Goal: Contribute content: Contribute content

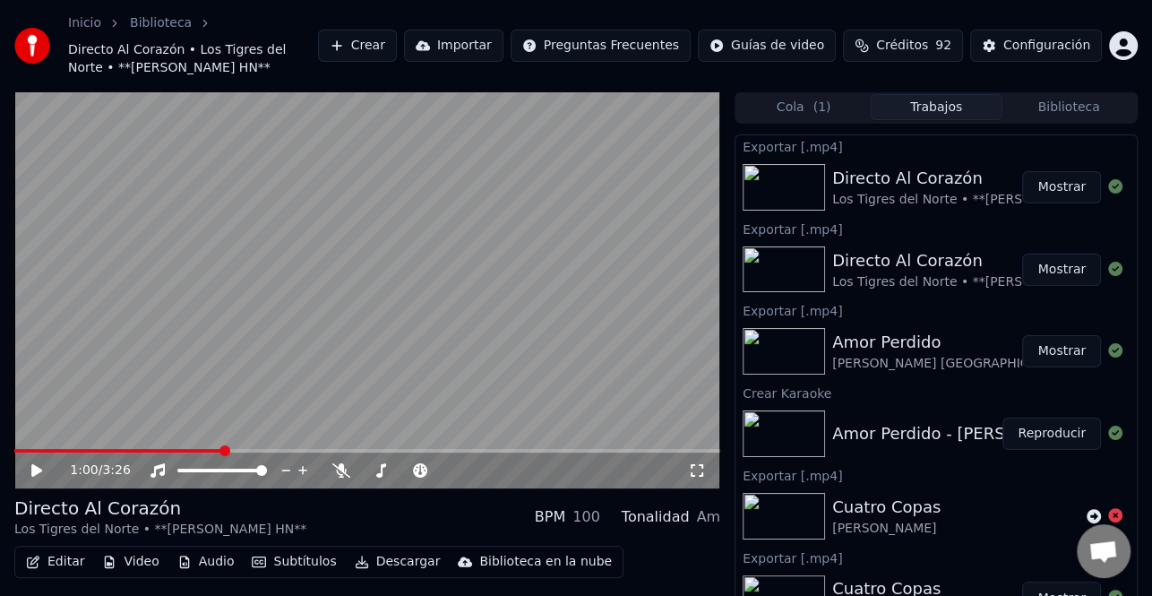
click at [397, 47] on button "Crear" at bounding box center [357, 46] width 79 height 32
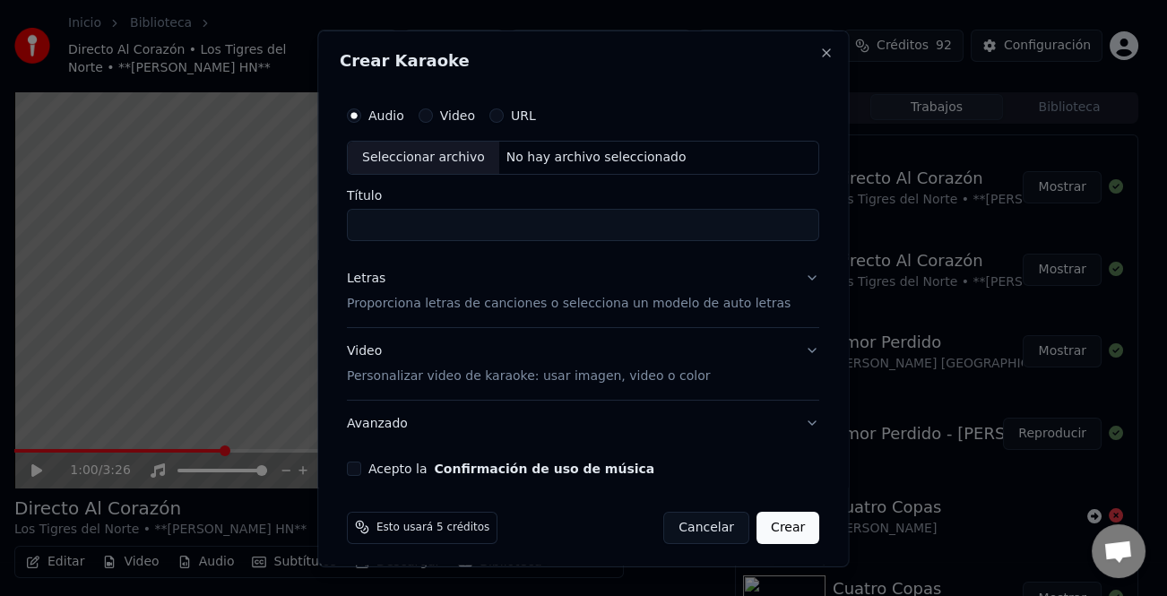
click at [428, 160] on div "Seleccionar archivo" at bounding box center [423, 157] width 151 height 32
type input "**********"
click at [381, 284] on div "Letras" at bounding box center [366, 278] width 39 height 18
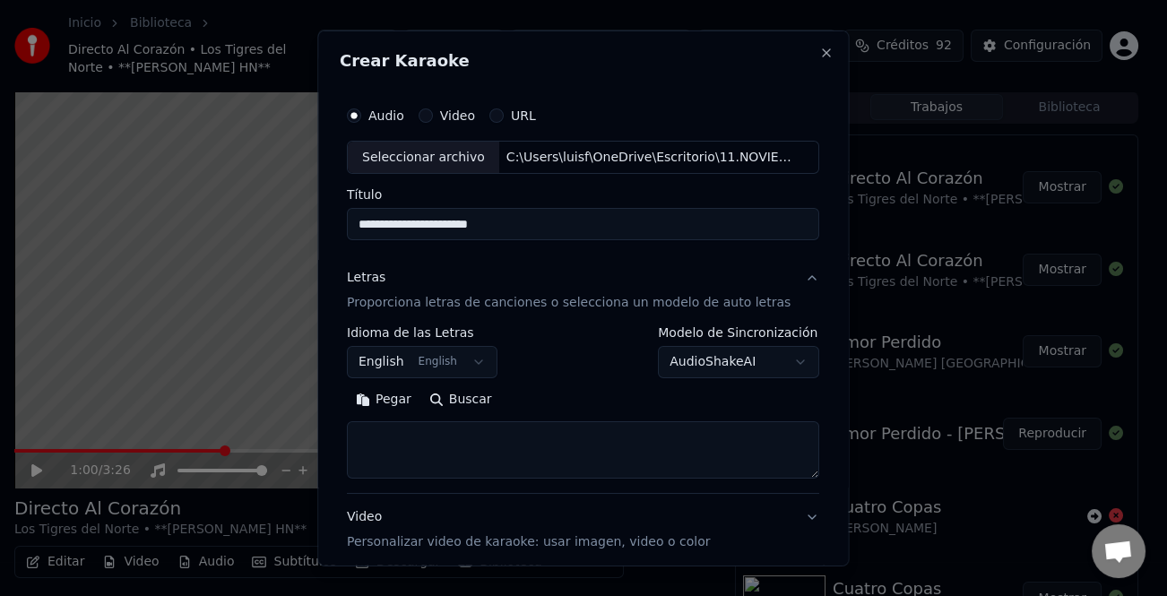
drag, startPoint x: 393, startPoint y: 413, endPoint x: 401, endPoint y: 409, distance: 9.2
click at [393, 412] on div "Pegar Buscar" at bounding box center [583, 399] width 472 height 29
click at [401, 408] on button "Pegar" at bounding box center [383, 399] width 73 height 29
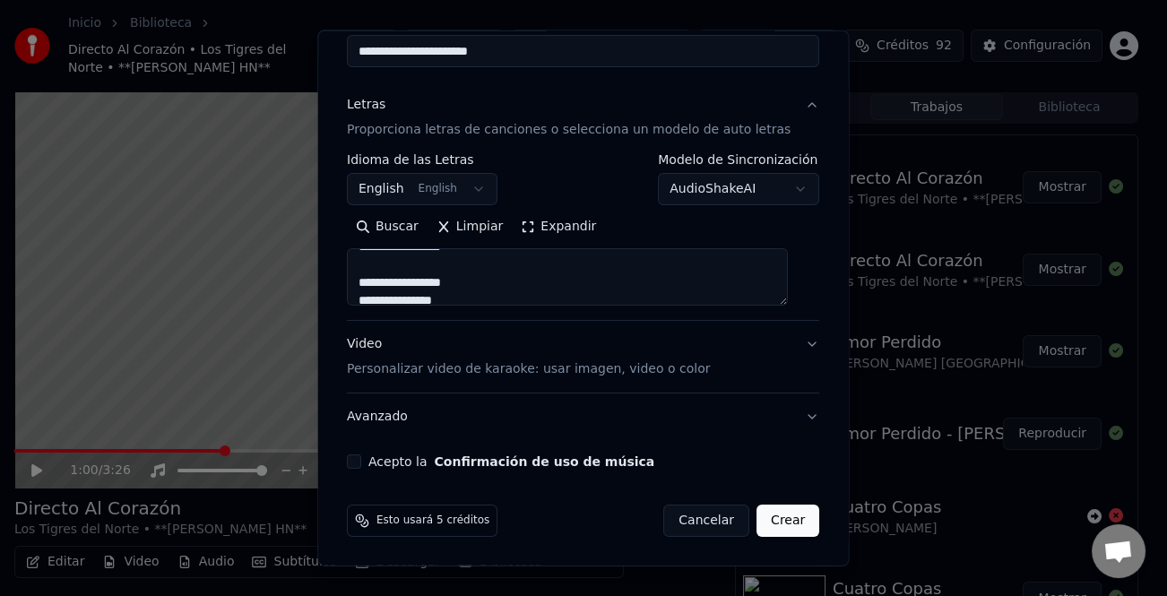
click at [370, 342] on div "Video Personalizar video de karaoke: usar imagen, video o color" at bounding box center [528, 356] width 363 height 43
type textarea "**********"
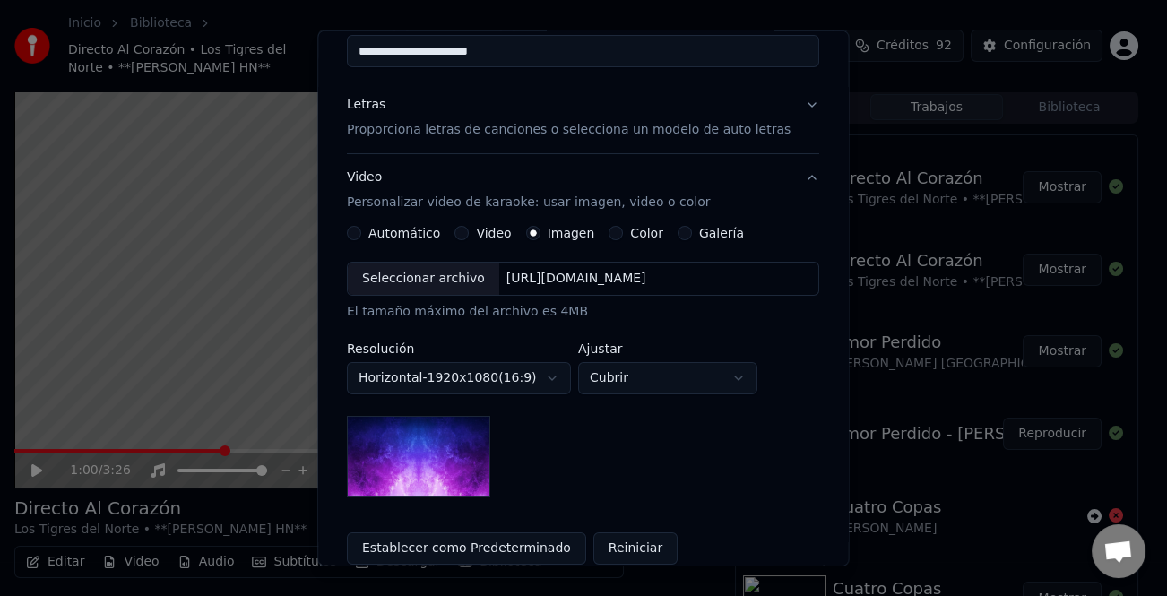
click at [473, 237] on div "Video" at bounding box center [483, 233] width 56 height 14
click at [466, 237] on button "Video" at bounding box center [462, 233] width 14 height 14
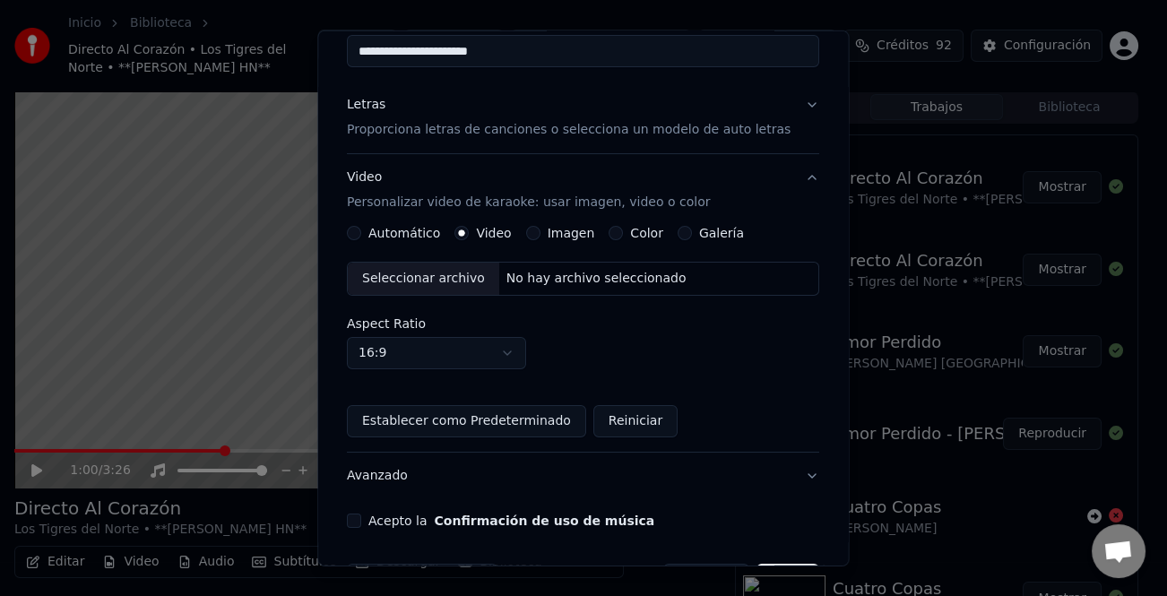
click at [449, 278] on div "Seleccionar archivo" at bounding box center [423, 279] width 151 height 32
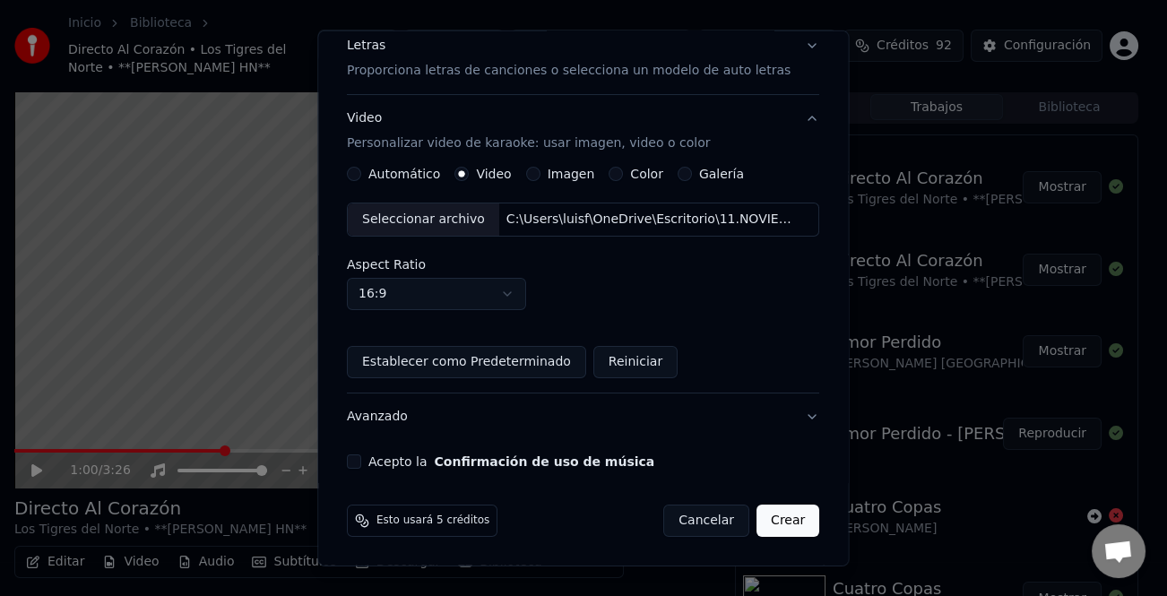
click at [361, 462] on button "Acepto la Confirmación de uso de música" at bounding box center [354, 461] width 14 height 14
click at [773, 530] on button "Crear" at bounding box center [787, 521] width 63 height 32
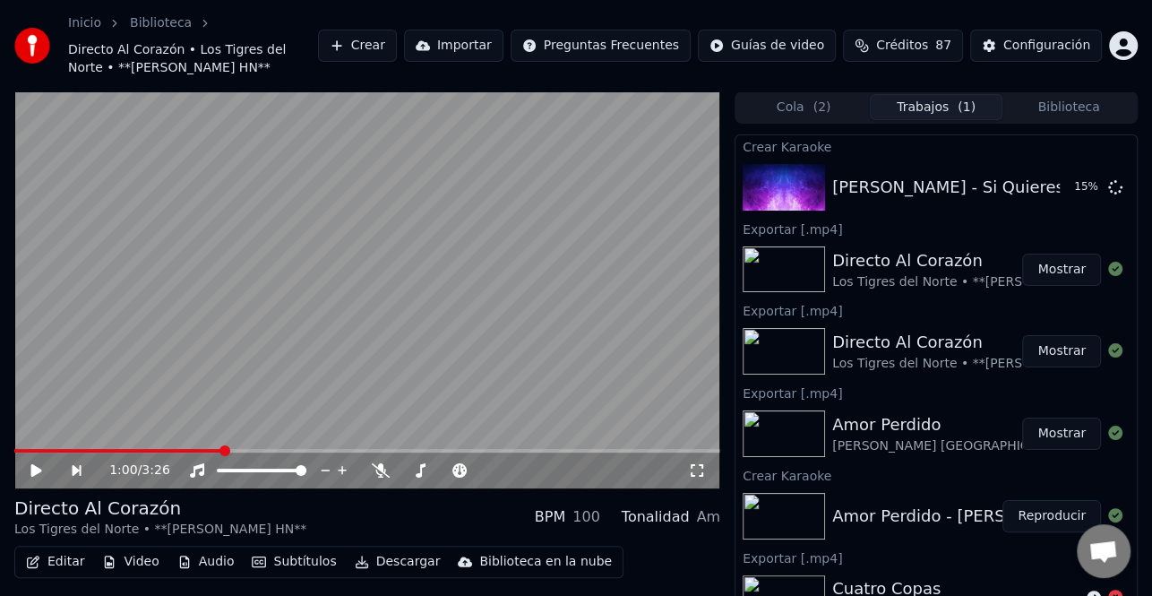
click at [1048, 273] on button "Mostrar" at bounding box center [1061, 270] width 79 height 32
click at [397, 52] on button "Crear" at bounding box center [357, 46] width 79 height 32
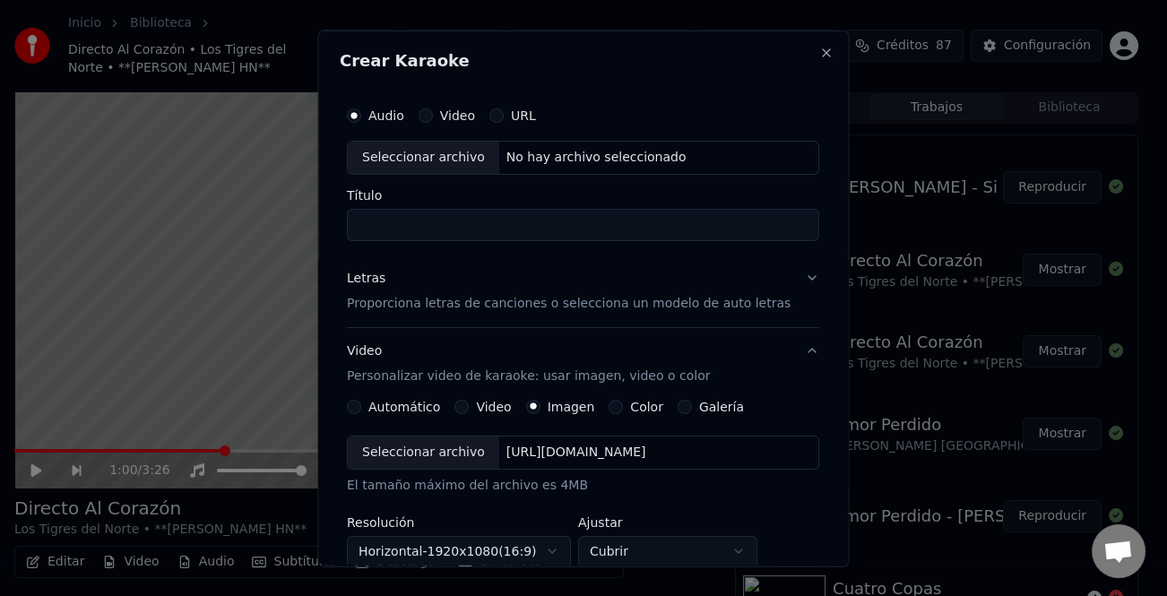
click at [462, 162] on div "Seleccionar archivo" at bounding box center [423, 157] width 151 height 32
type input "**********"
click at [360, 294] on p "Proporciona letras de canciones o selecciona un modelo de auto letras" at bounding box center [569, 303] width 444 height 18
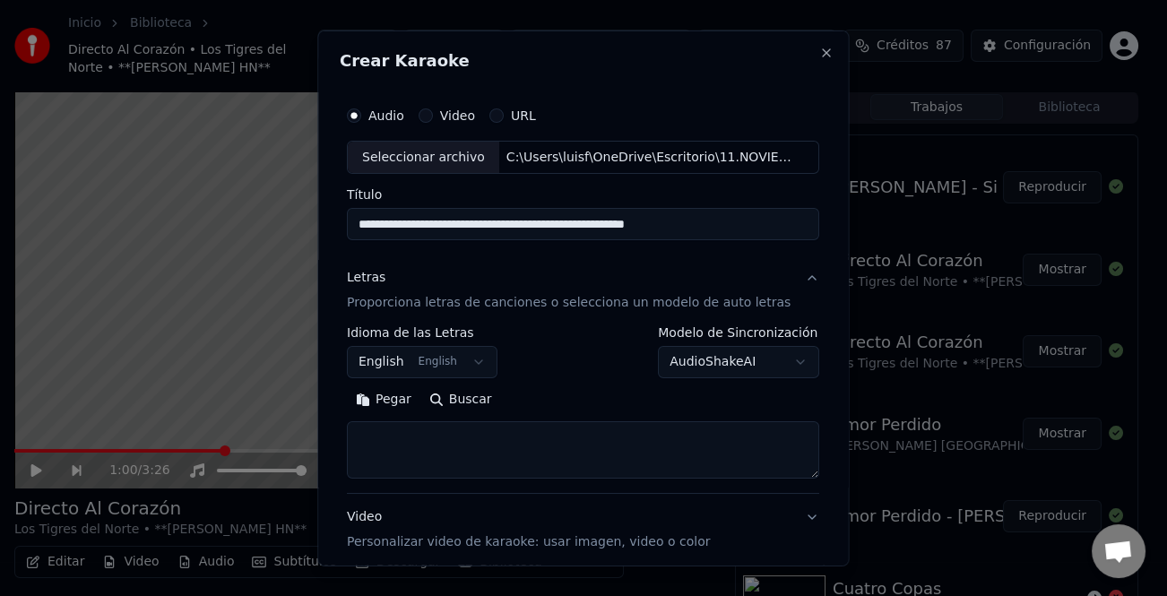
click at [420, 400] on button "Pegar" at bounding box center [383, 399] width 73 height 29
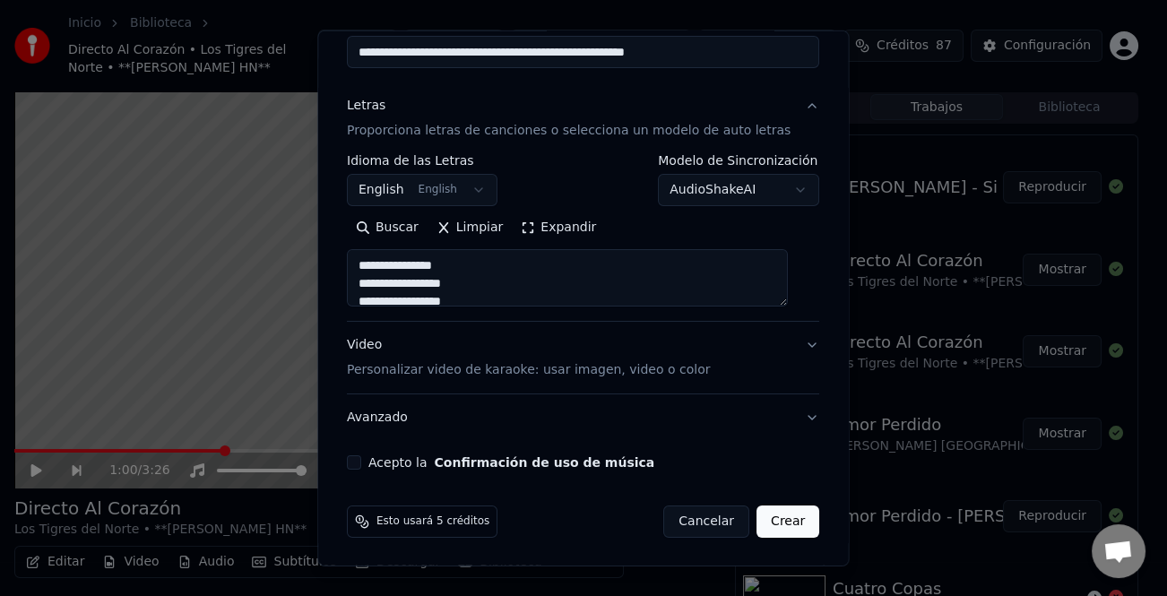
scroll to position [173, 0]
click at [369, 343] on div "Video Personalizar video de karaoke: usar imagen, video o color" at bounding box center [528, 356] width 363 height 43
type textarea "**********"
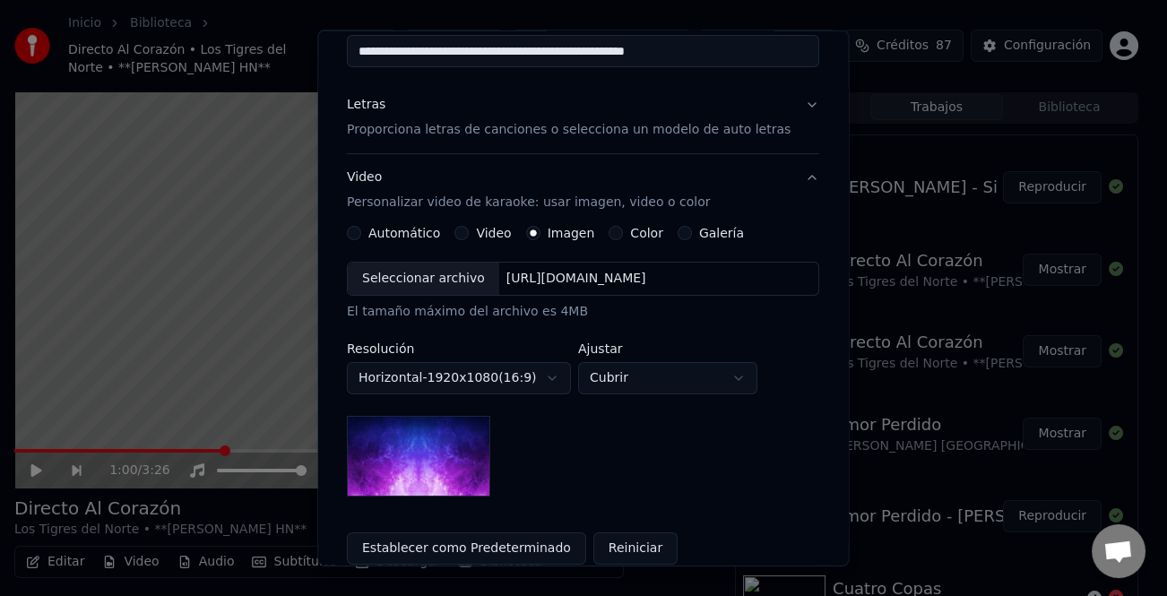
click at [488, 233] on label "Video" at bounding box center [494, 233] width 35 height 13
click at [470, 233] on button "Video" at bounding box center [462, 233] width 14 height 14
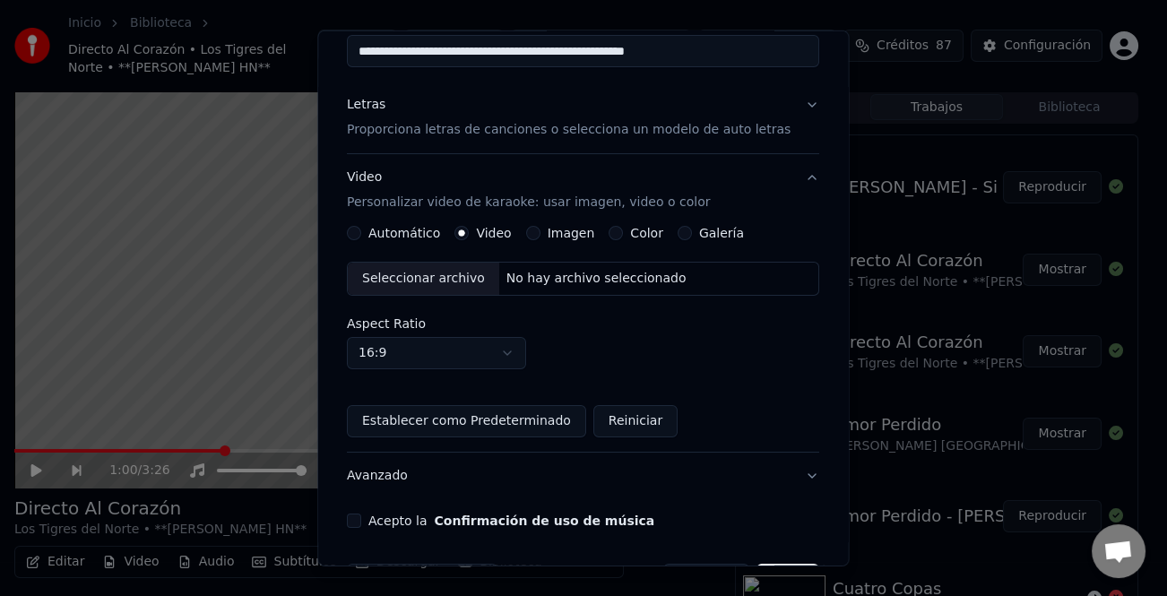
click at [435, 274] on div "Seleccionar archivo" at bounding box center [423, 279] width 151 height 32
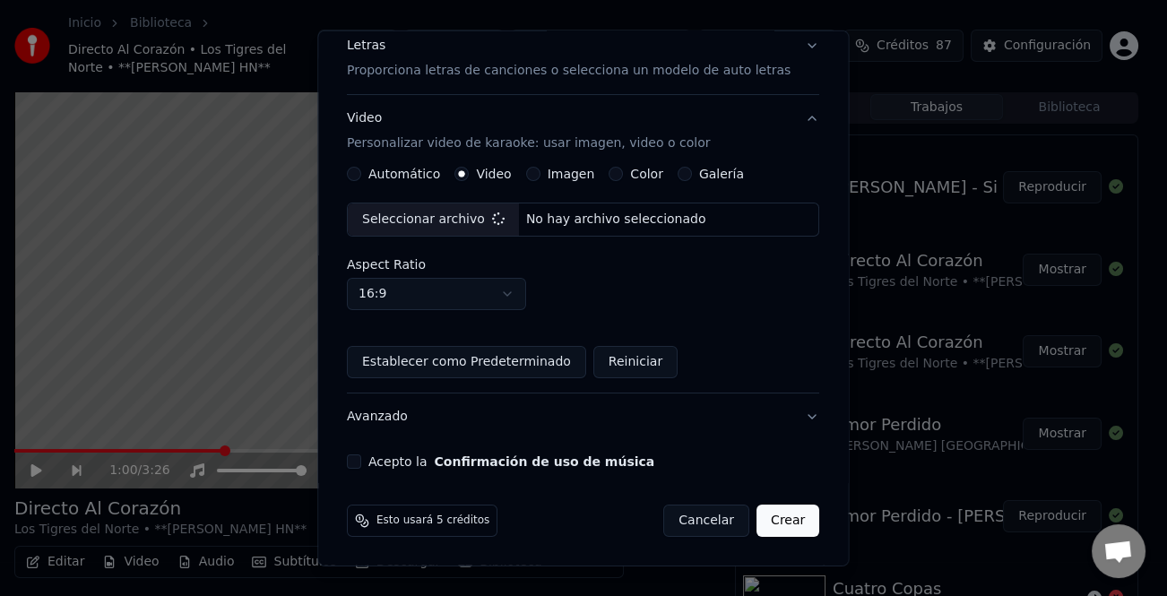
click at [358, 470] on div "**********" at bounding box center [583, 167] width 487 height 618
click at [361, 461] on button "Acepto la Confirmación de uso de música" at bounding box center [354, 461] width 14 height 14
click at [763, 520] on button "Crear" at bounding box center [787, 521] width 63 height 32
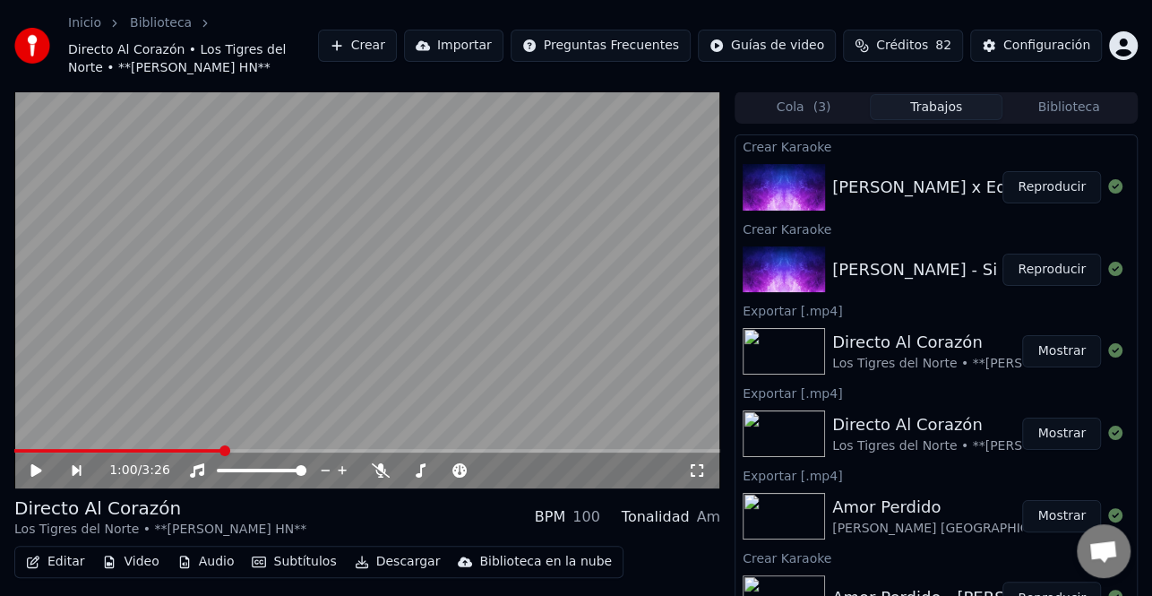
click at [1048, 272] on button "Reproducir" at bounding box center [1052, 270] width 99 height 32
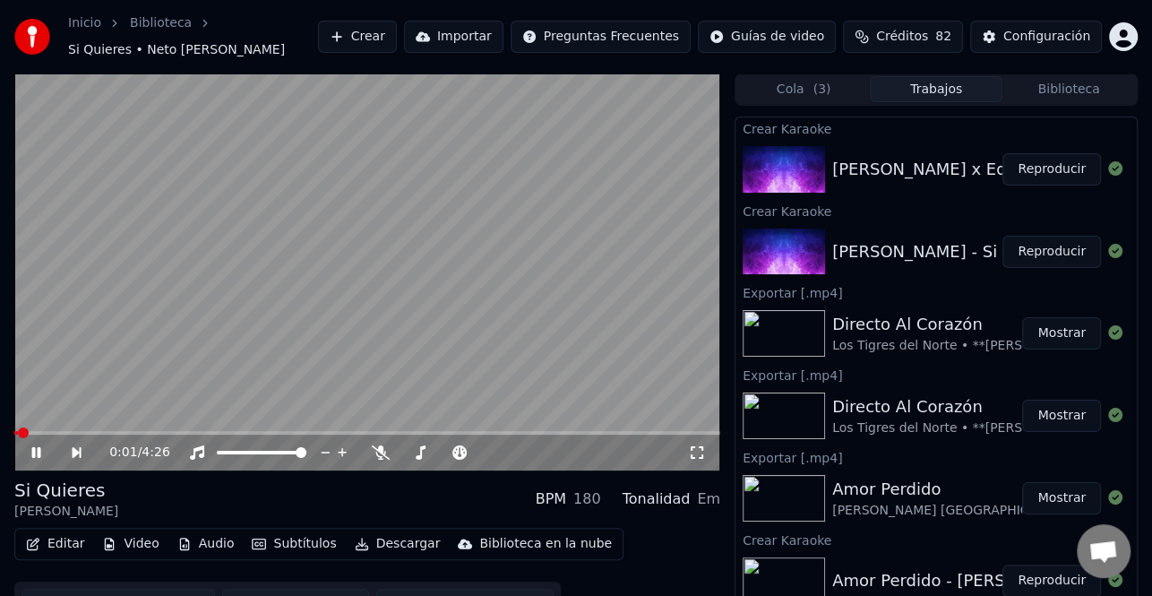
click at [30, 445] on icon at bounding box center [49, 452] width 40 height 14
click at [50, 536] on button "Editar" at bounding box center [55, 543] width 73 height 25
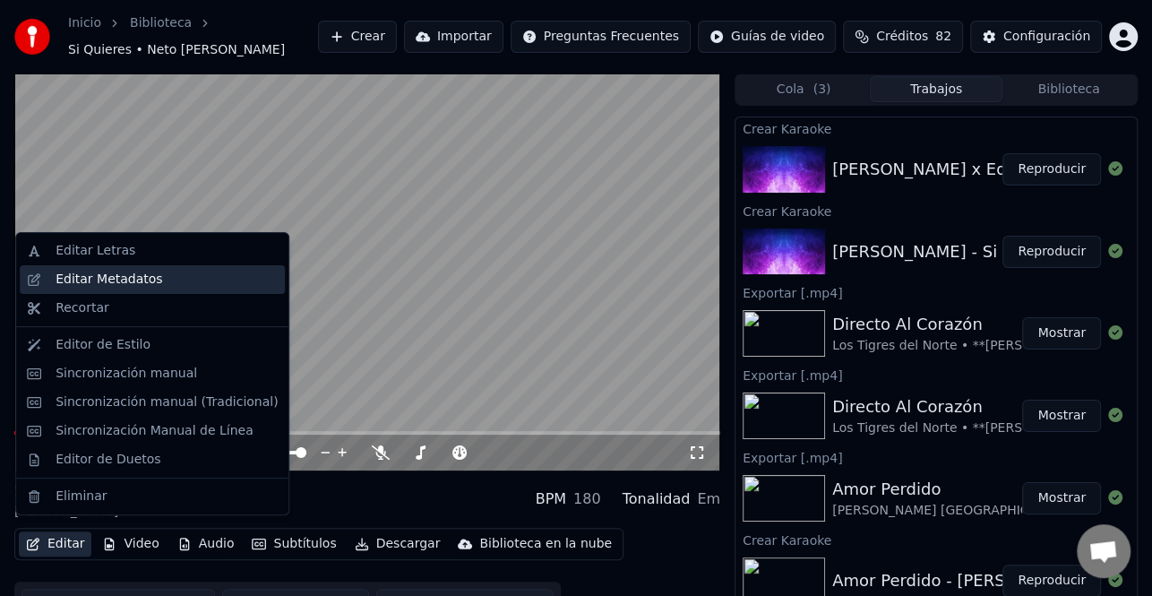
click at [129, 283] on div "Editar Metadatos" at bounding box center [109, 280] width 107 height 18
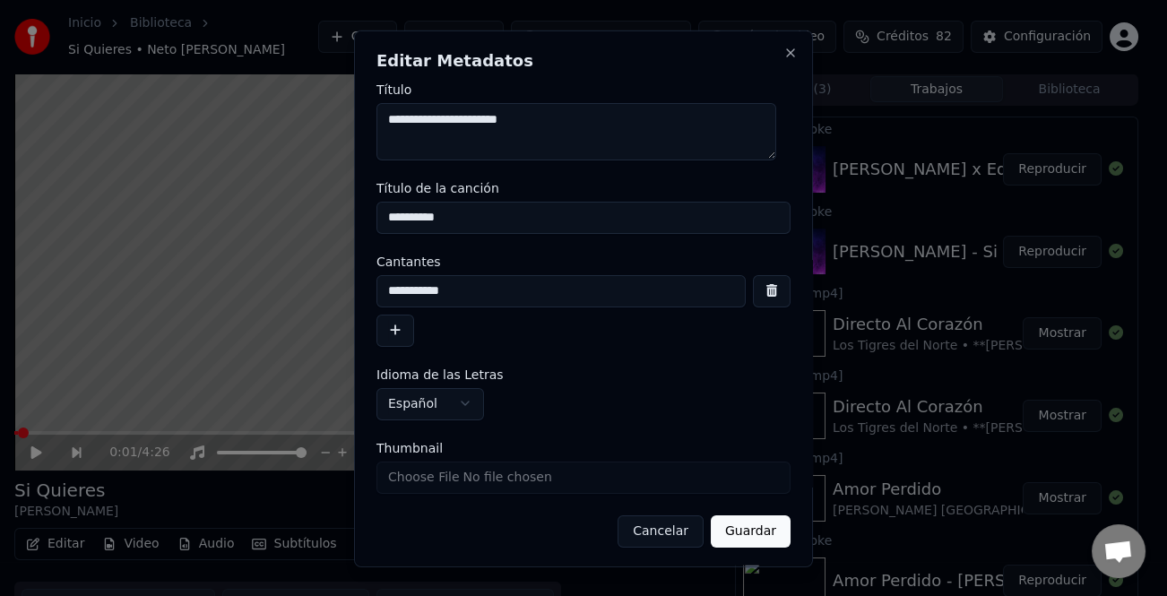
click at [403, 341] on button "button" at bounding box center [395, 330] width 38 height 32
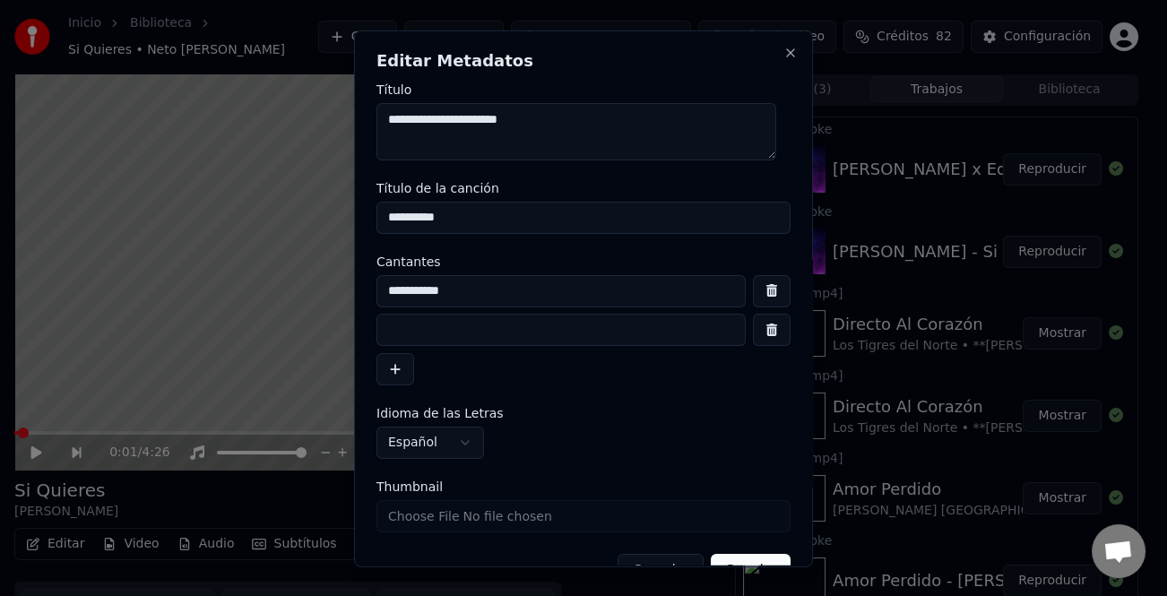
click at [435, 332] on input at bounding box center [560, 330] width 369 height 32
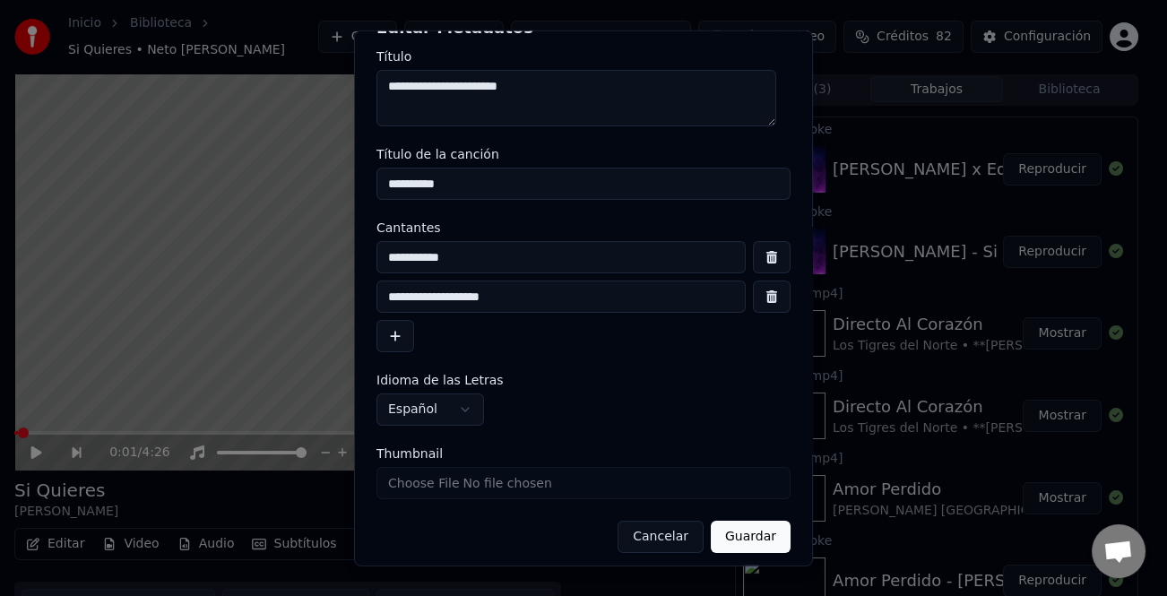
scroll to position [42, 0]
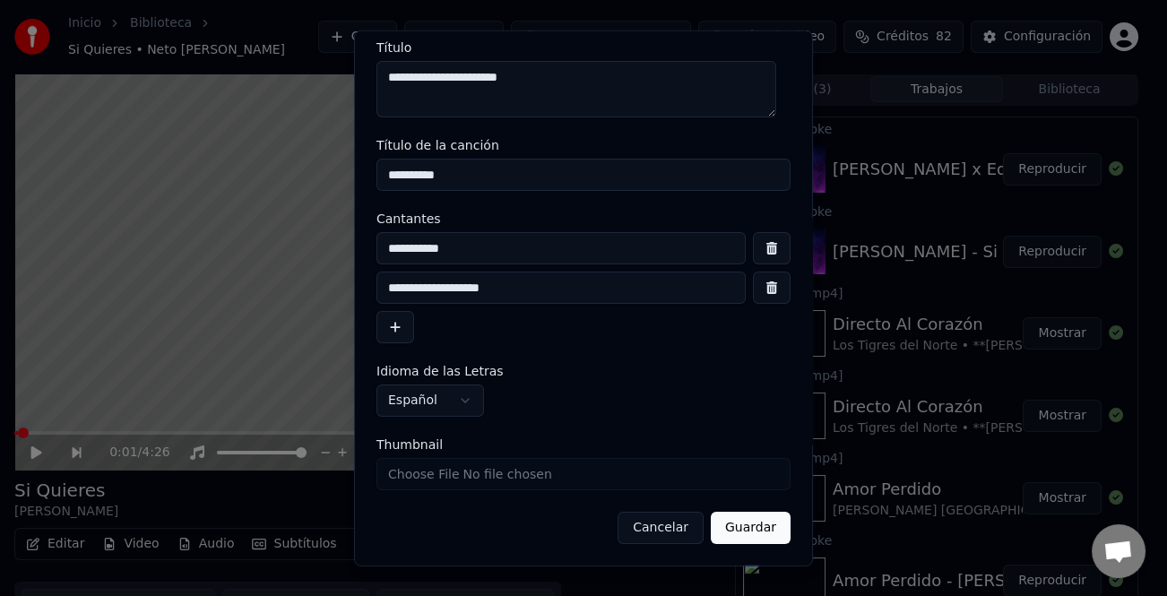
type input "**********"
click at [747, 534] on button "Guardar" at bounding box center [751, 528] width 80 height 32
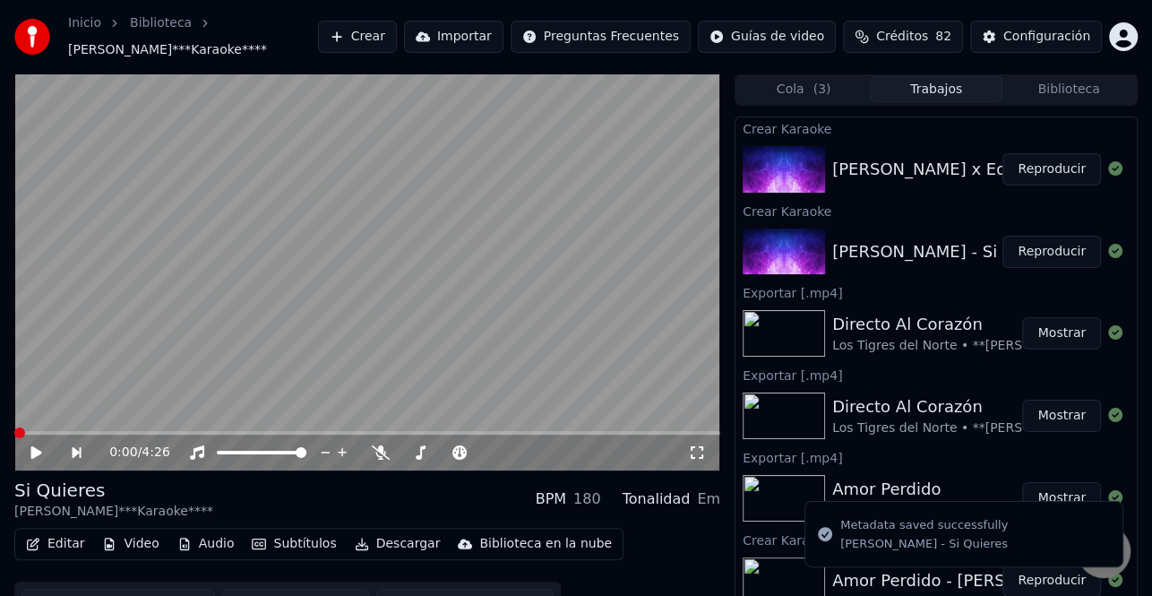
click at [29, 453] on icon at bounding box center [49, 452] width 40 height 14
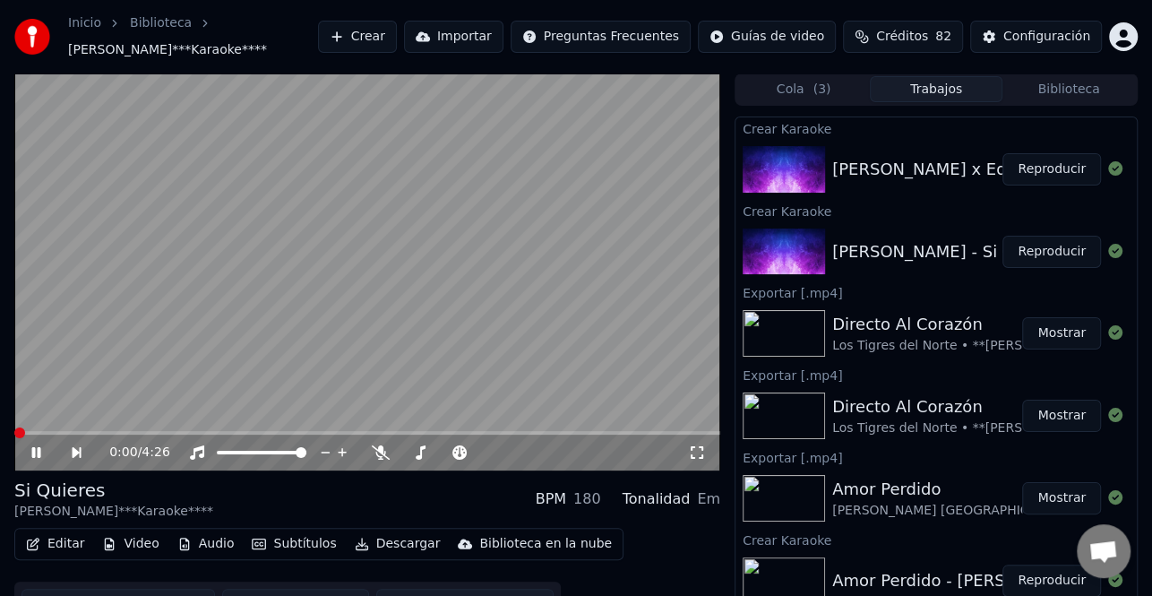
click at [14, 433] on span at bounding box center [19, 432] width 11 height 11
click at [213, 336] on video at bounding box center [367, 271] width 706 height 397
click at [35, 451] on icon at bounding box center [36, 452] width 11 height 13
click at [33, 449] on icon at bounding box center [36, 452] width 9 height 11
click at [22, 429] on video at bounding box center [367, 271] width 706 height 397
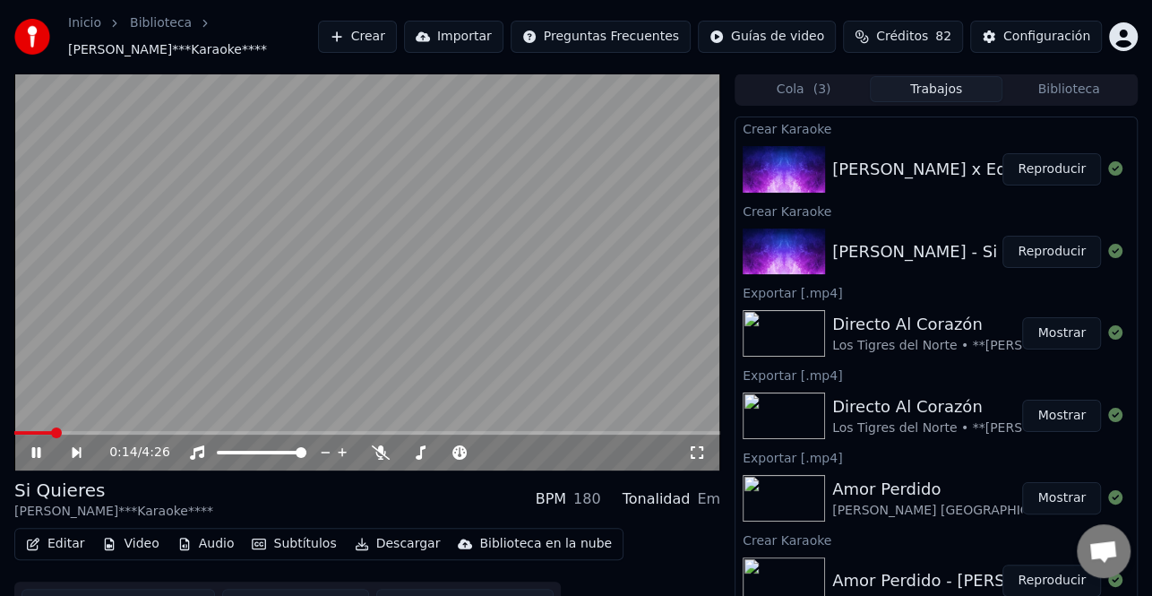
click at [31, 431] on span at bounding box center [33, 433] width 38 height 4
click at [40, 451] on icon at bounding box center [49, 452] width 40 height 14
click at [39, 447] on icon at bounding box center [49, 452] width 40 height 14
click at [34, 449] on icon at bounding box center [36, 452] width 9 height 11
click at [68, 542] on button "Editar" at bounding box center [55, 543] width 73 height 25
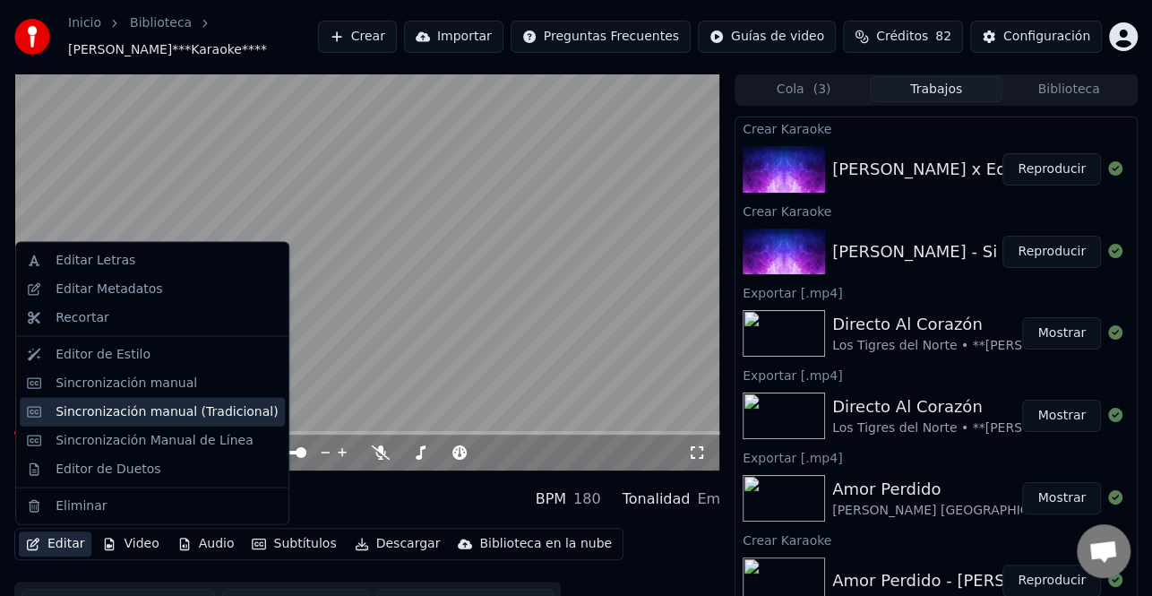
click at [173, 416] on div "Sincronización manual (Tradicional)" at bounding box center [167, 411] width 222 height 18
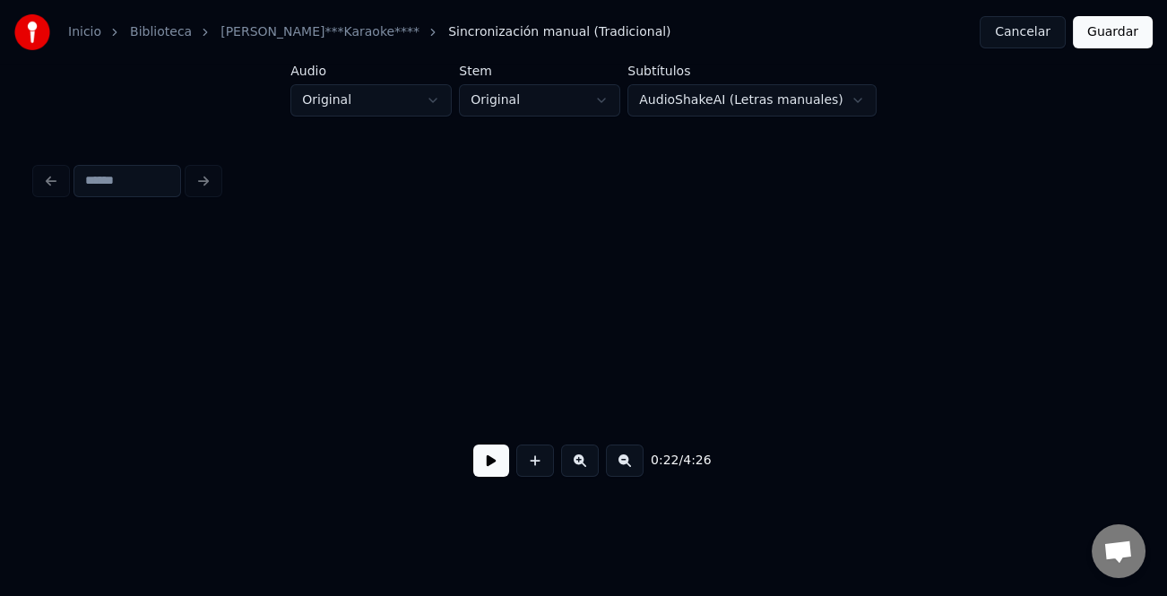
scroll to position [0, 4053]
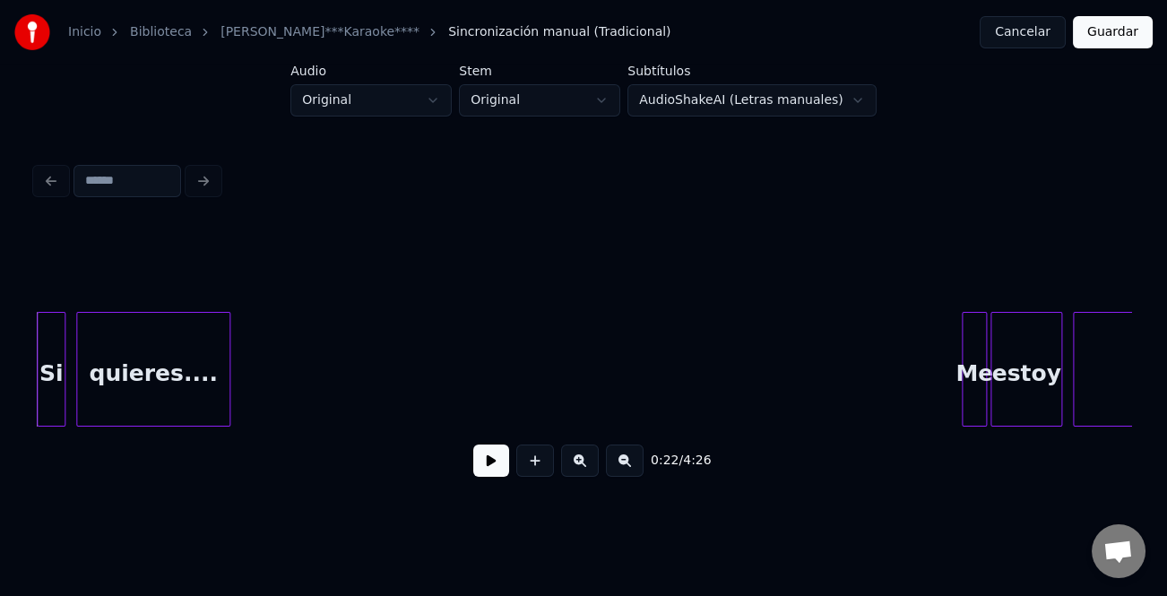
click at [506, 461] on button at bounding box center [491, 460] width 36 height 32
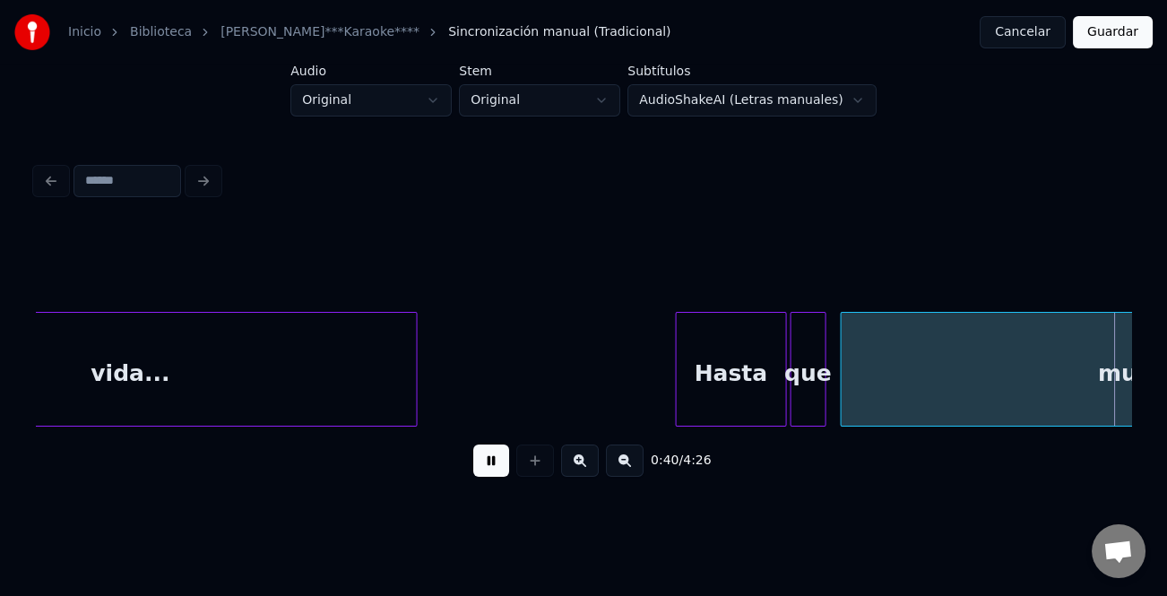
scroll to position [0, 7342]
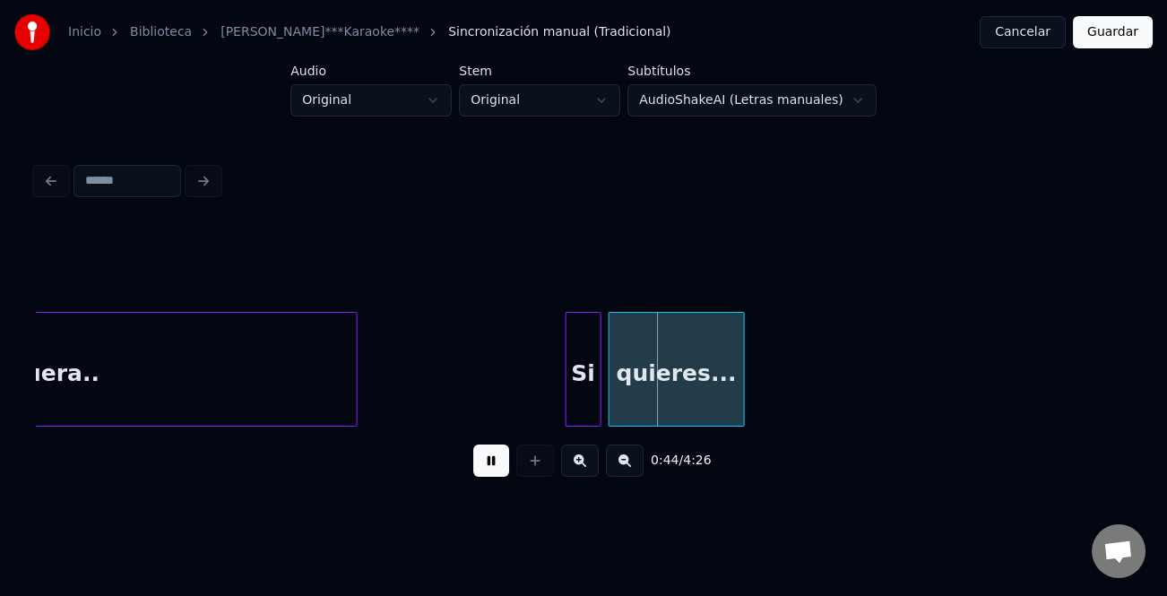
click at [566, 371] on div at bounding box center [568, 369] width 5 height 113
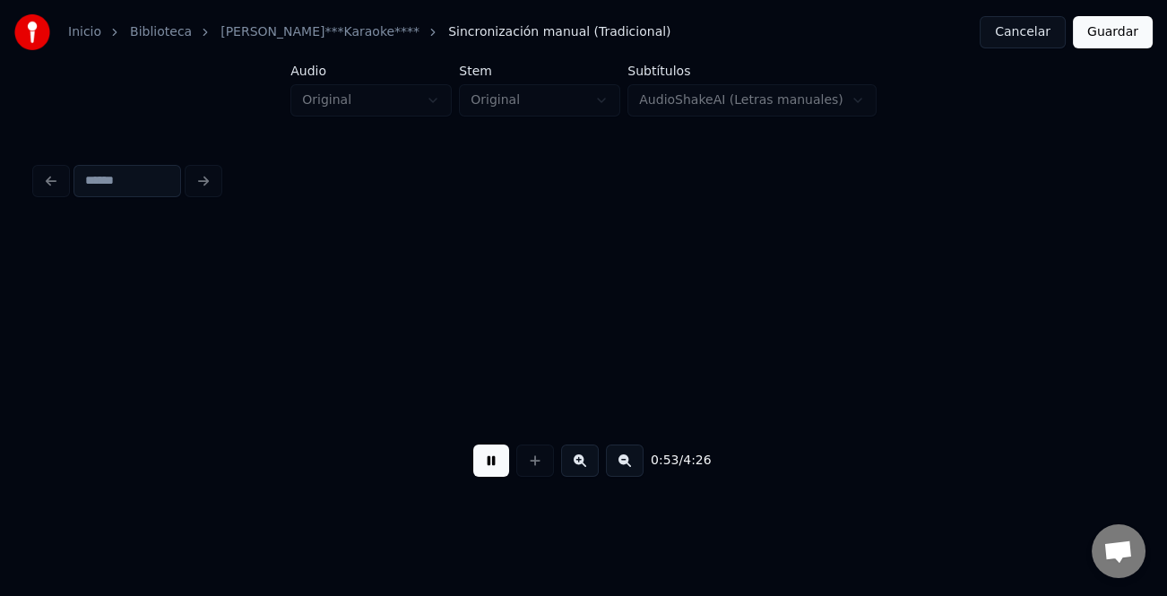
scroll to position [0, 9533]
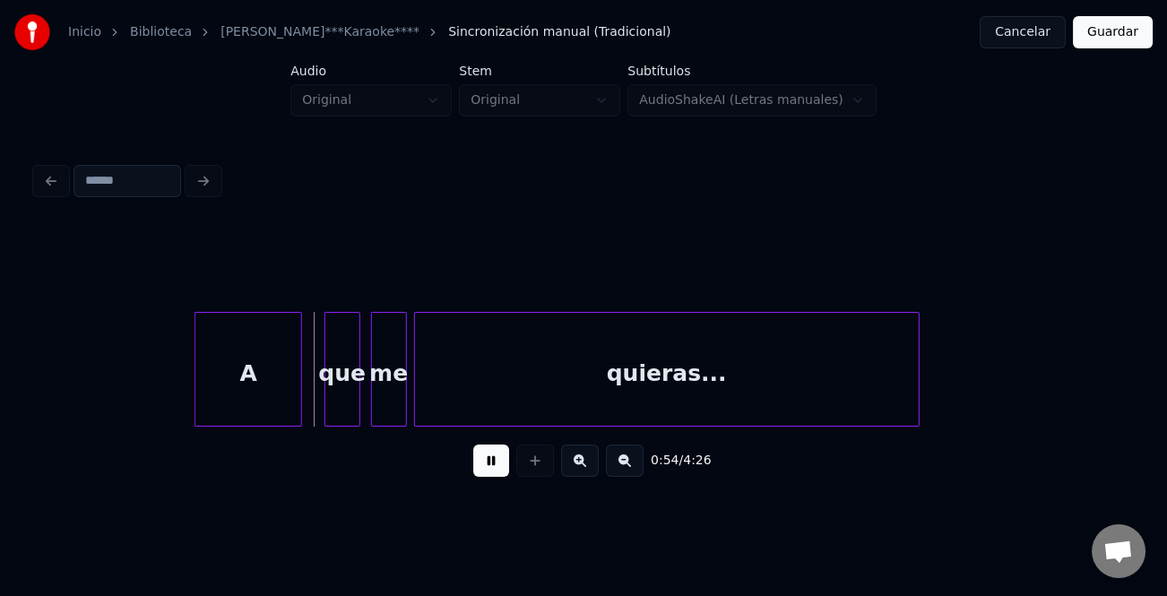
click at [248, 394] on div "A" at bounding box center [248, 374] width 106 height 122
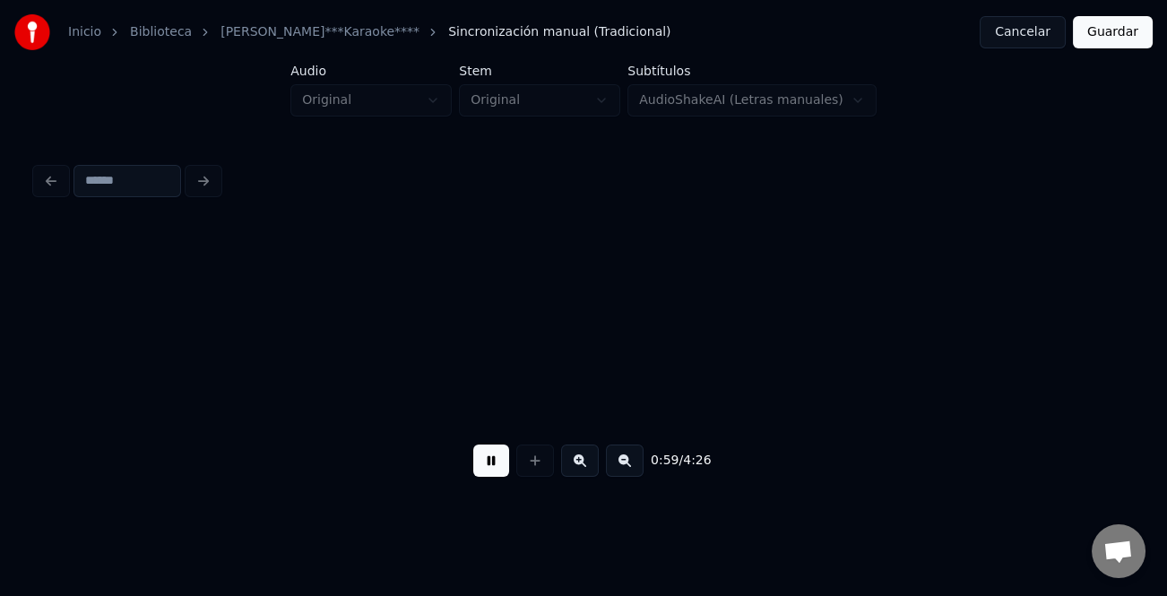
scroll to position [0, 10628]
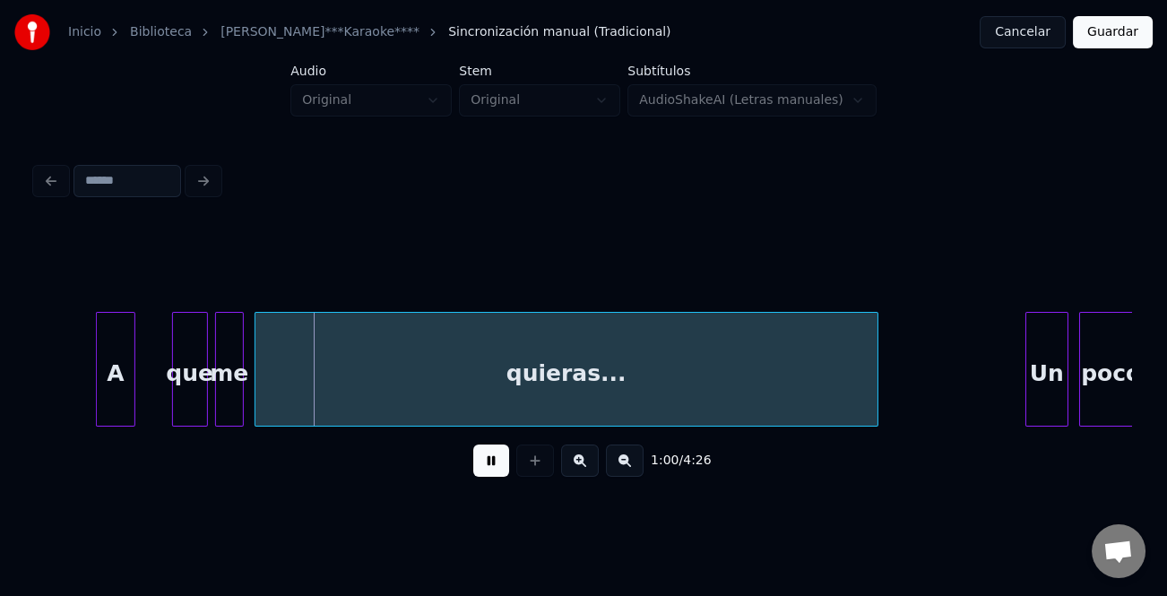
click at [117, 391] on div "A" at bounding box center [116, 374] width 38 height 122
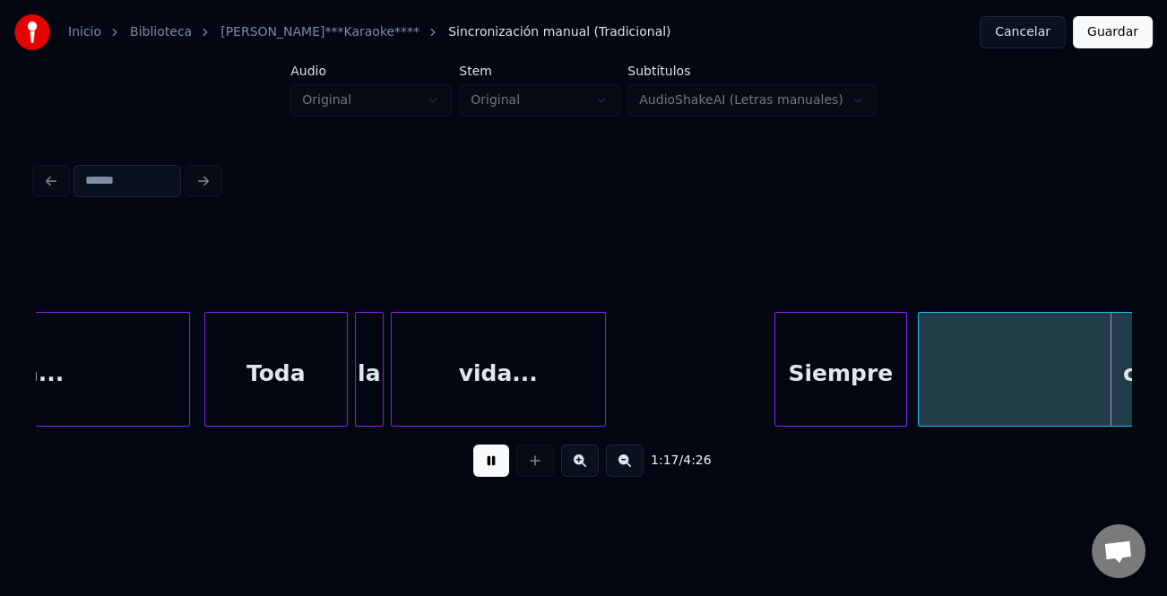
scroll to position [0, 13917]
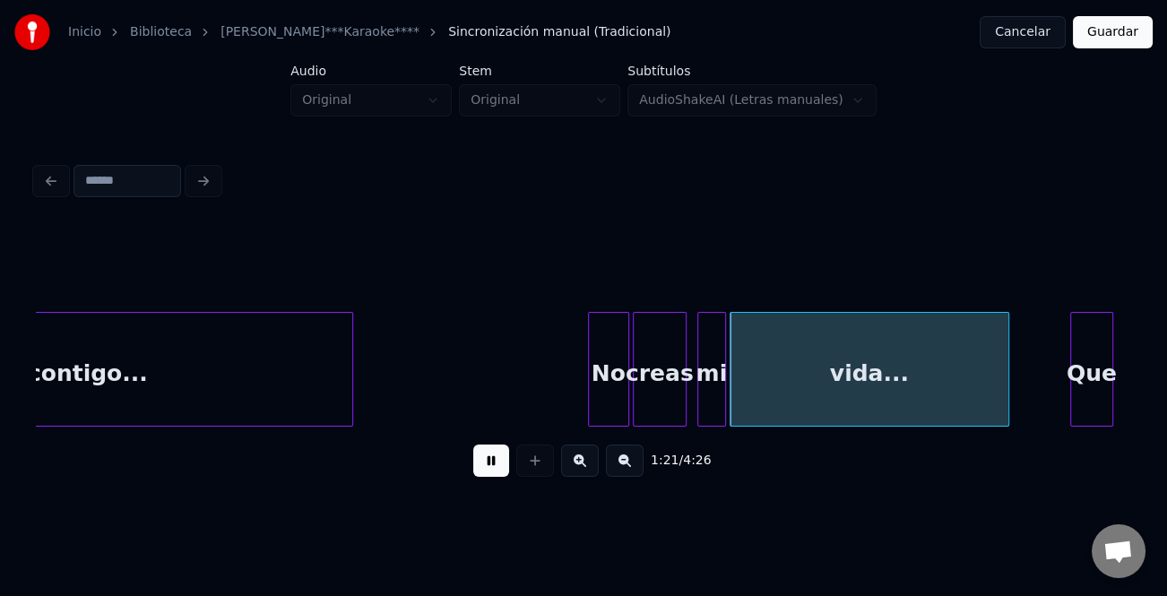
click at [591, 380] on div at bounding box center [591, 369] width 5 height 113
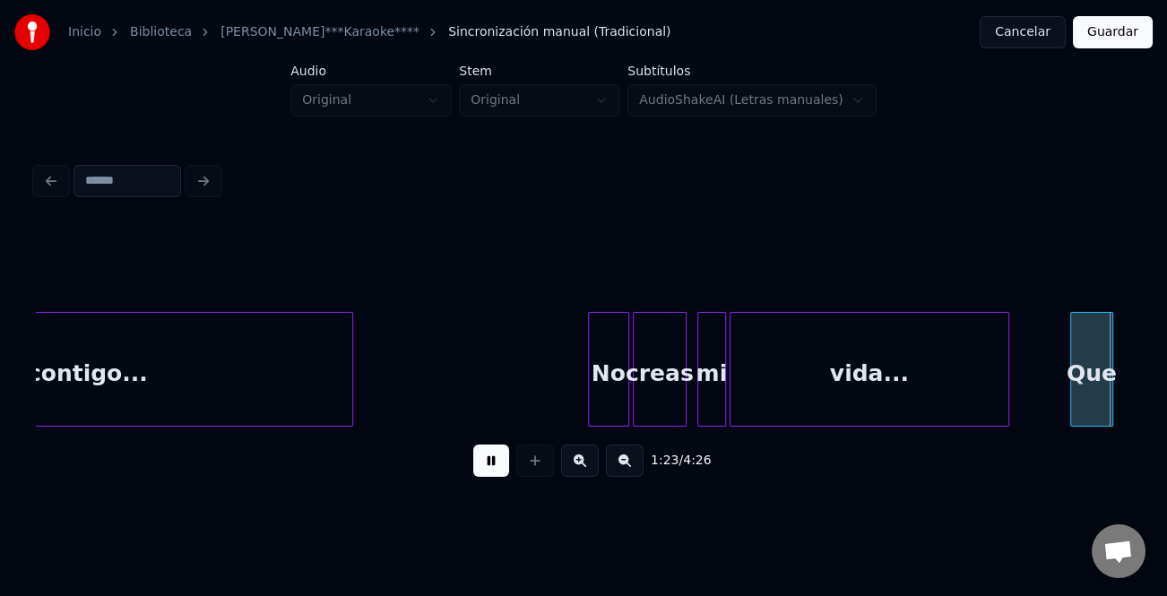
scroll to position [0, 15013]
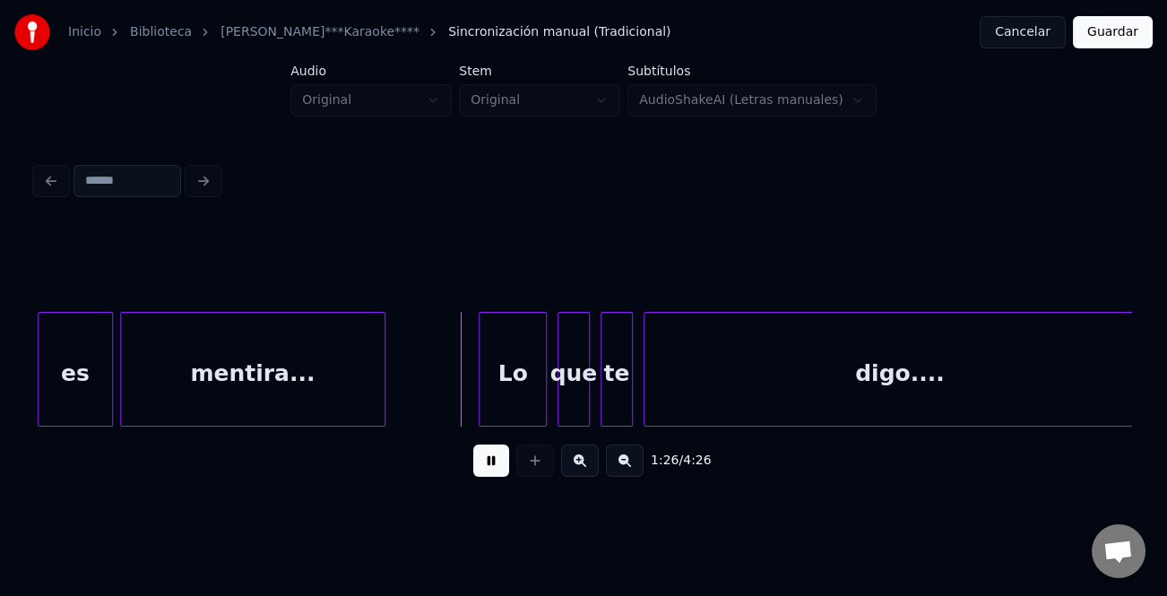
click at [480, 379] on div at bounding box center [481, 369] width 5 height 113
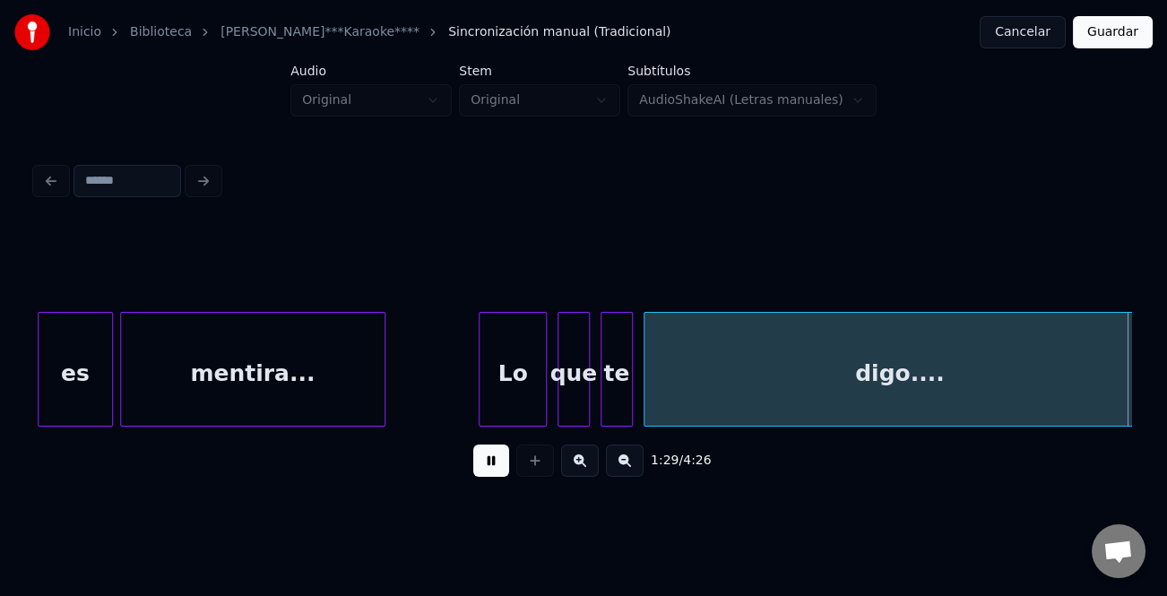
scroll to position [0, 16110]
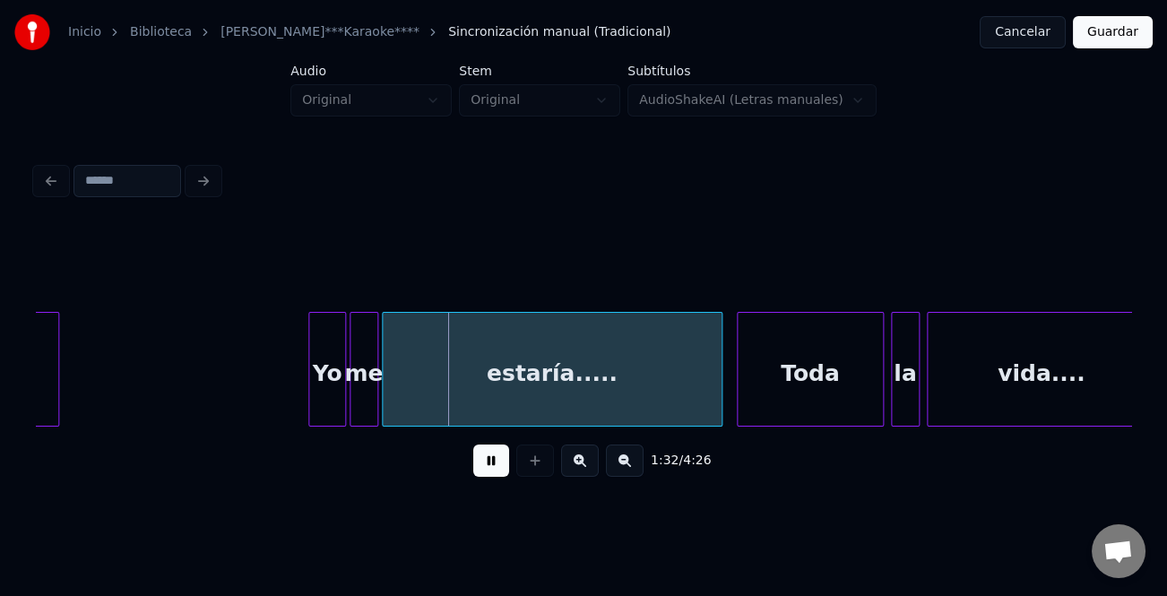
click at [312, 370] on div at bounding box center [311, 369] width 5 height 113
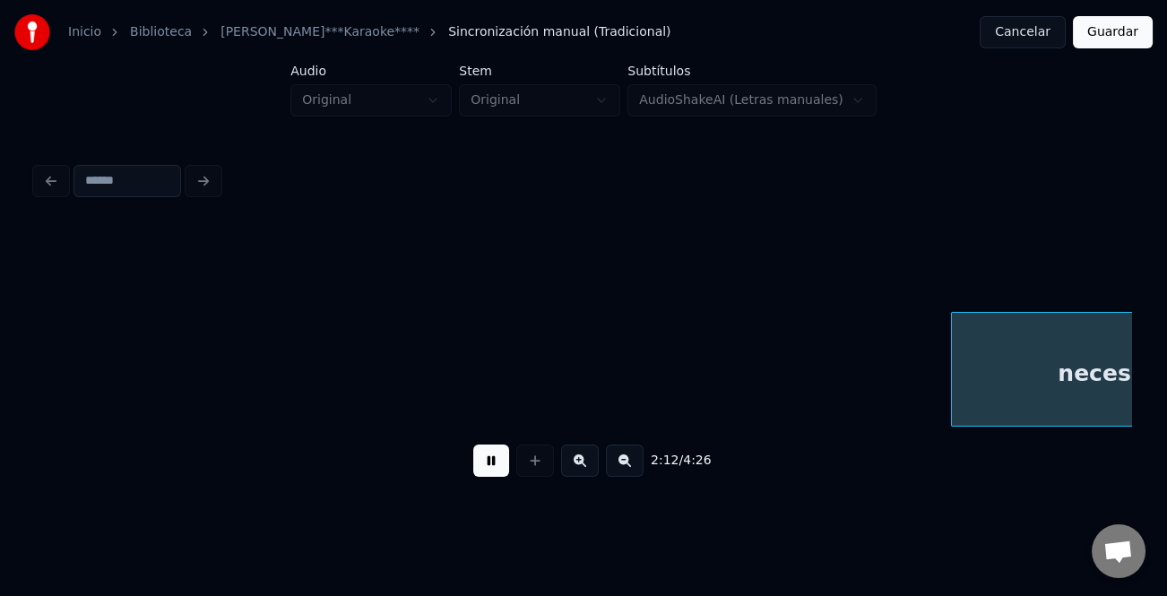
scroll to position [0, 23783]
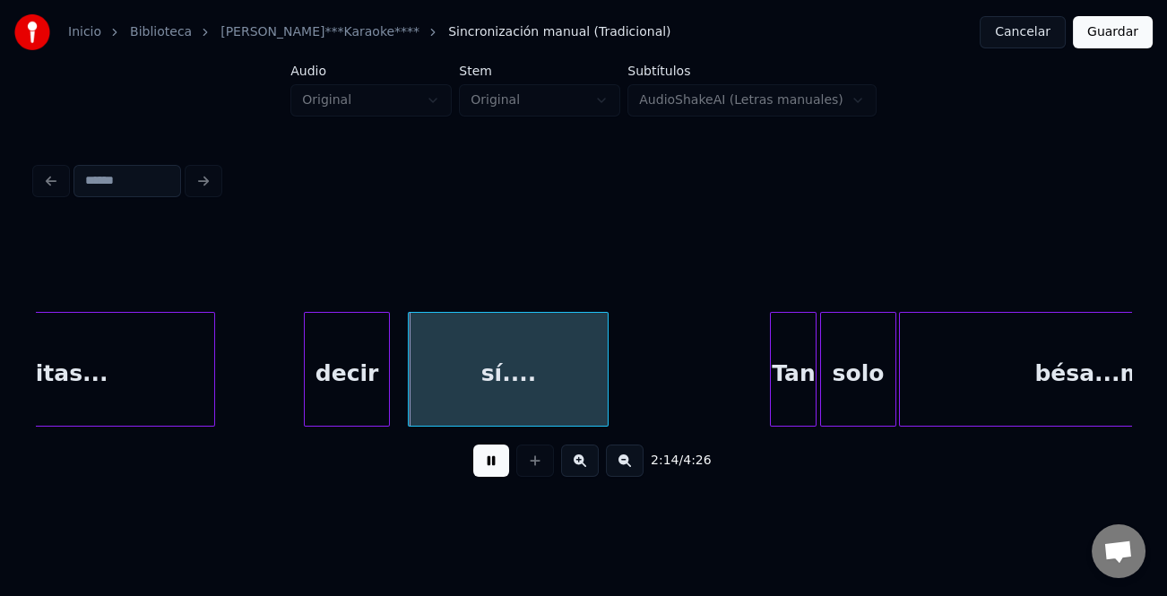
click at [310, 348] on div "decir" at bounding box center [347, 374] width 84 height 122
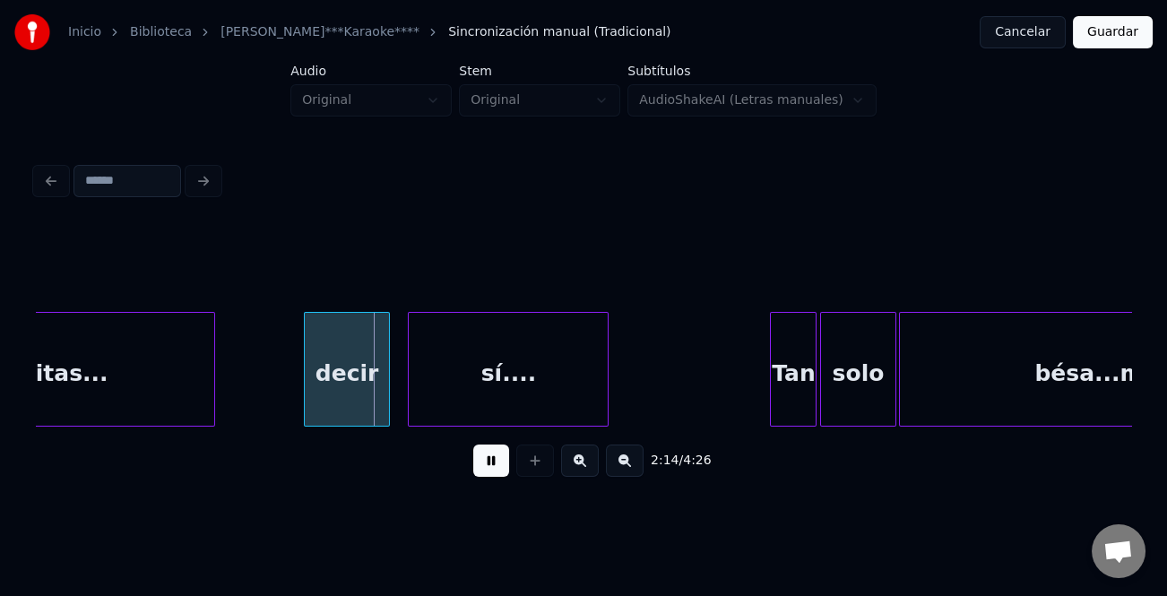
click at [487, 475] on button at bounding box center [491, 460] width 36 height 32
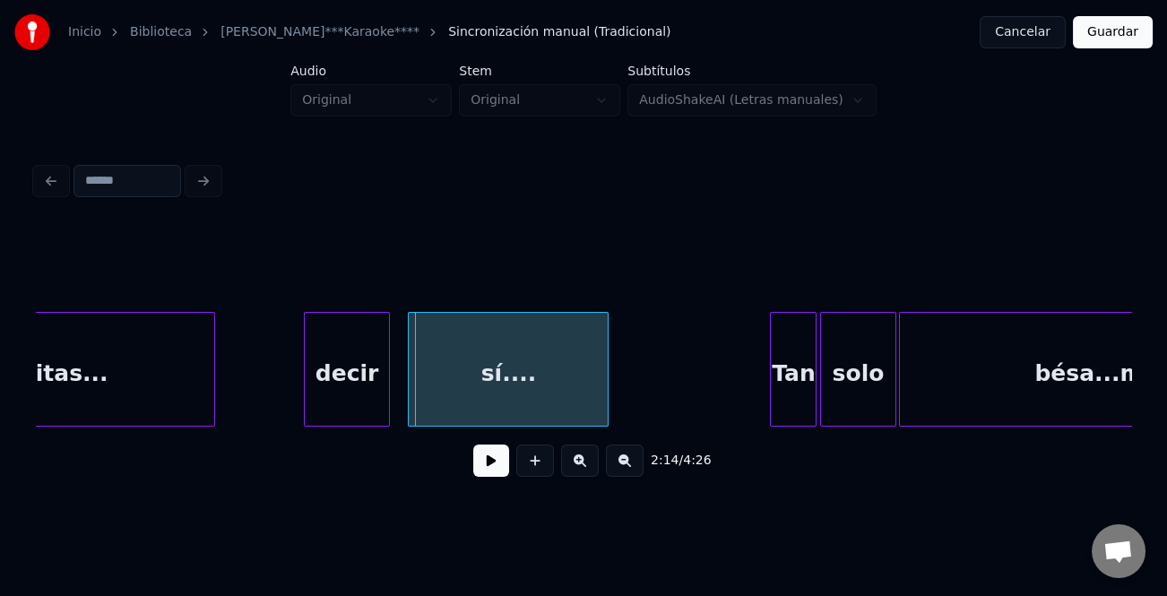
click at [348, 393] on div "decir" at bounding box center [347, 374] width 84 height 122
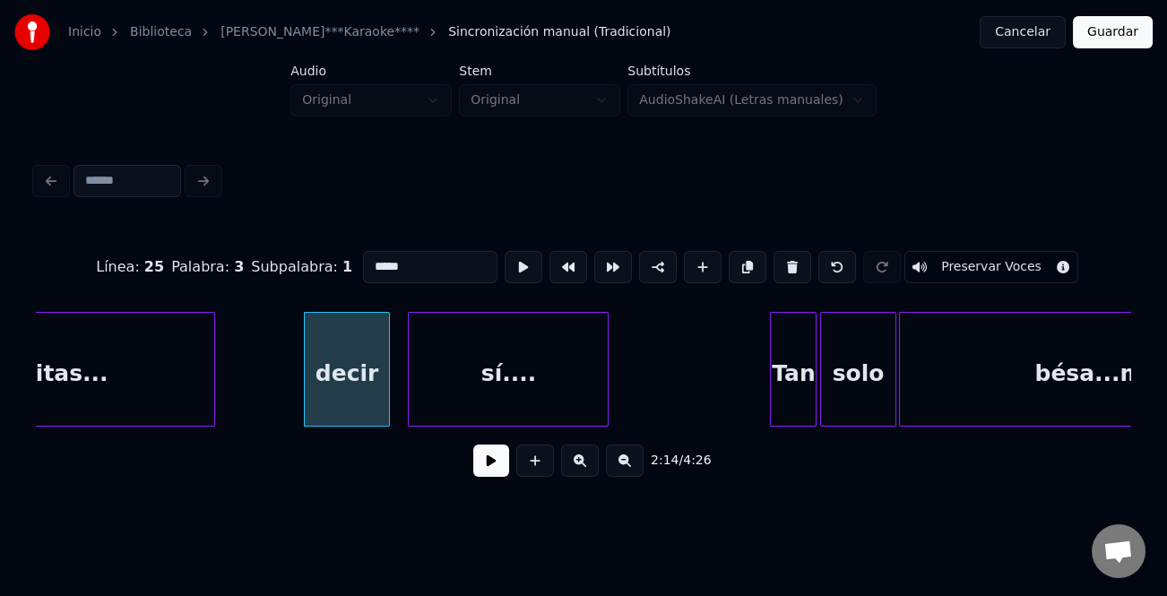
click at [368, 255] on input "*****" at bounding box center [430, 267] width 134 height 32
click at [369, 256] on input "*****" at bounding box center [430, 267] width 134 height 32
type input "*****"
click at [486, 461] on button at bounding box center [491, 460] width 36 height 32
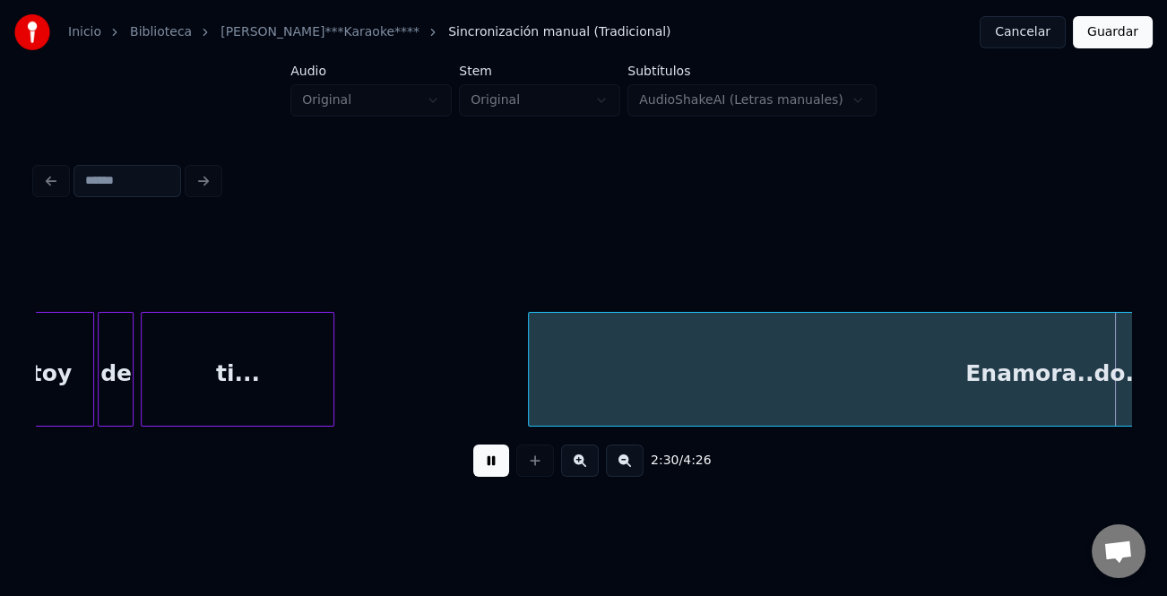
scroll to position [0, 27070]
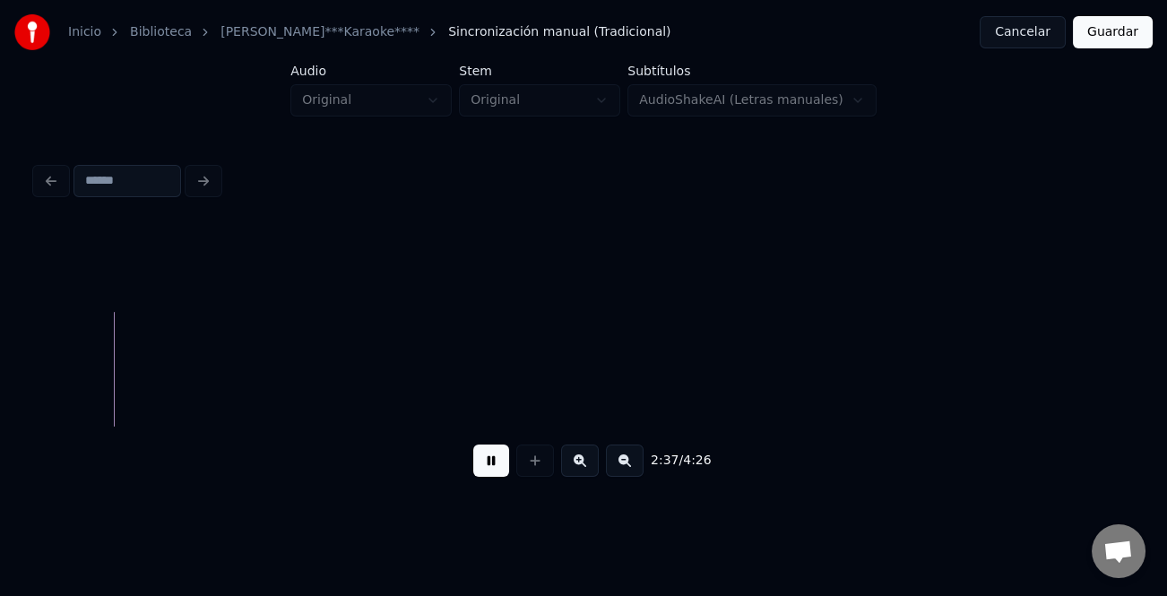
click at [627, 467] on button at bounding box center [625, 460] width 38 height 32
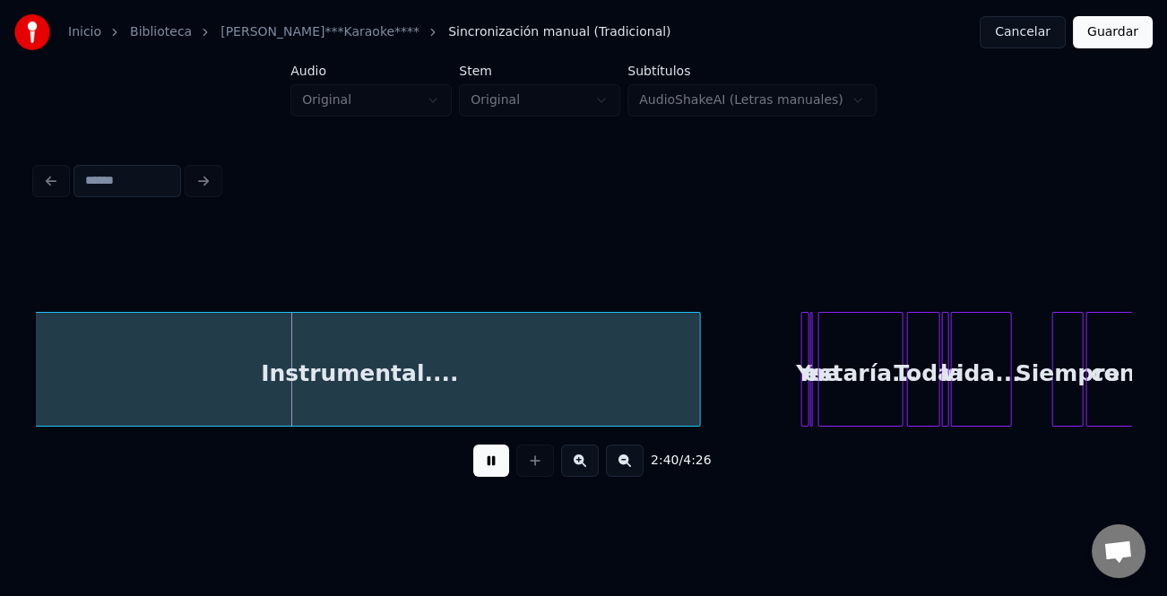
click at [21, 406] on div "Inicio Biblioteca Si Quieres • Neto [PERSON_NAME] • ****Karaoke**** Sincronizac…" at bounding box center [583, 251] width 1167 height 503
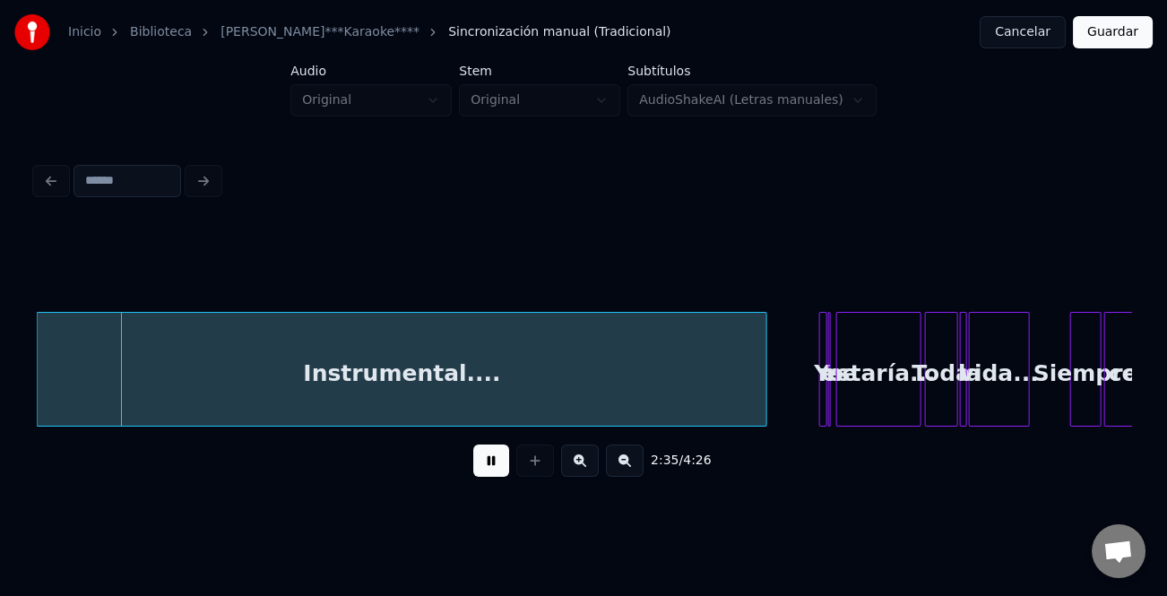
click at [762, 399] on div at bounding box center [763, 369] width 5 height 113
click at [488, 465] on button at bounding box center [491, 460] width 36 height 32
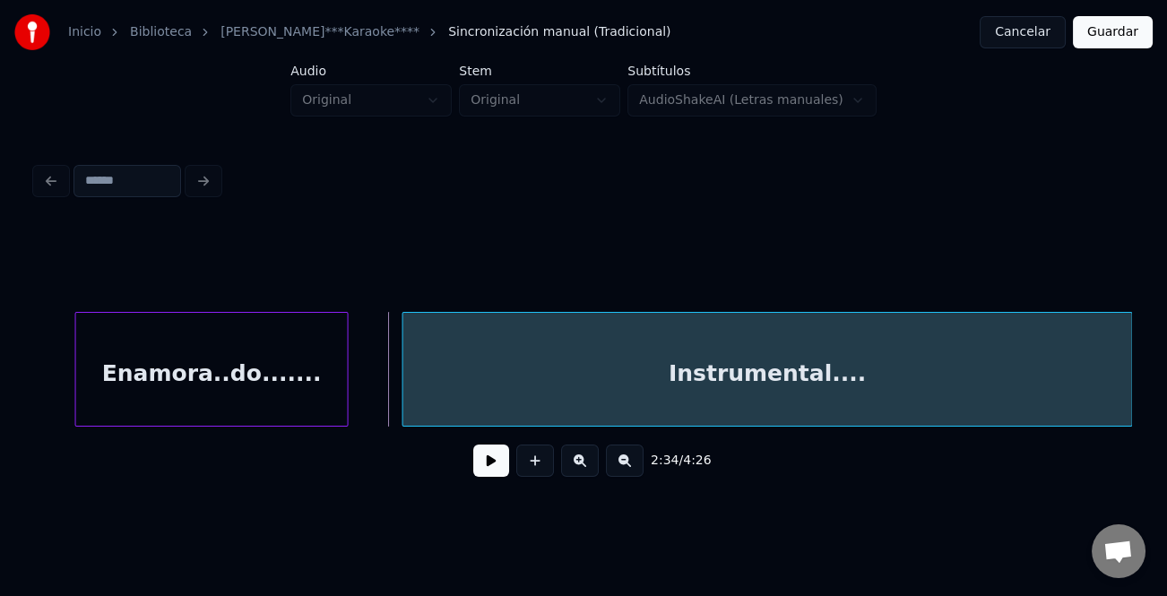
scroll to position [0, 6578]
click at [447, 398] on div "Instrumental...." at bounding box center [766, 369] width 730 height 115
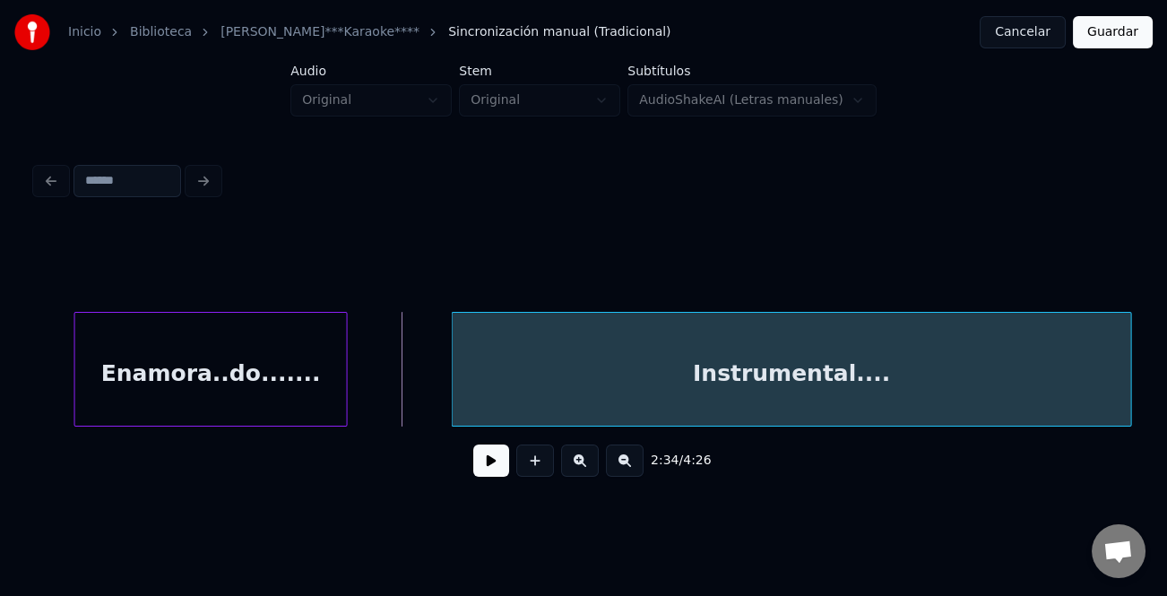
click at [453, 389] on div at bounding box center [455, 369] width 5 height 113
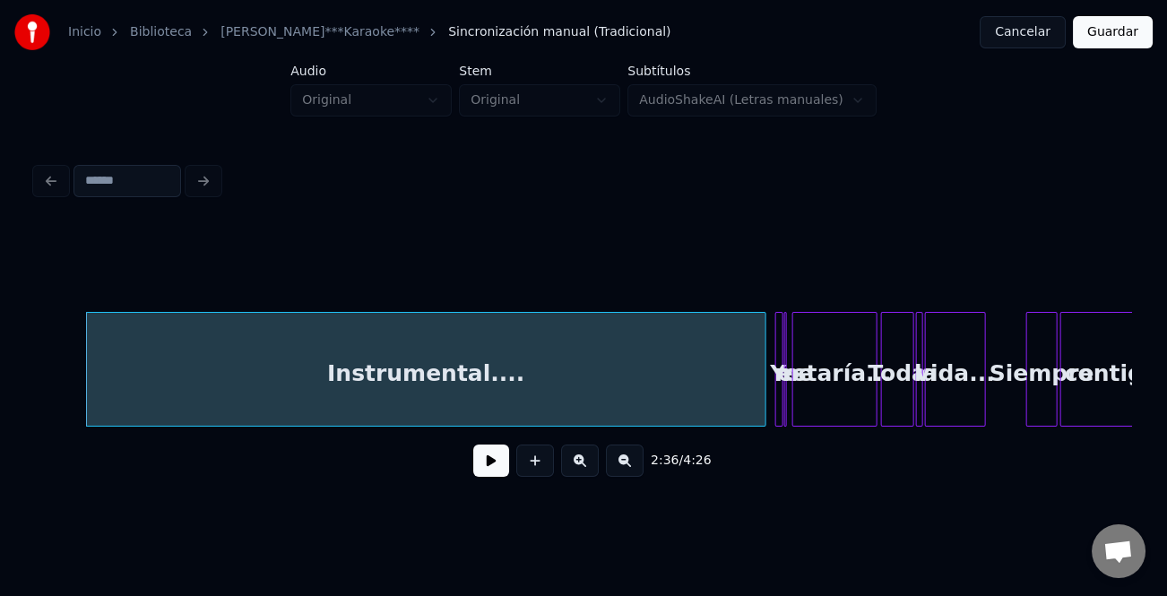
scroll to position [0, 7049]
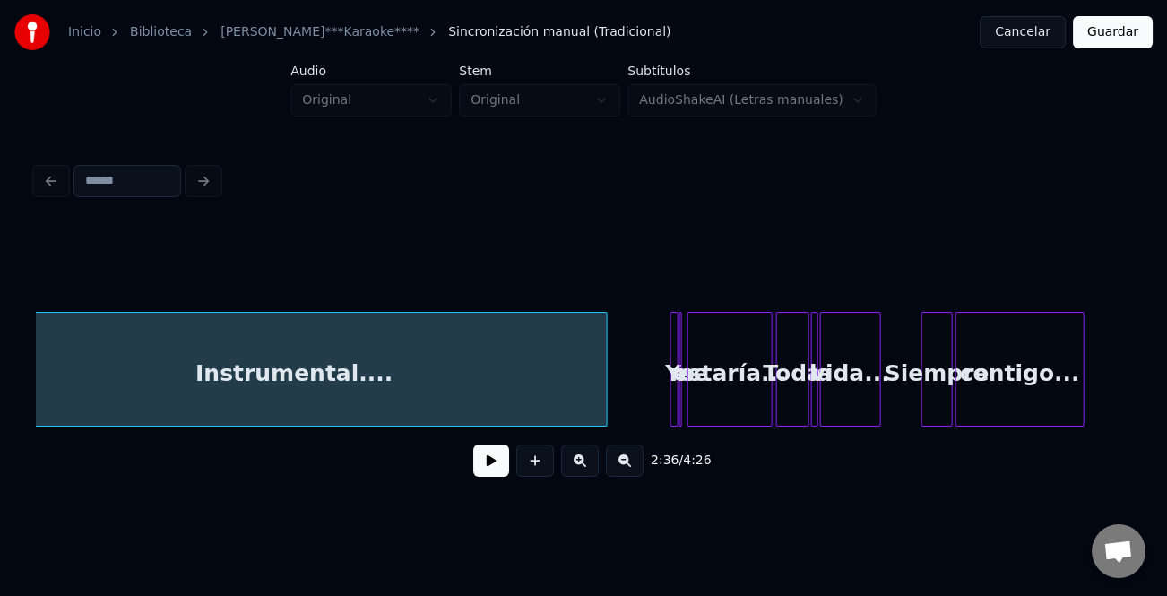
click at [601, 401] on div at bounding box center [603, 369] width 5 height 113
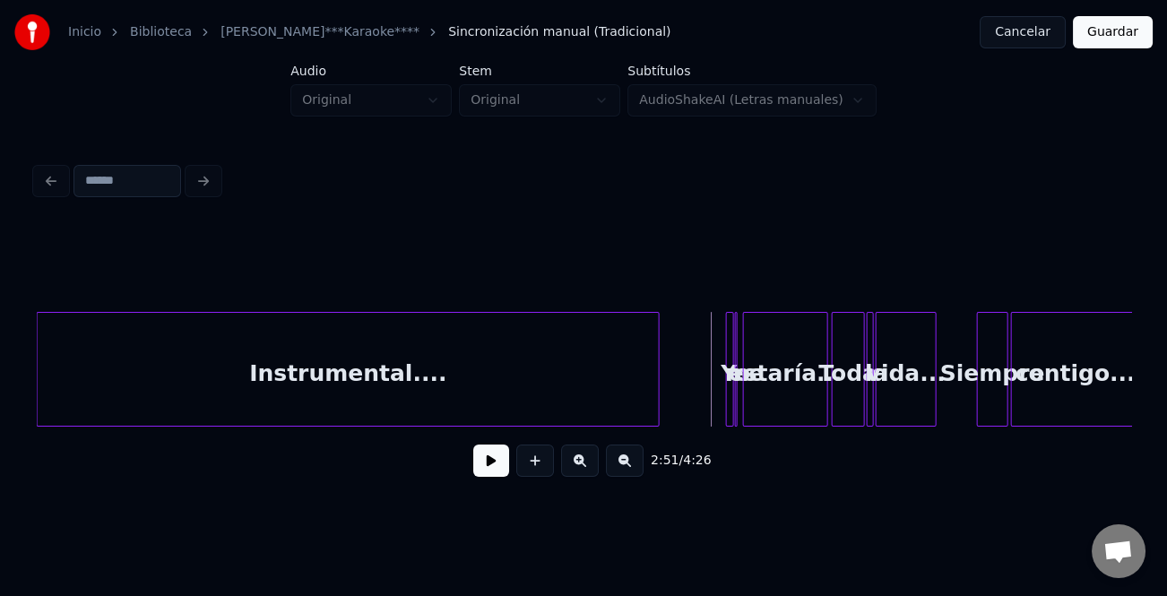
drag, startPoint x: 489, startPoint y: 456, endPoint x: 591, endPoint y: 471, distance: 102.4
click at [491, 458] on button at bounding box center [491, 460] width 36 height 32
click at [585, 468] on button at bounding box center [580, 460] width 38 height 32
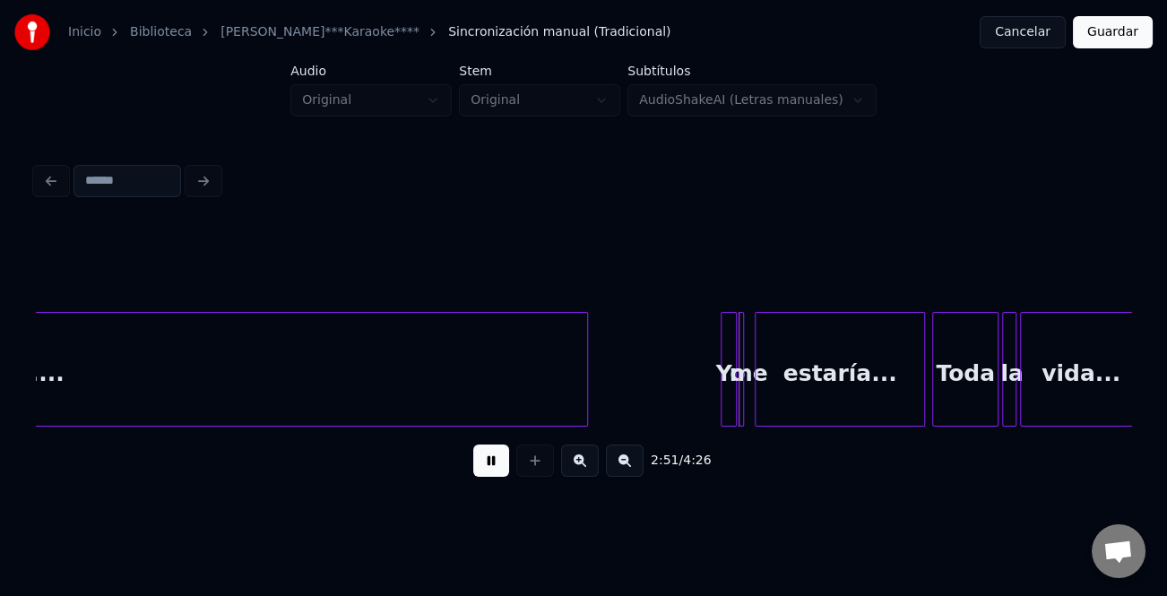
click at [585, 468] on button at bounding box center [580, 460] width 38 height 32
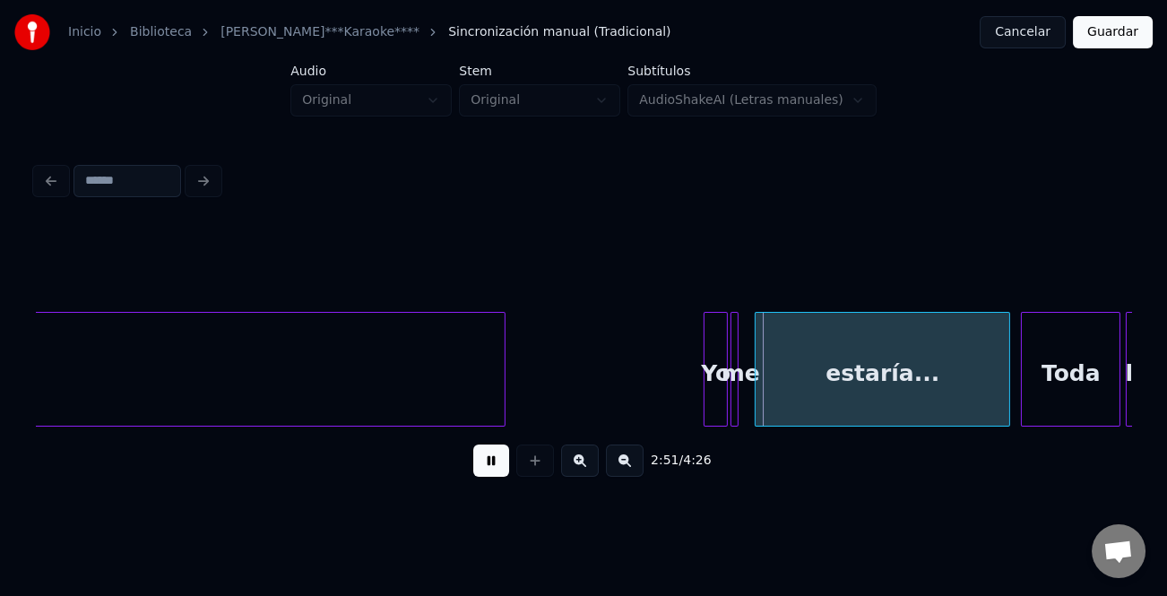
click at [585, 468] on button at bounding box center [580, 460] width 38 height 32
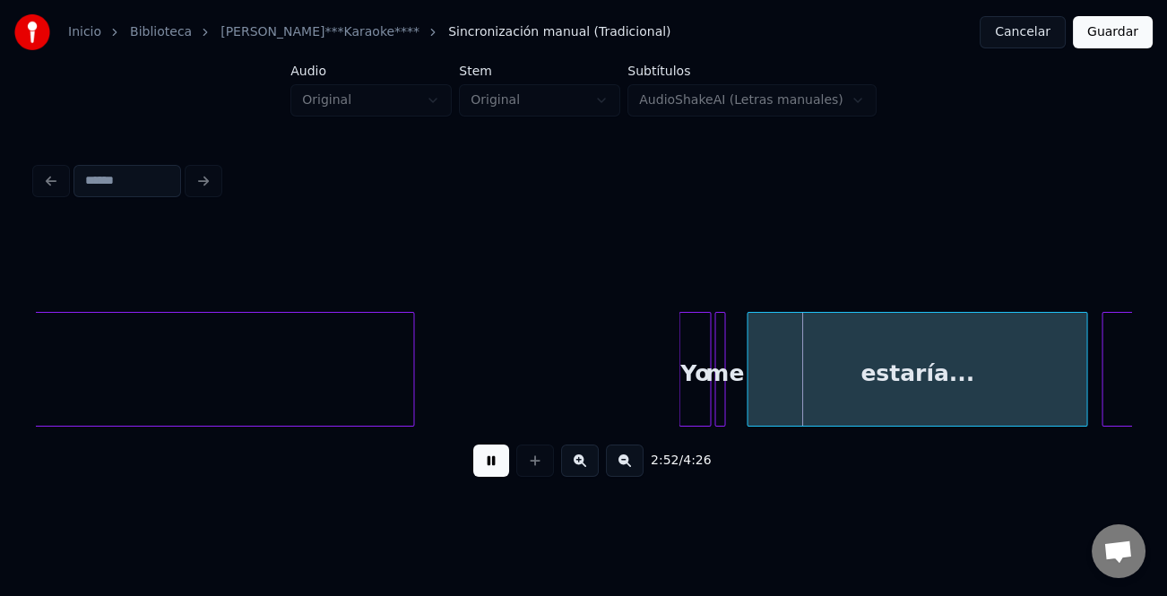
click at [585, 468] on button at bounding box center [580, 460] width 38 height 32
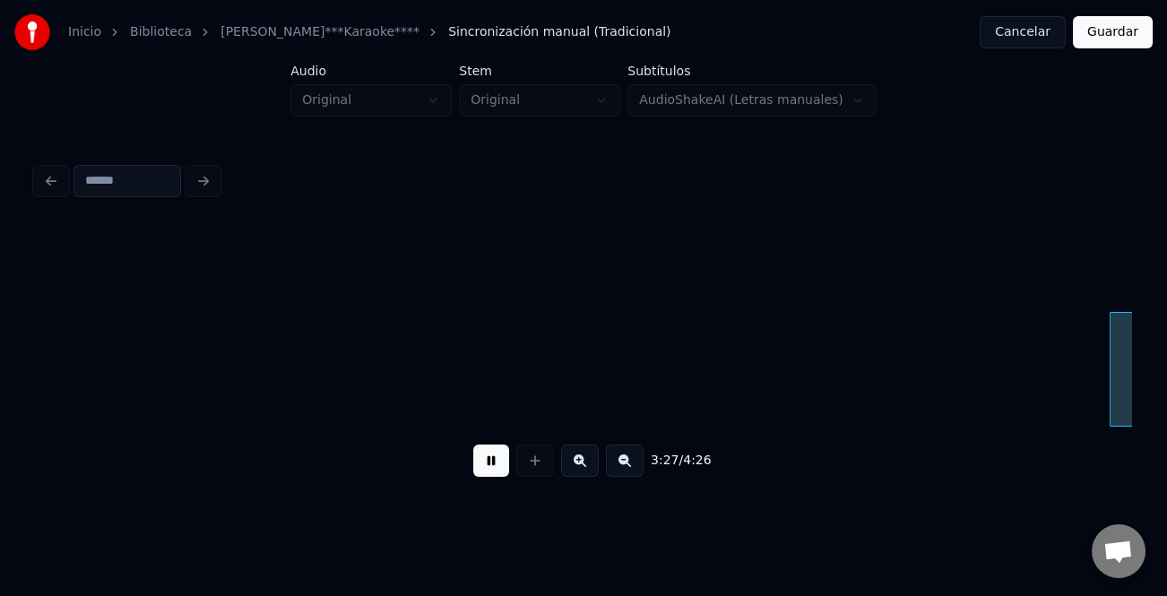
scroll to position [0, 46418]
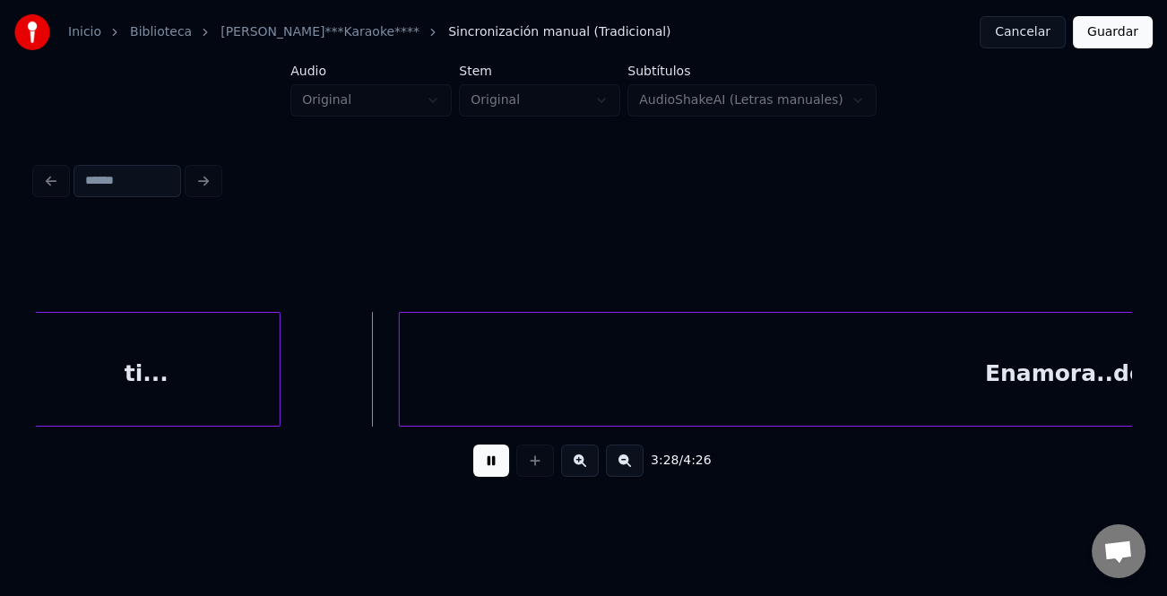
click at [400, 369] on div at bounding box center [402, 369] width 5 height 113
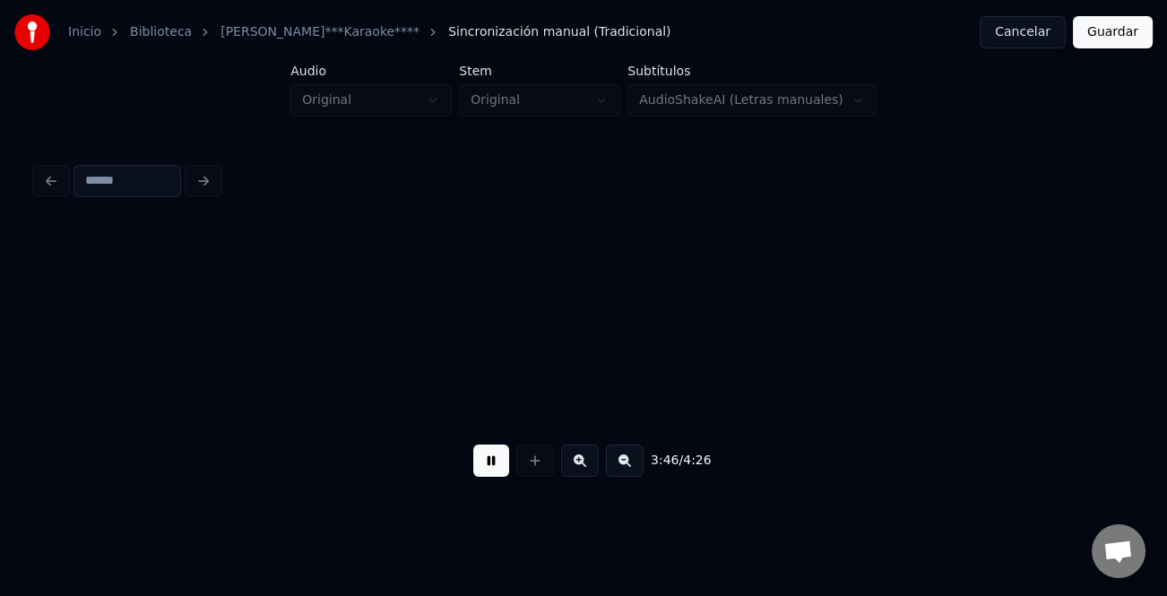
scroll to position [0, 50801]
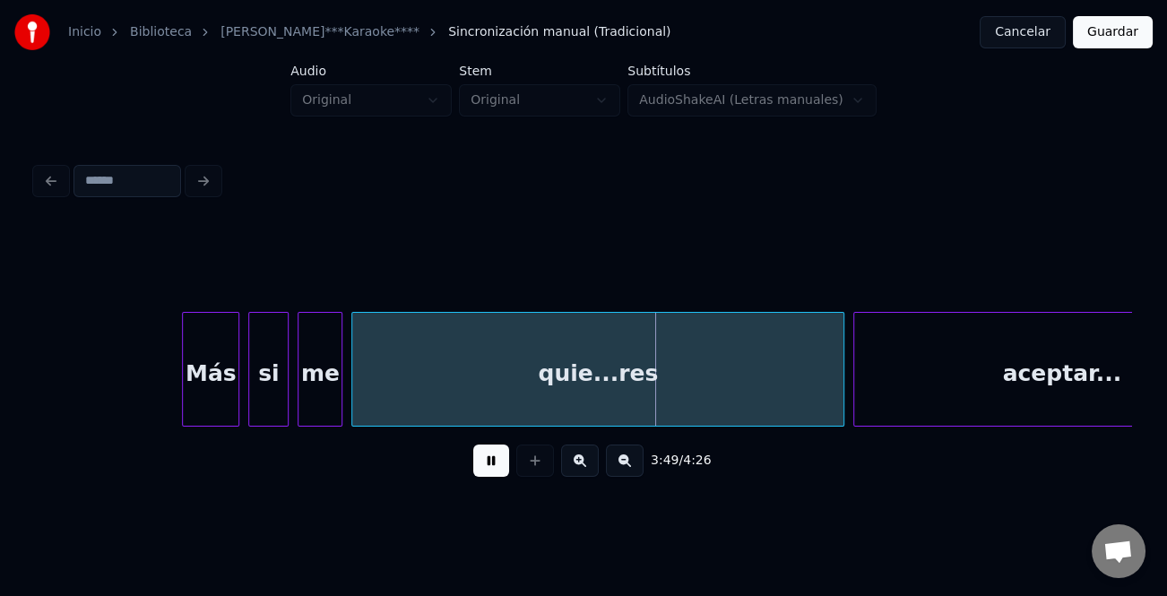
click at [186, 405] on div at bounding box center [185, 369] width 5 height 113
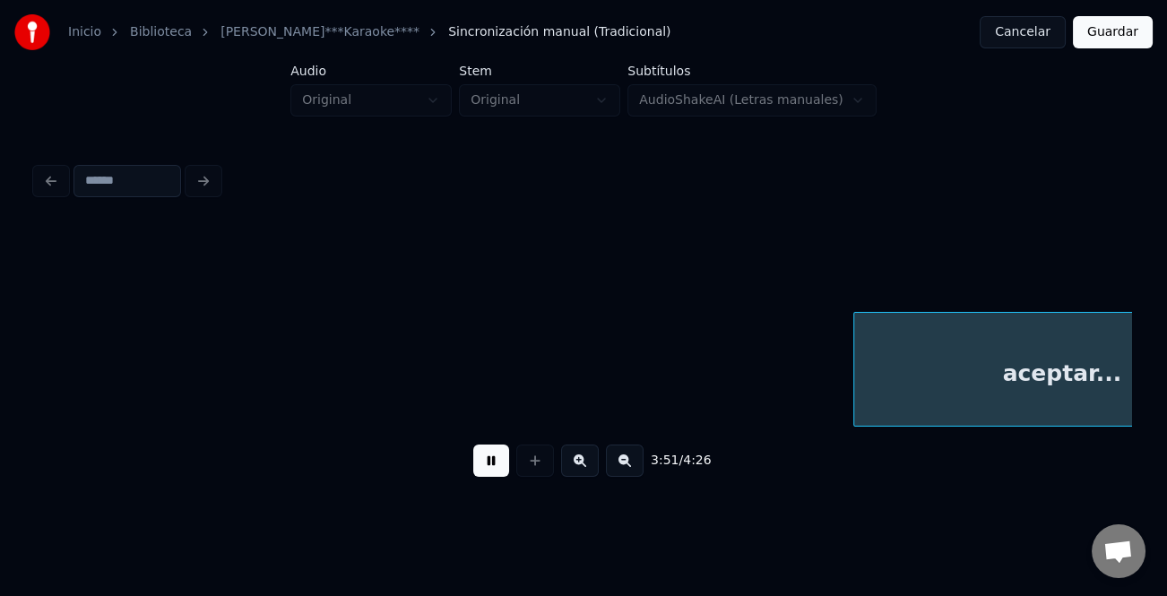
scroll to position [0, 51899]
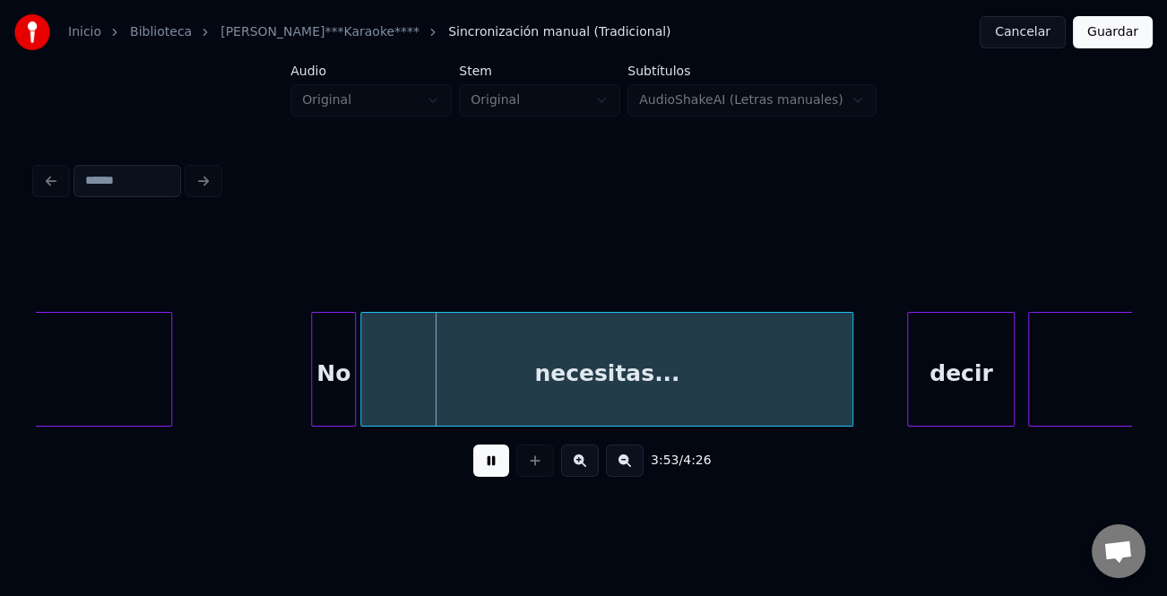
click at [312, 408] on div at bounding box center [314, 369] width 5 height 113
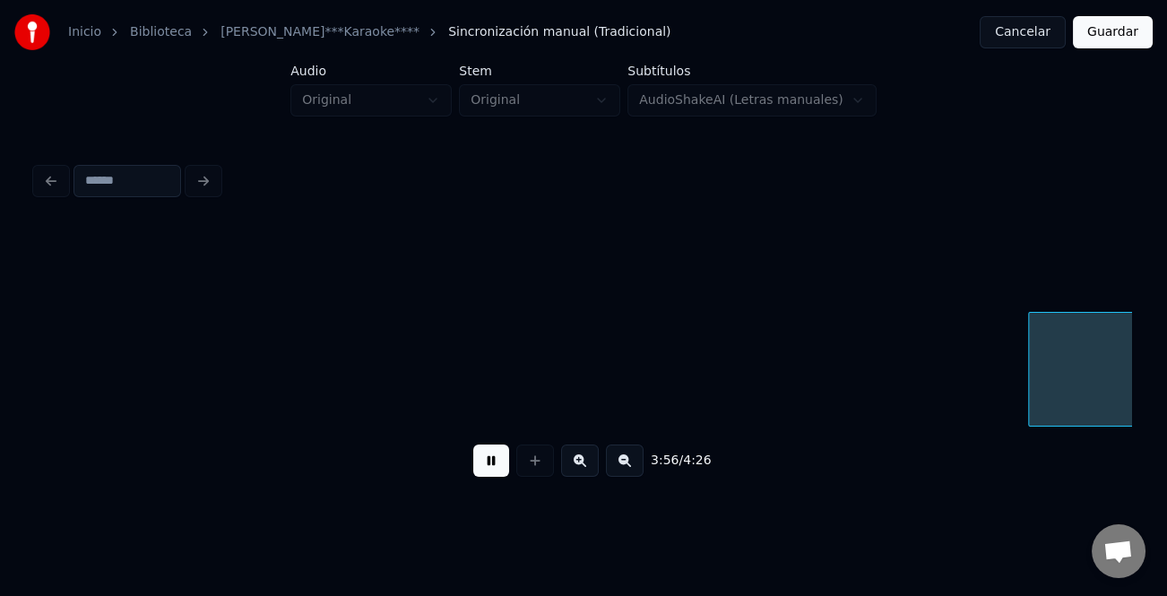
scroll to position [0, 52996]
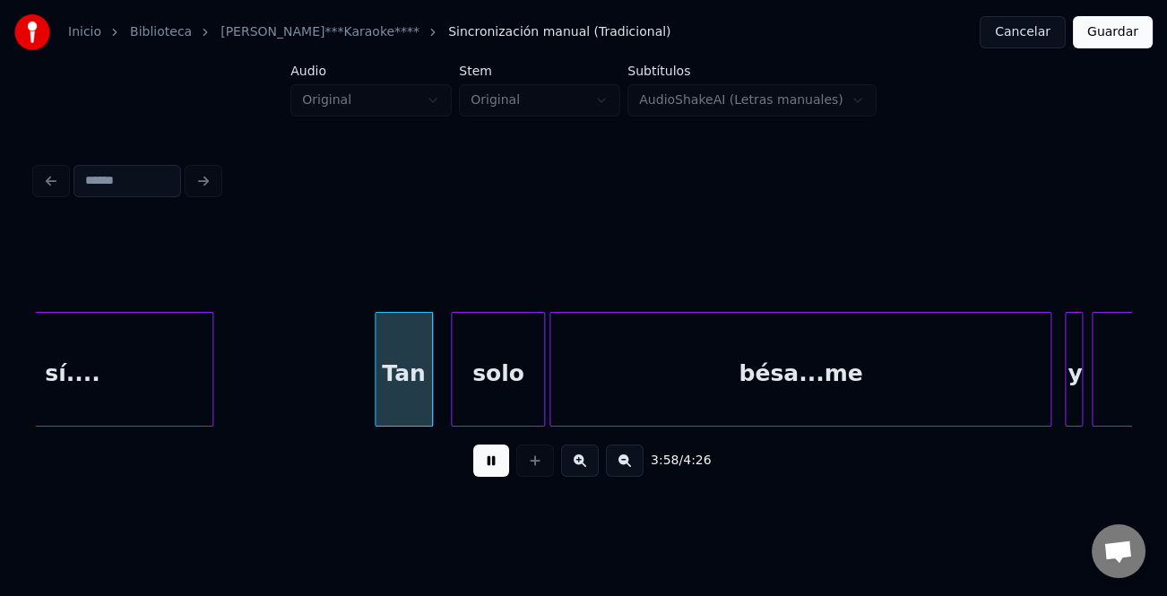
click at [412, 391] on div "Tan" at bounding box center [403, 374] width 56 height 122
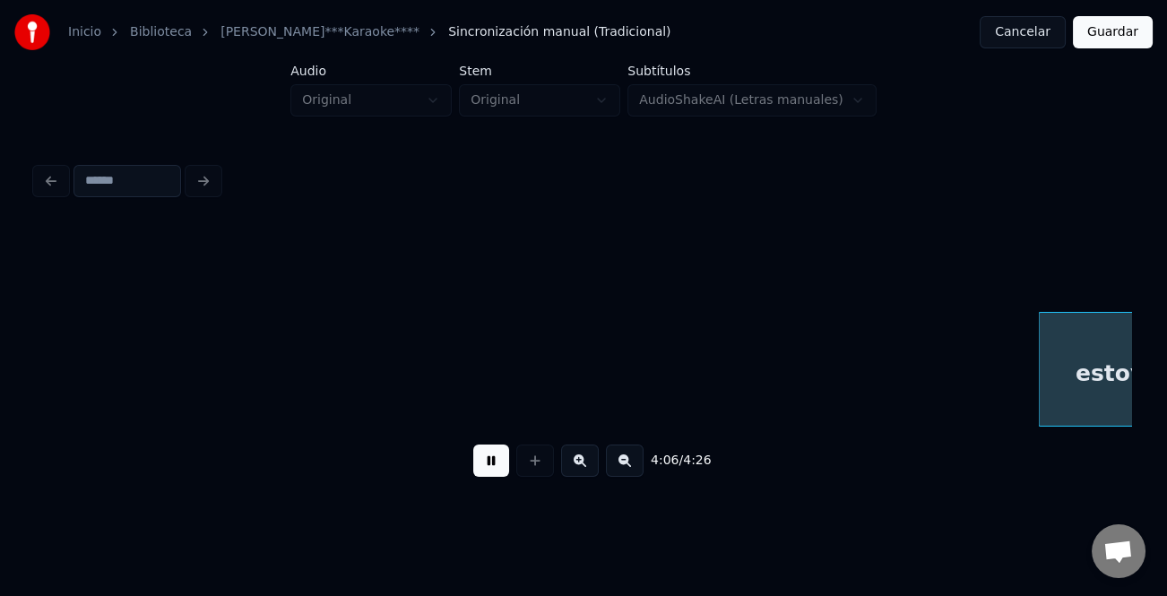
scroll to position [0, 55190]
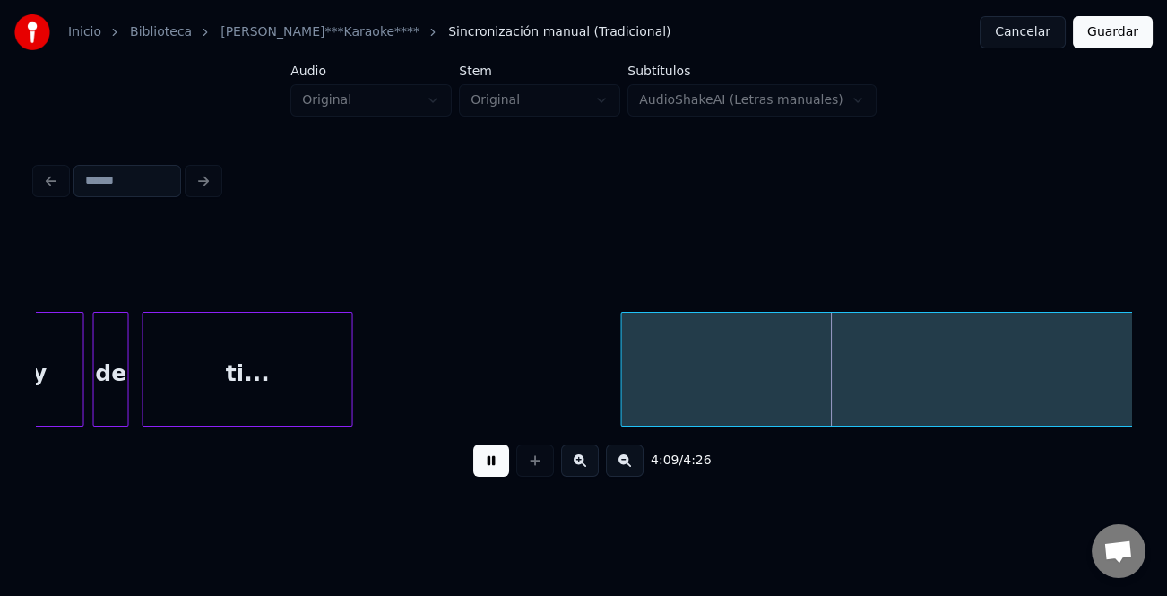
click at [625, 403] on div at bounding box center [624, 369] width 5 height 113
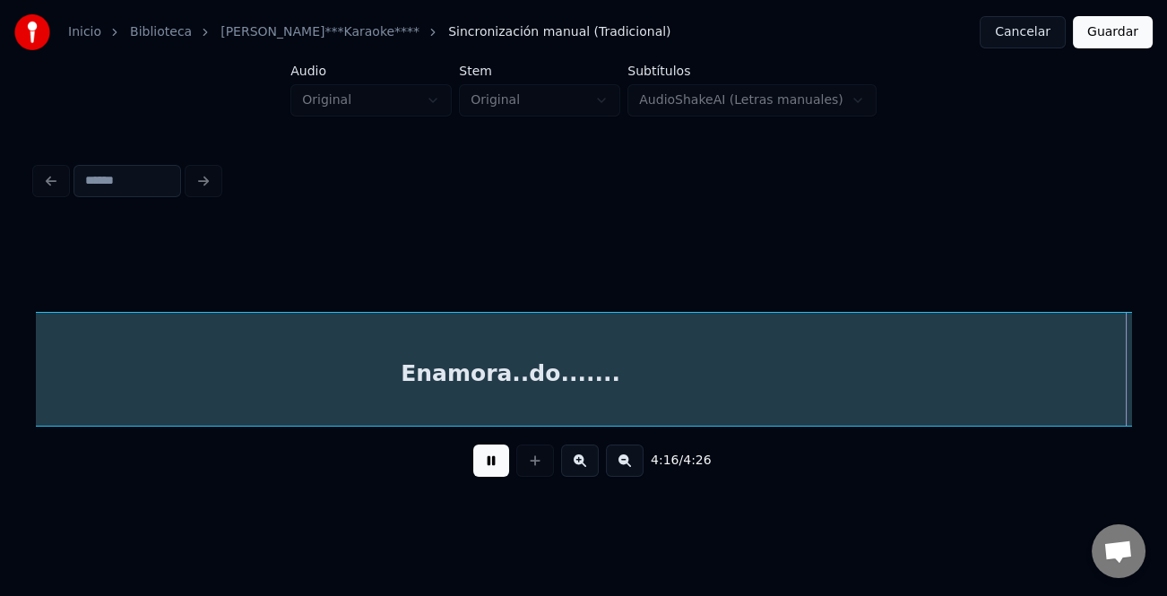
scroll to position [0, 57386]
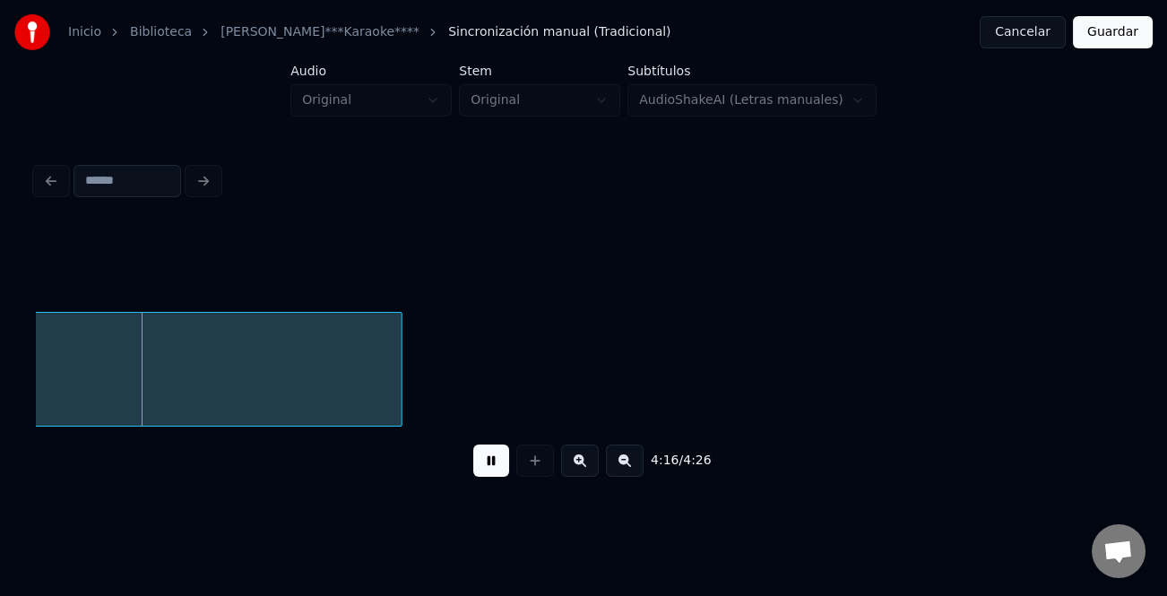
click at [1121, 28] on button "Guardar" at bounding box center [1113, 32] width 80 height 32
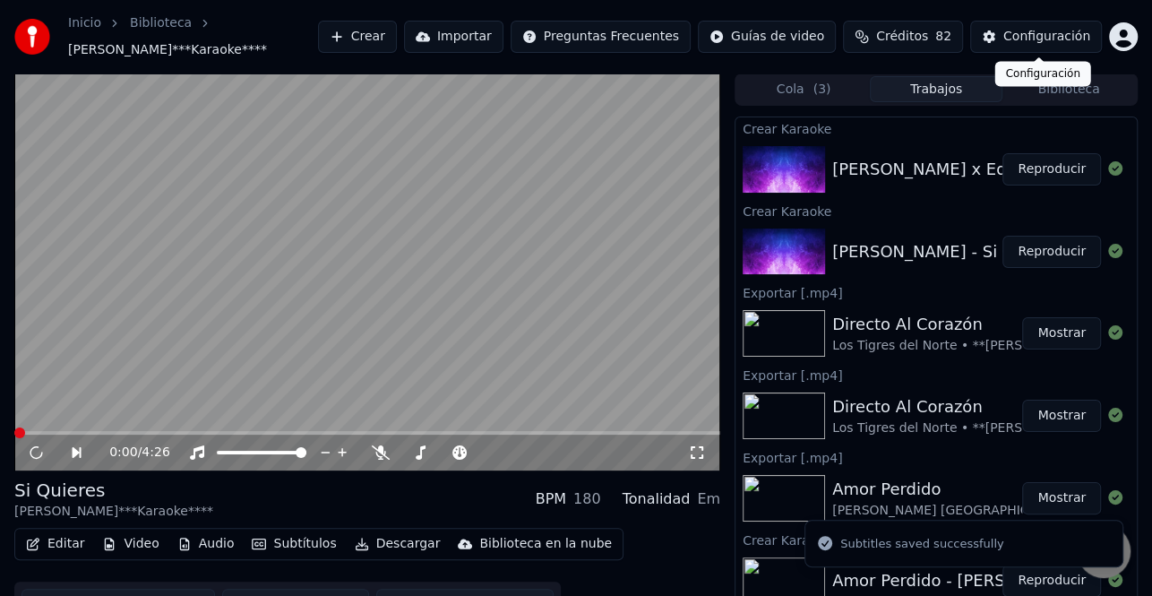
click at [1047, 29] on div "Configuración" at bounding box center [1047, 37] width 87 height 18
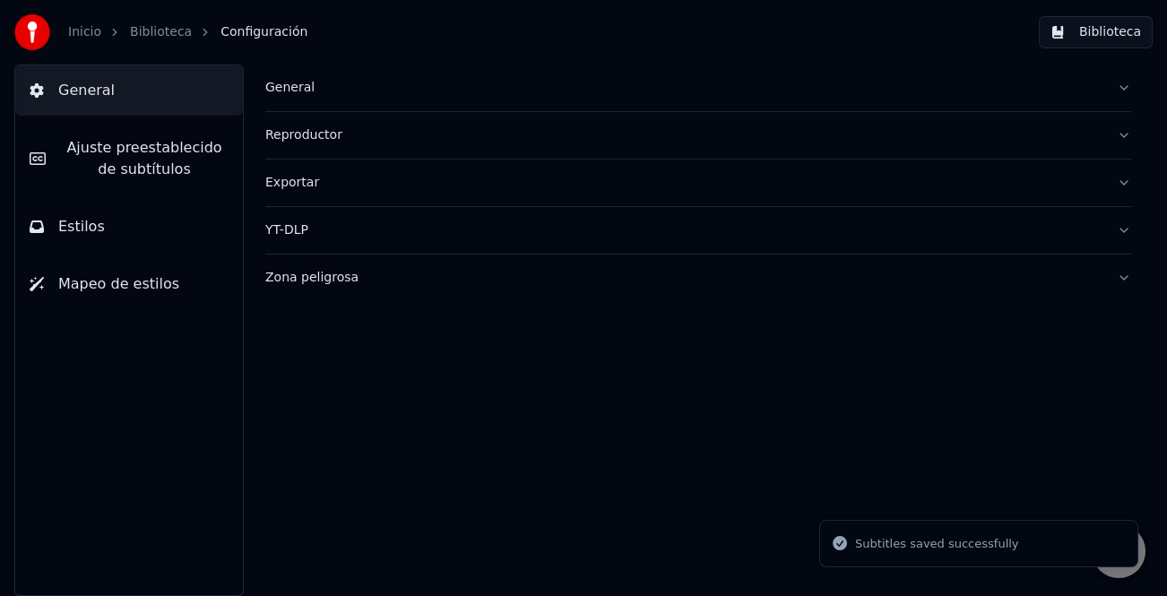
click at [160, 152] on span "Ajuste preestablecido de subtítulos" at bounding box center [144, 158] width 168 height 43
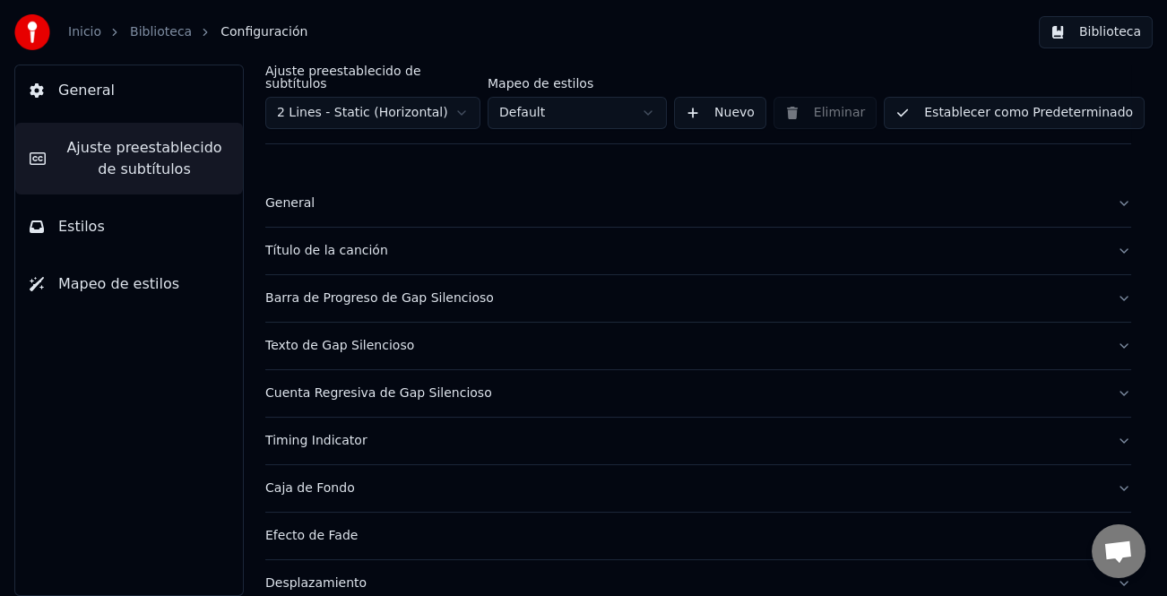
click at [282, 194] on div "General" at bounding box center [683, 203] width 837 height 18
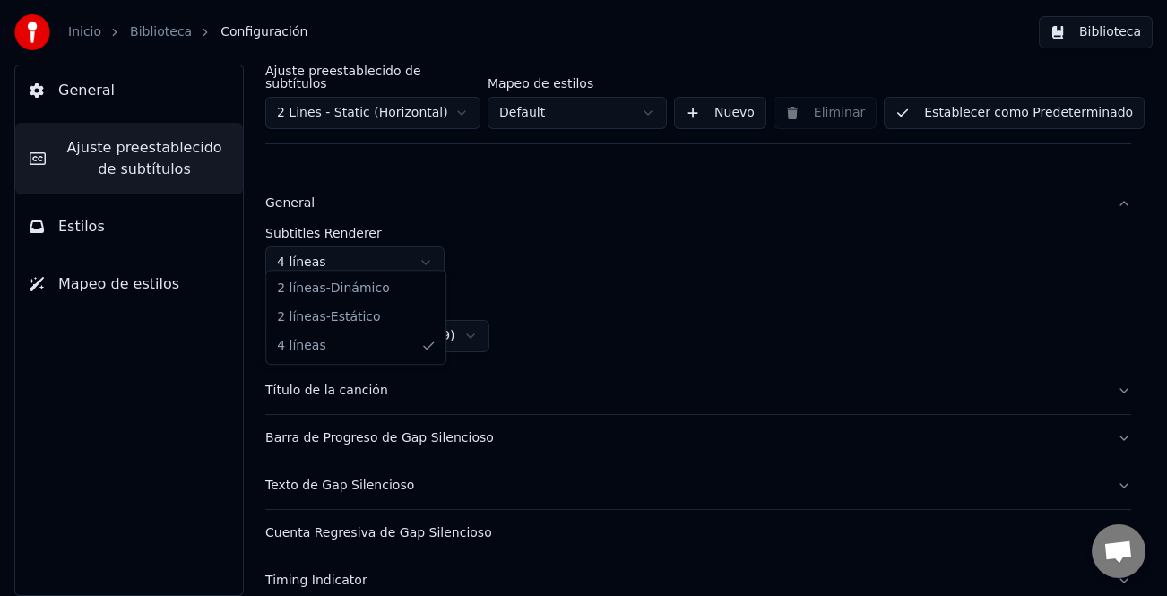
click at [427, 256] on html "Inicio Biblioteca Configuración Biblioteca General Ajuste preestablecido de sub…" at bounding box center [583, 298] width 1167 height 596
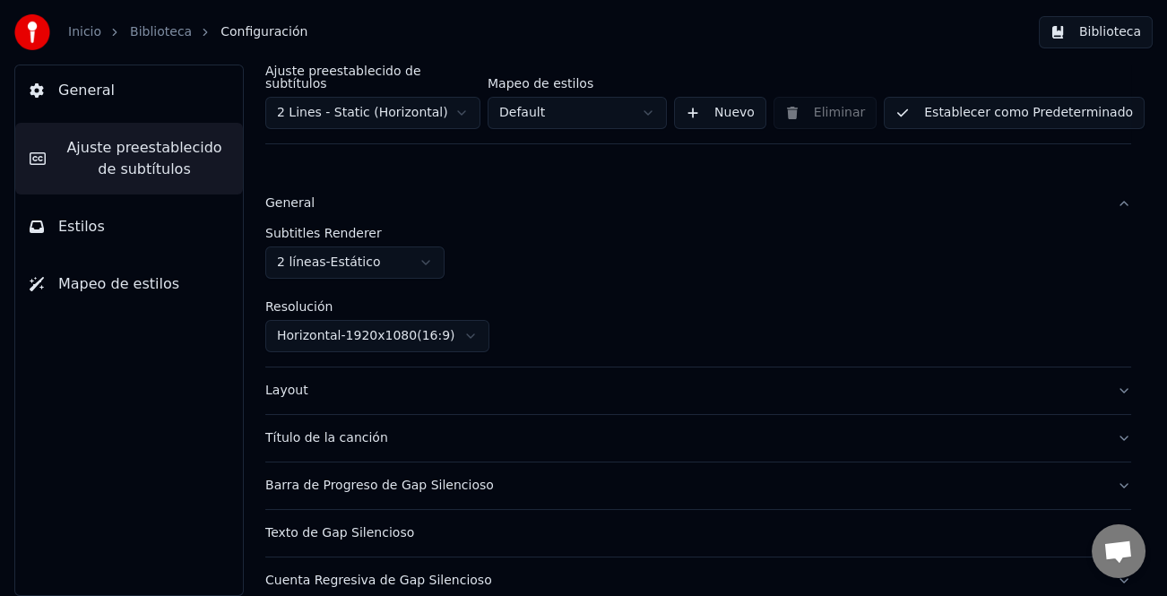
click at [1039, 101] on button "Establecer como Predeterminado" at bounding box center [1014, 113] width 261 height 32
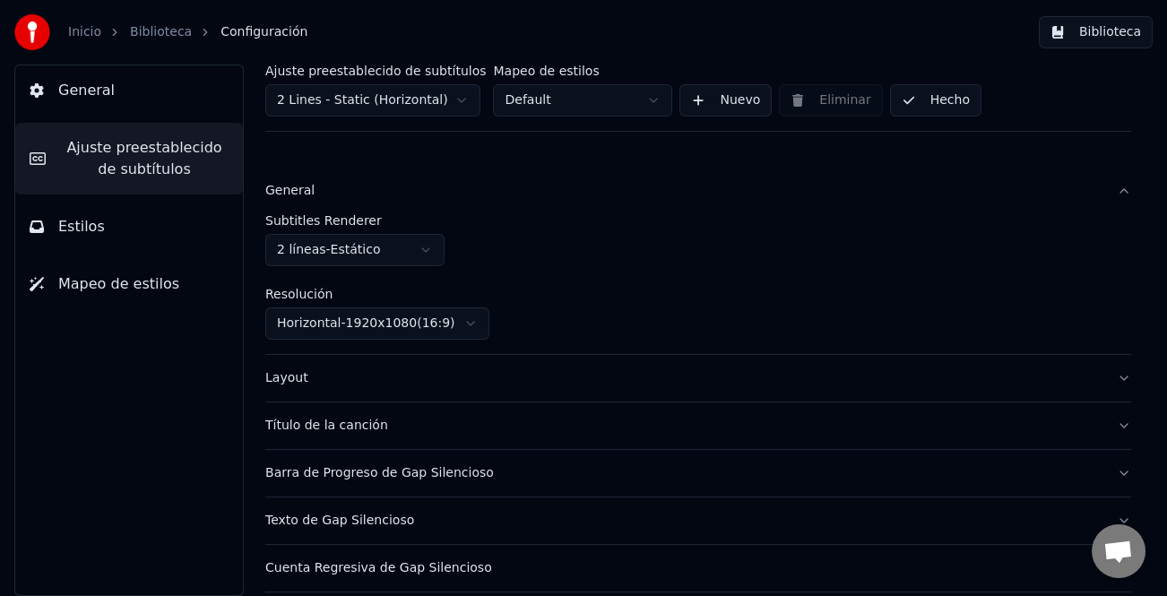
click at [945, 104] on button "Hecho" at bounding box center [935, 100] width 91 height 32
click at [1092, 25] on button "Biblioteca" at bounding box center [1096, 32] width 114 height 32
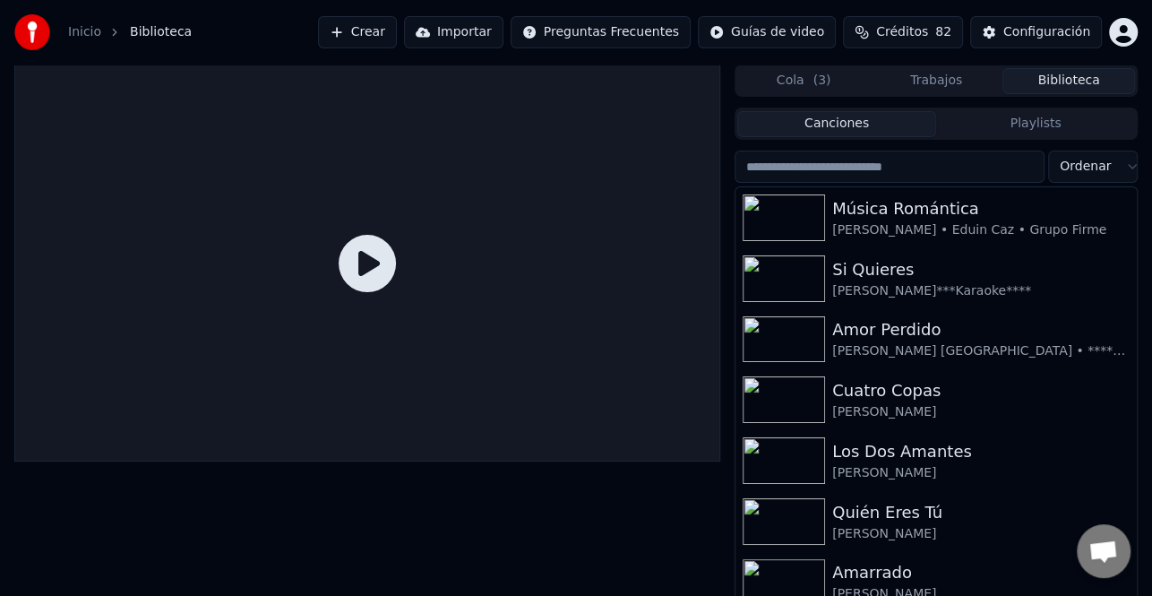
click at [822, 81] on span "( 3 )" at bounding box center [822, 81] width 18 height 18
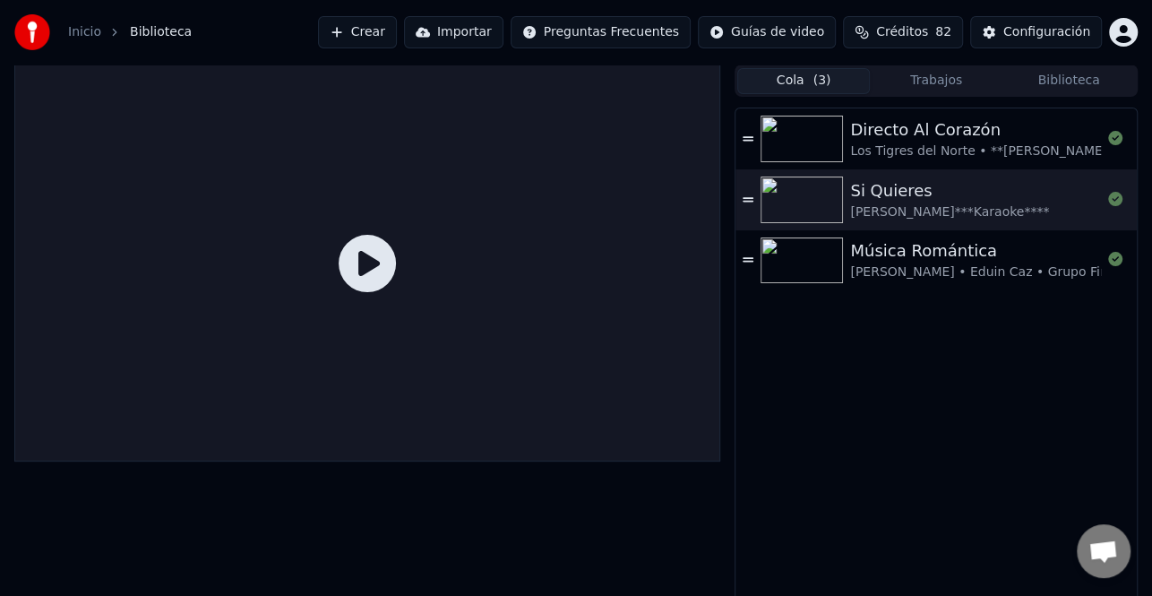
click at [950, 203] on div "[PERSON_NAME]***Karaoke****" at bounding box center [949, 212] width 199 height 18
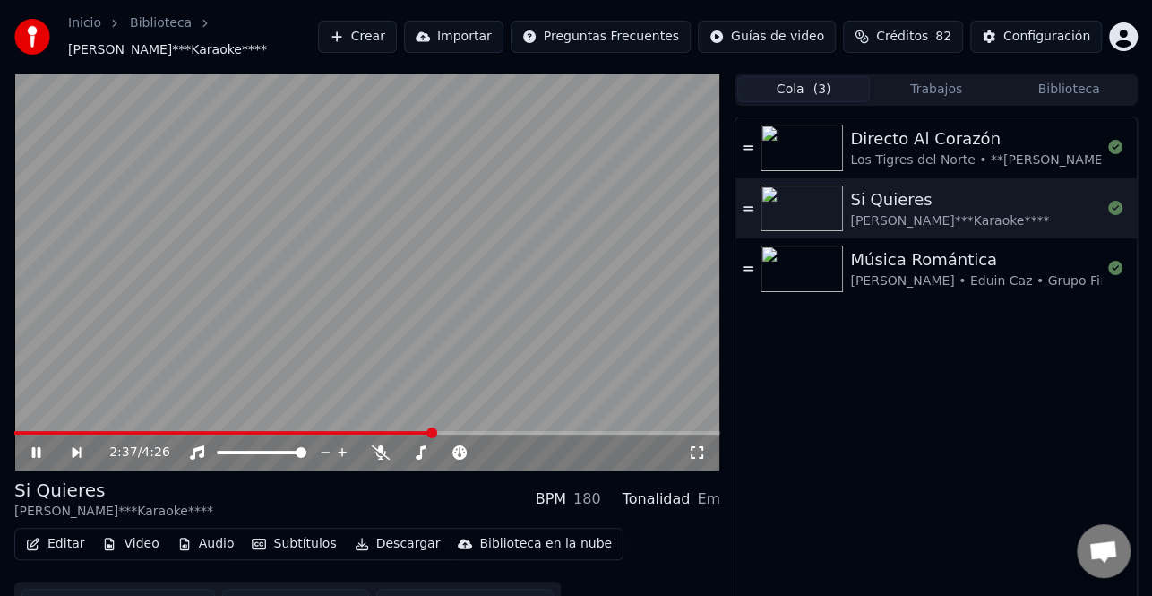
click at [32, 451] on icon at bounding box center [36, 452] width 9 height 11
click at [399, 549] on button "Descargar" at bounding box center [398, 543] width 100 height 25
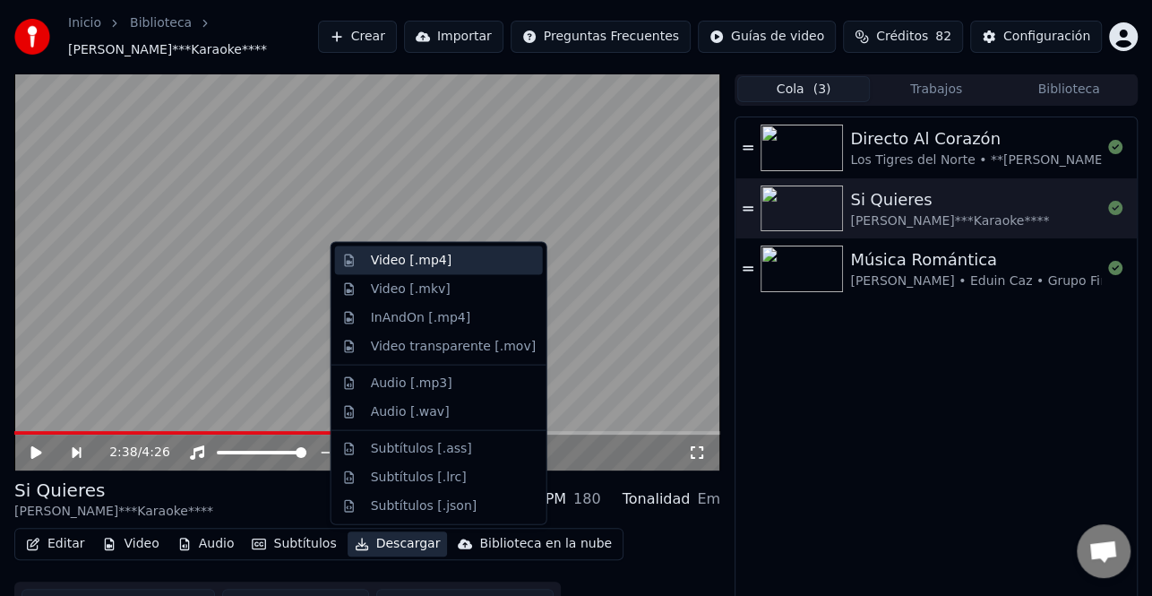
click at [419, 263] on div "Video [.mp4]" at bounding box center [411, 261] width 81 height 18
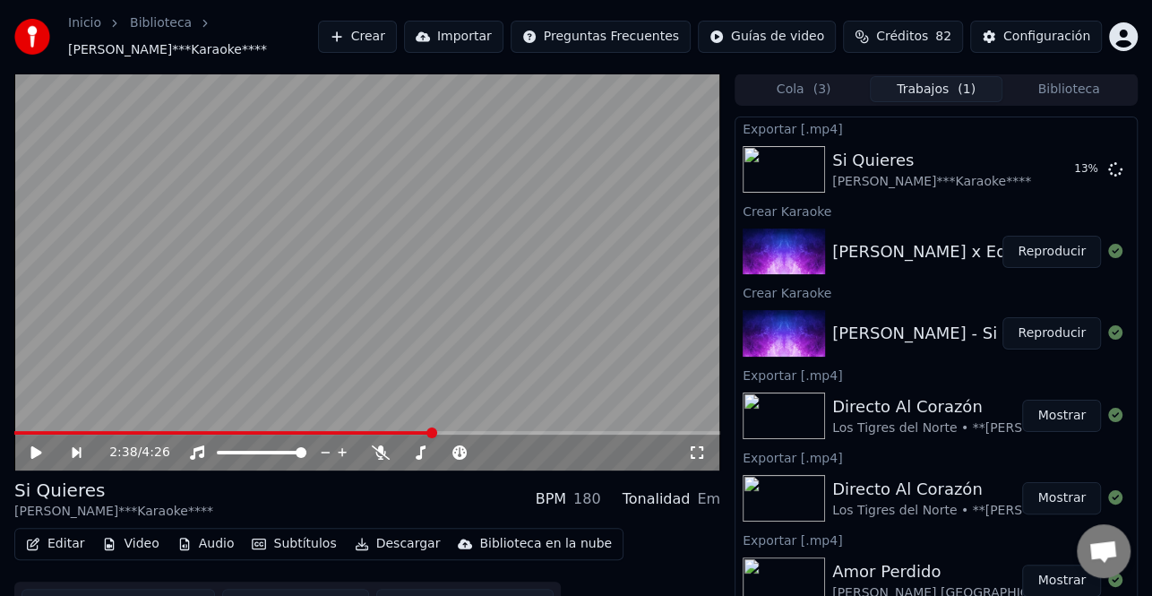
click at [827, 92] on span "( 3 )" at bounding box center [822, 90] width 18 height 18
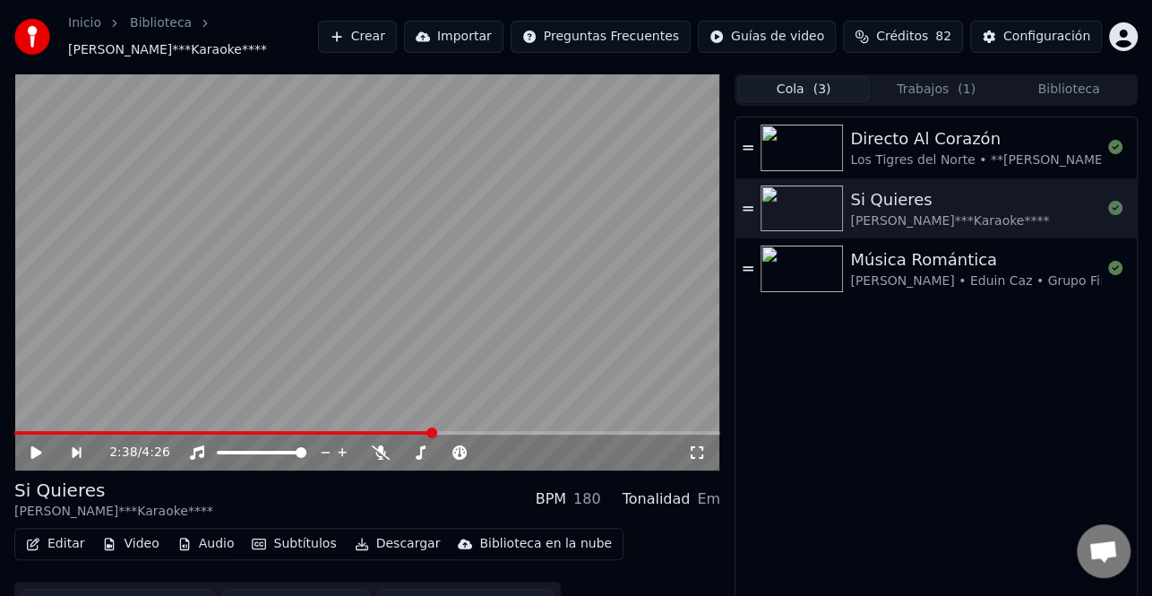
click at [996, 274] on div "[PERSON_NAME] • Eduin Caz • Grupo Firme" at bounding box center [987, 281] width 274 height 18
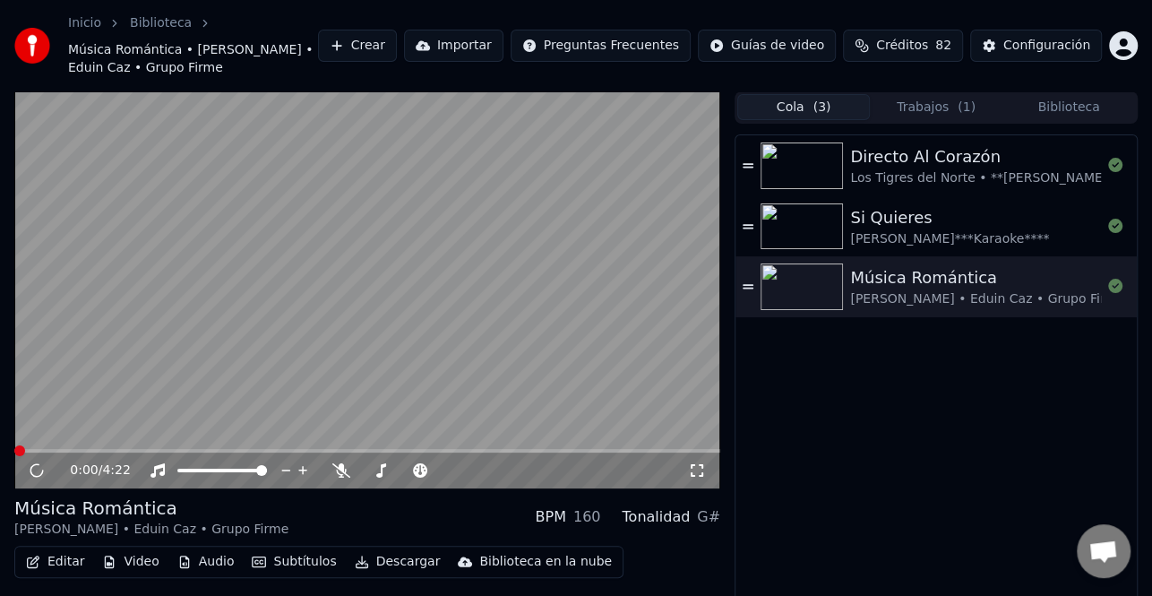
click at [56, 556] on button "Editar" at bounding box center [55, 561] width 73 height 25
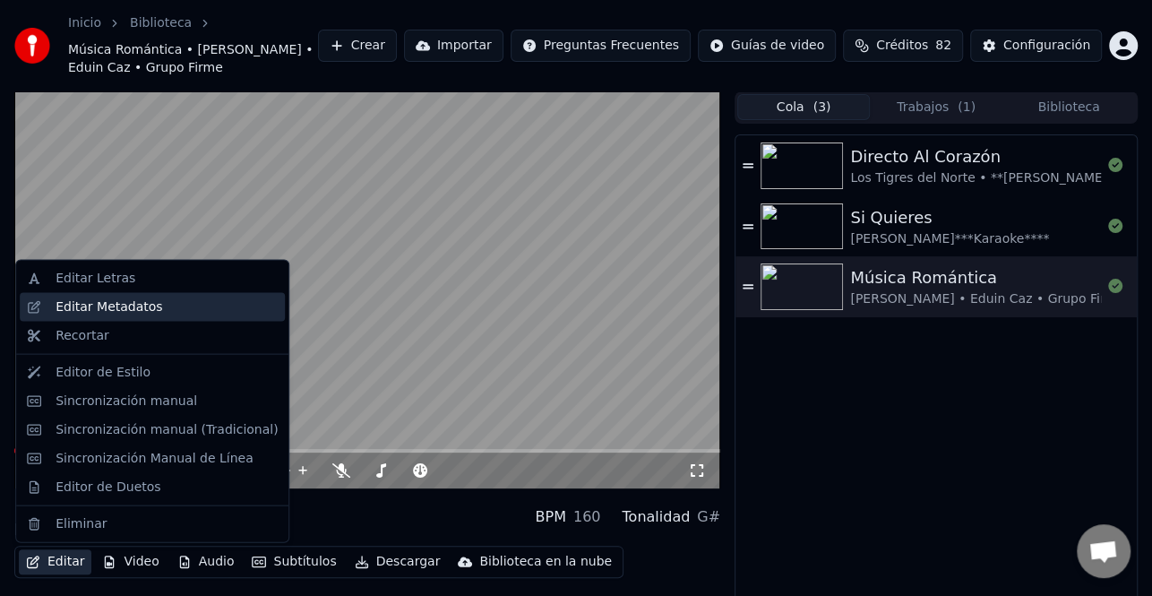
click at [131, 307] on div "Editar Metadatos" at bounding box center [109, 307] width 107 height 18
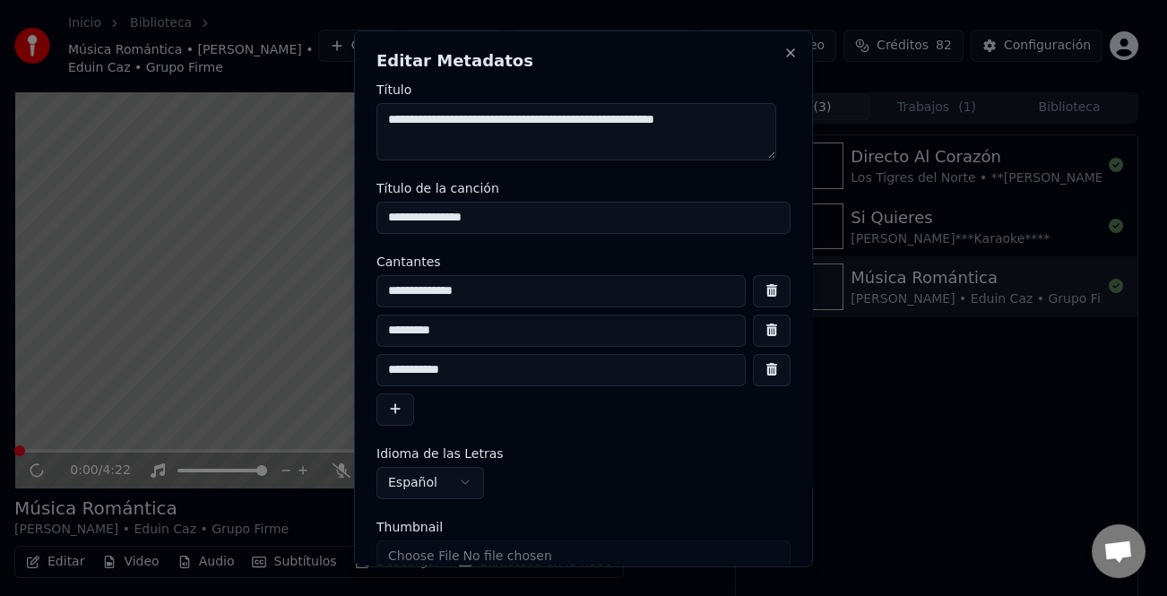
click at [388, 408] on button "button" at bounding box center [395, 408] width 38 height 32
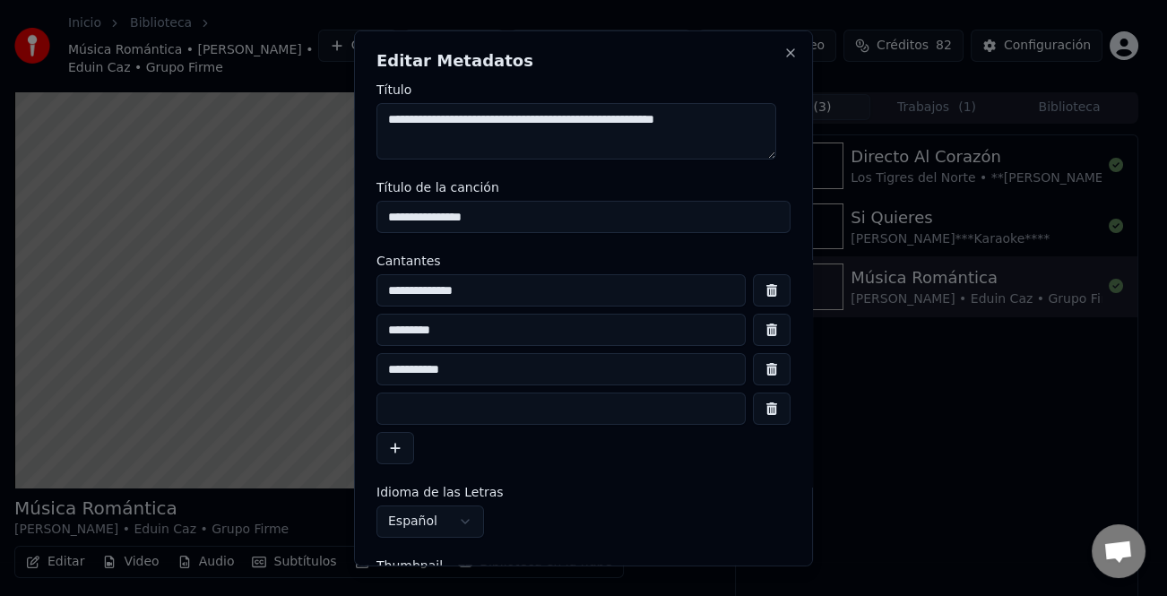
click at [399, 451] on button "button" at bounding box center [395, 448] width 38 height 32
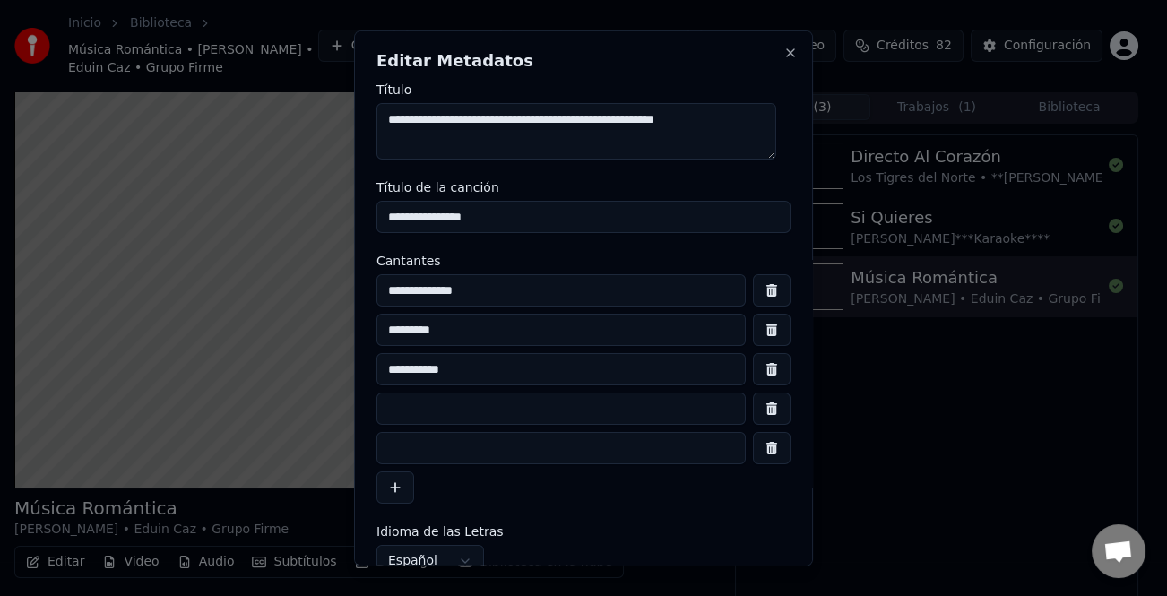
drag, startPoint x: 426, startPoint y: 438, endPoint x: 500, endPoint y: 413, distance: 78.5
click at [425, 438] on input at bounding box center [560, 448] width 369 height 32
click at [753, 449] on button "button" at bounding box center [772, 448] width 38 height 32
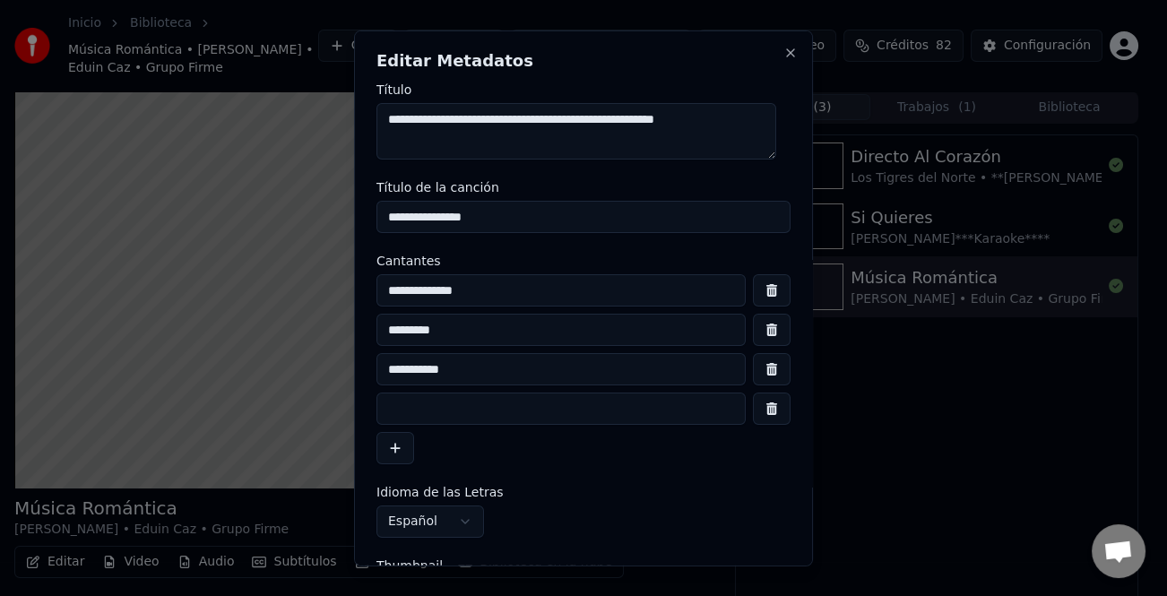
click at [496, 408] on input at bounding box center [560, 408] width 369 height 32
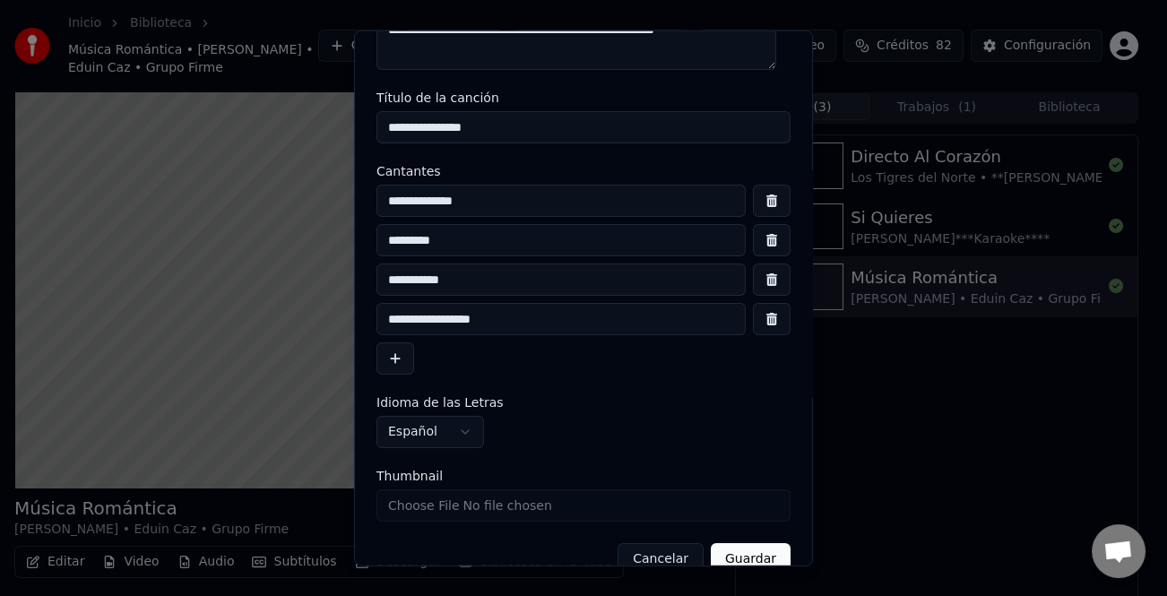
type input "**********"
click at [745, 559] on button "Guardar" at bounding box center [751, 559] width 80 height 32
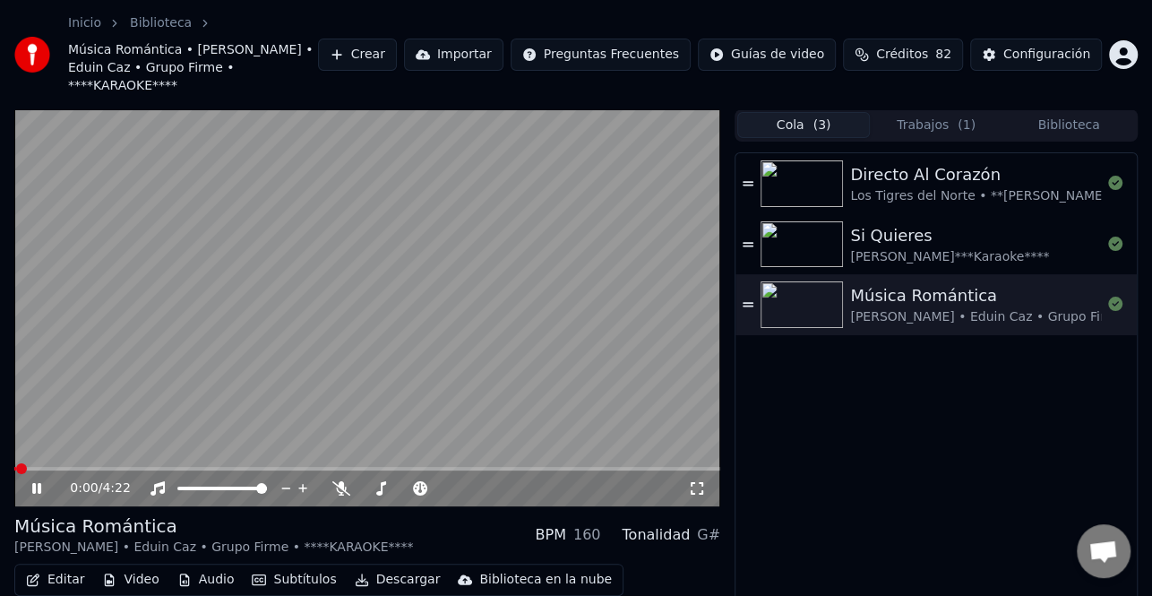
click at [65, 567] on button "Editar" at bounding box center [55, 579] width 73 height 25
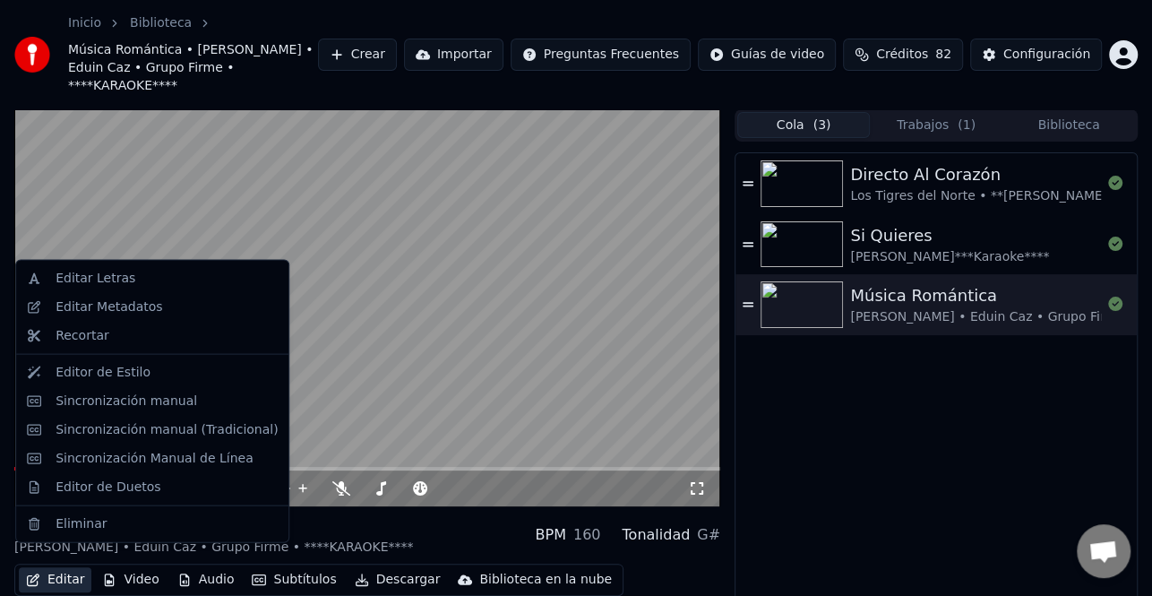
click at [318, 331] on video at bounding box center [367, 307] width 706 height 397
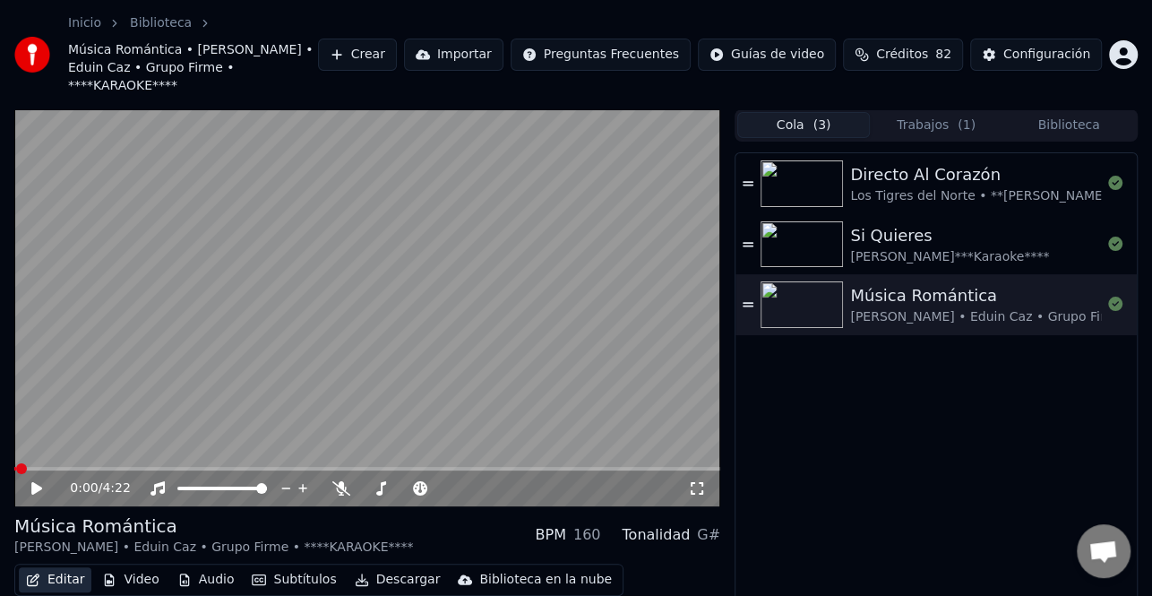
click at [71, 567] on button "Editar" at bounding box center [55, 579] width 73 height 25
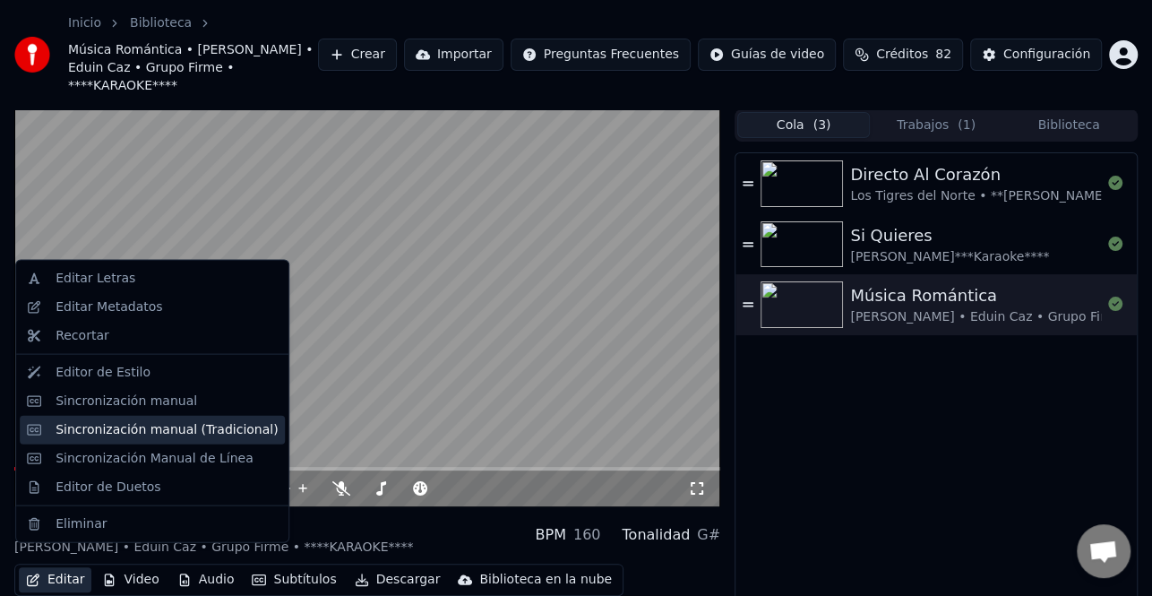
click at [173, 430] on div "Sincronización manual (Tradicional)" at bounding box center [167, 429] width 222 height 18
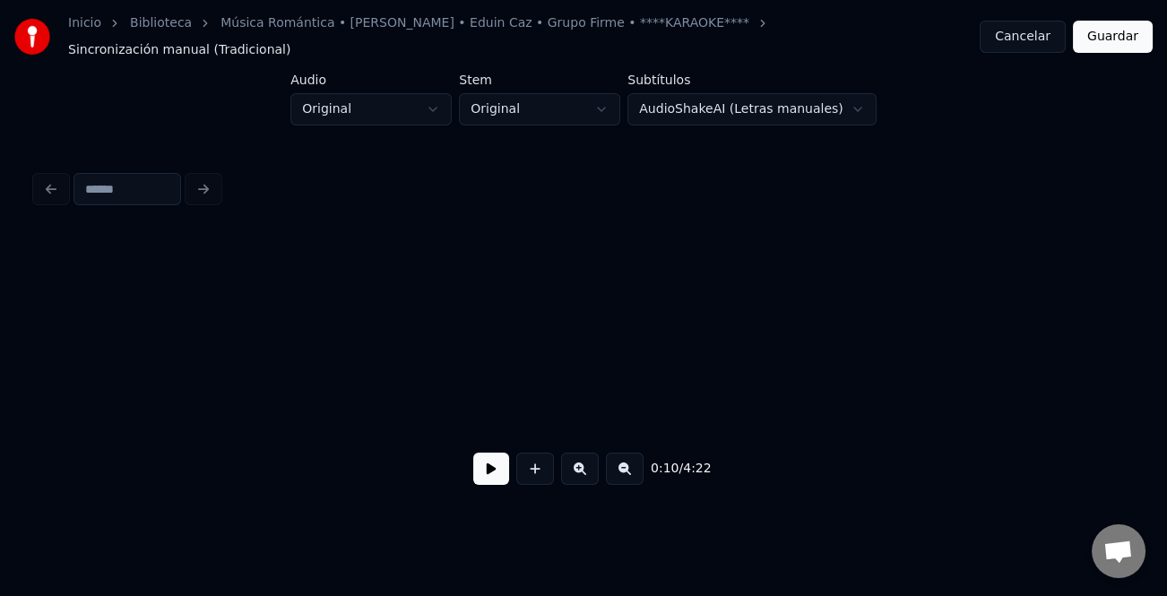
scroll to position [0, 2271]
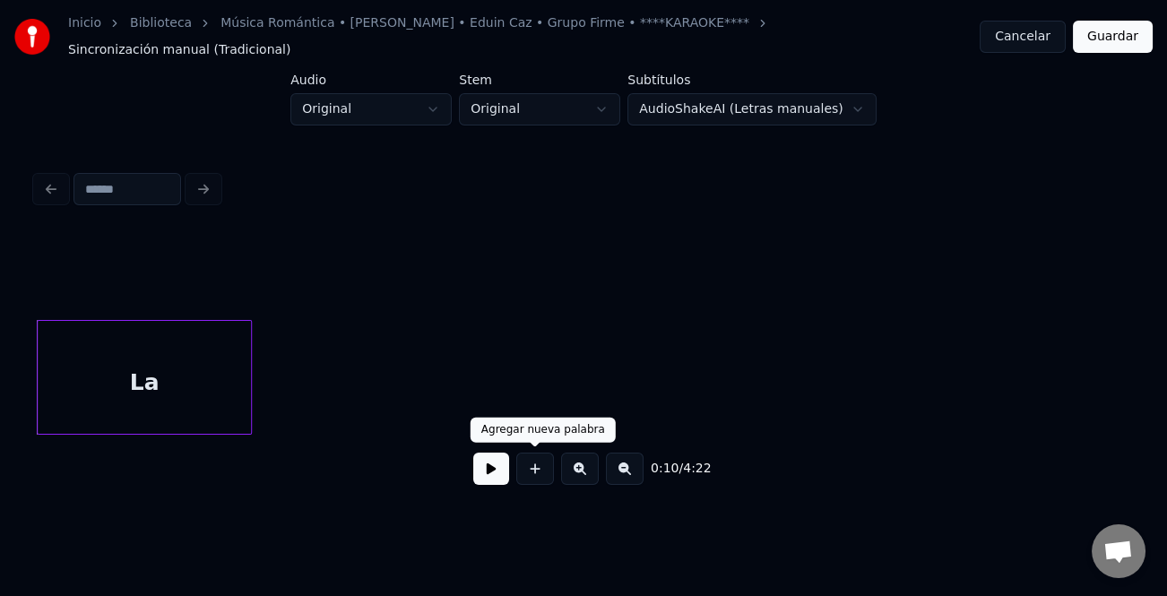
click at [496, 461] on button at bounding box center [491, 469] width 36 height 32
click at [492, 464] on button at bounding box center [491, 469] width 36 height 32
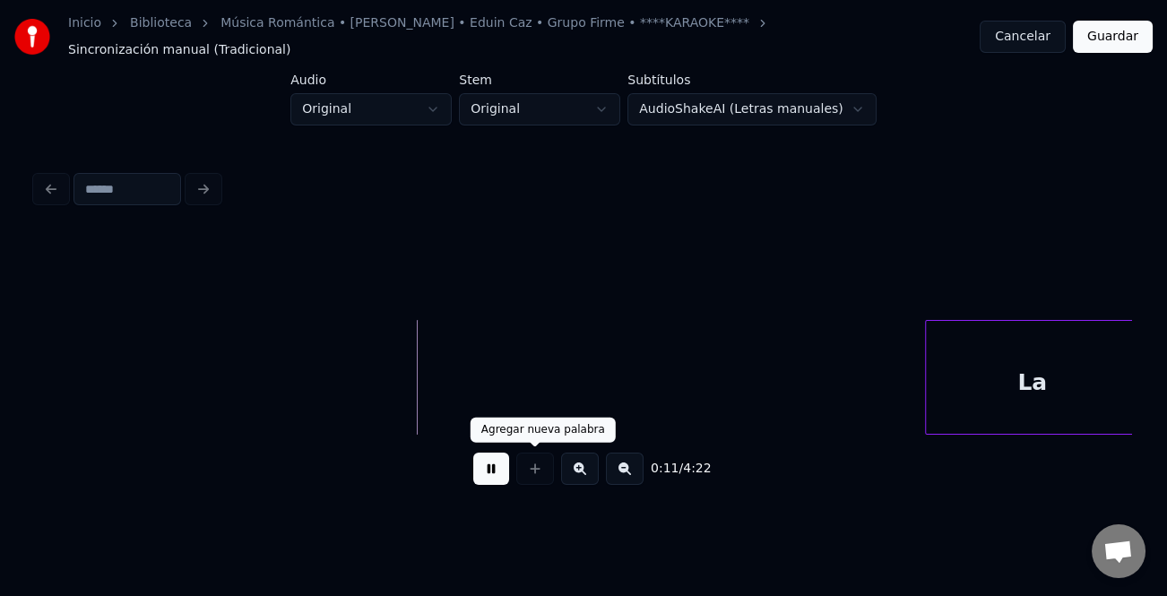
click at [1060, 415] on div "La" at bounding box center [1032, 382] width 213 height 122
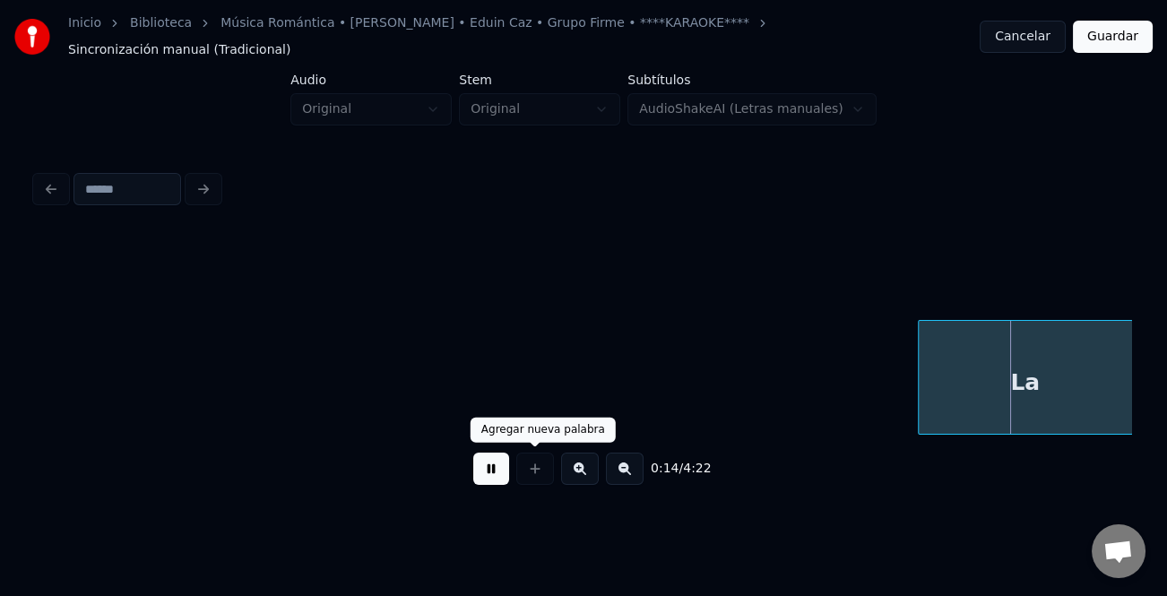
click at [632, 467] on button at bounding box center [625, 469] width 38 height 32
click at [631, 467] on button at bounding box center [625, 469] width 38 height 32
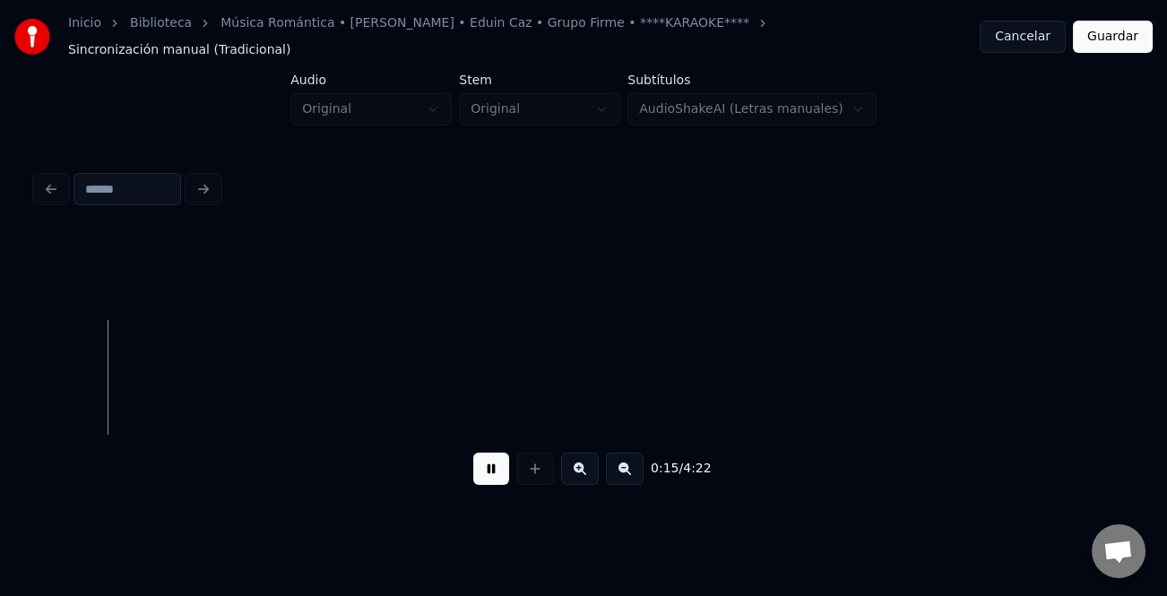
click at [630, 467] on button at bounding box center [625, 469] width 38 height 32
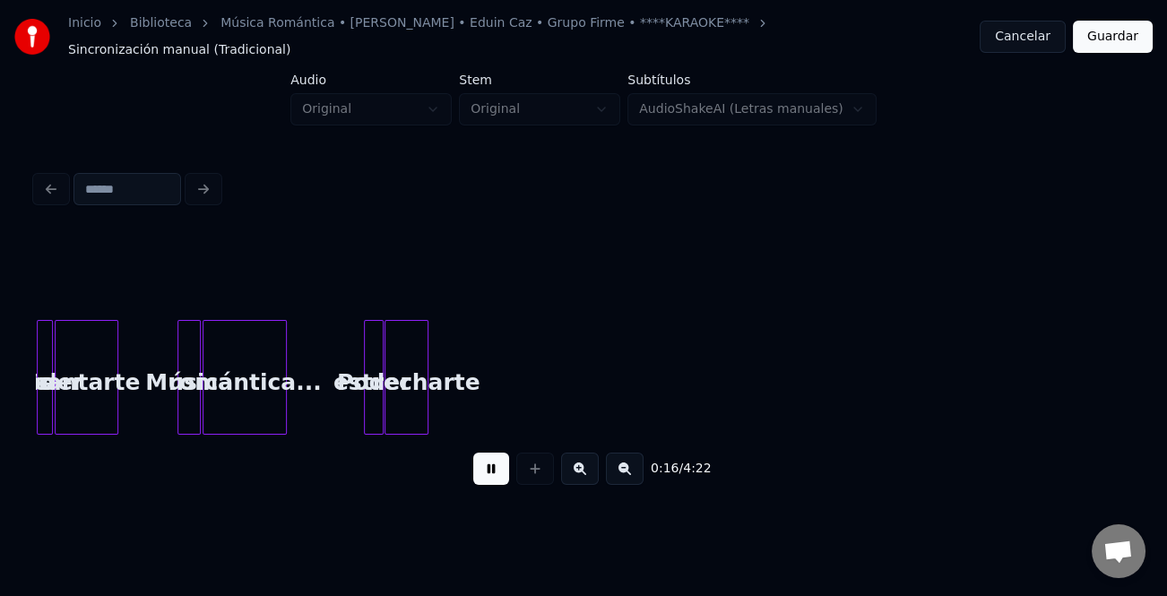
scroll to position [0, 599]
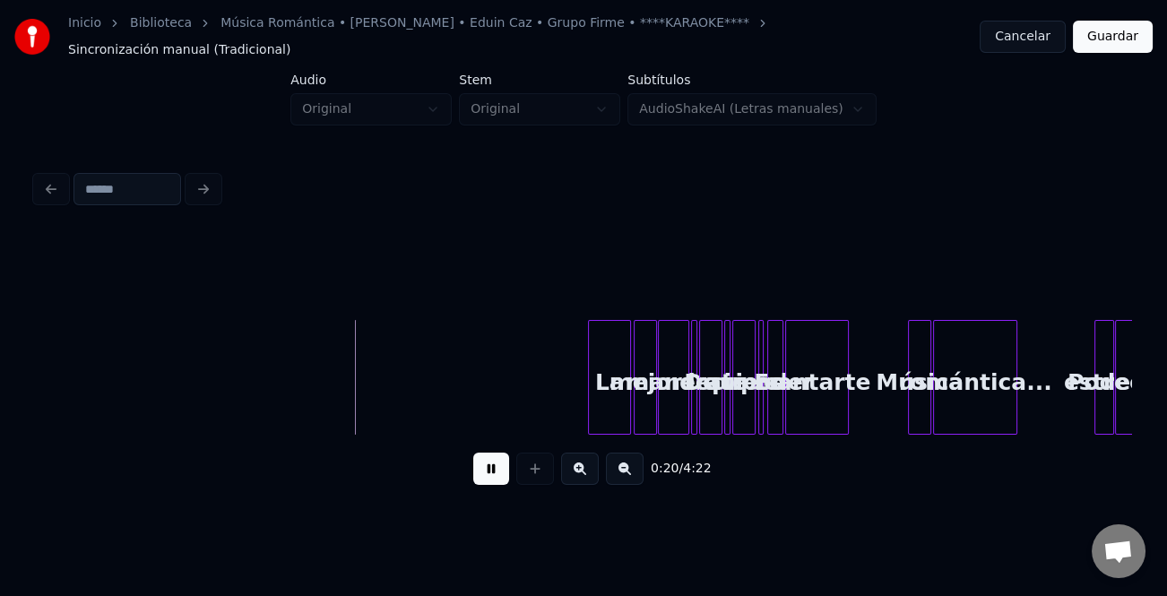
click at [617, 399] on div "La" at bounding box center [609, 382] width 41 height 122
click at [617, 406] on div at bounding box center [617, 377] width 5 height 113
click at [582, 466] on button at bounding box center [580, 469] width 38 height 32
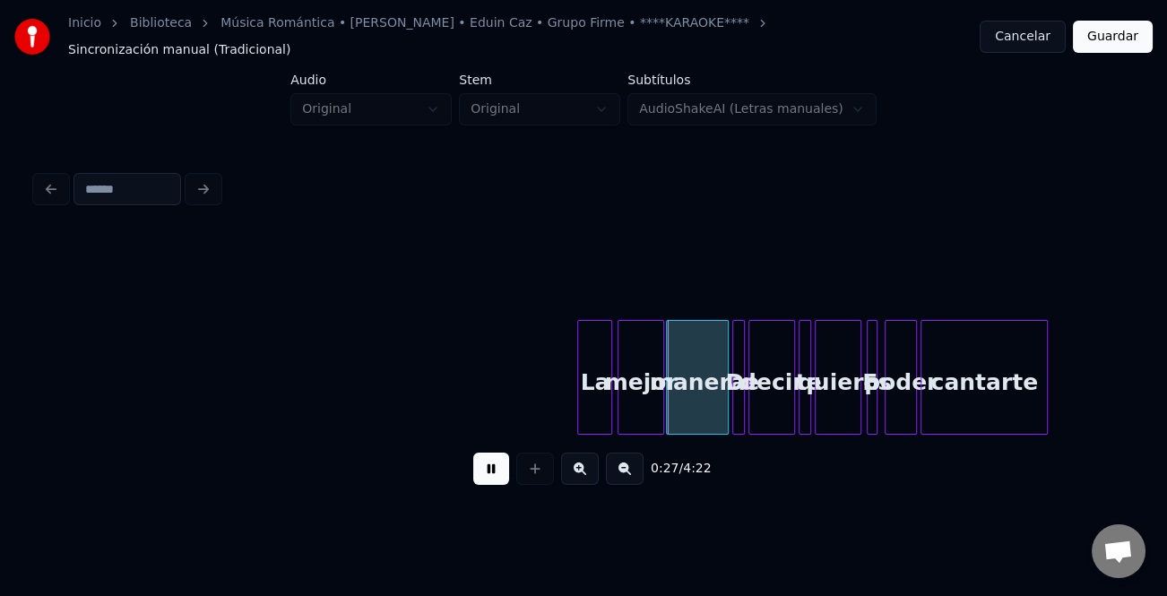
click at [582, 466] on button at bounding box center [580, 469] width 38 height 32
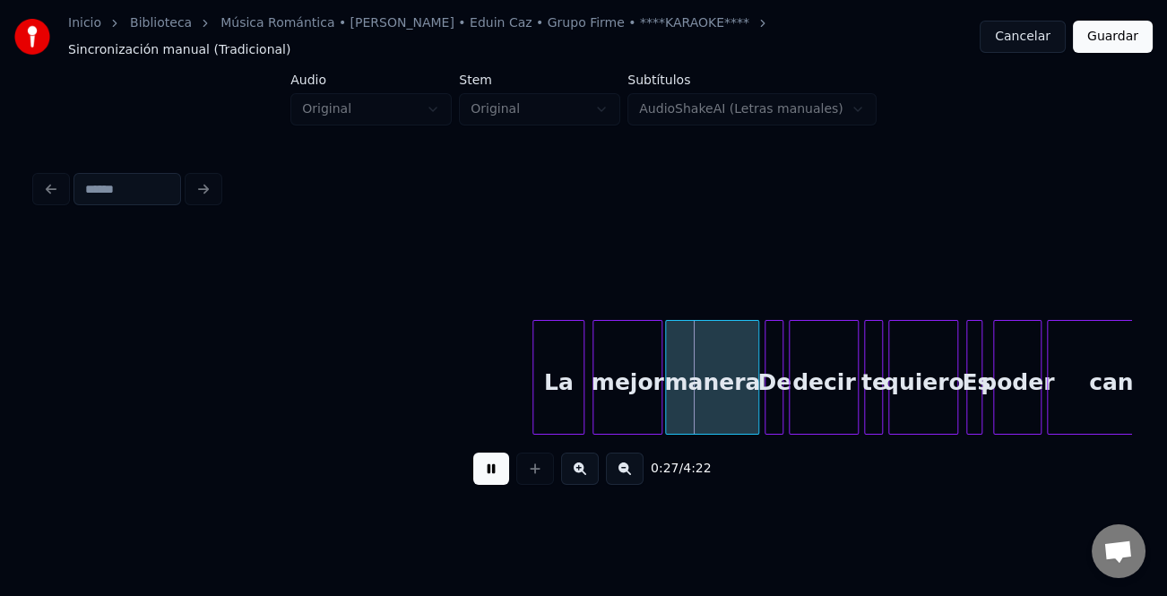
click at [582, 466] on button at bounding box center [580, 469] width 38 height 32
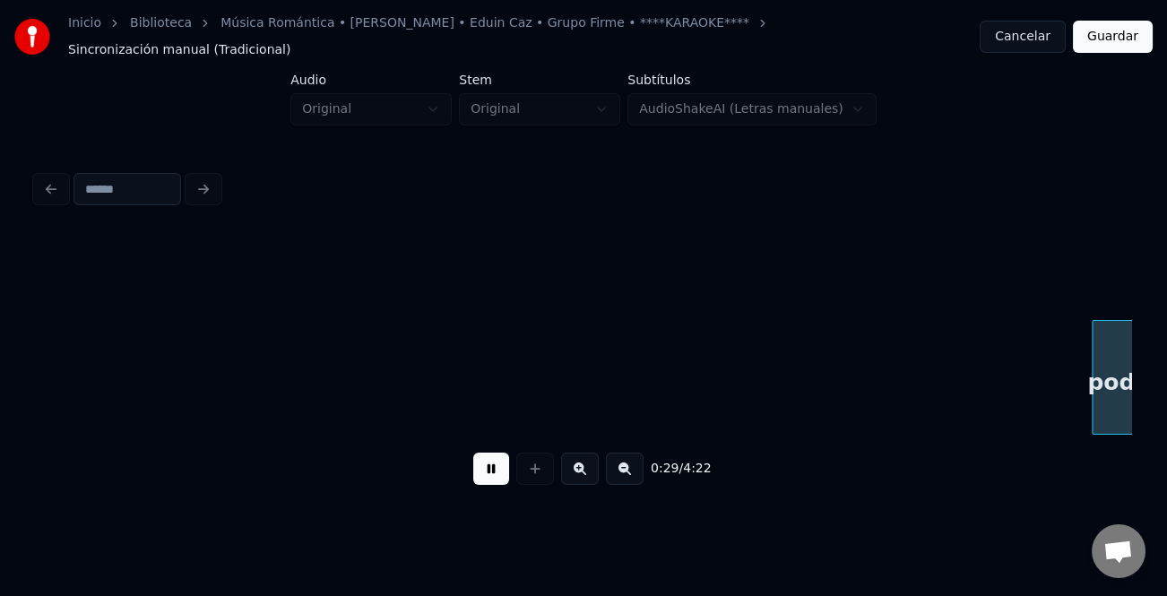
scroll to position [0, 5360]
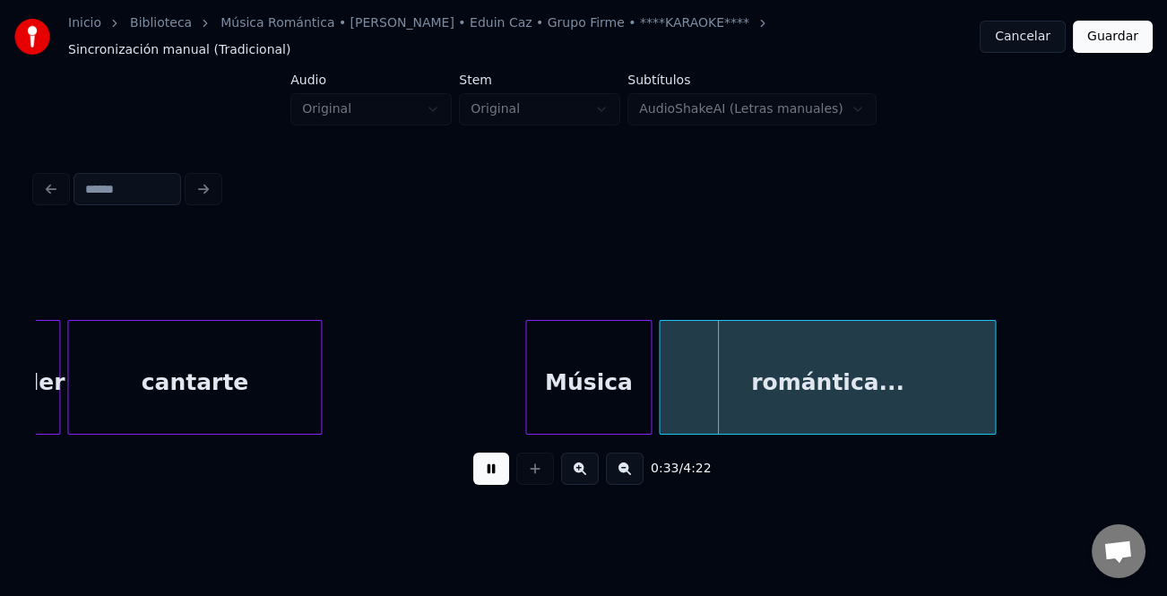
click at [526, 386] on div at bounding box center [528, 377] width 5 height 113
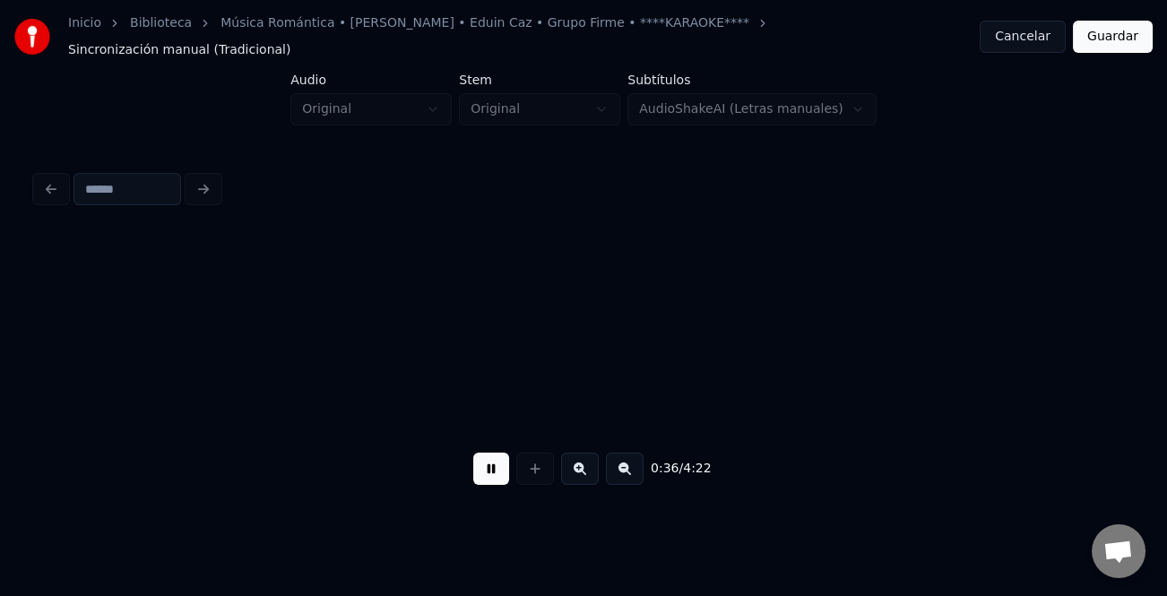
scroll to position [0, 6456]
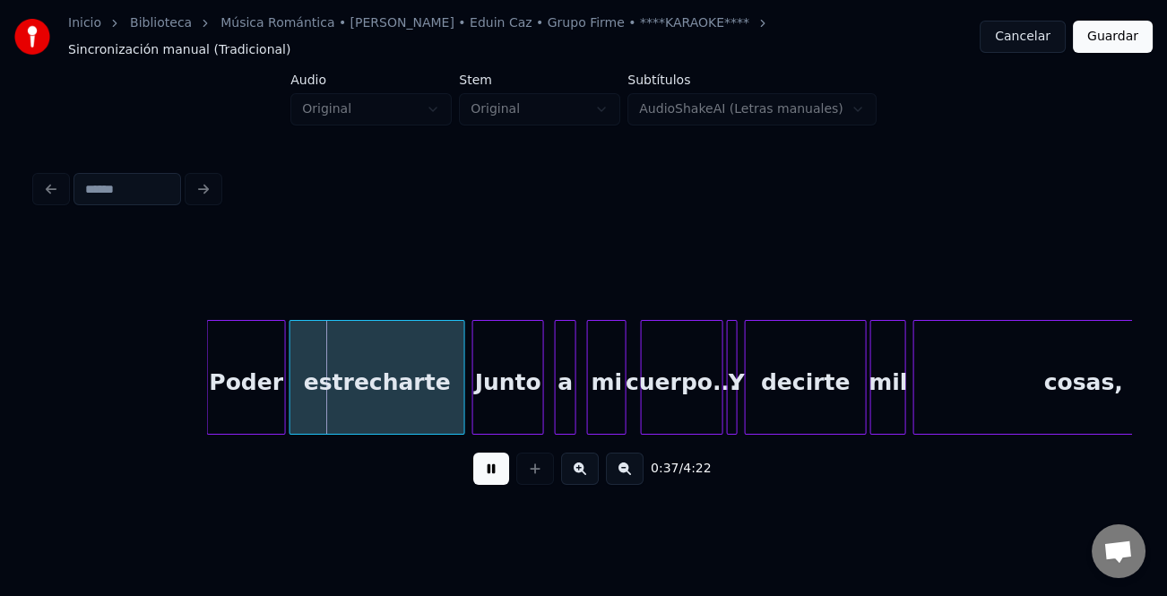
click at [499, 461] on button at bounding box center [491, 469] width 36 height 32
click at [489, 473] on button at bounding box center [491, 469] width 36 height 32
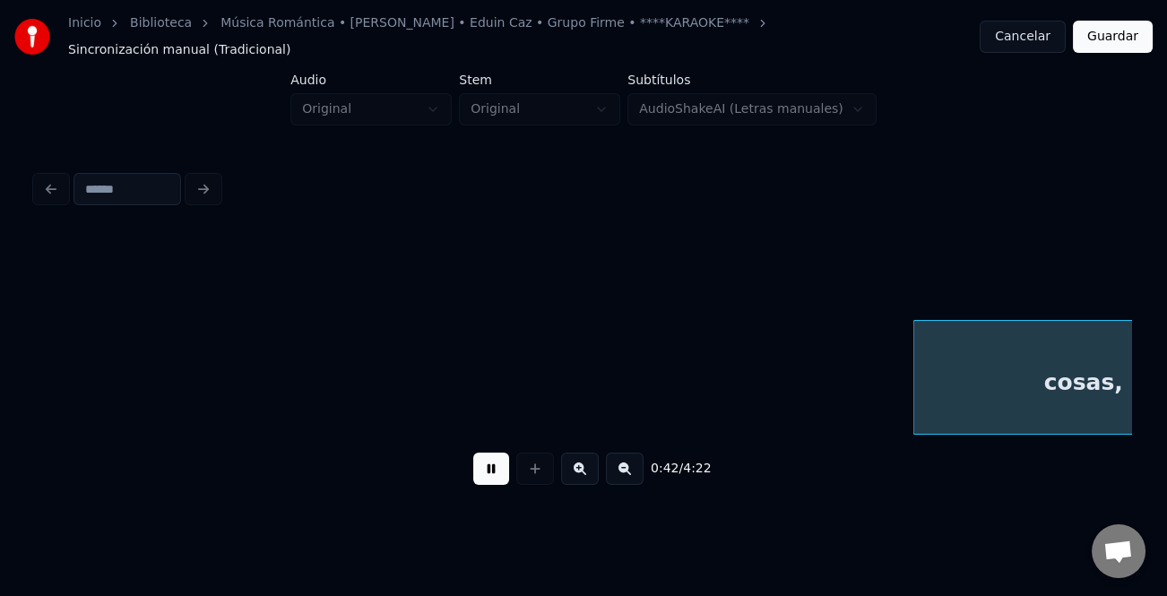
scroll to position [0, 7551]
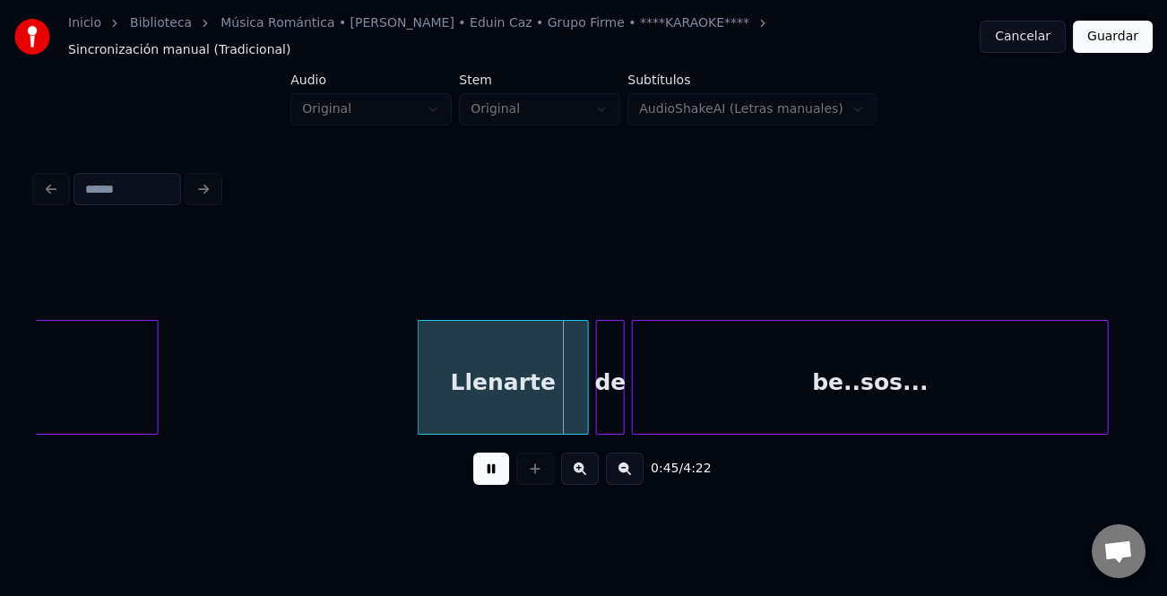
click at [418, 409] on div at bounding box center [420, 377] width 5 height 113
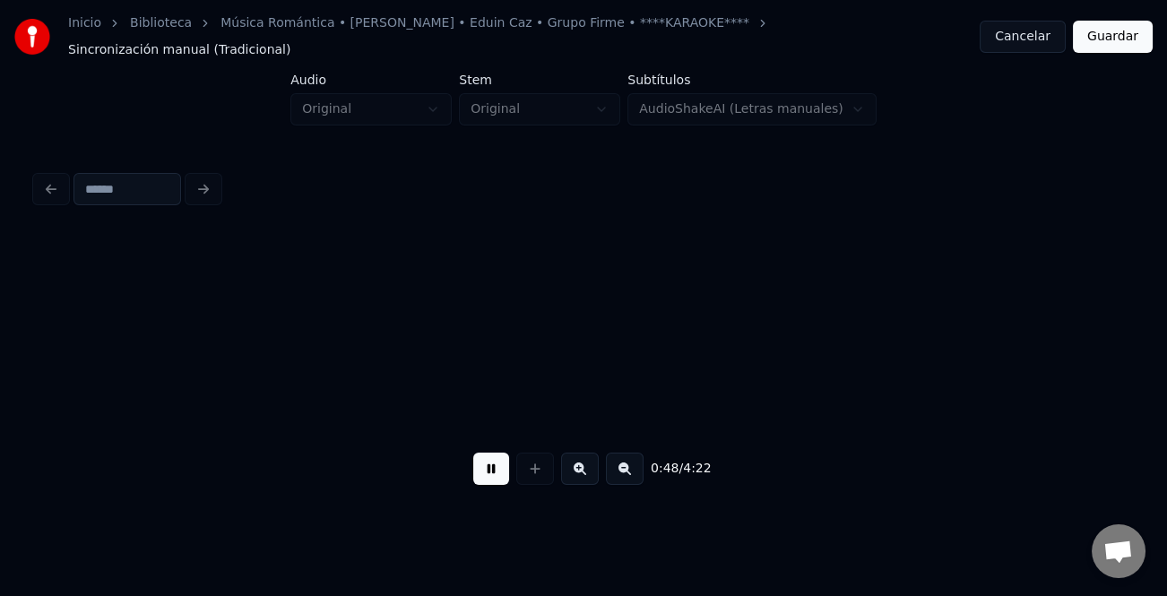
scroll to position [0, 8653]
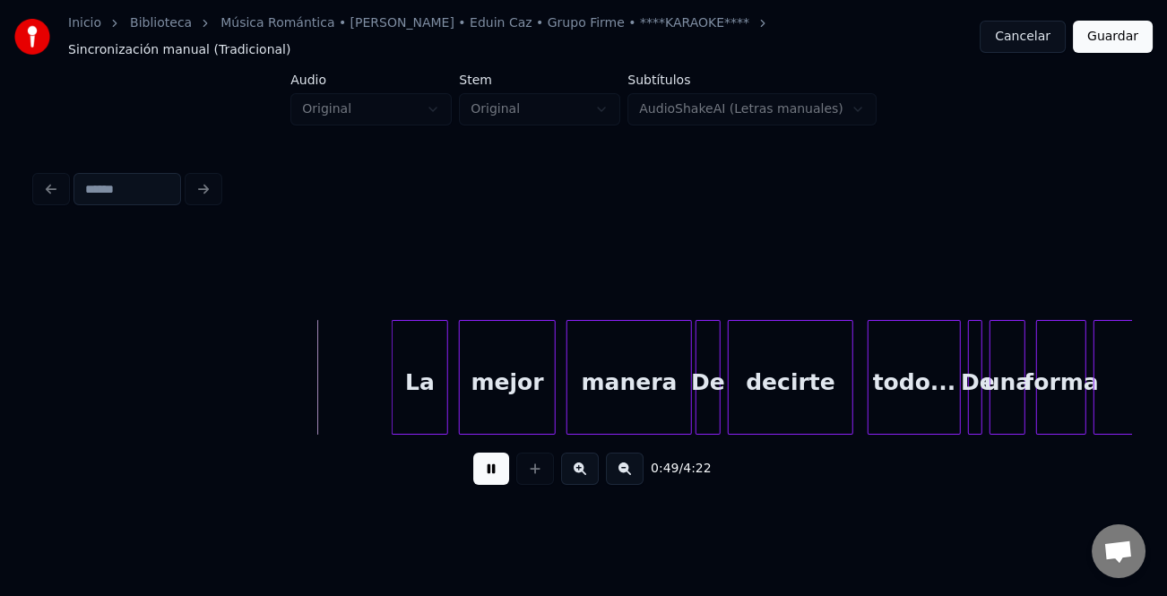
click at [392, 385] on div at bounding box center [394, 377] width 5 height 113
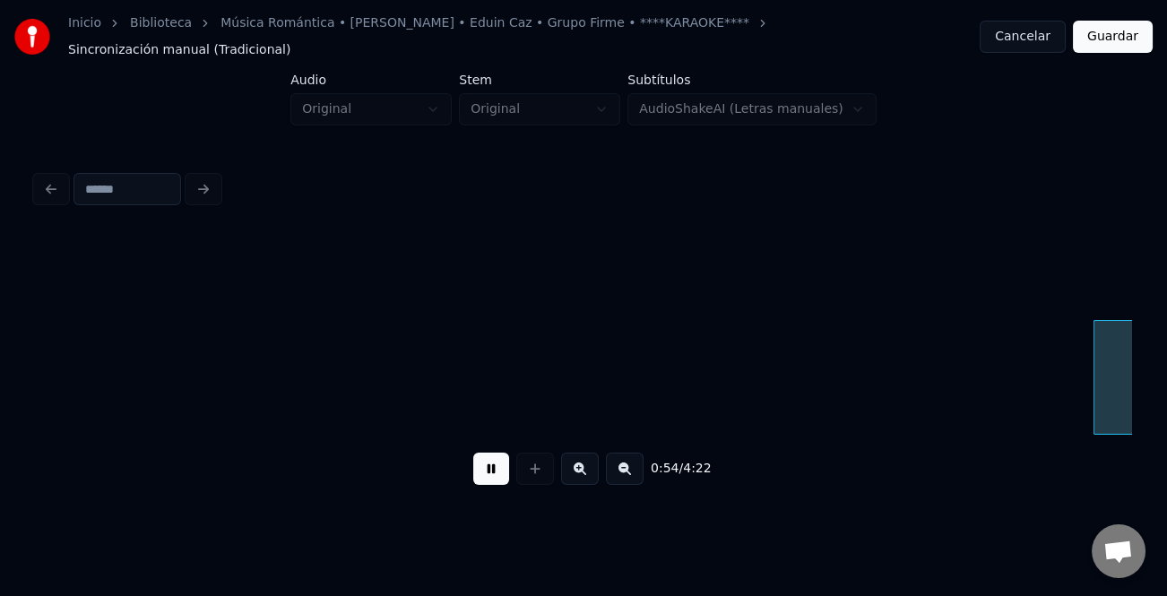
scroll to position [0, 9748]
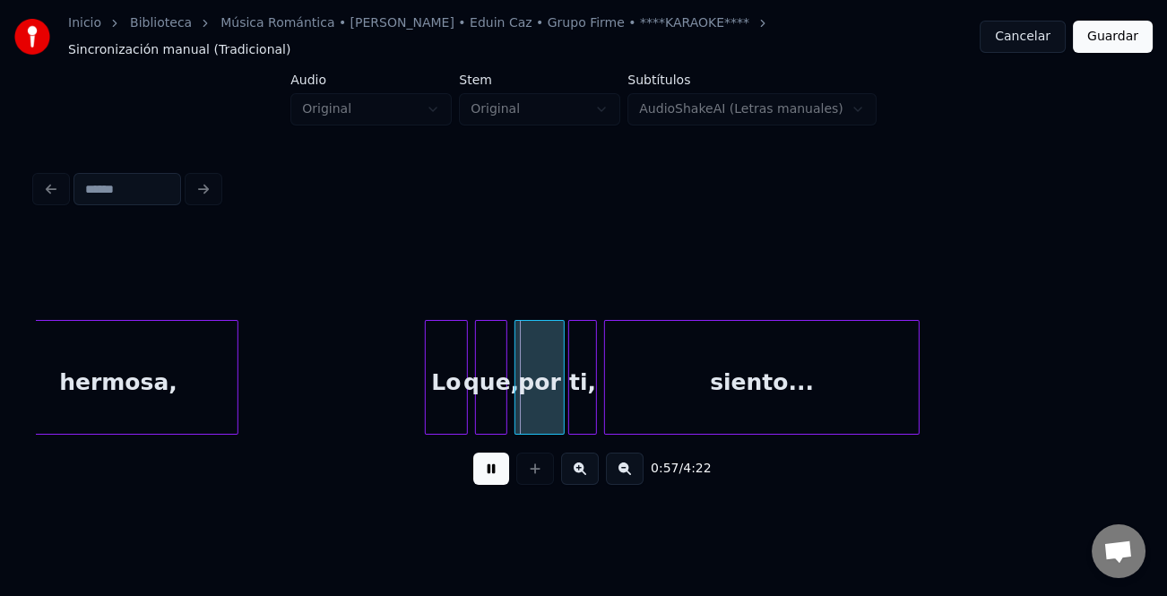
click at [426, 368] on div at bounding box center [428, 377] width 5 height 113
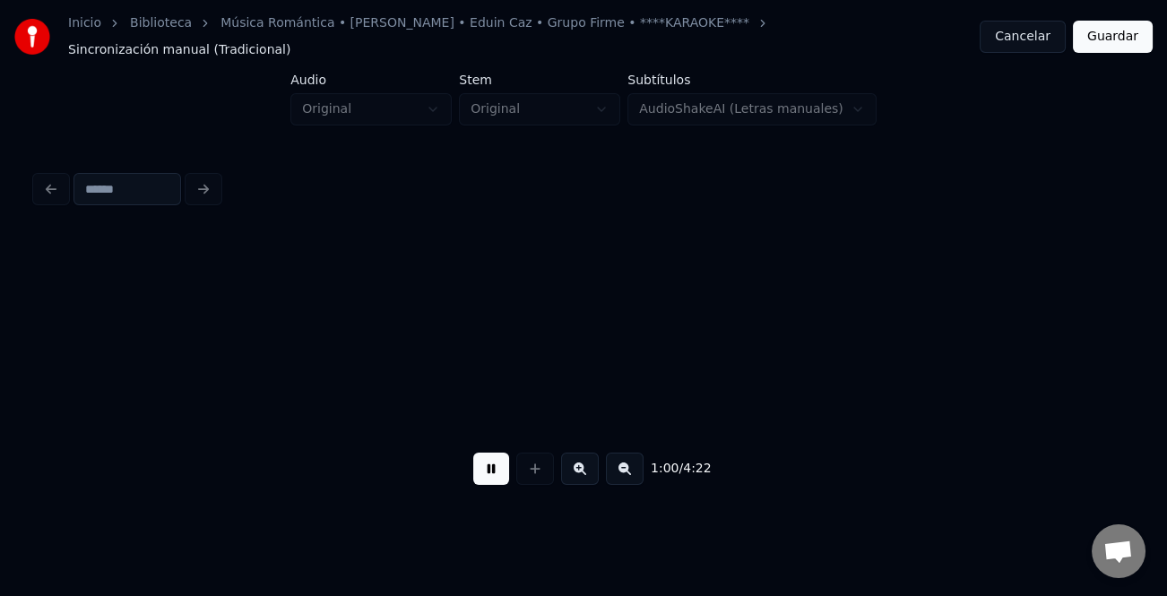
scroll to position [0, 10844]
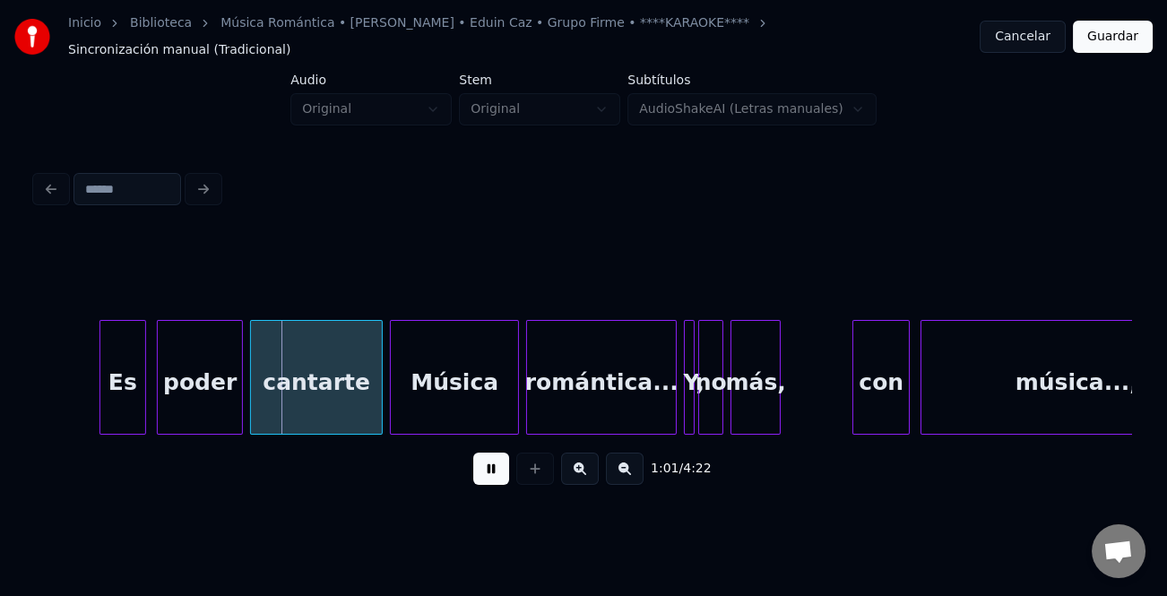
click at [101, 382] on div at bounding box center [102, 377] width 5 height 113
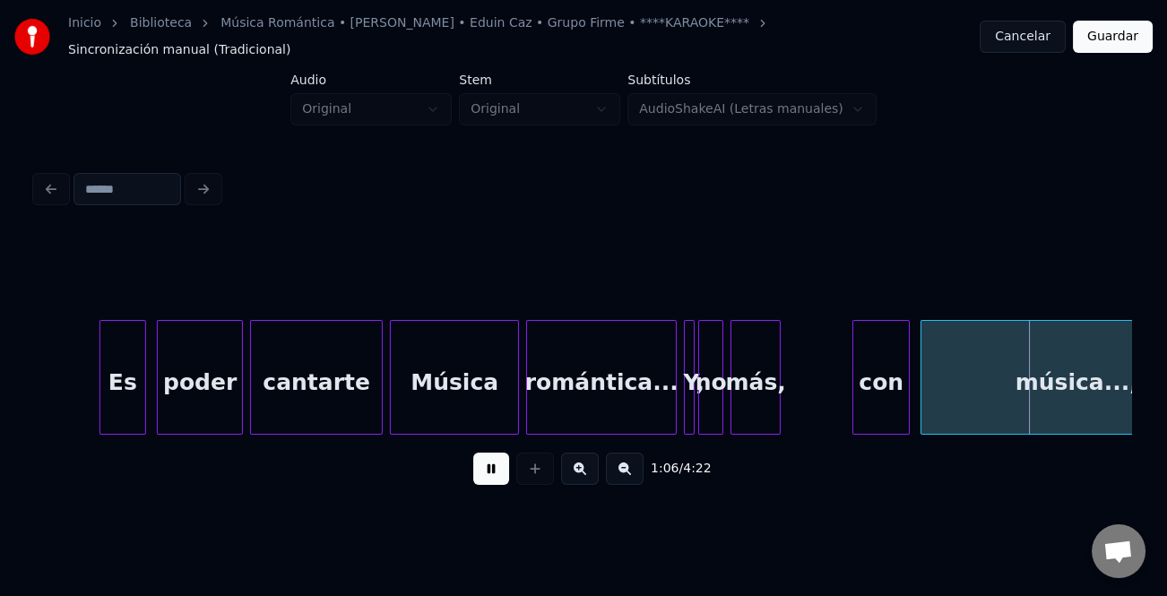
drag, startPoint x: 489, startPoint y: 470, endPoint x: 887, endPoint y: 403, distance: 403.4
click at [494, 467] on button at bounding box center [491, 469] width 36 height 32
click at [893, 395] on div "con" at bounding box center [881, 382] width 56 height 122
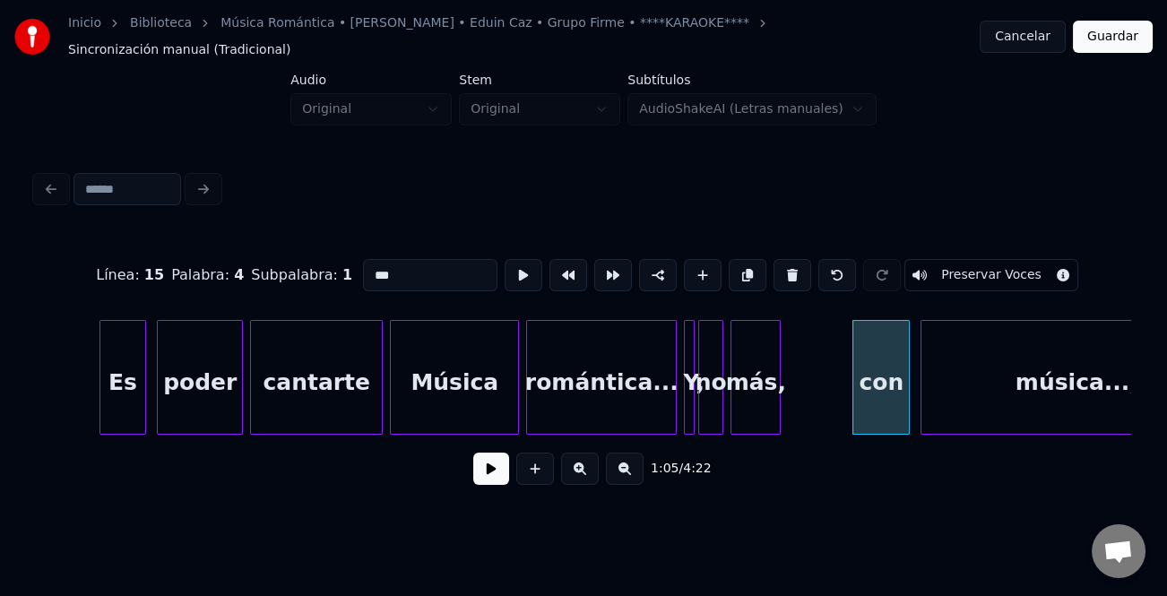
click at [371, 259] on input "***" at bounding box center [430, 275] width 134 height 32
type input "***"
click at [500, 465] on button at bounding box center [491, 469] width 36 height 32
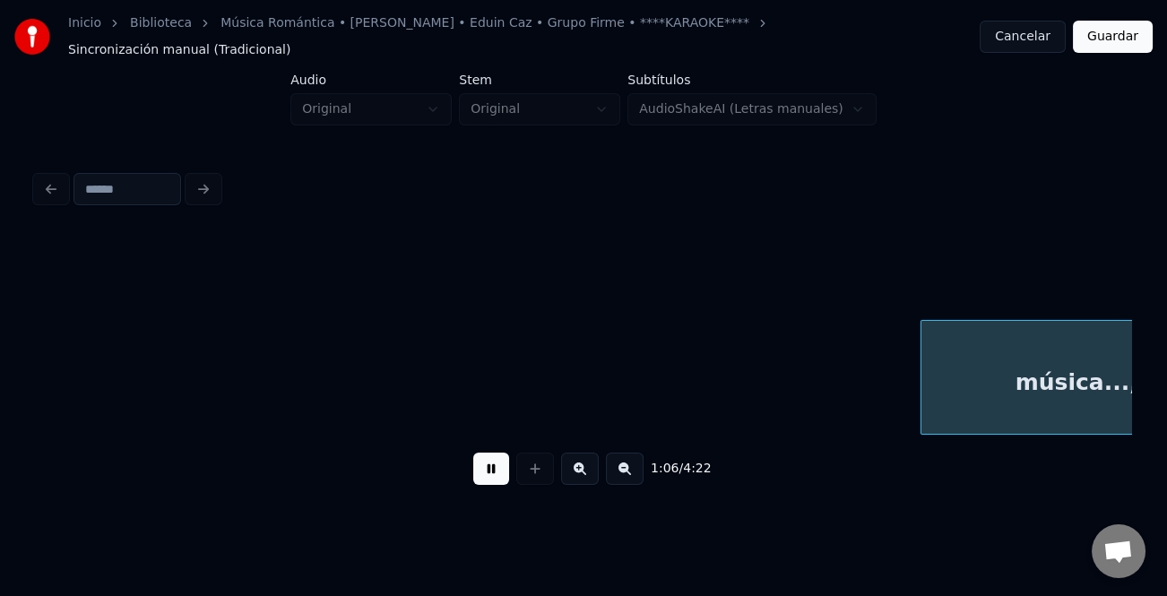
scroll to position [0, 11939]
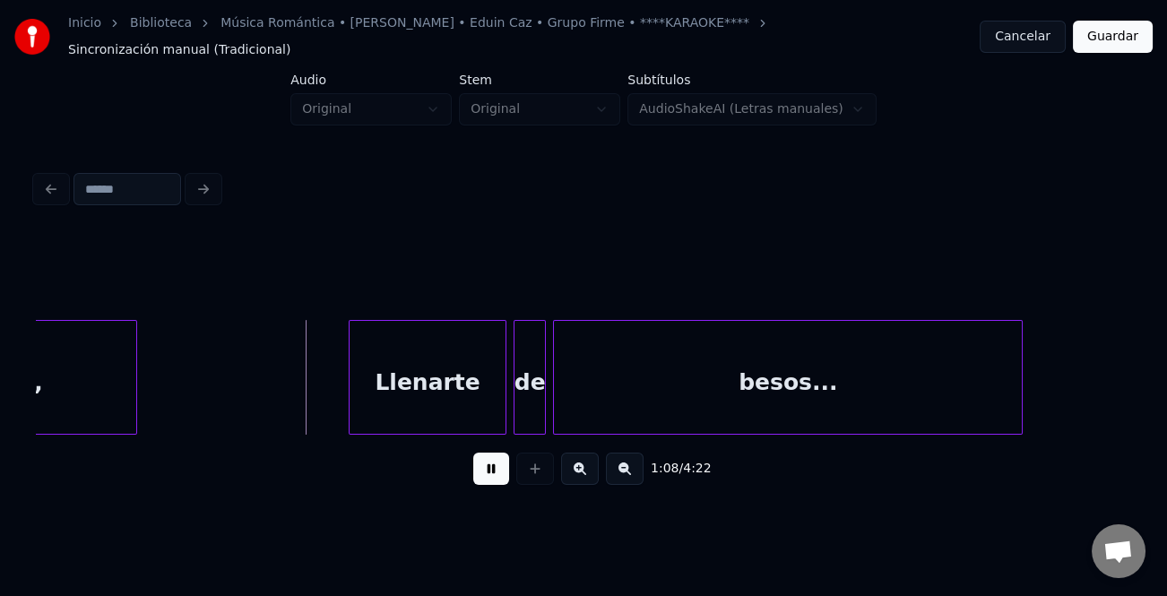
click at [350, 401] on div at bounding box center [351, 377] width 5 height 113
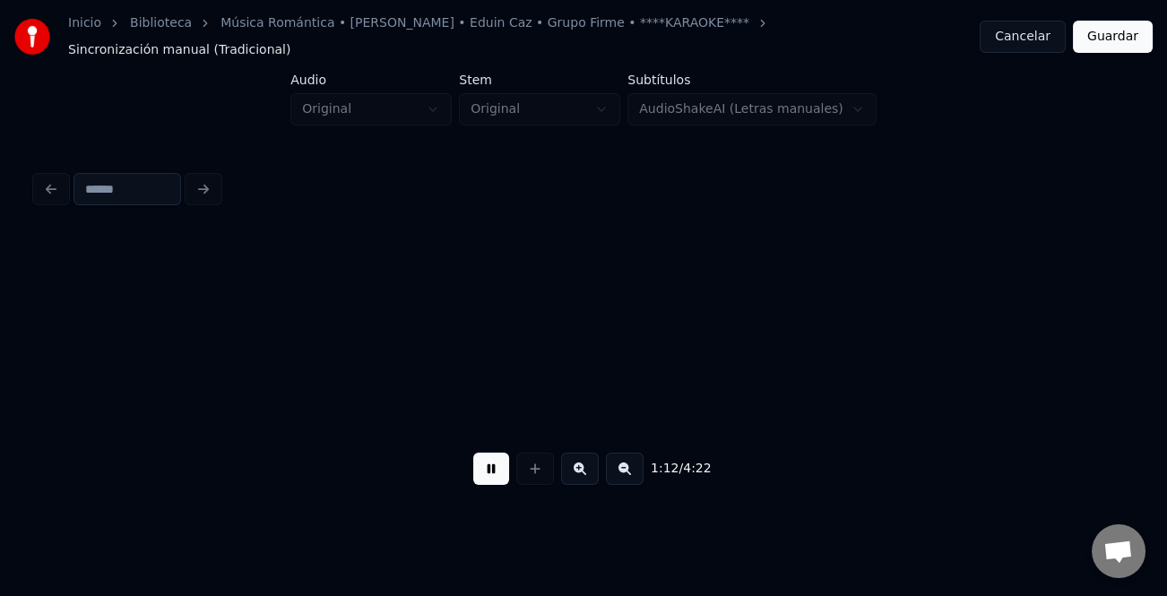
scroll to position [0, 13037]
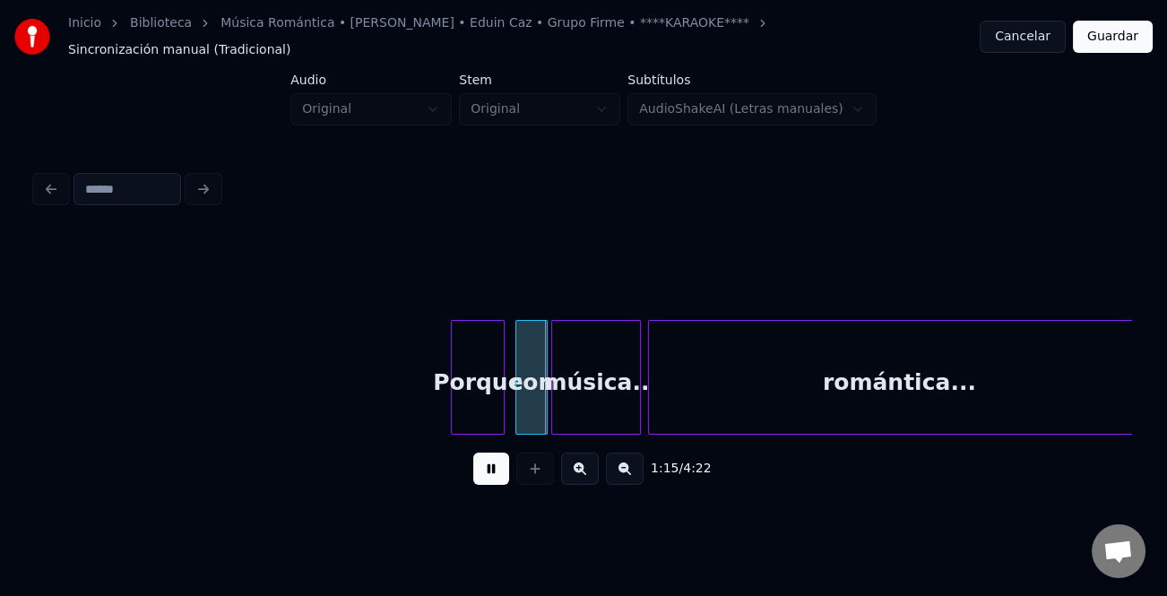
click at [574, 459] on button at bounding box center [580, 469] width 38 height 32
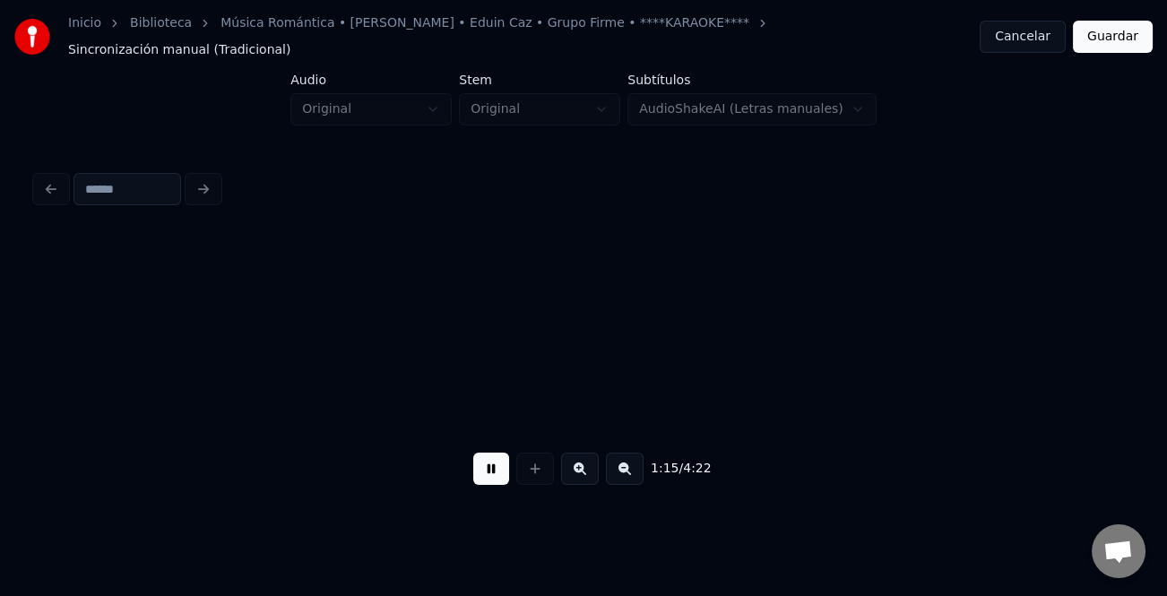
click at [574, 459] on button at bounding box center [580, 469] width 38 height 32
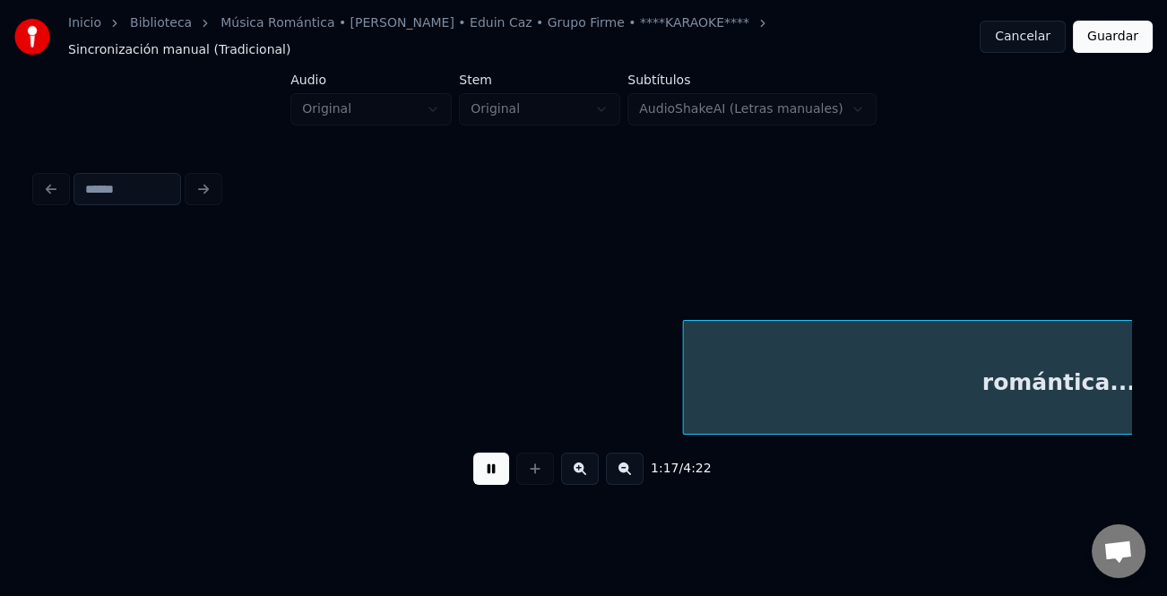
scroll to position [0, 20924]
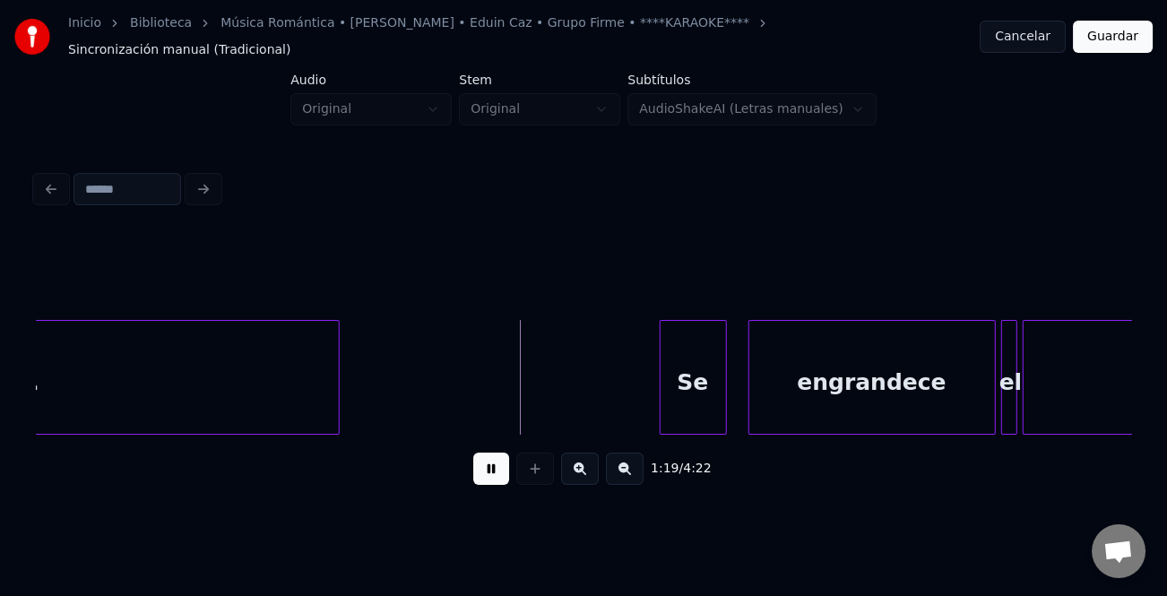
click at [663, 371] on div at bounding box center [662, 377] width 5 height 113
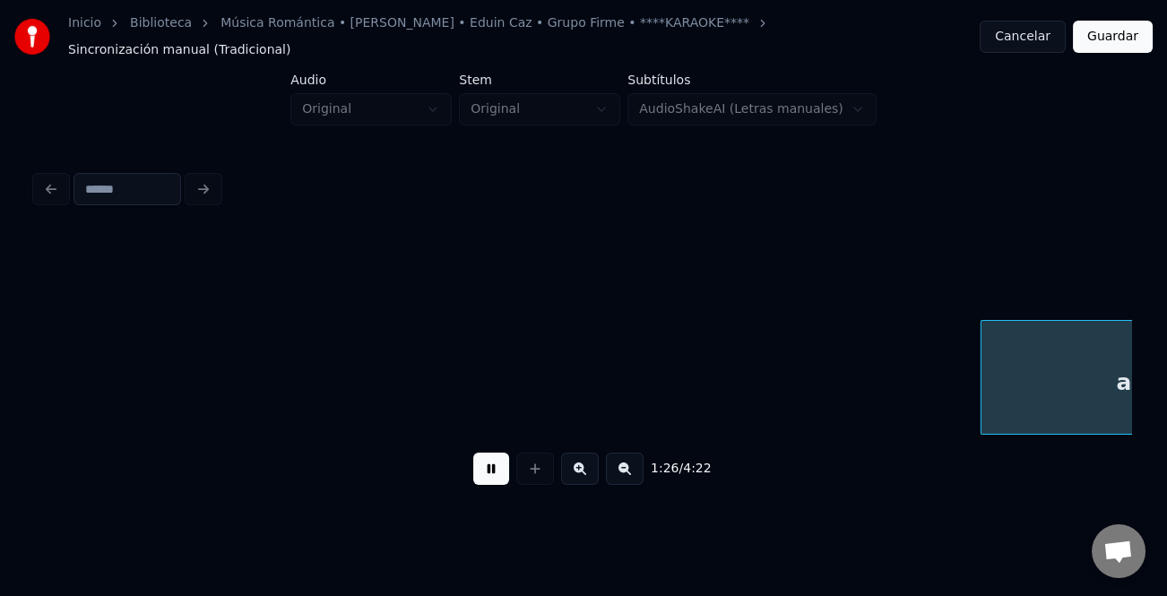
scroll to position [0, 23121]
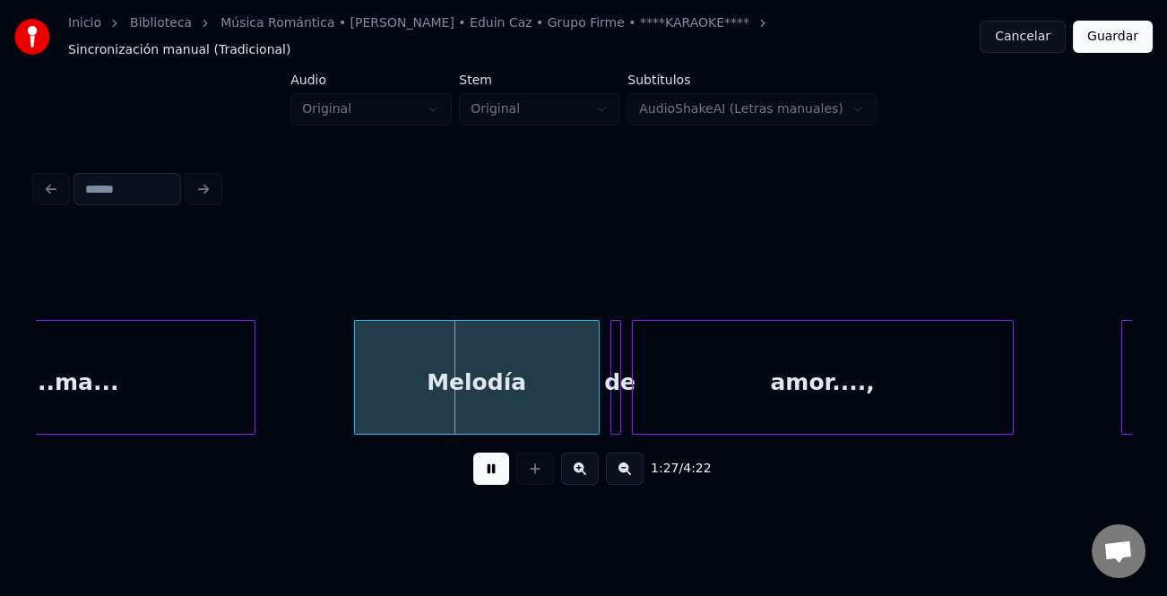
click at [355, 381] on div at bounding box center [357, 377] width 5 height 113
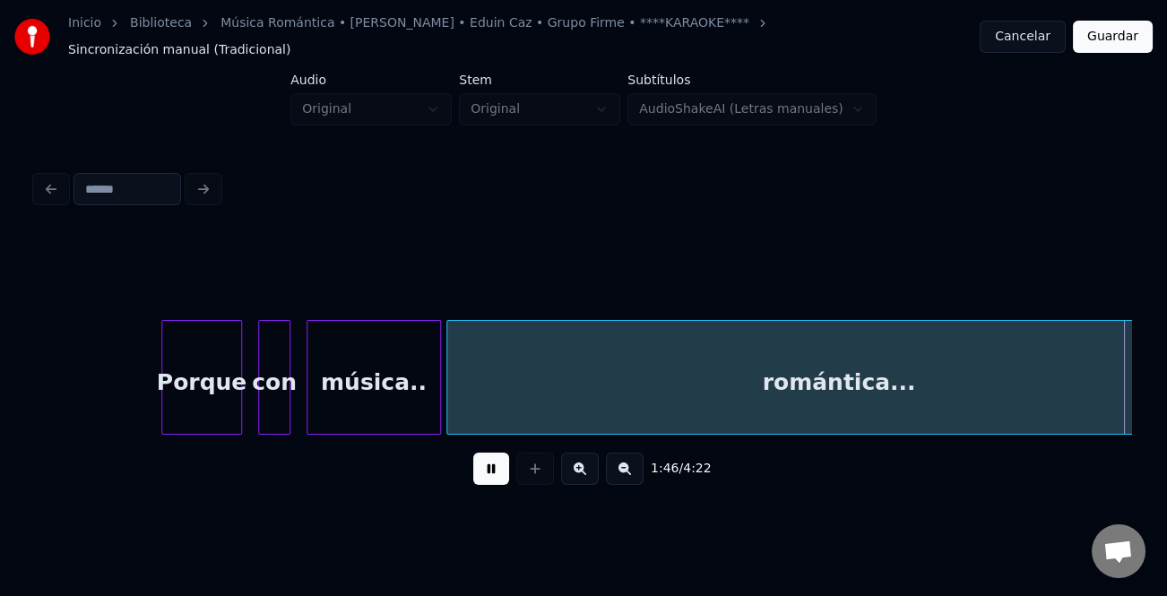
scroll to position [0, 28609]
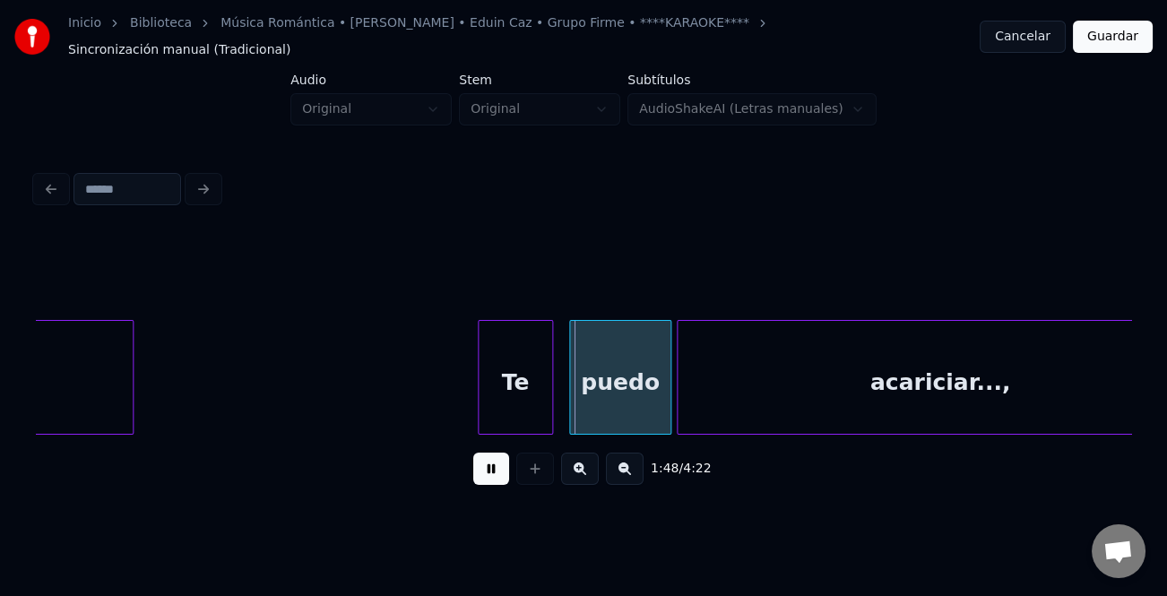
click at [623, 455] on button at bounding box center [625, 469] width 38 height 32
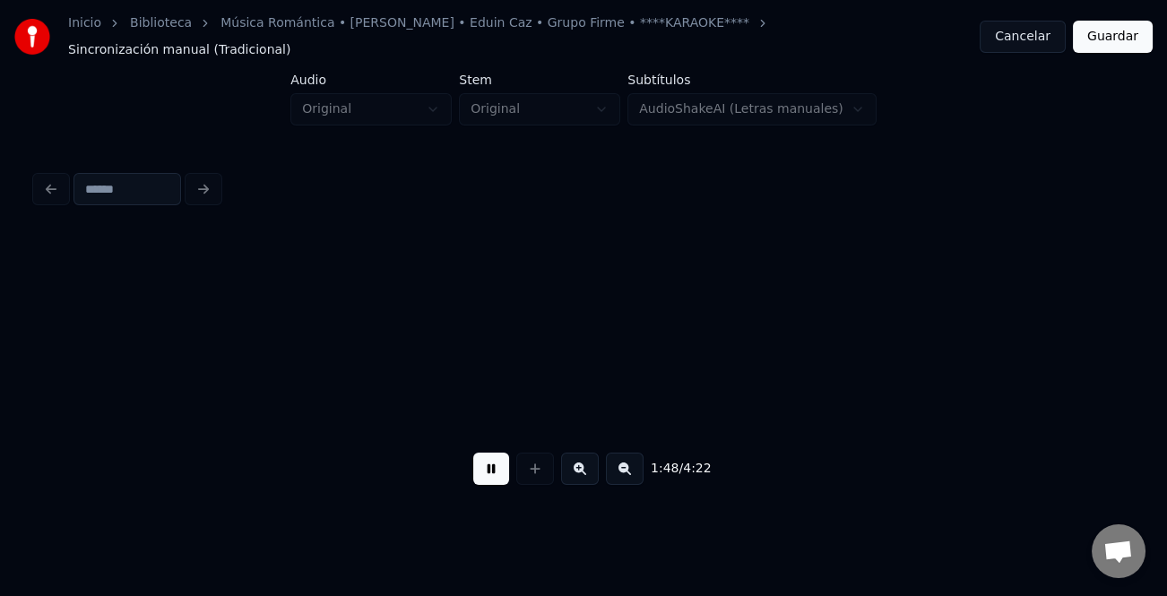
click at [623, 455] on button at bounding box center [625, 469] width 38 height 32
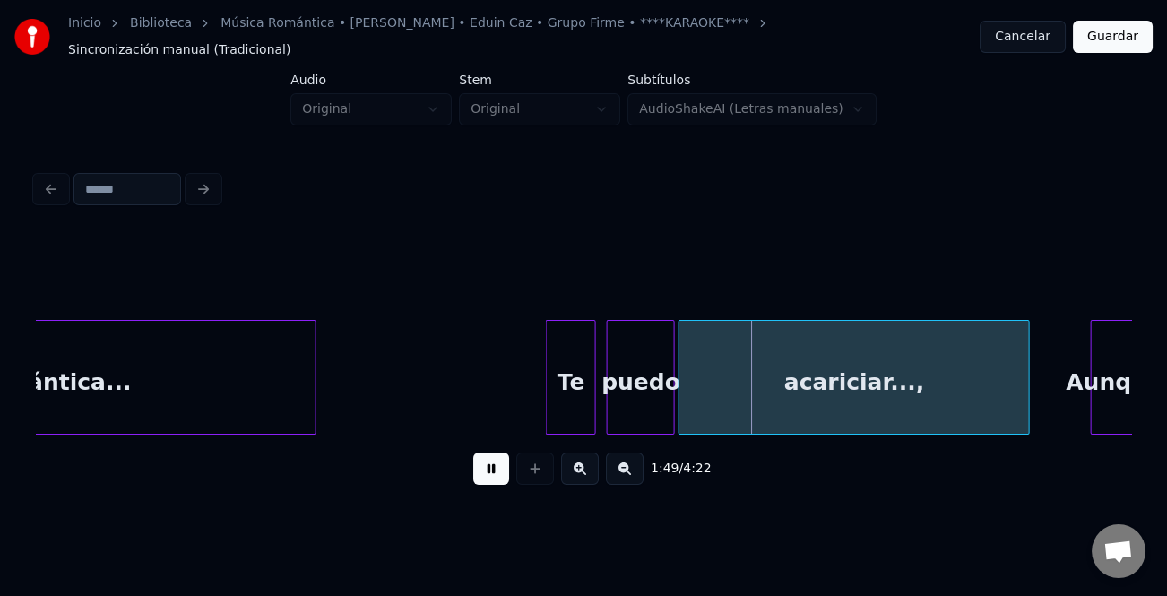
click at [627, 470] on button at bounding box center [625, 469] width 38 height 32
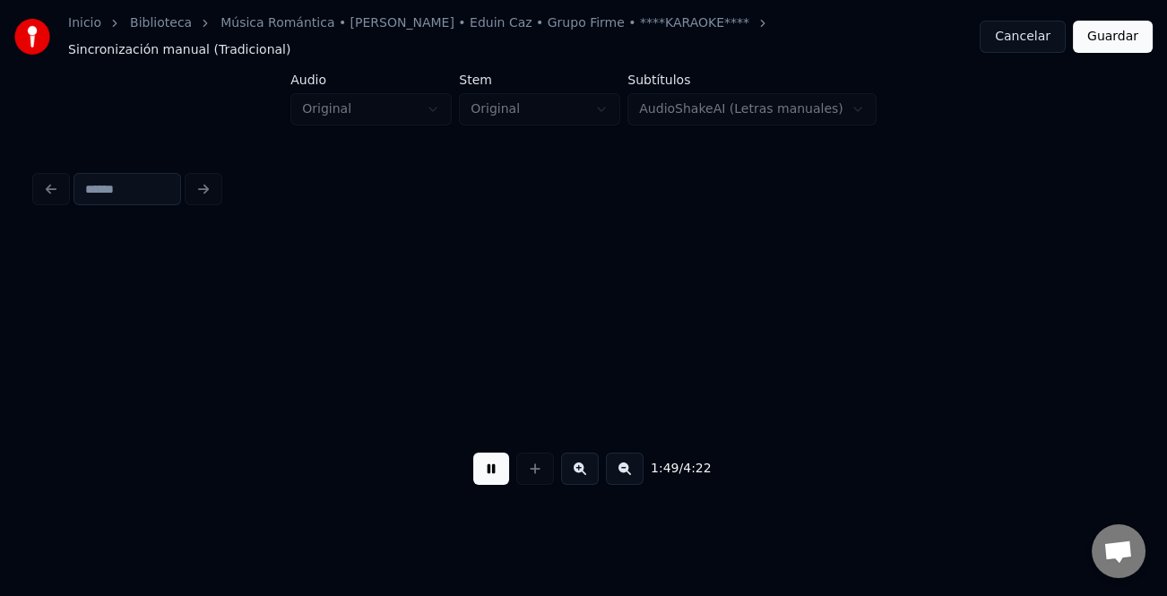
scroll to position [0, 13956]
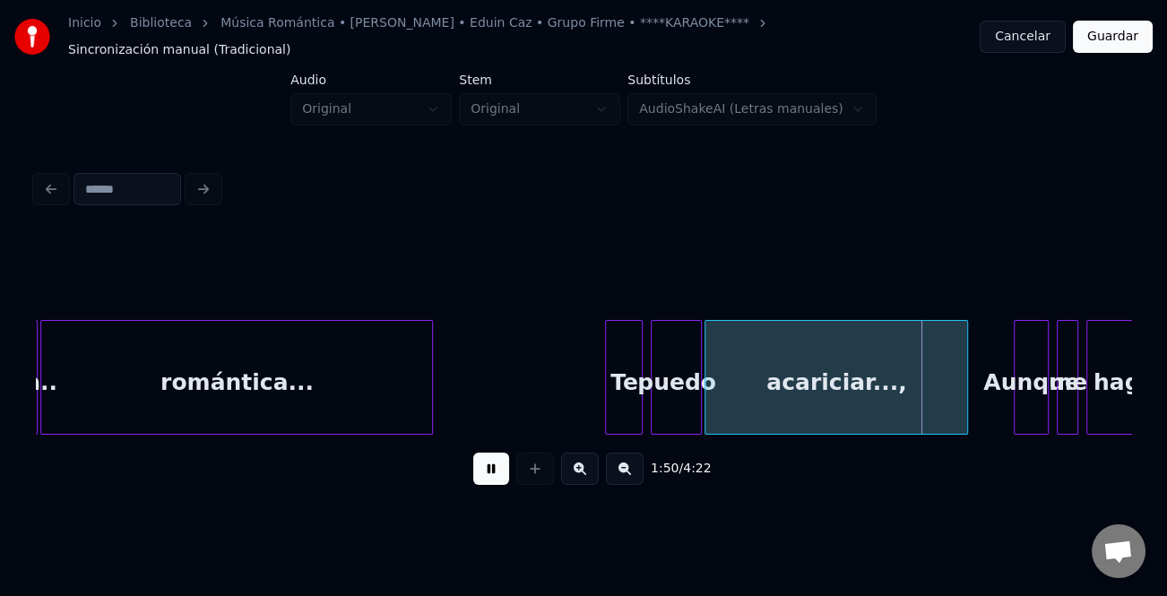
click at [1014, 379] on div "Aunque" at bounding box center [1030, 382] width 33 height 122
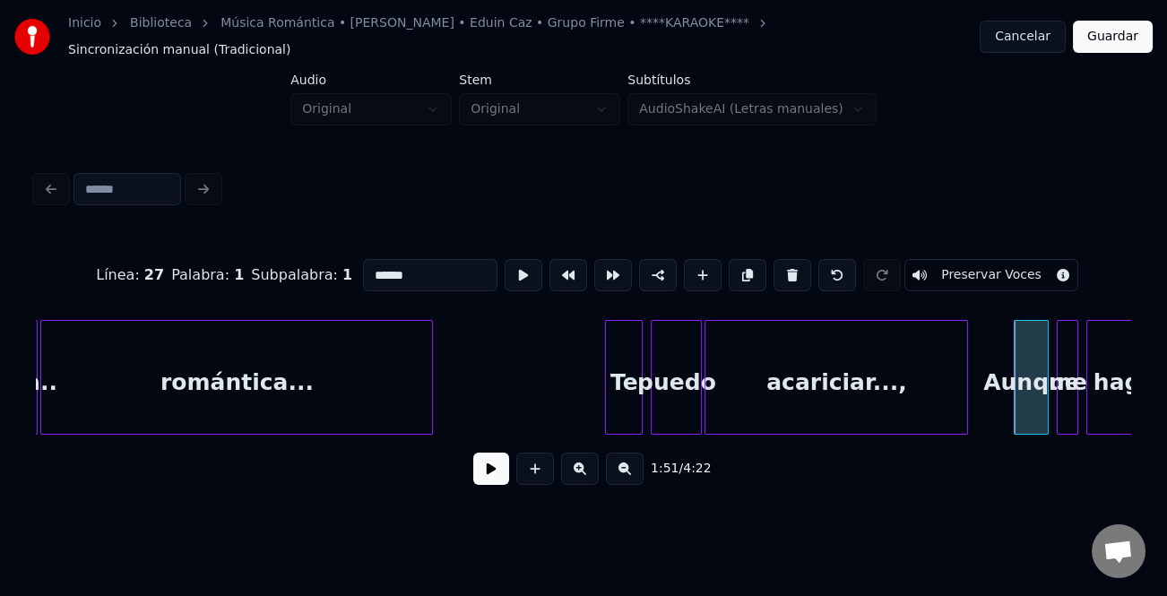
click at [1014, 381] on div "Aunque" at bounding box center [1030, 382] width 33 height 122
click at [474, 466] on button at bounding box center [491, 469] width 36 height 32
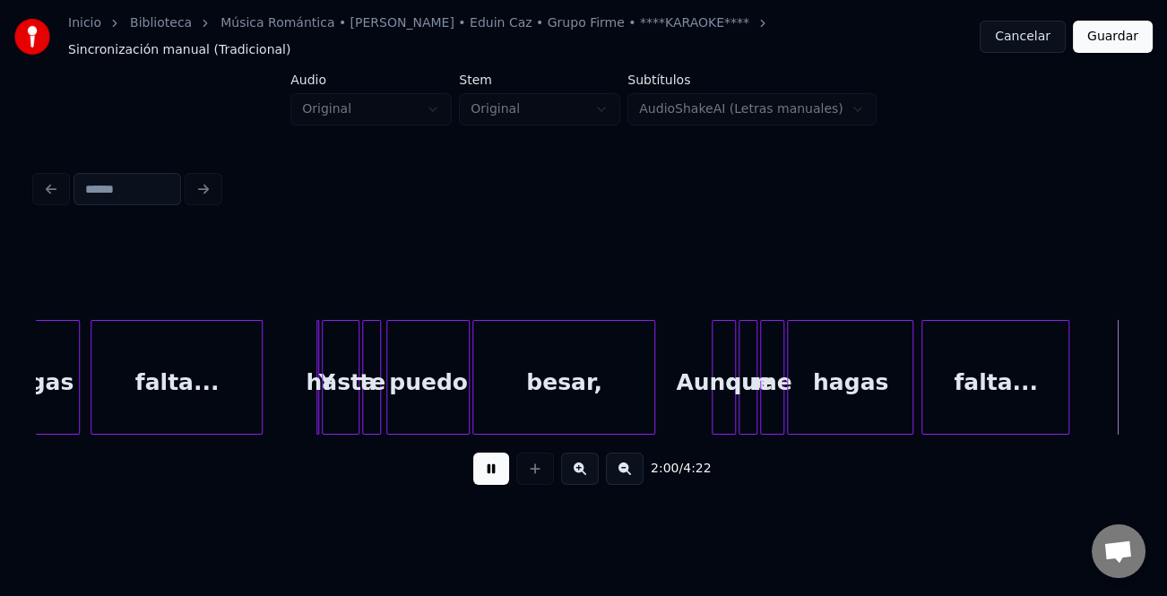
scroll to position [0, 16146]
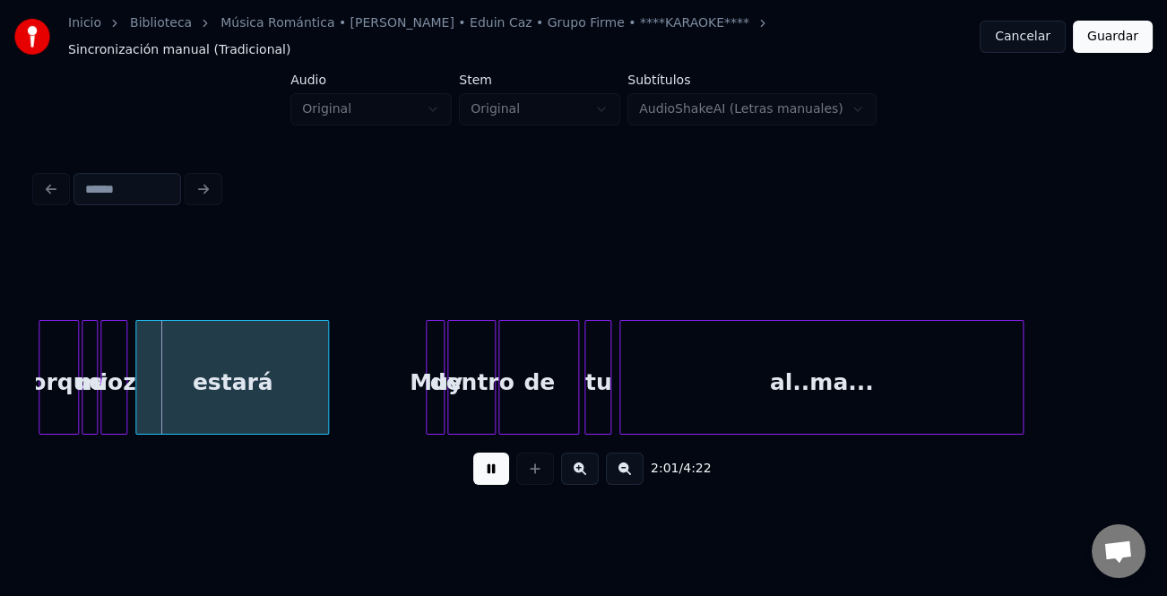
click at [427, 352] on div "Muy" at bounding box center [436, 382] width 18 height 122
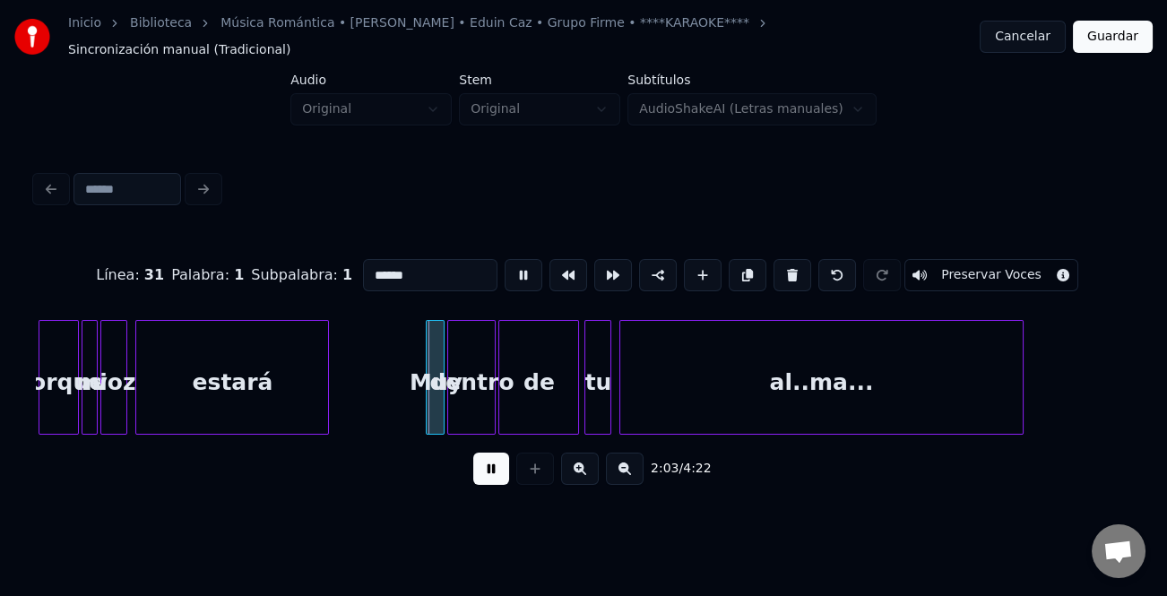
type input "***"
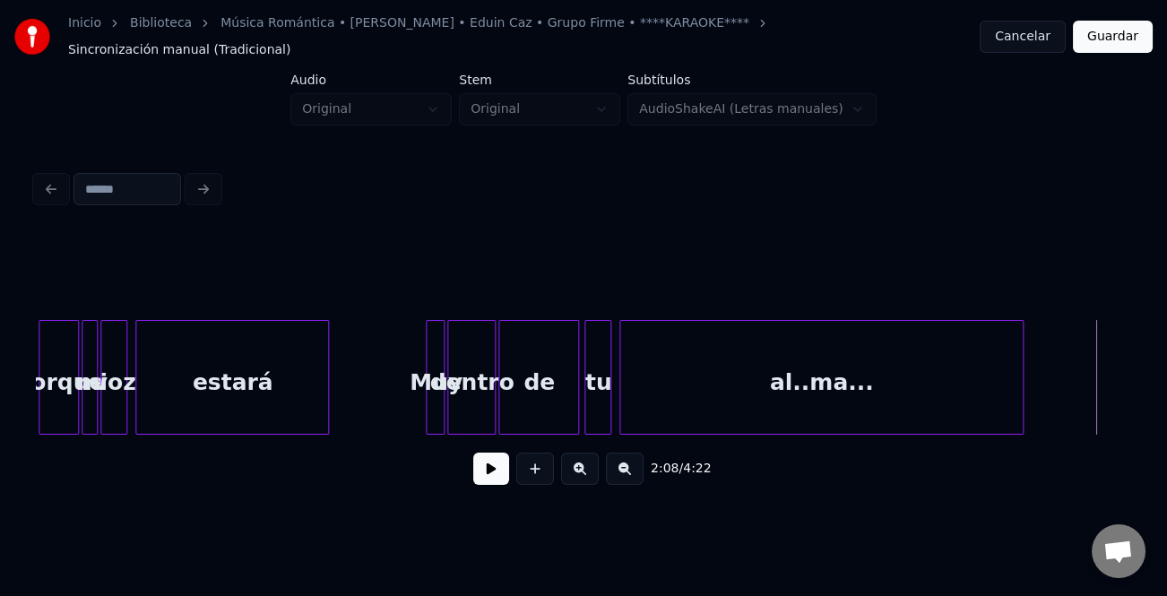
click at [493, 461] on button at bounding box center [491, 469] width 36 height 32
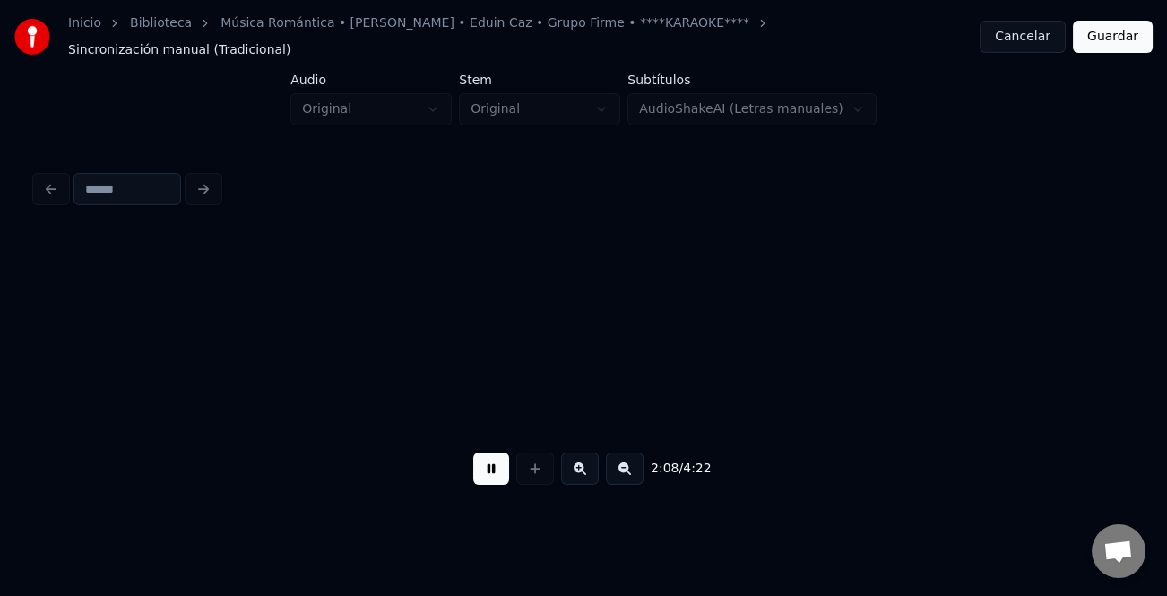
scroll to position [0, 17241]
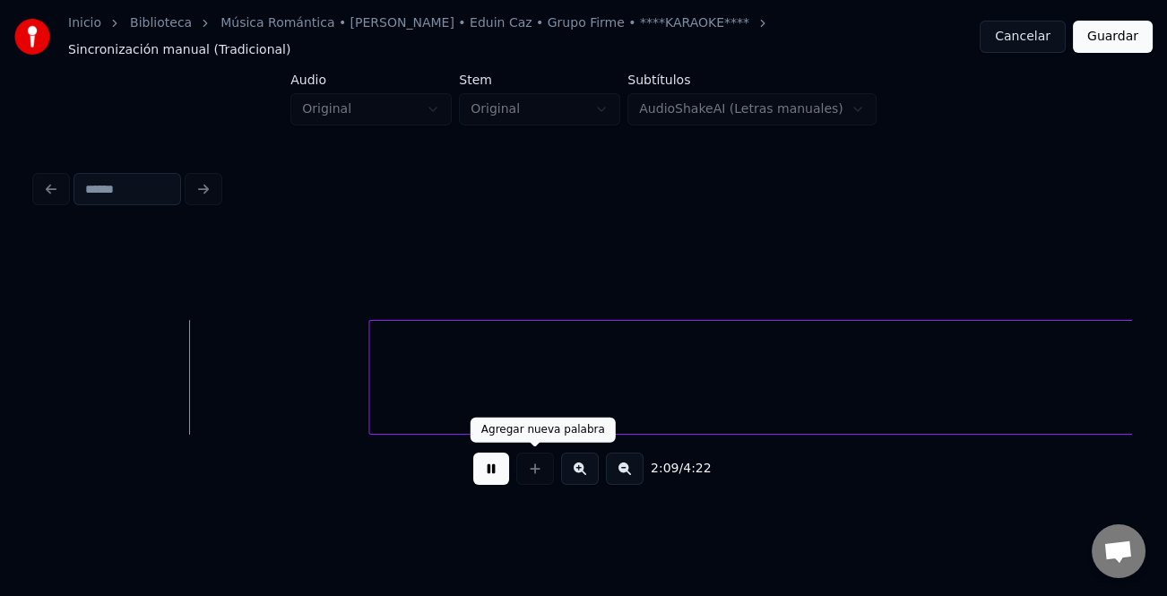
click at [631, 466] on button at bounding box center [625, 469] width 38 height 32
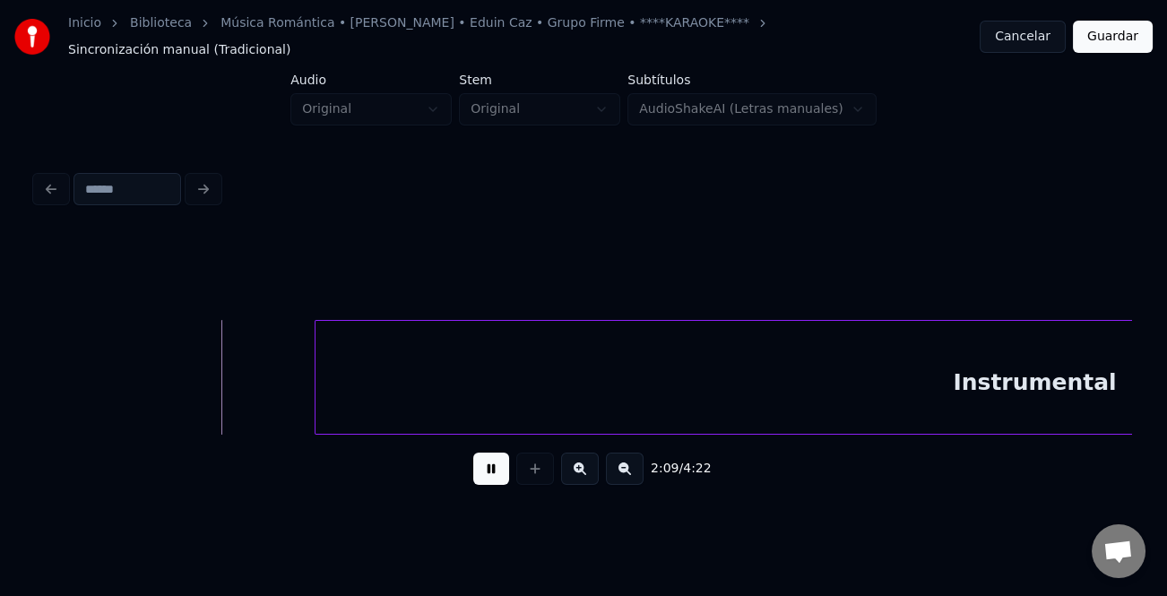
click at [631, 466] on button at bounding box center [625, 469] width 38 height 32
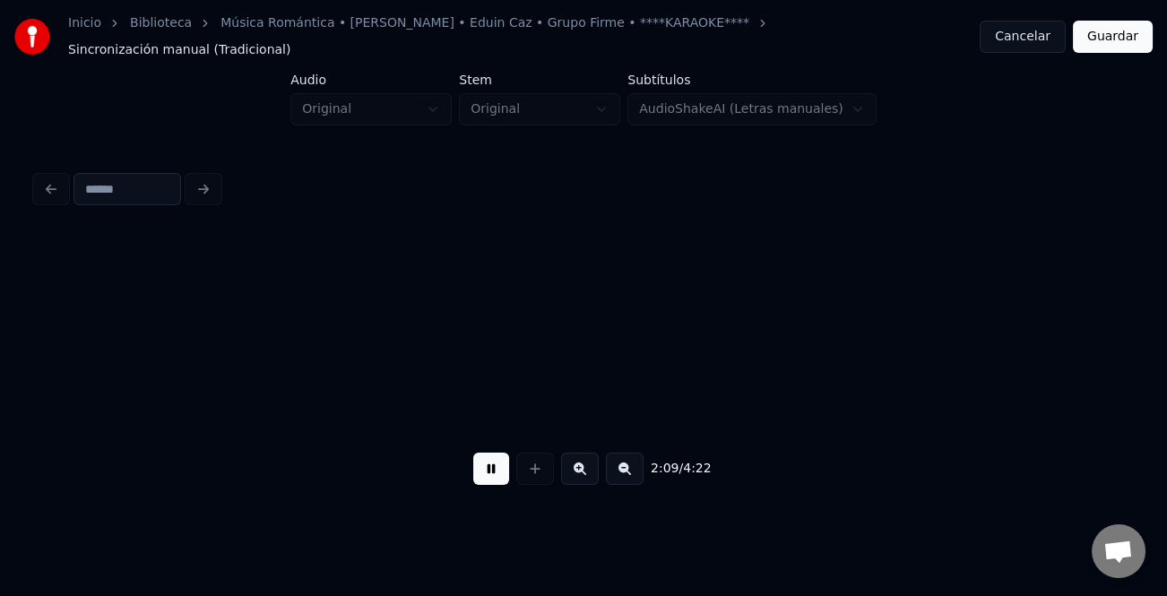
scroll to position [0, 5624]
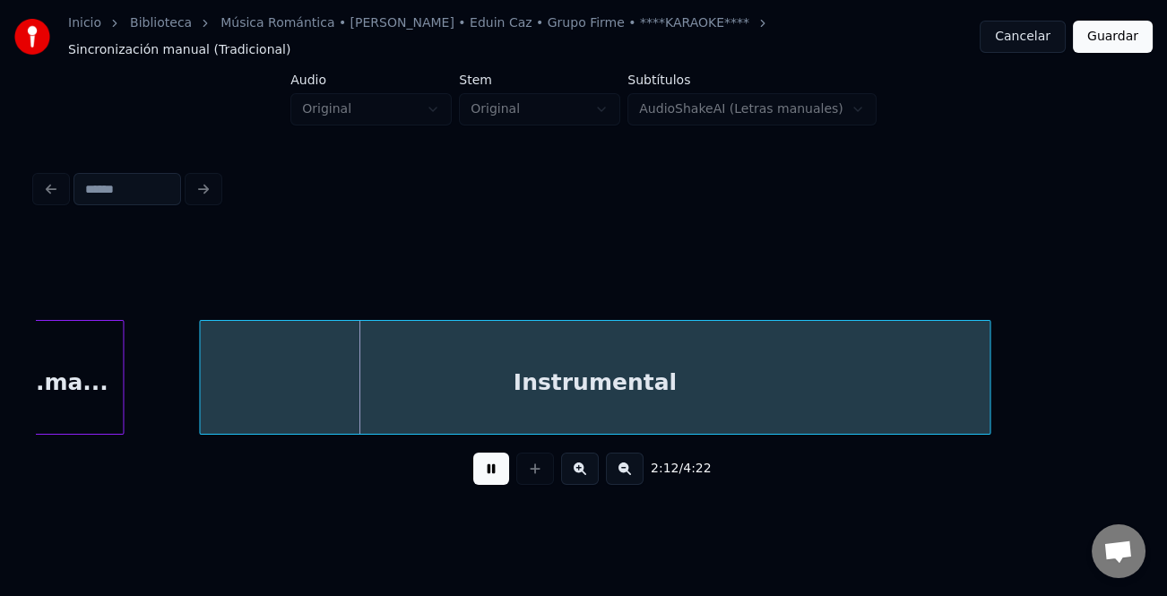
click at [202, 392] on div at bounding box center [202, 377] width 5 height 113
click at [488, 463] on button at bounding box center [491, 469] width 36 height 32
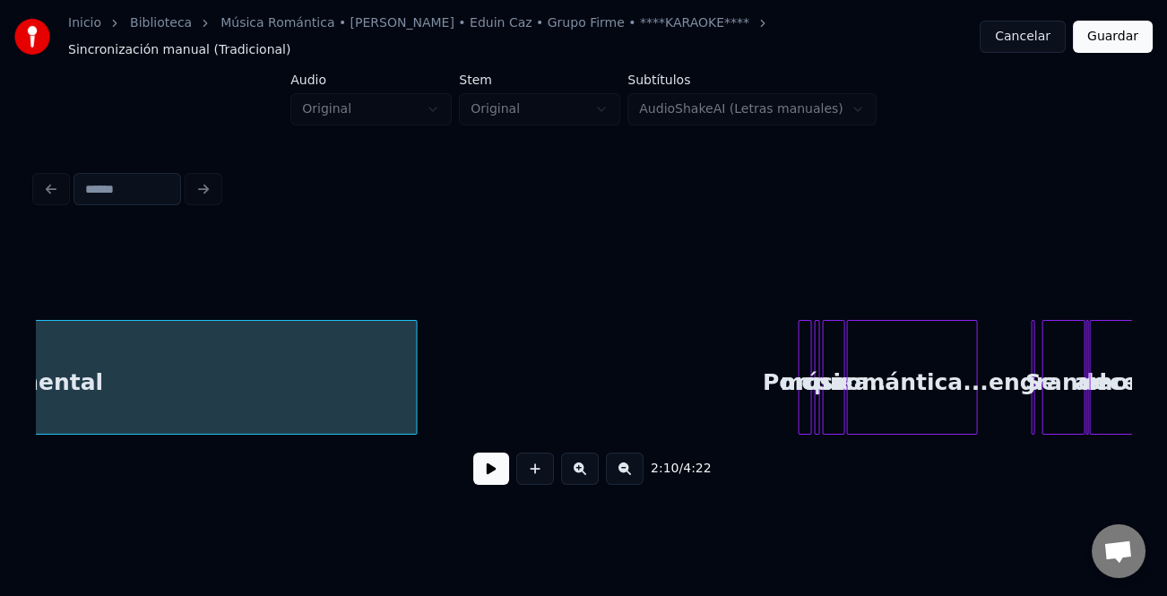
scroll to position [0, 6197]
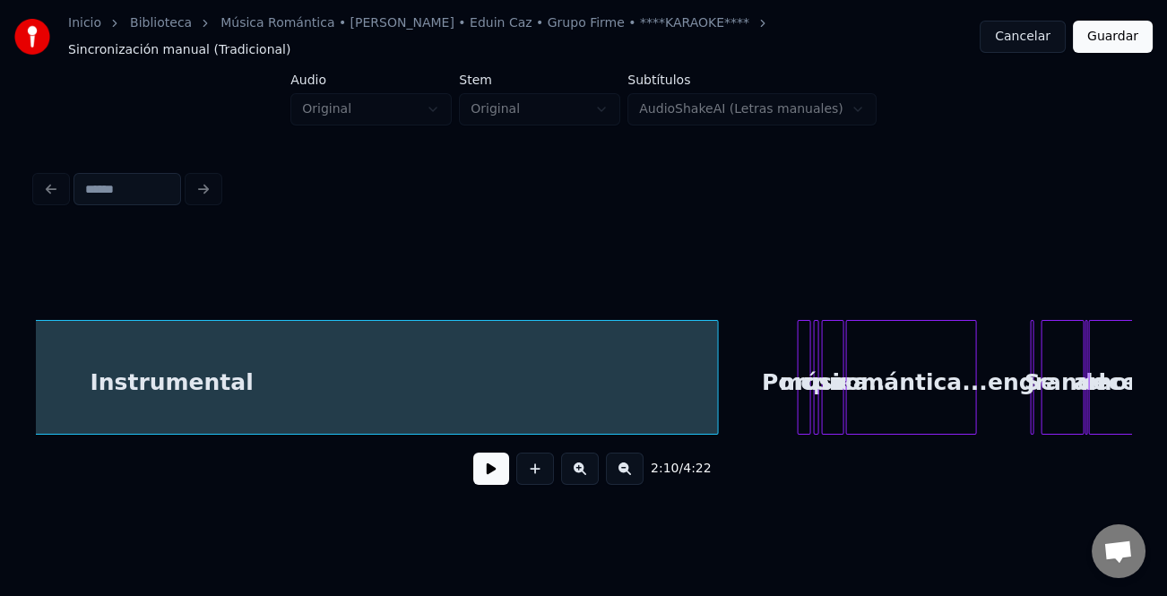
click at [715, 407] on div at bounding box center [714, 377] width 5 height 113
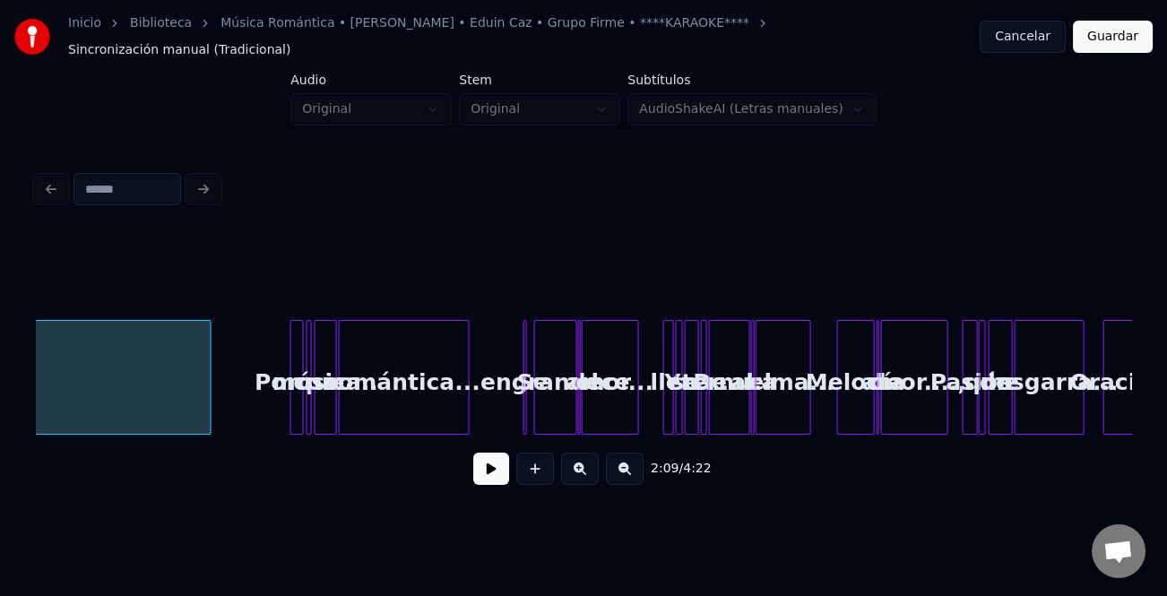
scroll to position [0, 6620]
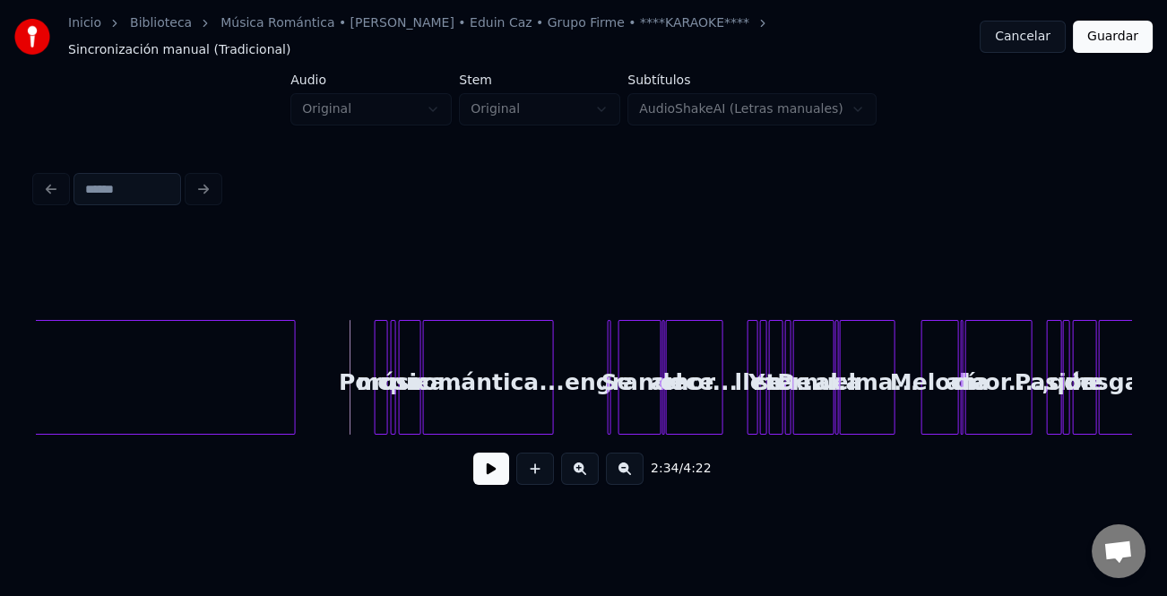
drag, startPoint x: 494, startPoint y: 468, endPoint x: 596, endPoint y: 481, distance: 103.0
click at [493, 468] on button at bounding box center [491, 469] width 36 height 32
click at [591, 475] on button at bounding box center [580, 469] width 38 height 32
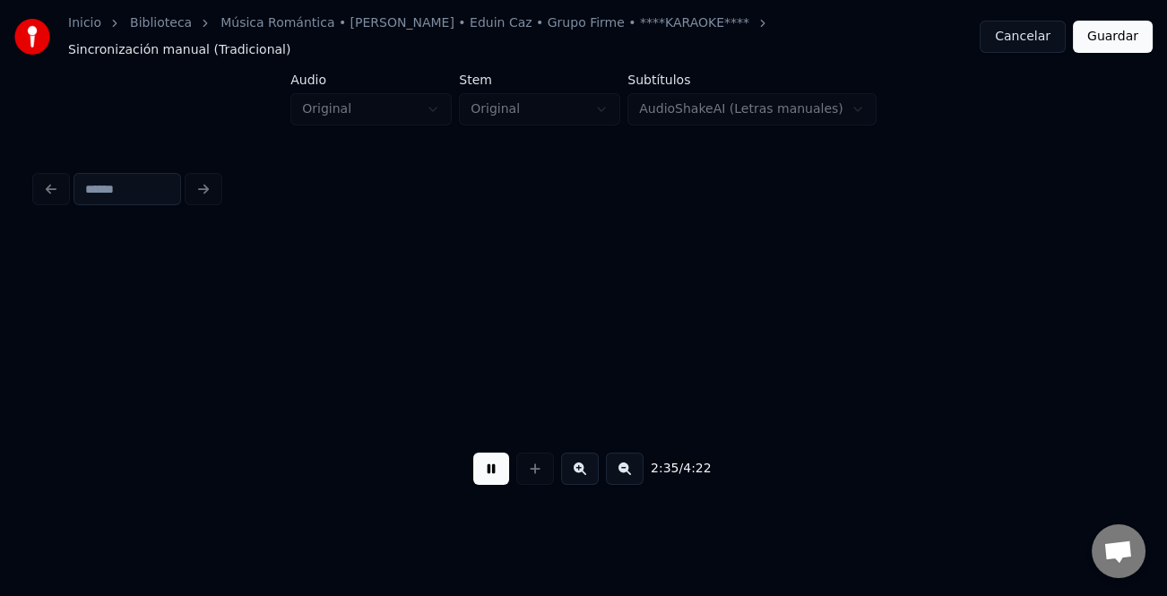
click at [591, 474] on button at bounding box center [580, 469] width 38 height 32
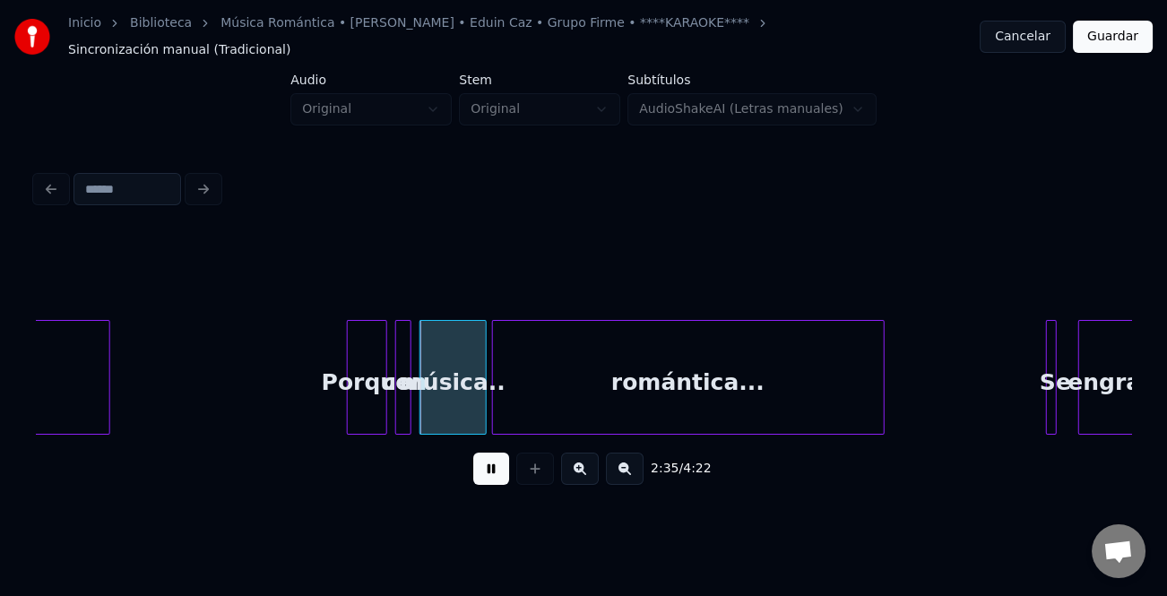
click at [591, 474] on button at bounding box center [580, 469] width 38 height 32
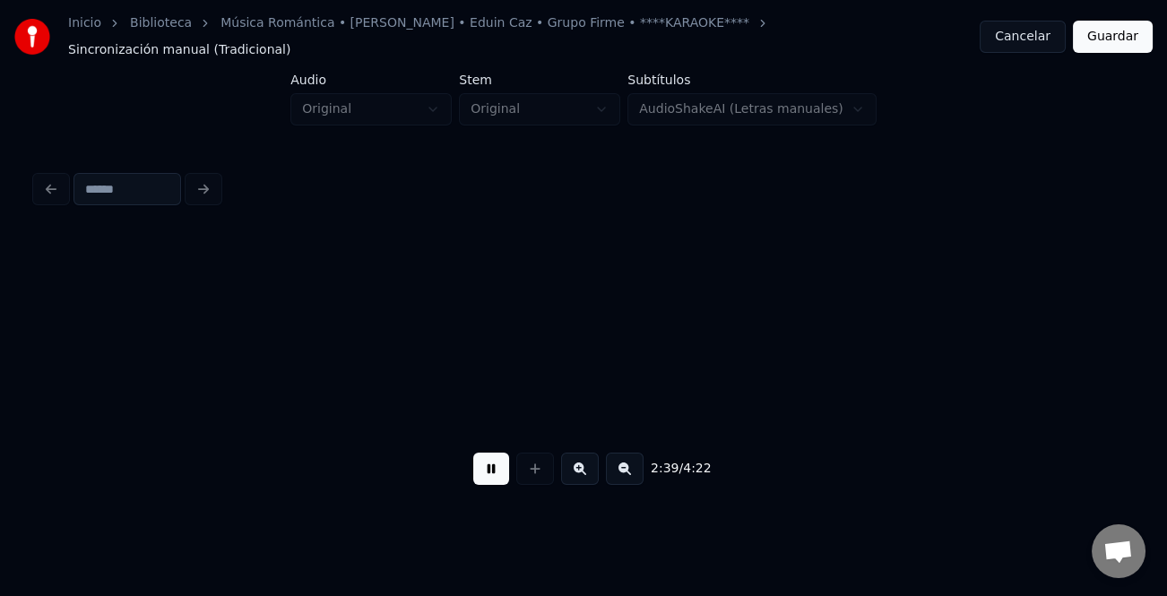
scroll to position [0, 28648]
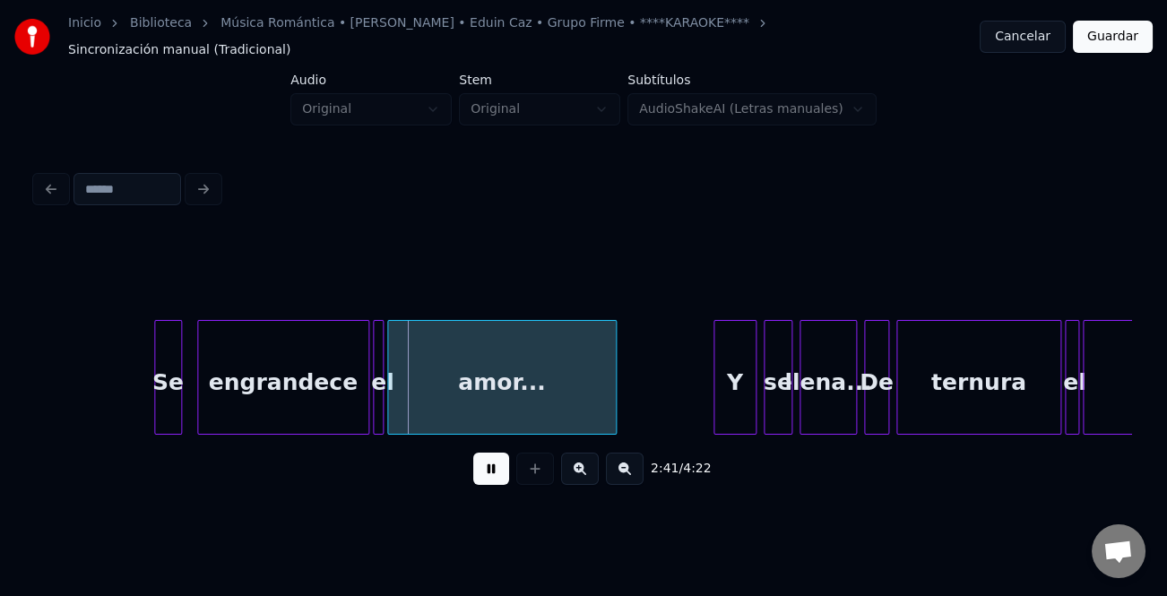
click at [179, 414] on div at bounding box center [178, 377] width 5 height 113
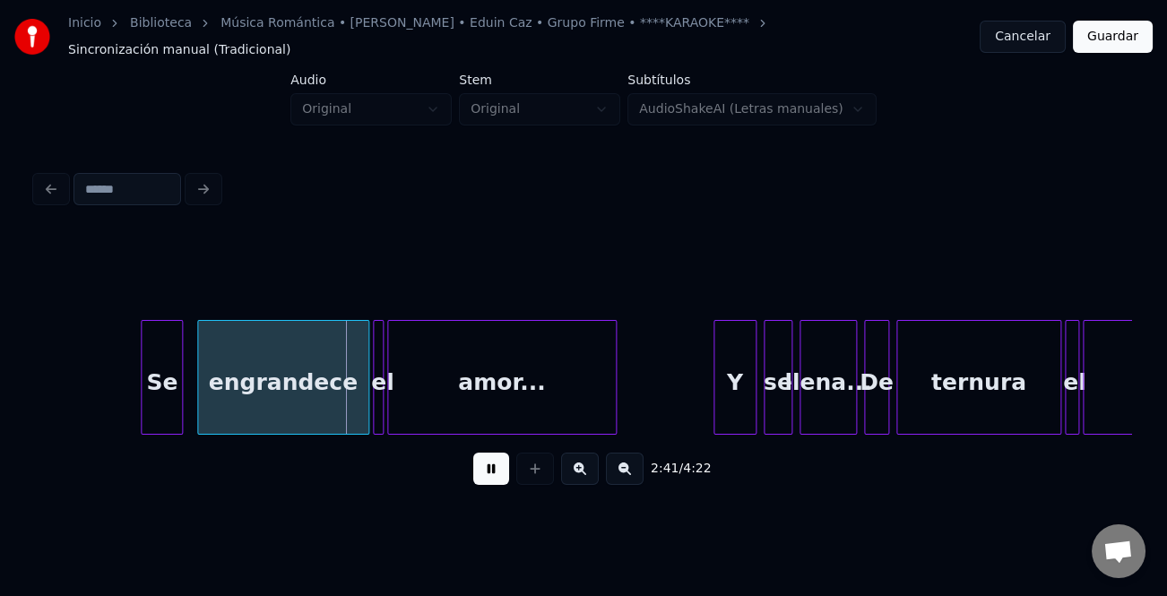
click at [142, 406] on div at bounding box center [144, 377] width 5 height 113
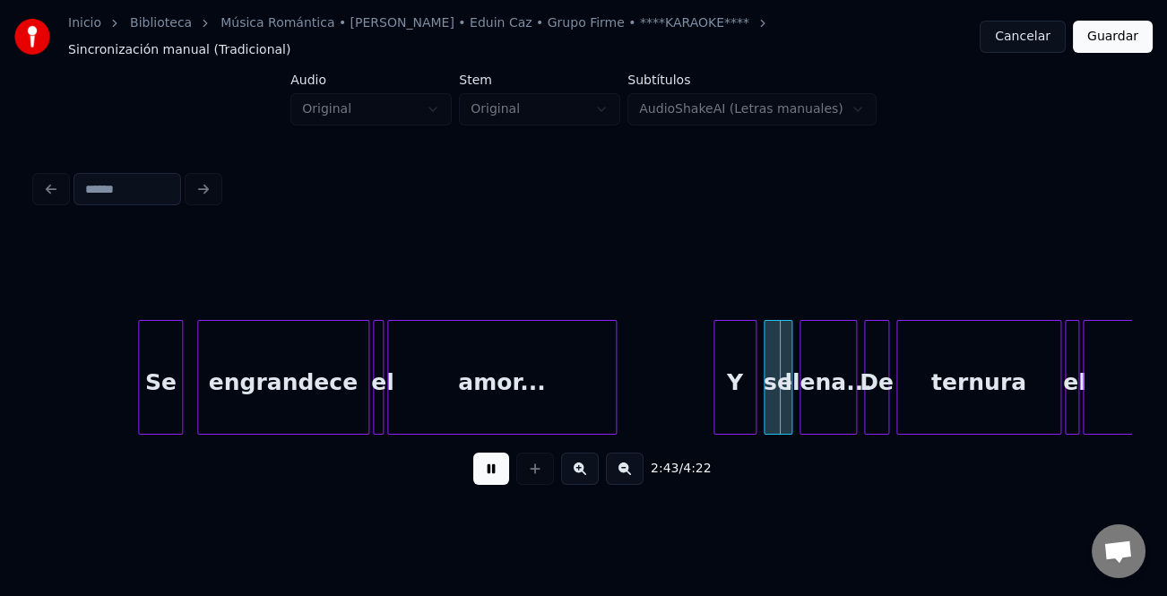
drag, startPoint x: 718, startPoint y: 469, endPoint x: 703, endPoint y: 391, distance: 79.3
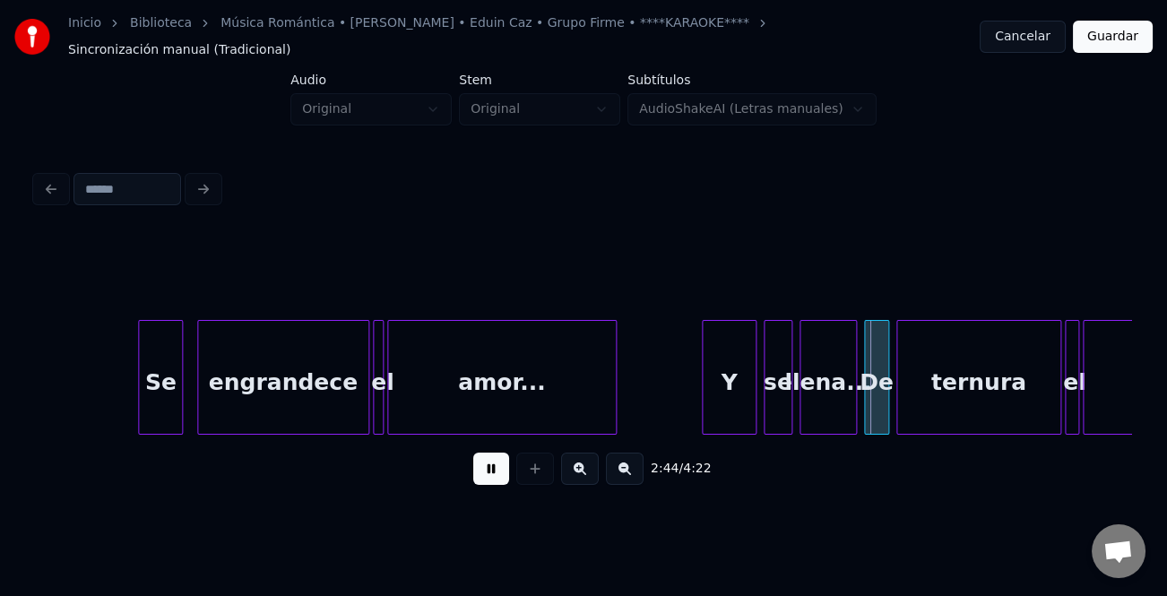
click at [704, 392] on div at bounding box center [705, 377] width 5 height 113
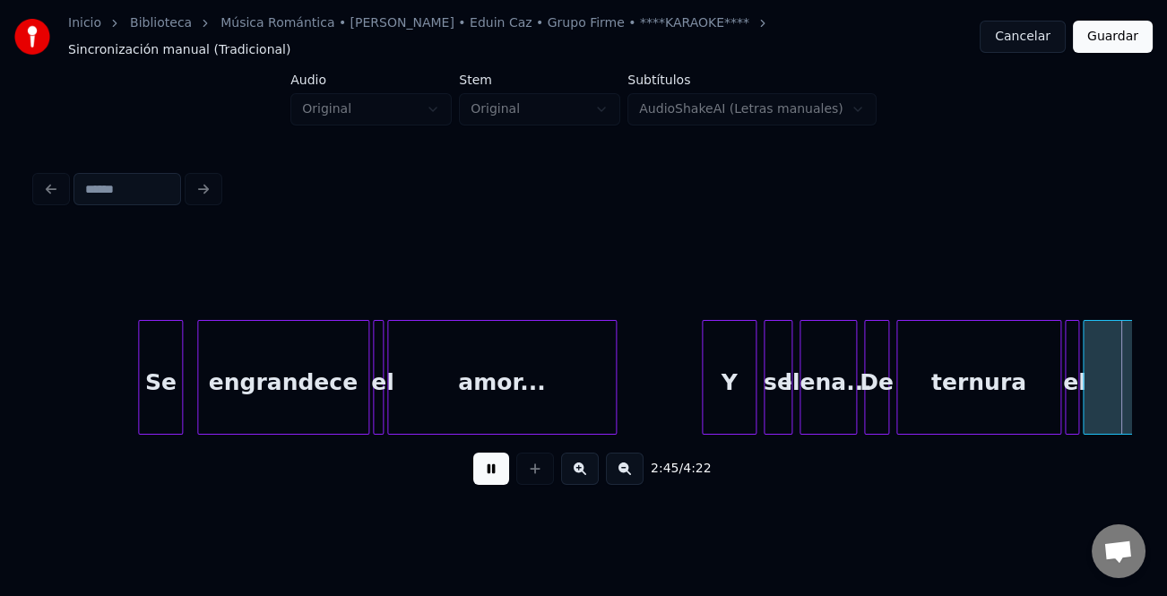
scroll to position [0, 29745]
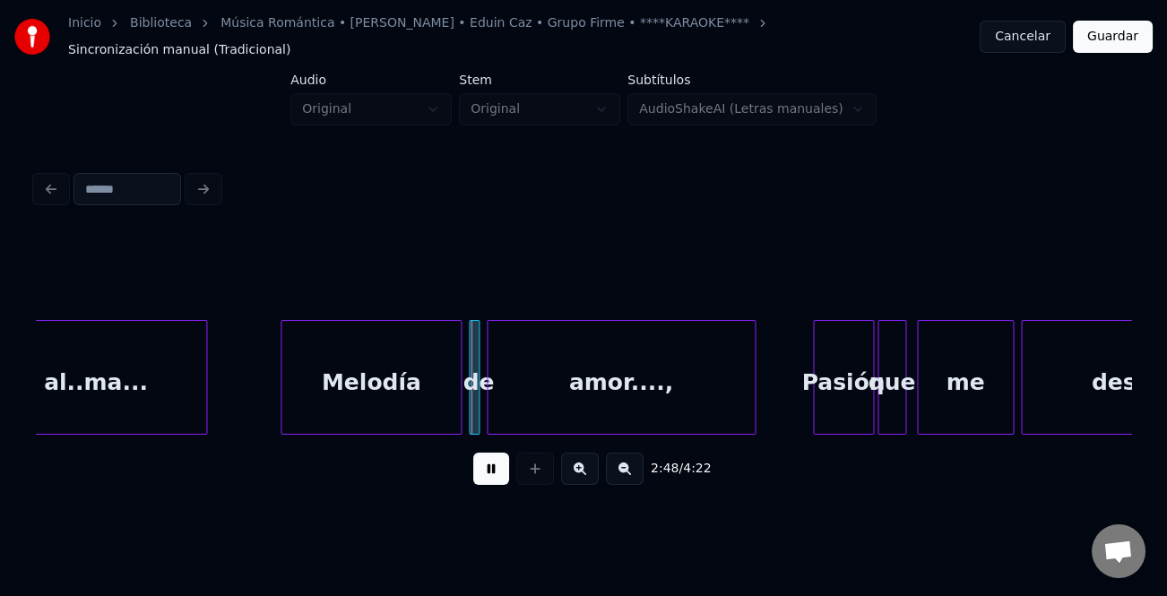
click at [281, 372] on div at bounding box center [283, 377] width 5 height 113
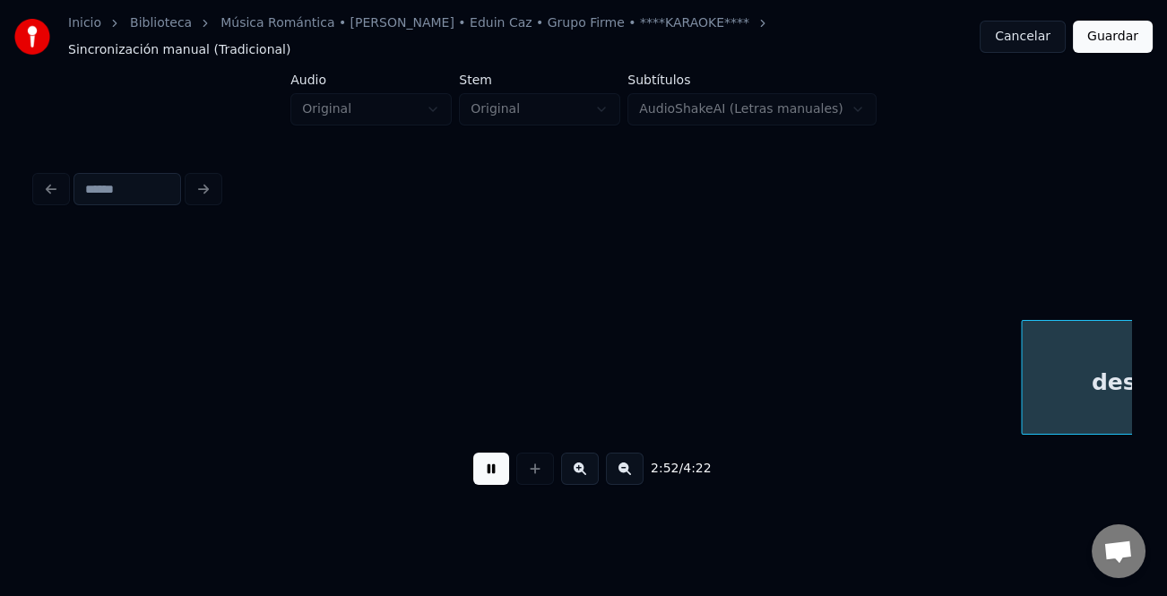
scroll to position [0, 30846]
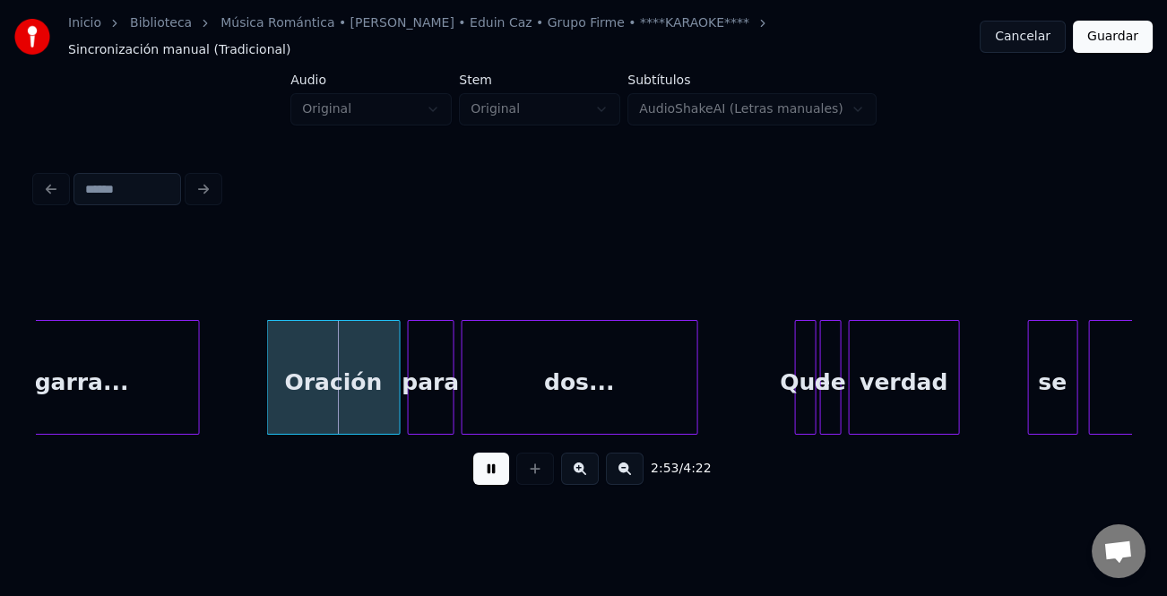
click at [268, 365] on div at bounding box center [270, 377] width 5 height 113
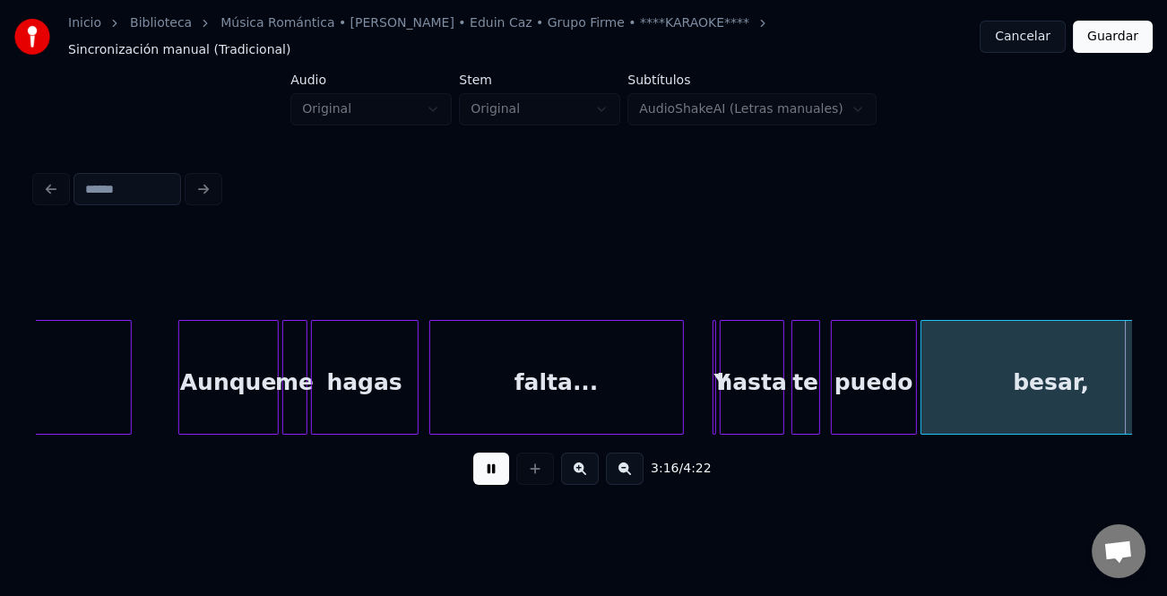
scroll to position [0, 35233]
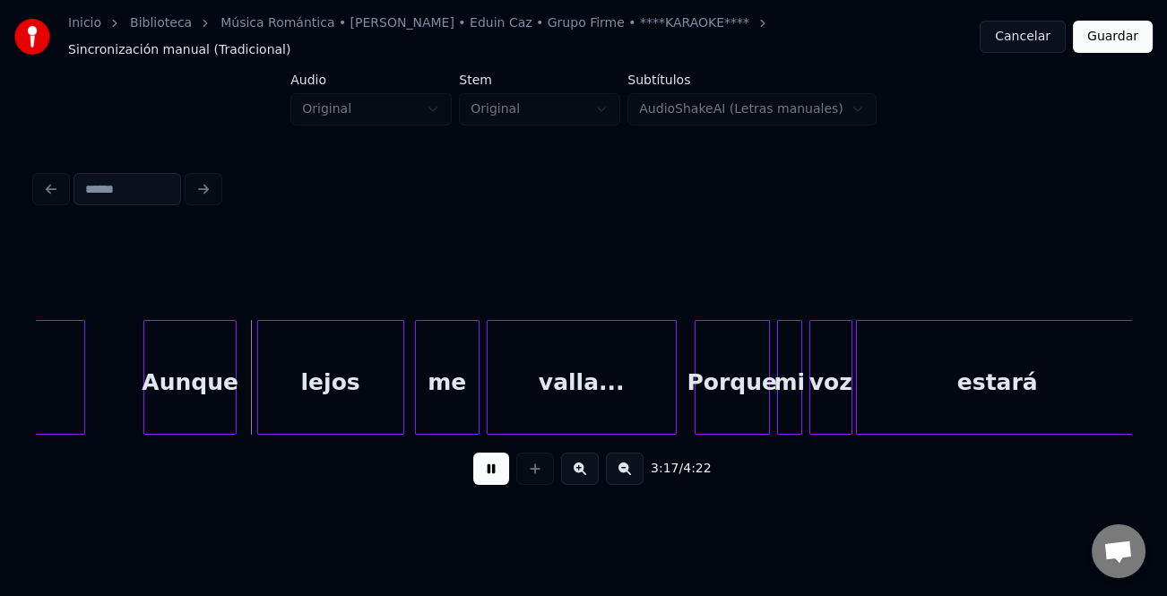
click at [177, 366] on div "Aunque" at bounding box center [189, 382] width 91 height 122
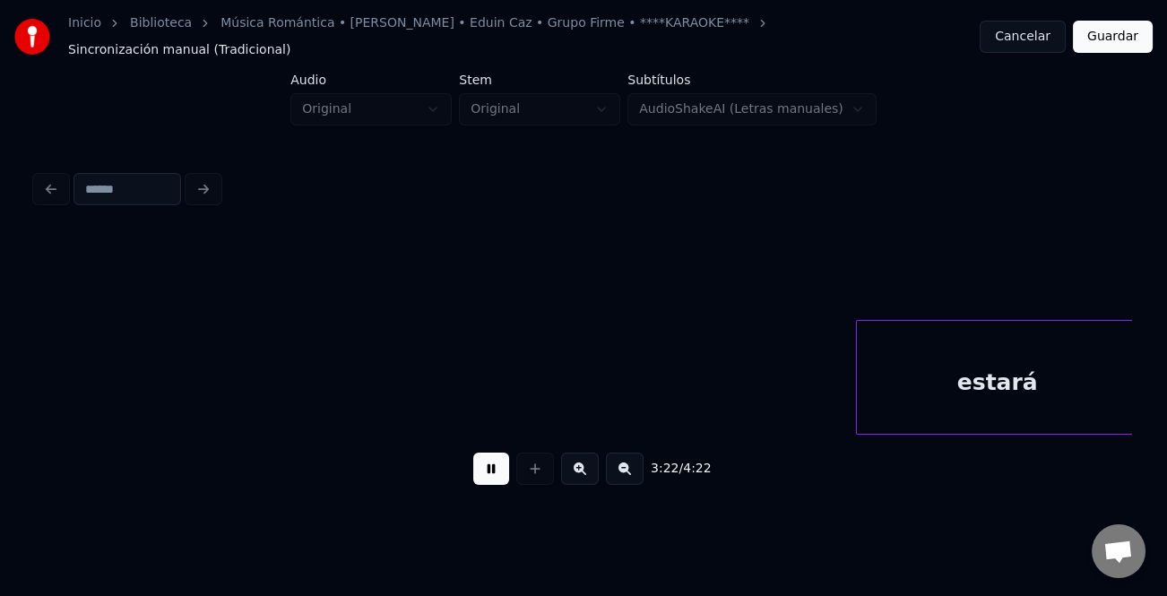
scroll to position [0, 36328]
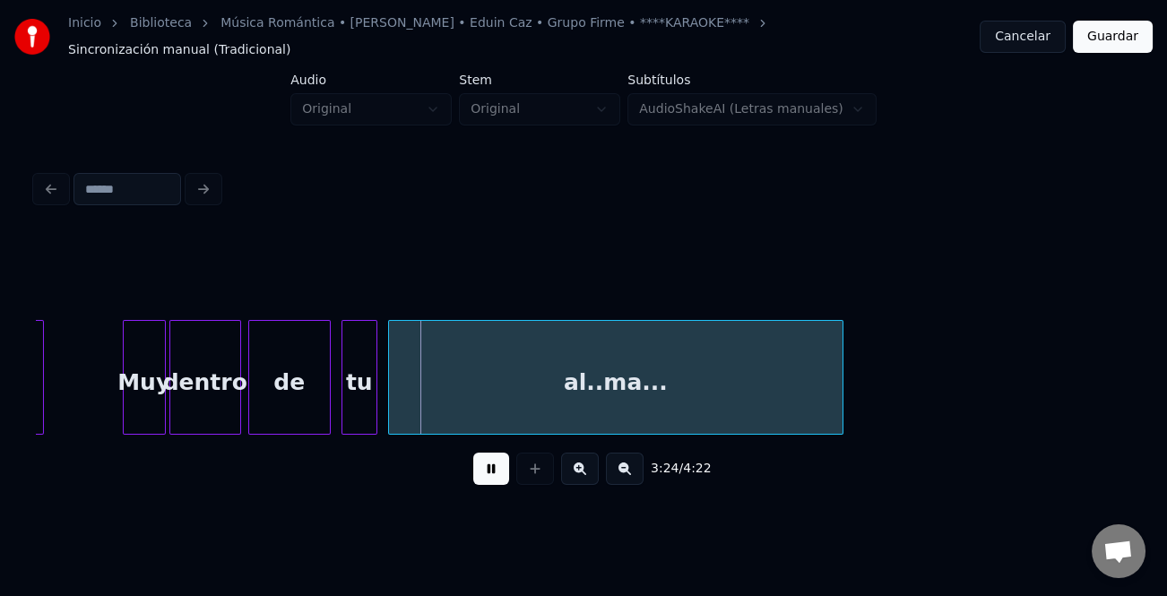
click at [125, 397] on div at bounding box center [126, 377] width 5 height 113
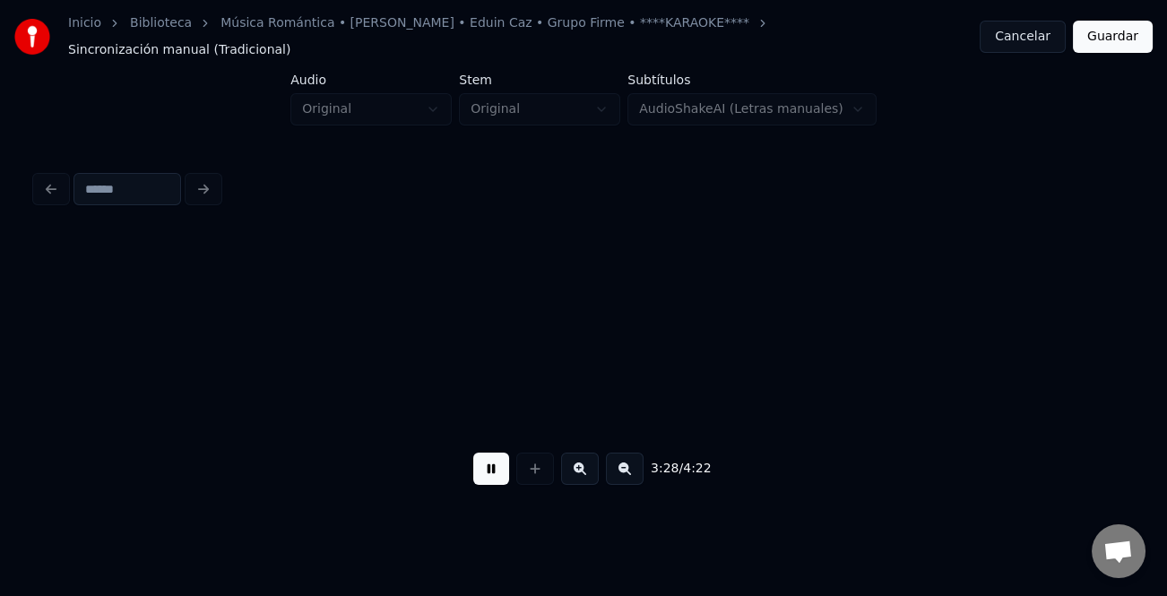
scroll to position [0, 37423]
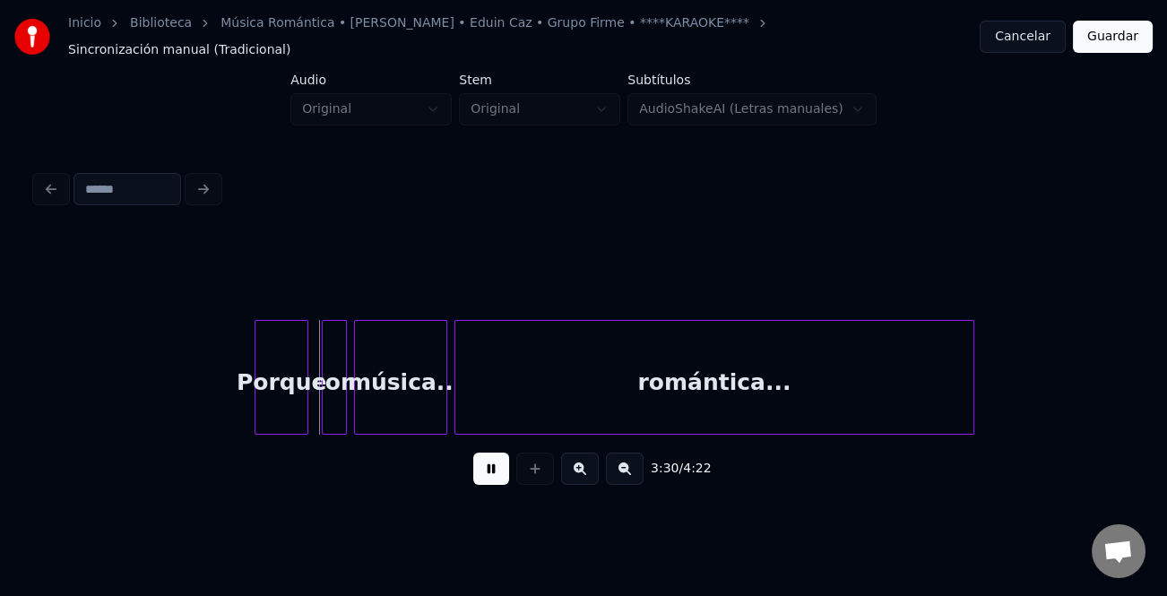
click at [289, 403] on div "Porque" at bounding box center [281, 382] width 52 height 122
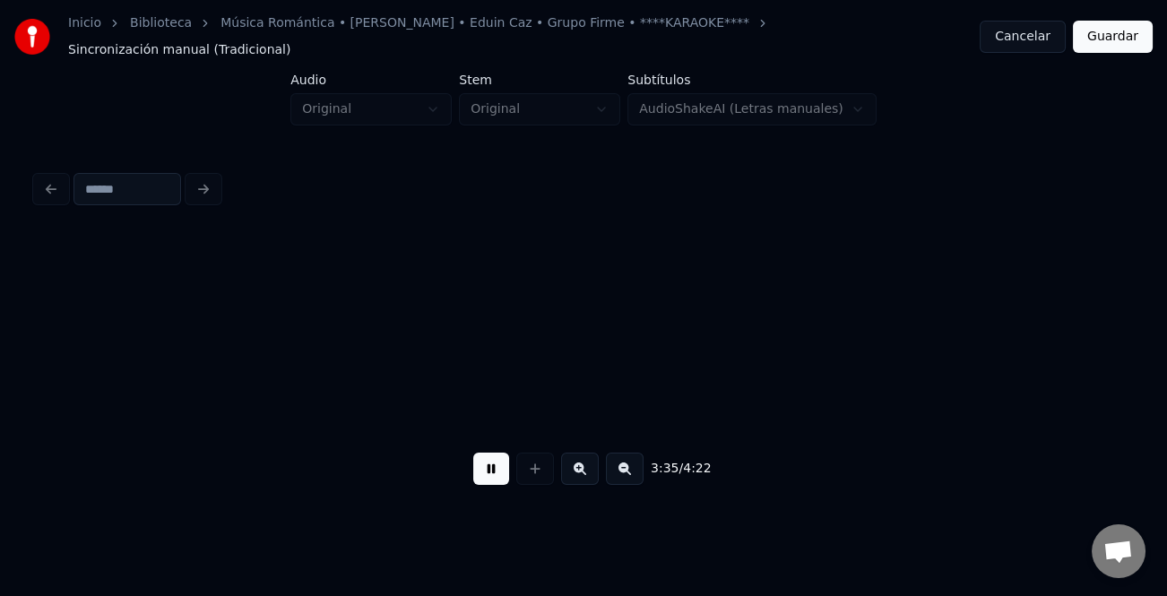
scroll to position [0, 38524]
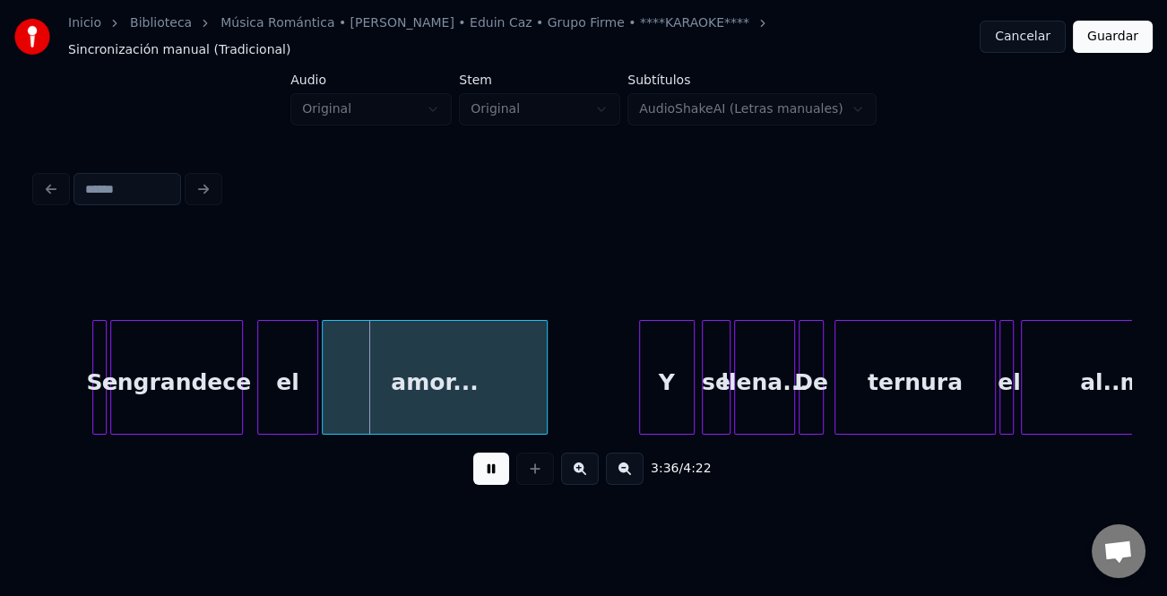
click at [640, 392] on div at bounding box center [642, 377] width 5 height 113
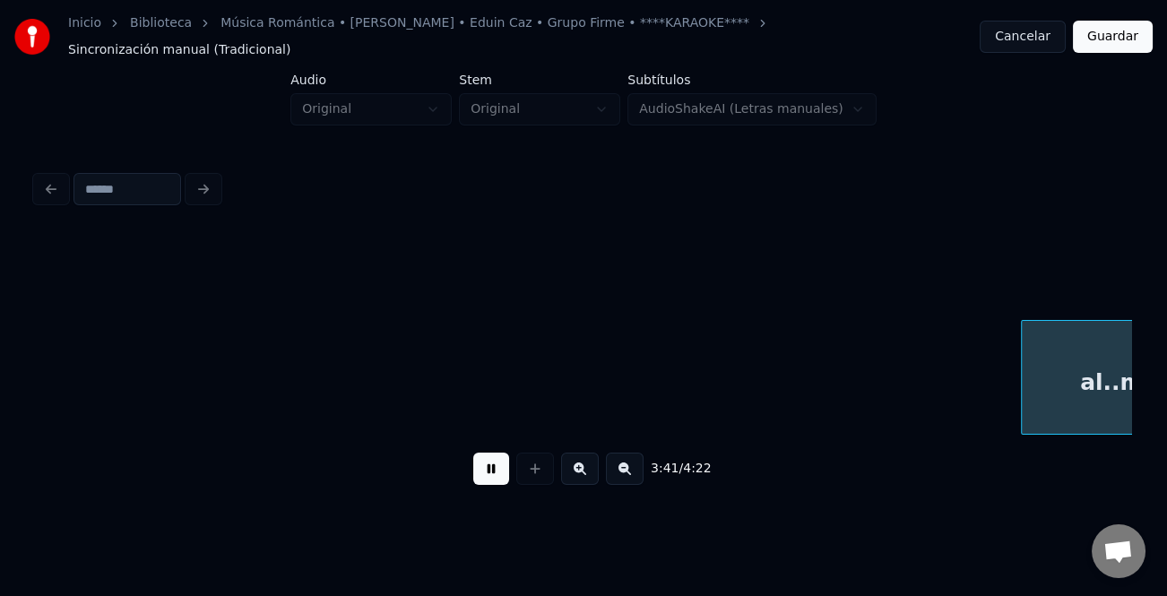
scroll to position [0, 39621]
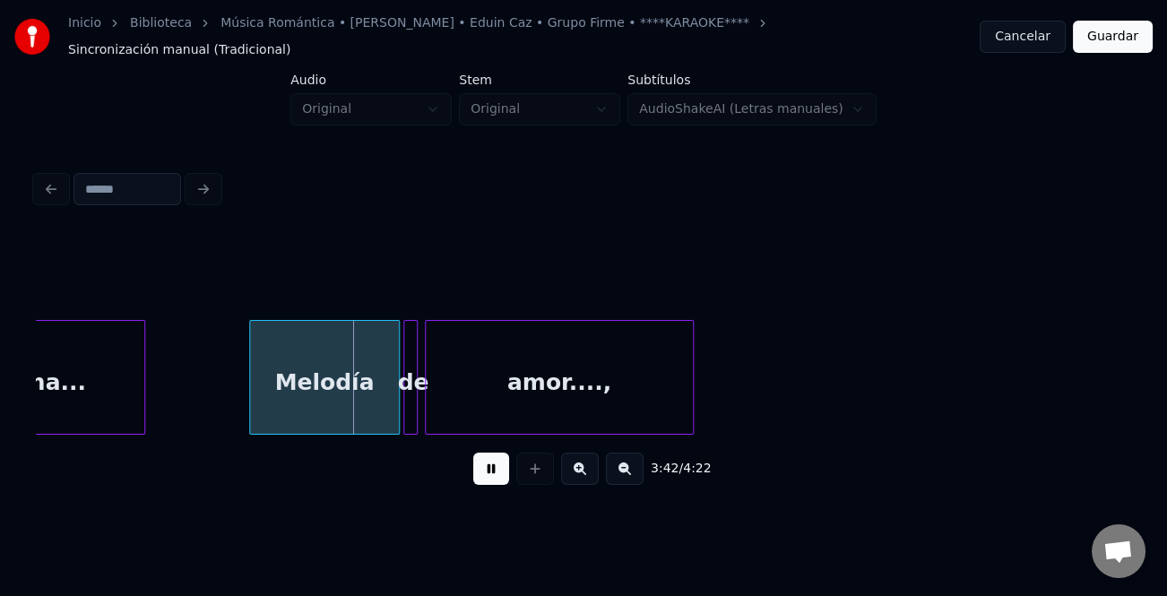
click at [249, 398] on div "Melodía" at bounding box center [324, 377] width 151 height 115
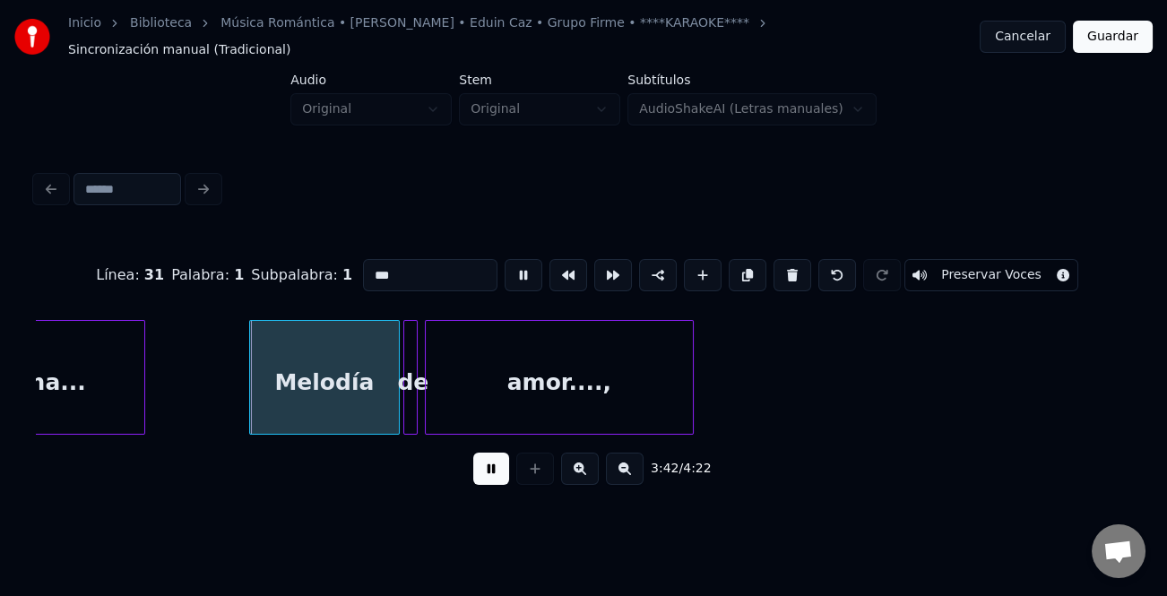
type input "*******"
click at [249, 394] on div "Melodía" at bounding box center [317, 382] width 149 height 122
click at [226, 403] on div at bounding box center [227, 377] width 5 height 113
click at [487, 454] on button at bounding box center [491, 469] width 36 height 32
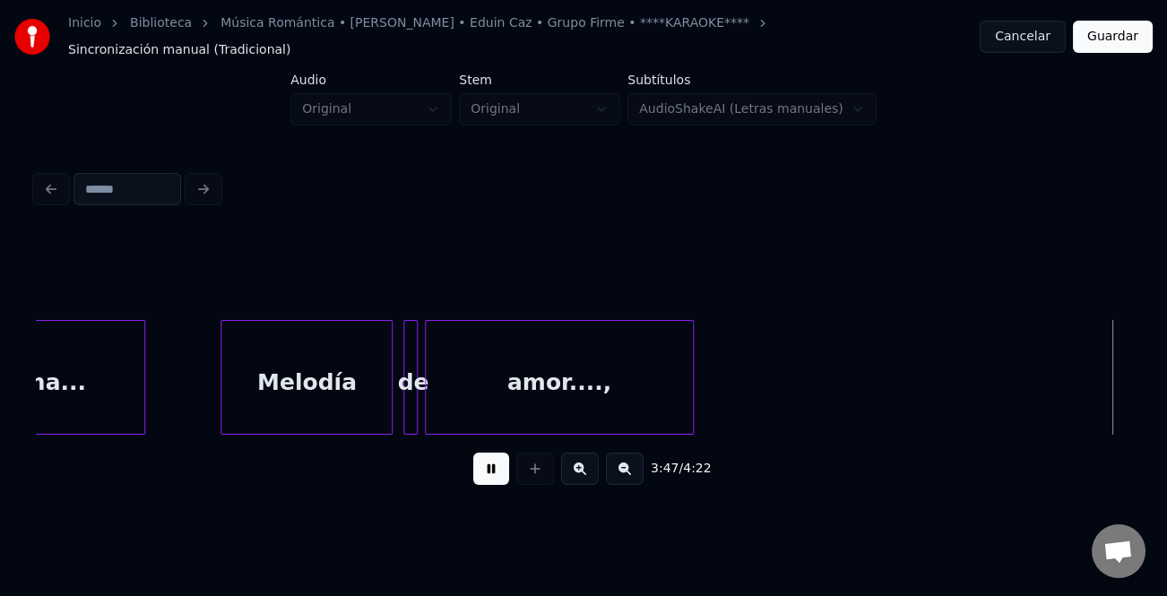
scroll to position [0, 40717]
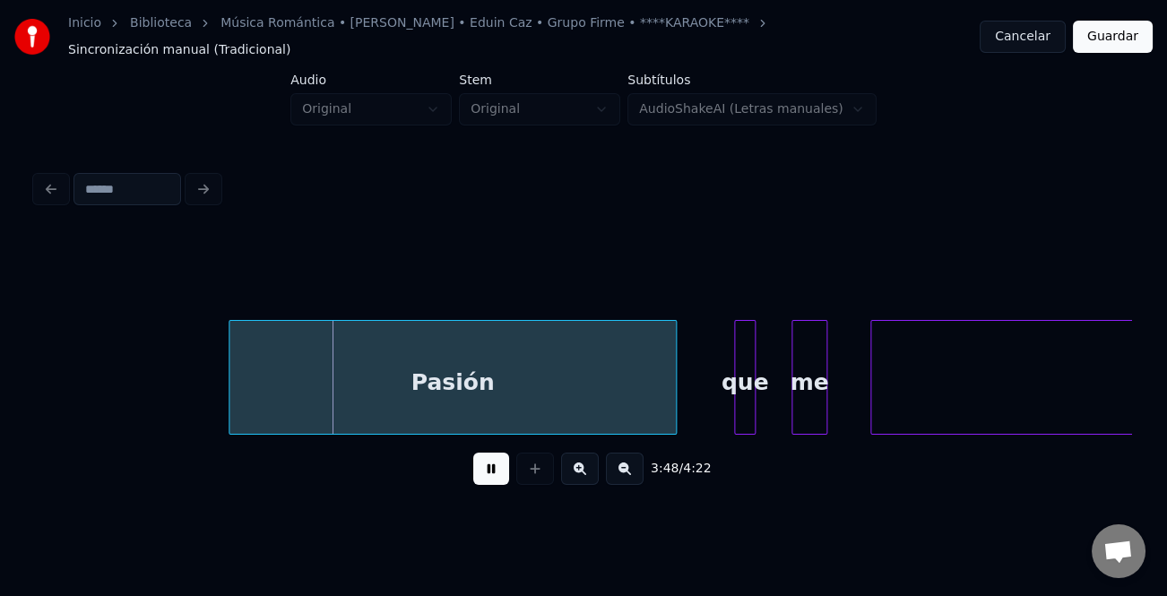
click at [622, 465] on button at bounding box center [625, 469] width 38 height 32
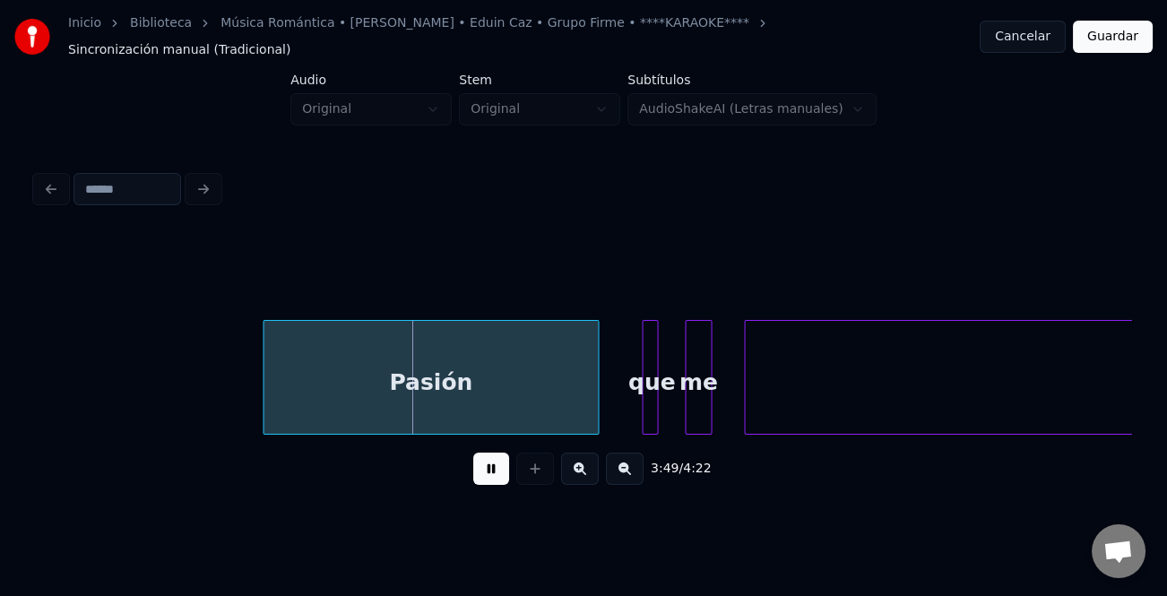
click at [622, 465] on button at bounding box center [625, 469] width 38 height 32
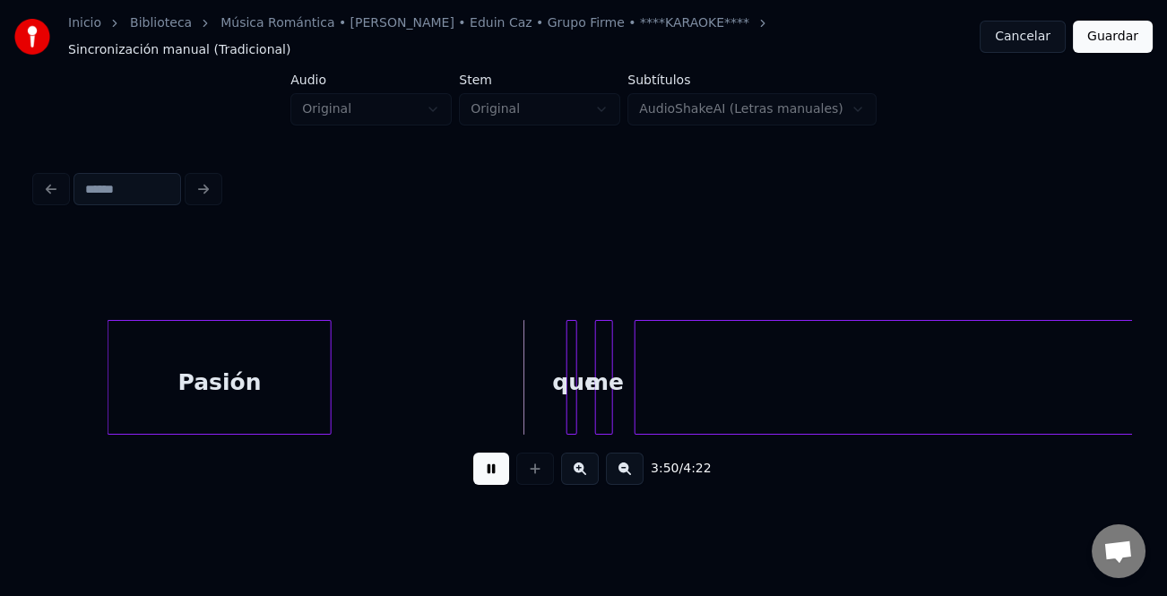
click at [279, 396] on div "Pasión" at bounding box center [219, 382] width 222 height 122
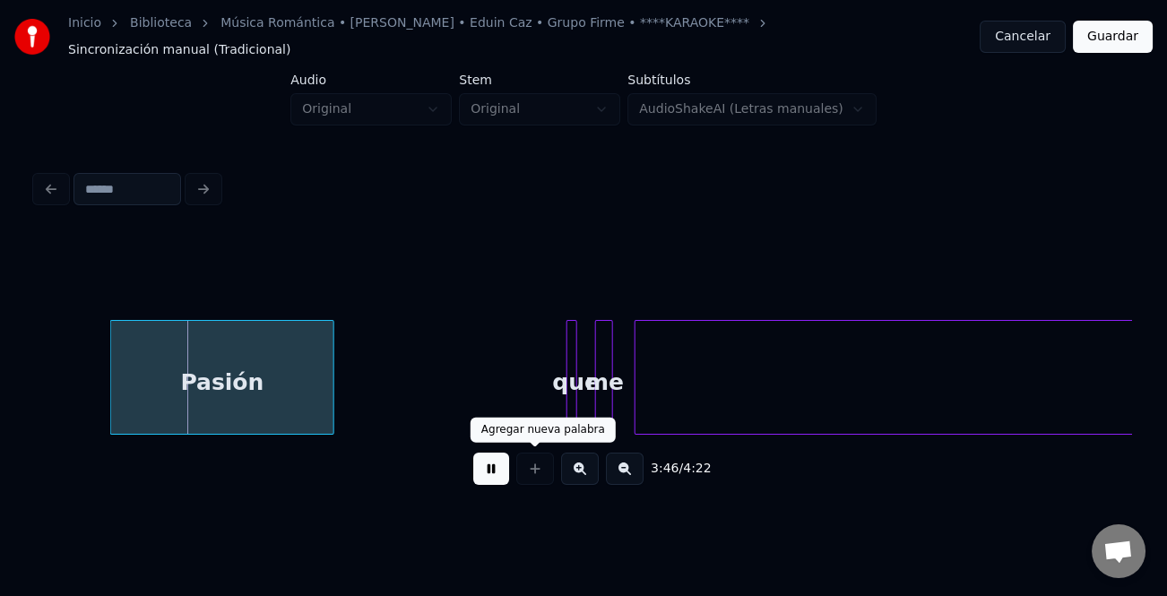
click at [496, 462] on button at bounding box center [491, 469] width 36 height 32
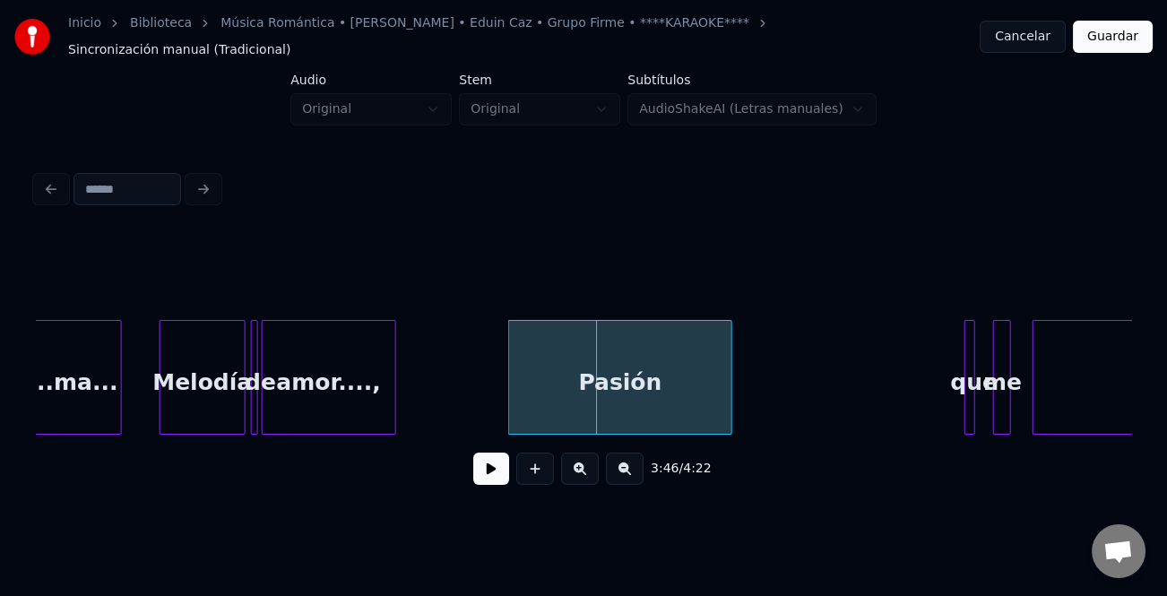
scroll to position [0, 19704]
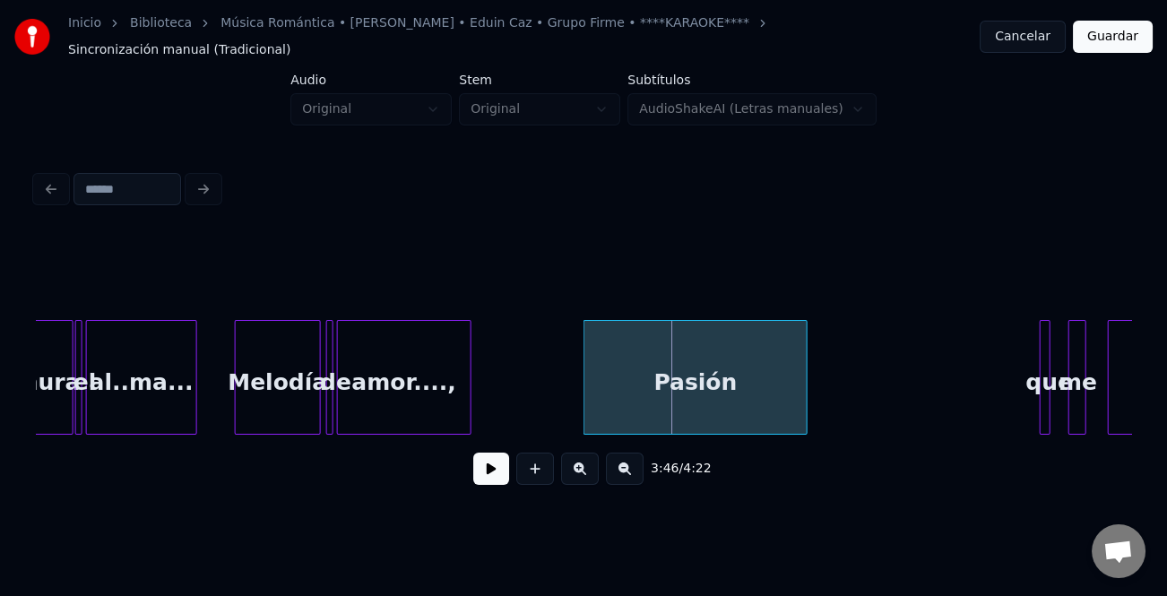
click at [393, 395] on div "amor....," at bounding box center [404, 382] width 133 height 122
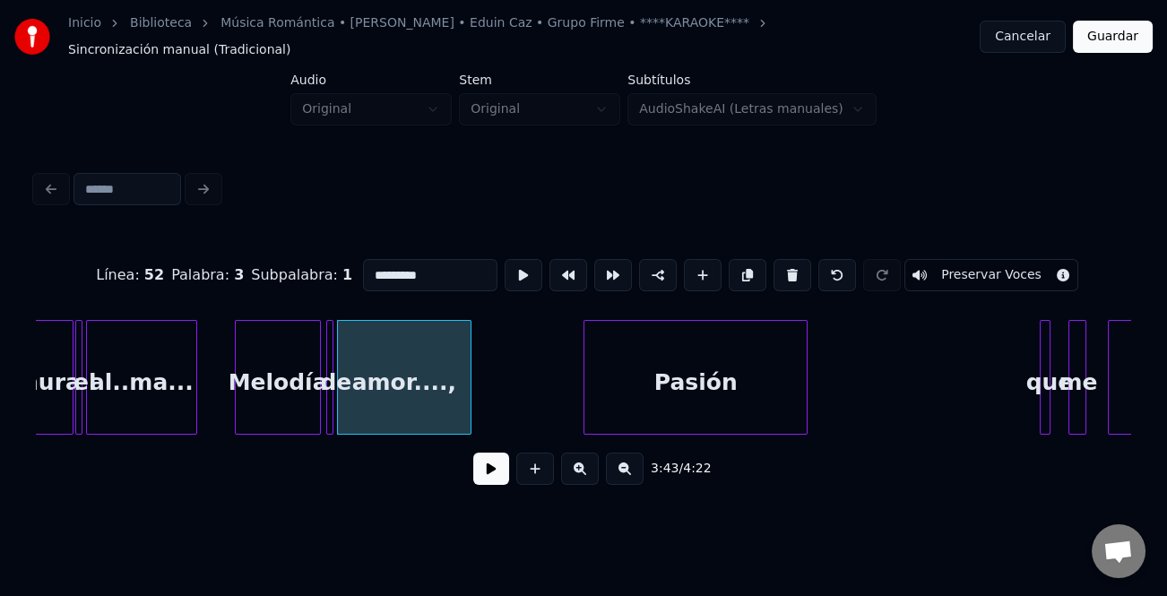
click at [501, 471] on button at bounding box center [491, 469] width 36 height 32
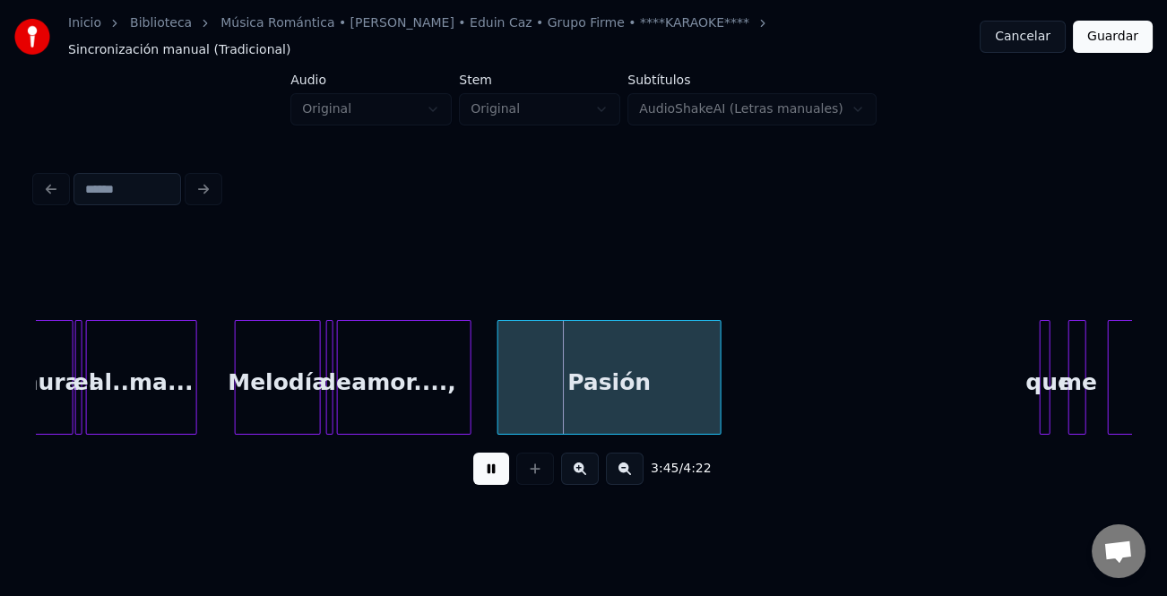
click at [609, 398] on div "Pasión" at bounding box center [609, 382] width 222 height 122
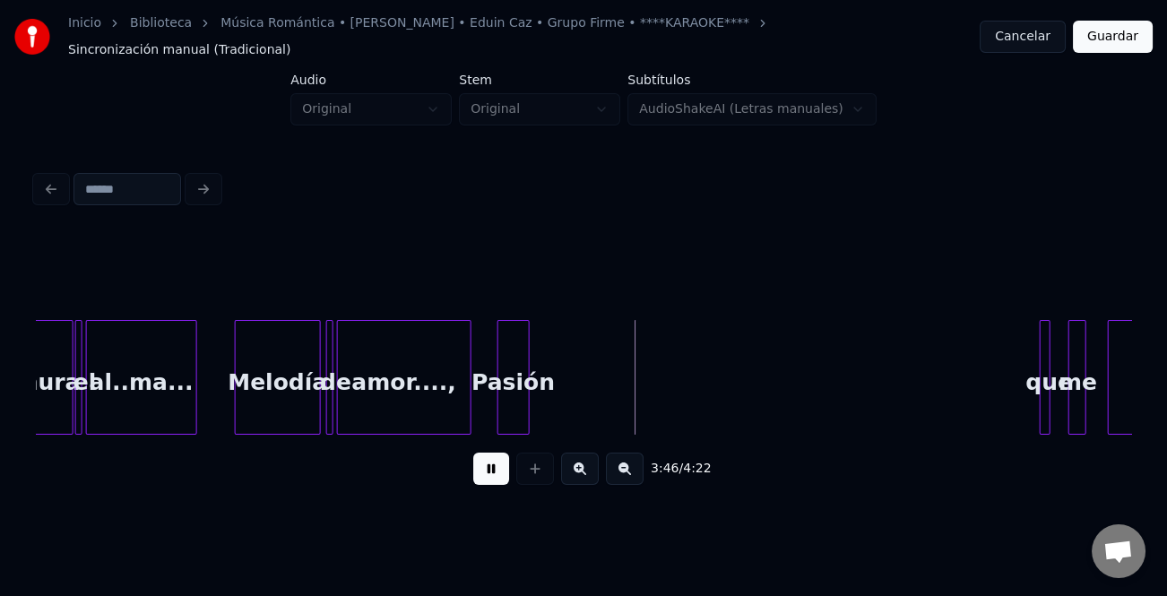
click at [525, 394] on div at bounding box center [525, 377] width 5 height 113
click at [1023, 396] on div at bounding box center [1025, 377] width 5 height 113
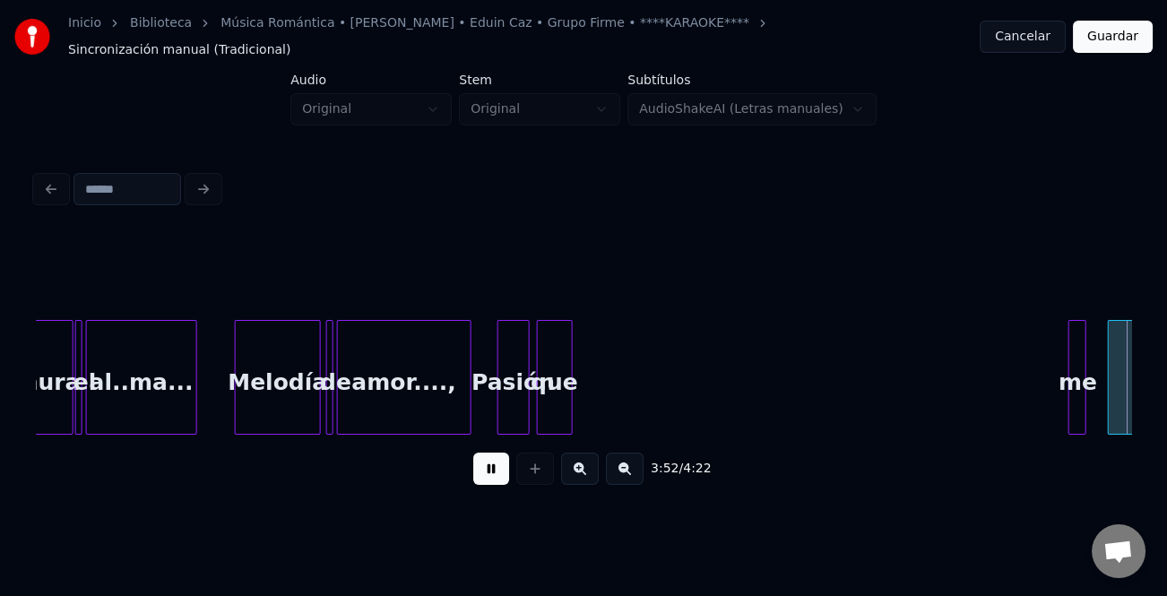
scroll to position [0, 20204]
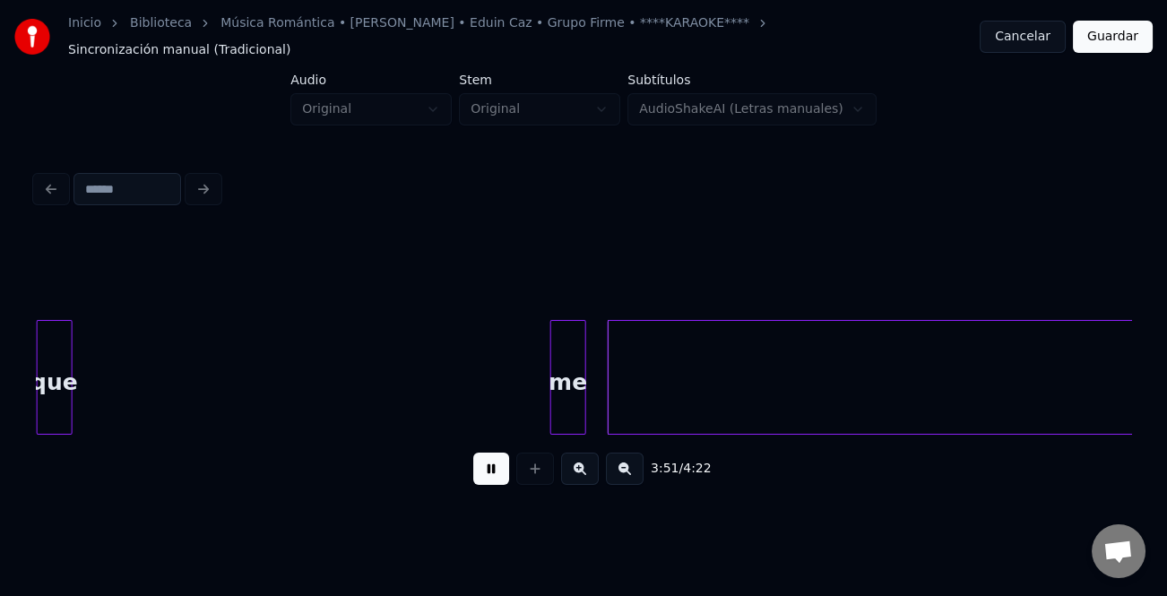
click at [551, 396] on div at bounding box center [553, 377] width 5 height 113
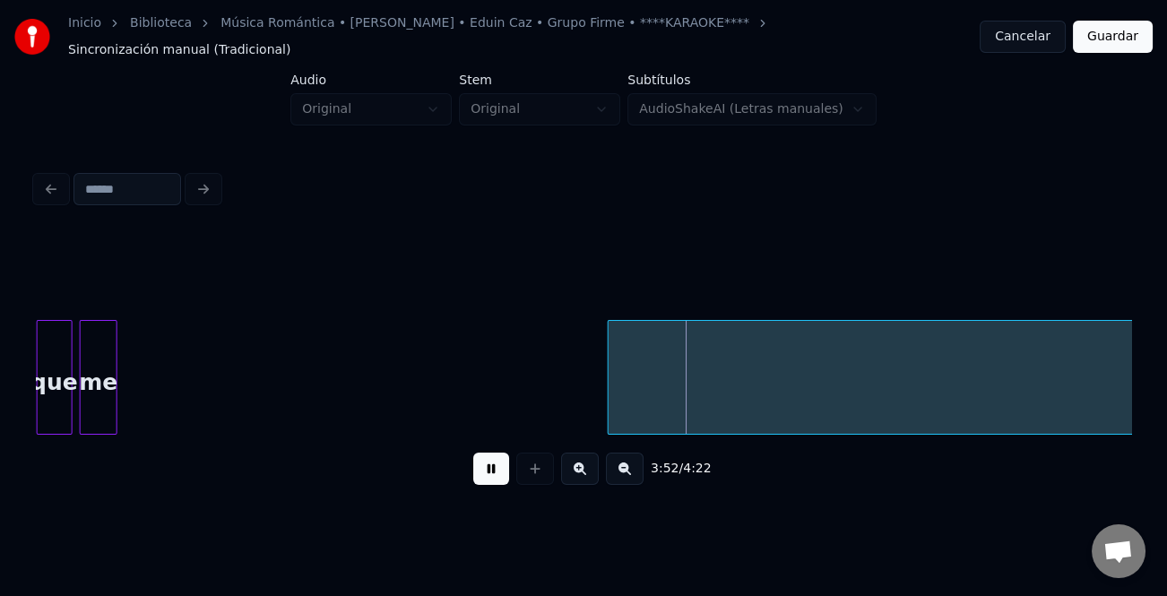
click at [101, 386] on div "me" at bounding box center [99, 382] width 36 height 122
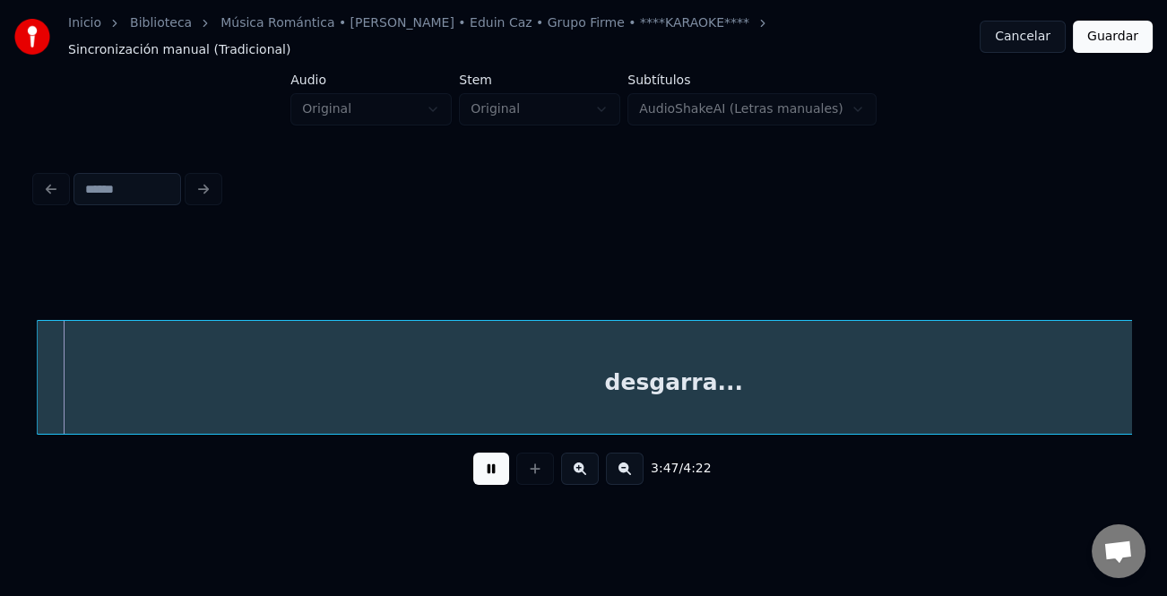
click at [337, 383] on div "desgarra..." at bounding box center [674, 382] width 1272 height 122
drag, startPoint x: 492, startPoint y: 459, endPoint x: 528, endPoint y: 459, distance: 35.8
click at [504, 459] on button at bounding box center [491, 469] width 36 height 32
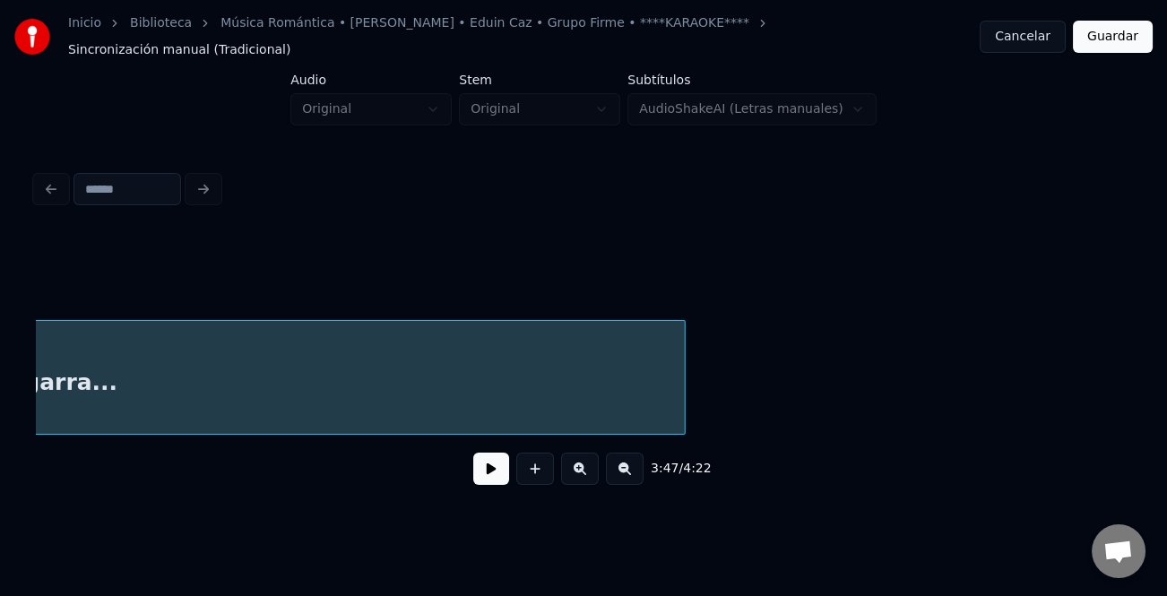
scroll to position [0, 21098]
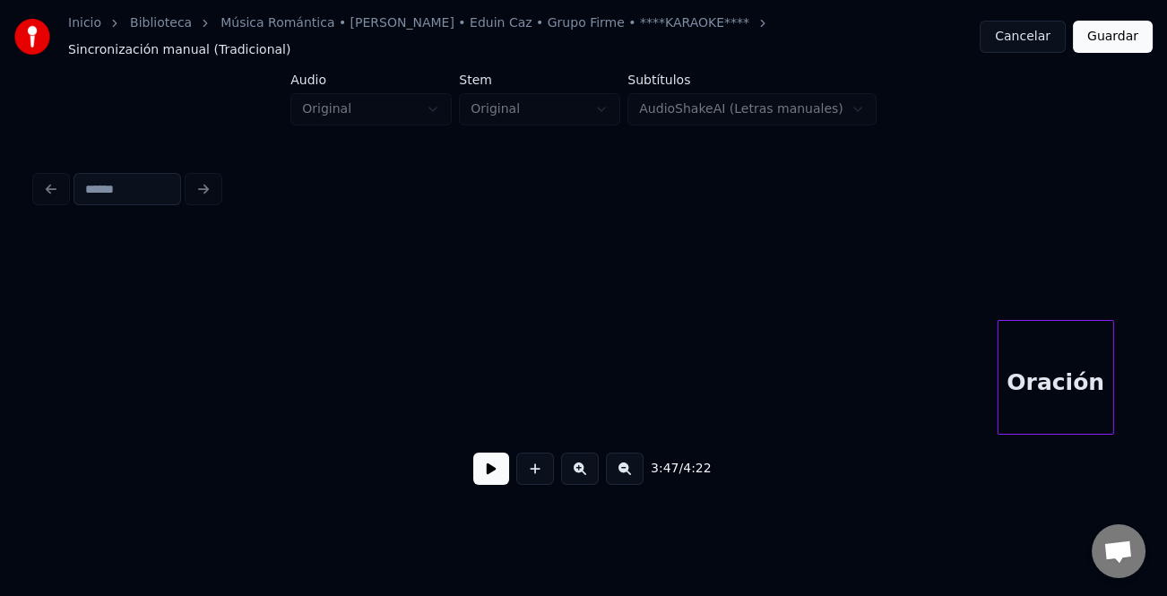
click at [4, 380] on div "Inicio Biblioteca Música Romántica • [PERSON_NAME] • Eduin Caz • Grupo Firme • …" at bounding box center [583, 256] width 1167 height 512
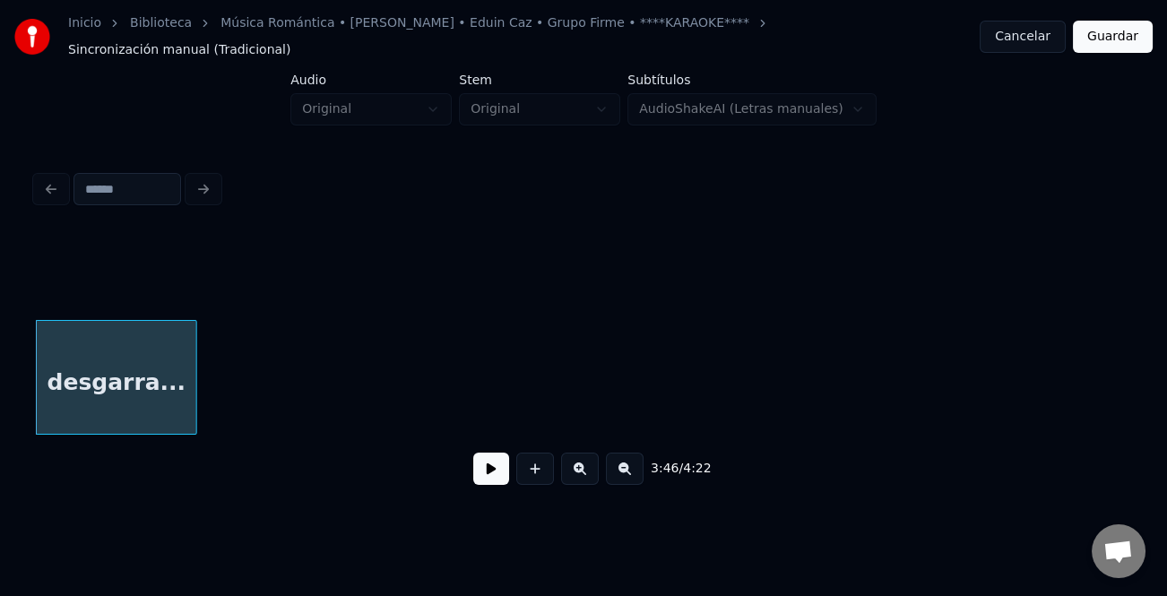
click at [191, 403] on div at bounding box center [193, 377] width 5 height 113
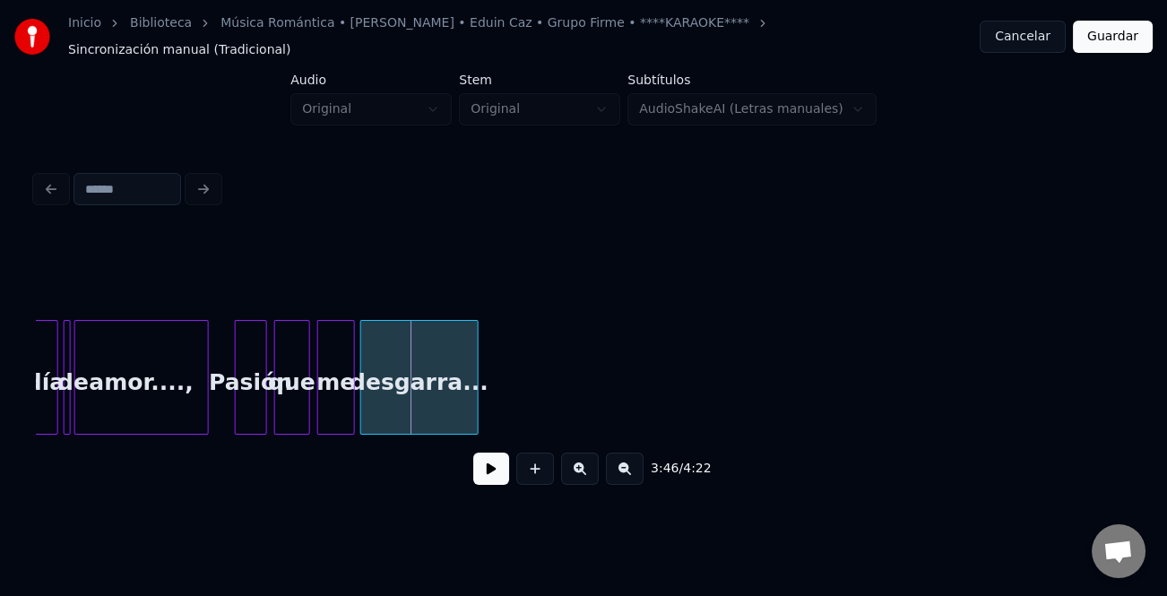
click at [415, 391] on div "desgarra..." at bounding box center [419, 382] width 116 height 122
click at [482, 390] on div at bounding box center [482, 377] width 5 height 113
click at [482, 463] on button at bounding box center [491, 469] width 36 height 32
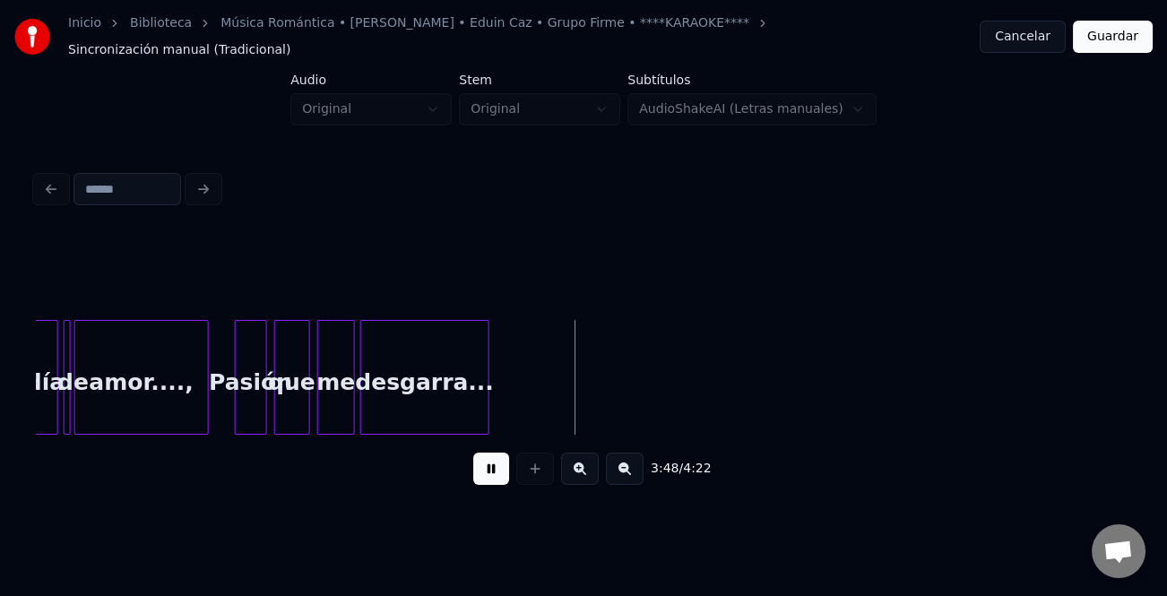
click at [494, 464] on button at bounding box center [491, 469] width 36 height 32
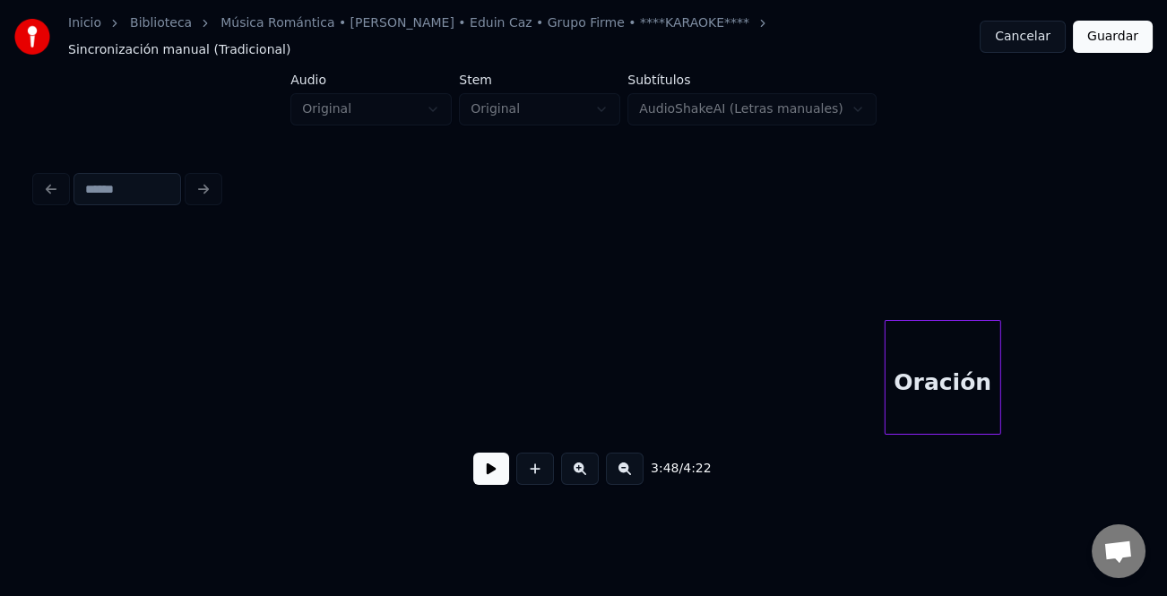
scroll to position [0, 21249]
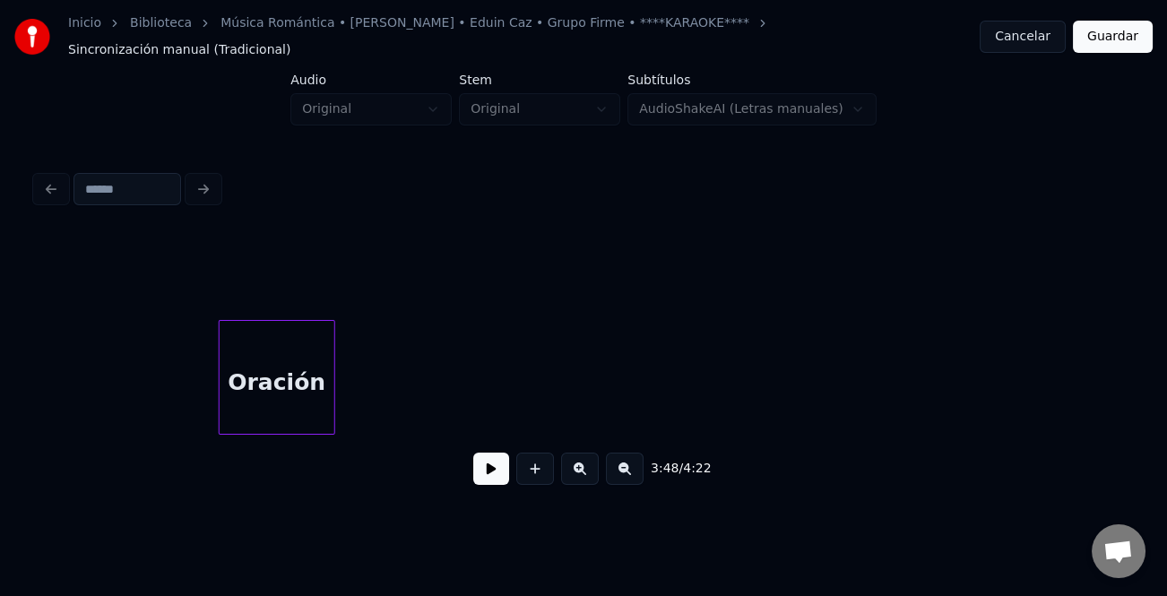
click at [281, 374] on div "Oración" at bounding box center [277, 382] width 115 height 122
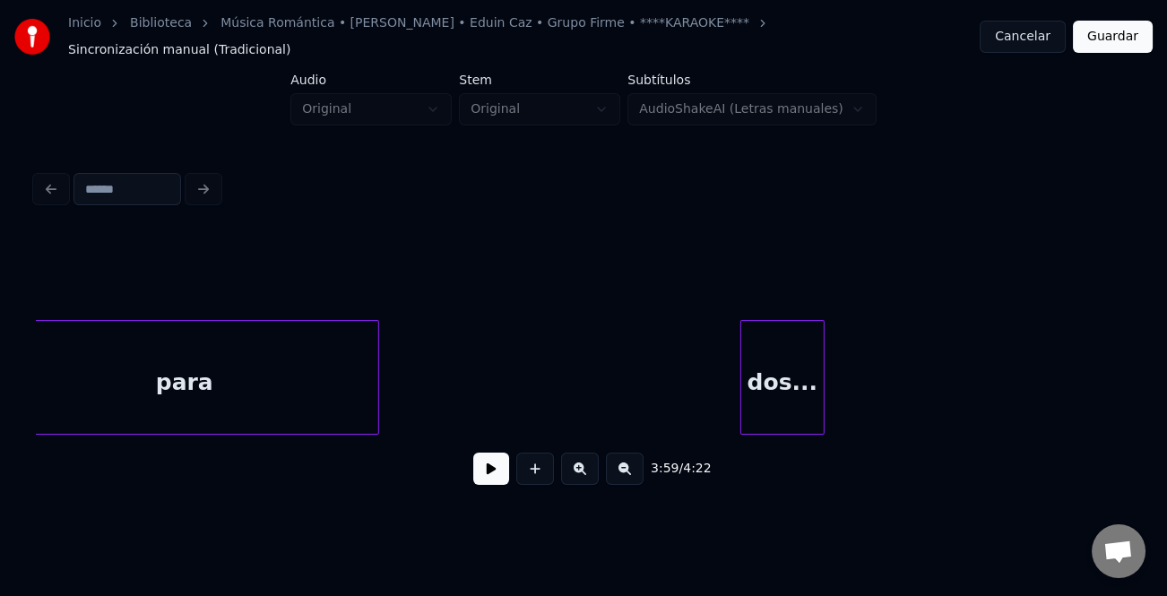
scroll to position [0, 21996]
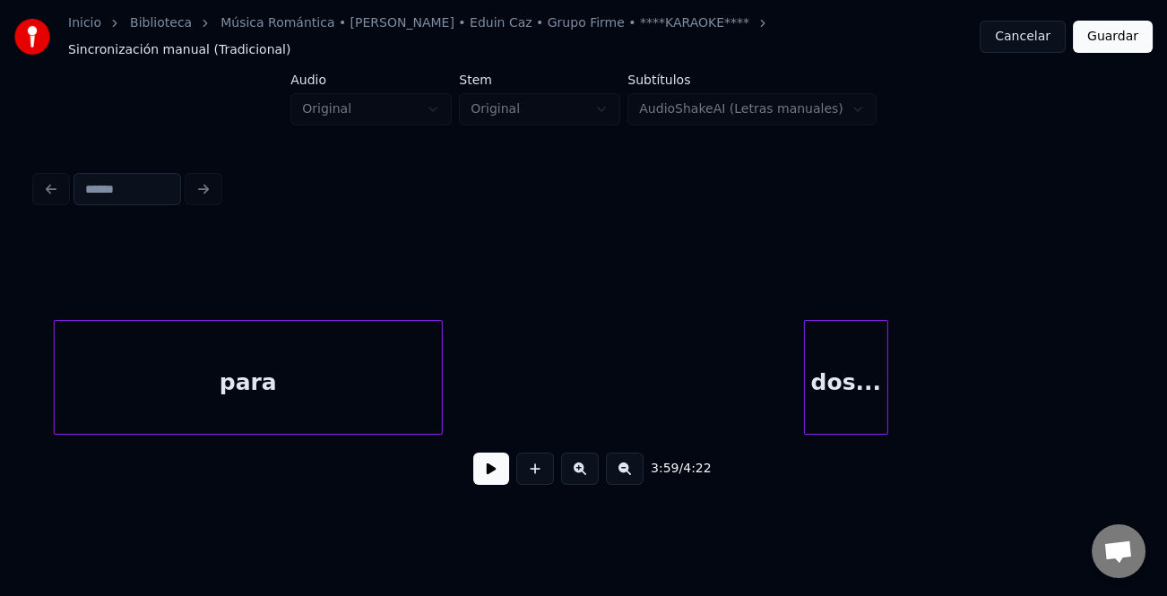
click at [229, 386] on div "para" at bounding box center [248, 382] width 387 height 122
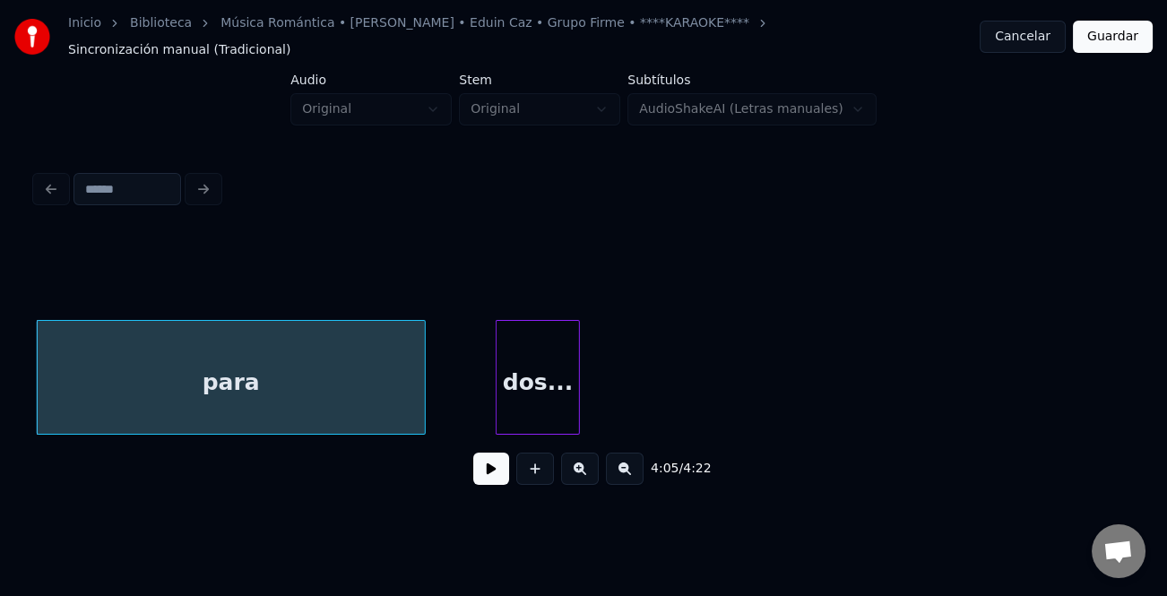
click at [542, 395] on div "dos..." at bounding box center [537, 382] width 82 height 122
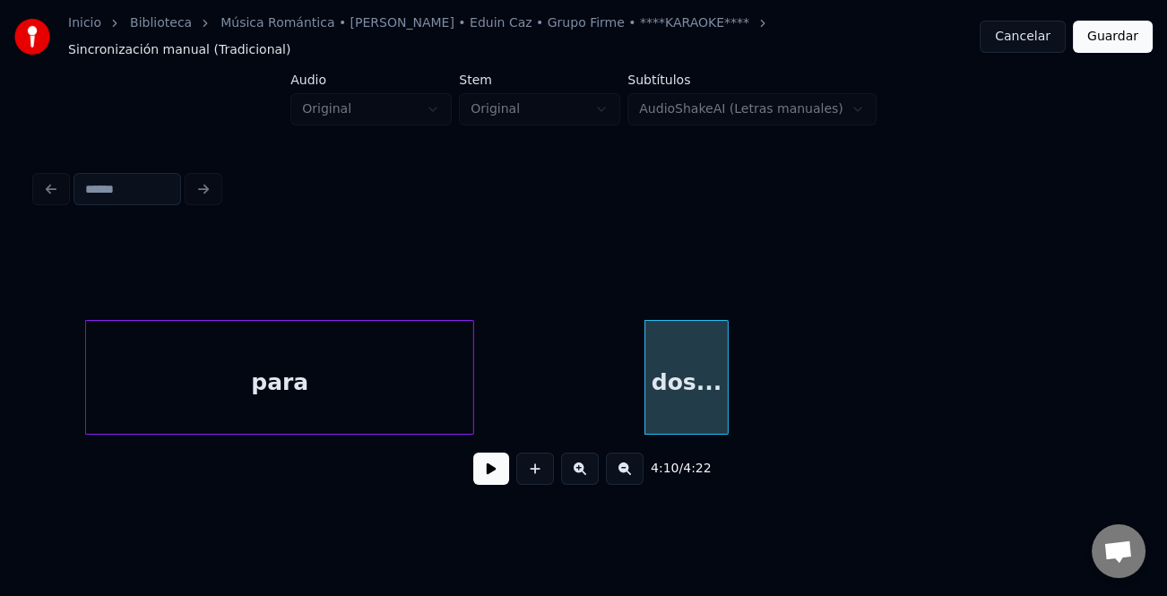
click at [227, 382] on div "para" at bounding box center [279, 382] width 387 height 122
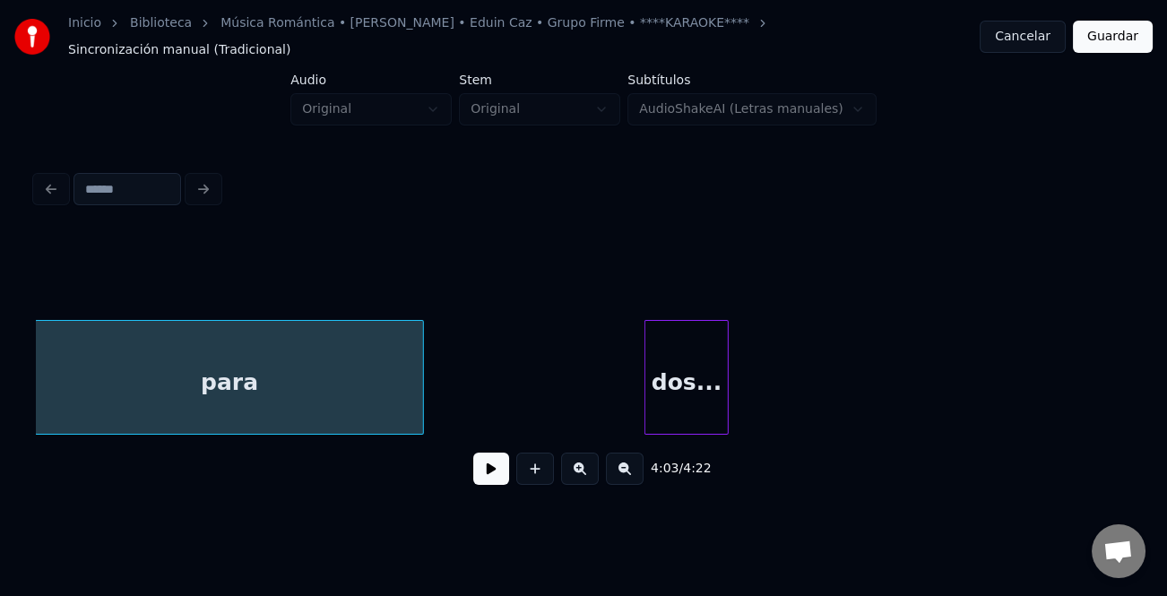
scroll to position [0, 21846]
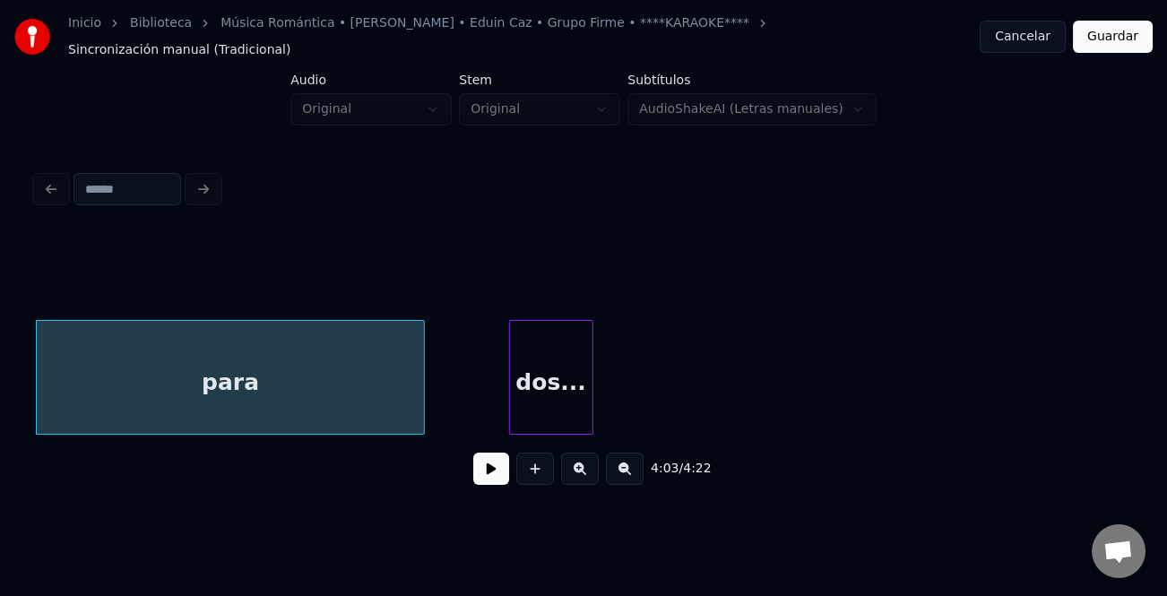
click at [558, 399] on div "dos..." at bounding box center [551, 382] width 82 height 122
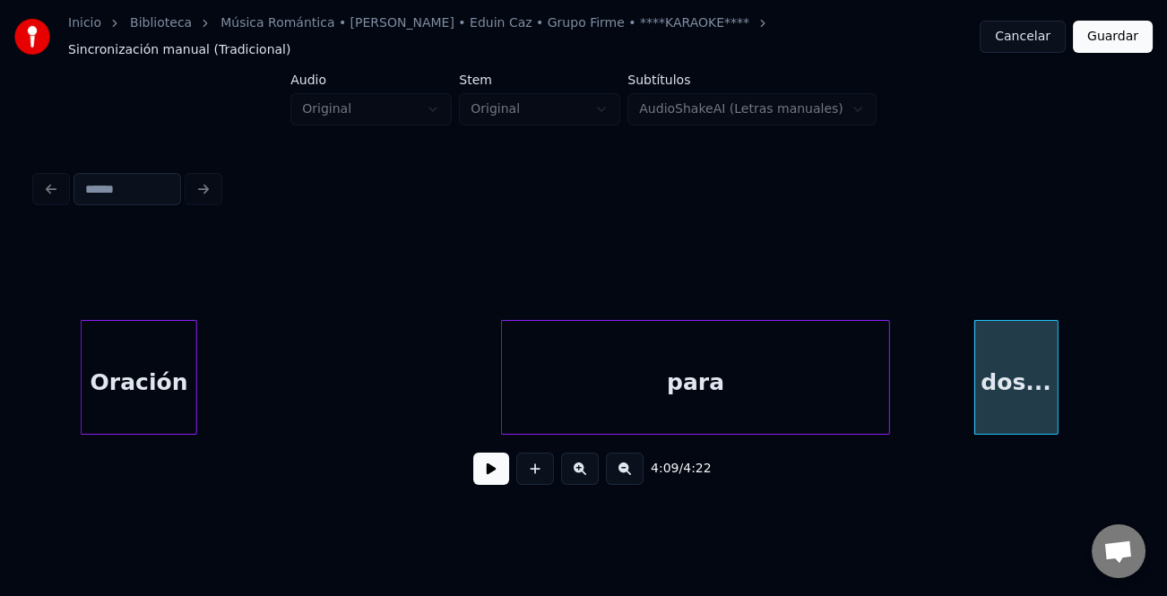
scroll to position [0, 21343]
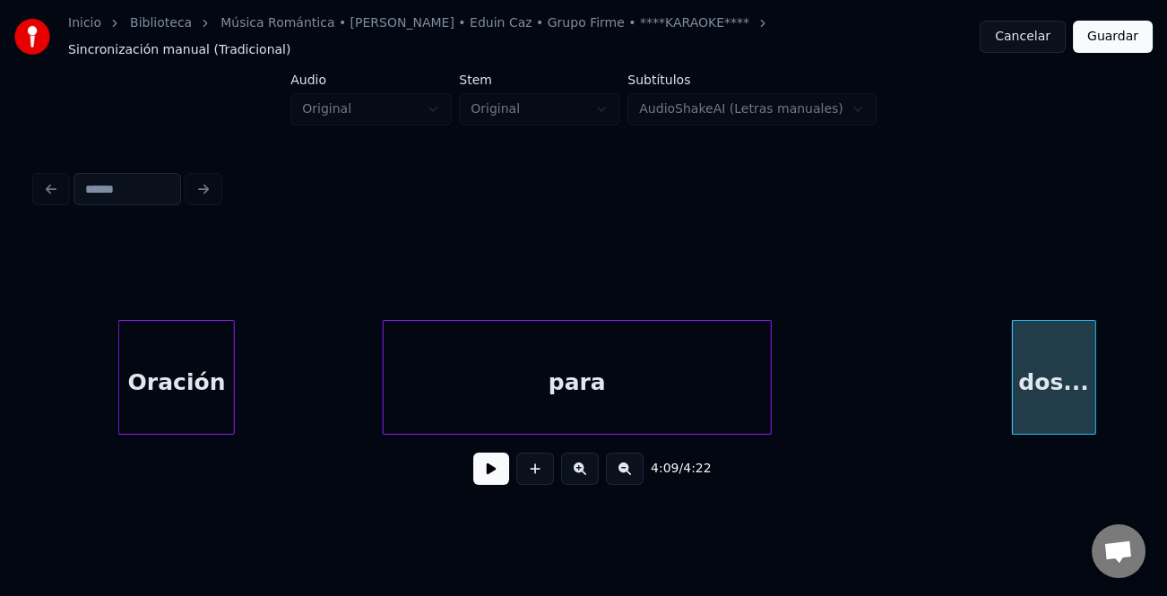
click at [653, 364] on div "para" at bounding box center [577, 382] width 387 height 122
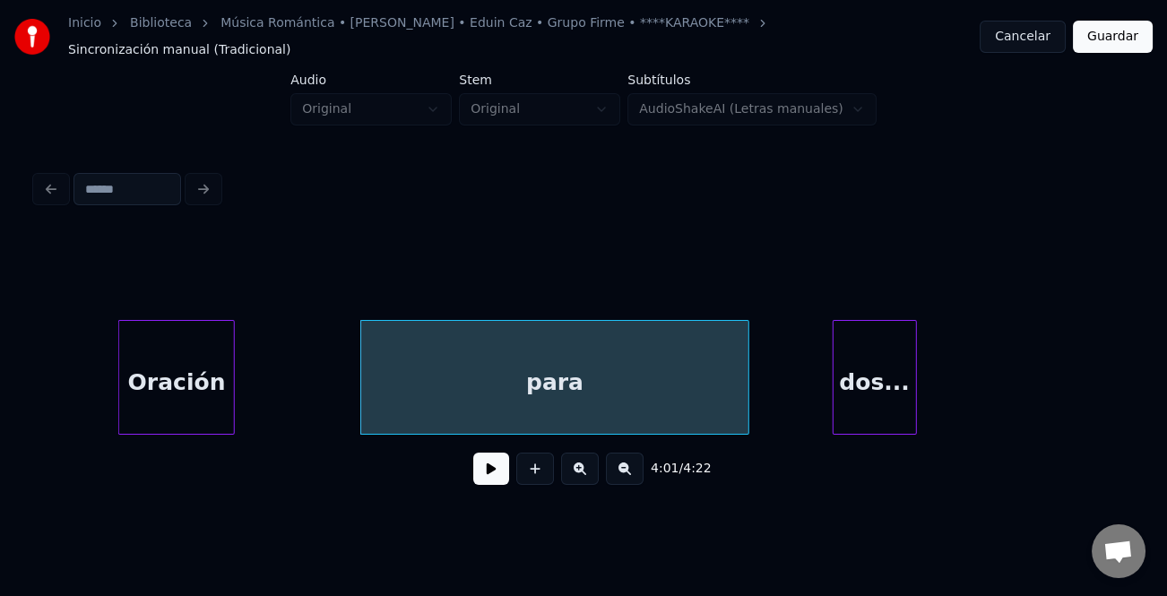
click at [880, 388] on div "dos..." at bounding box center [874, 382] width 82 height 122
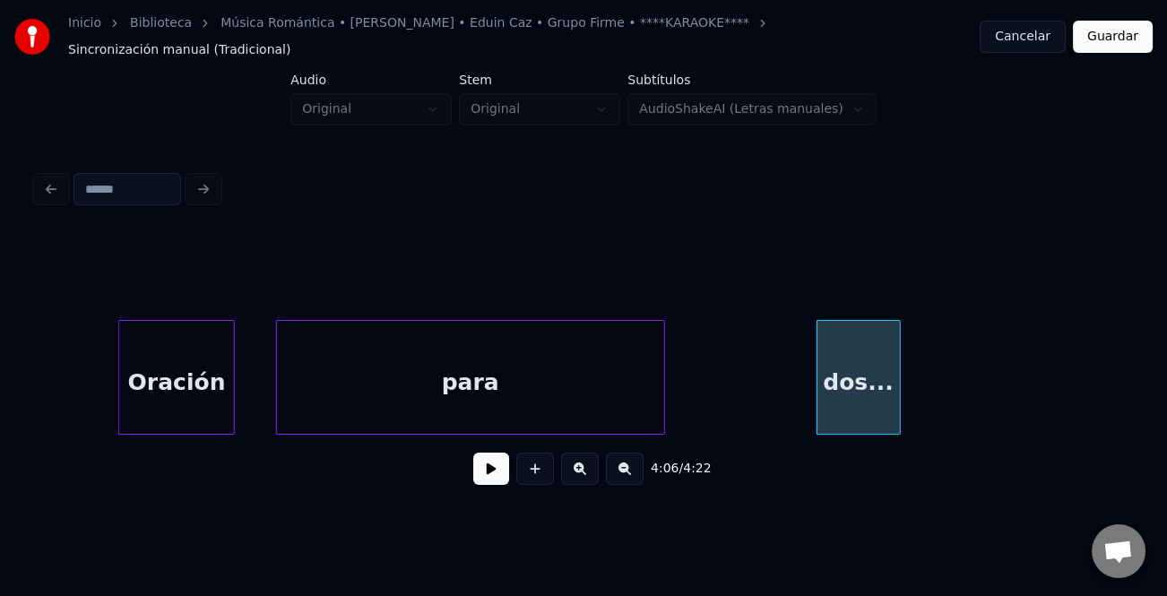
click at [608, 383] on div "para" at bounding box center [470, 382] width 387 height 122
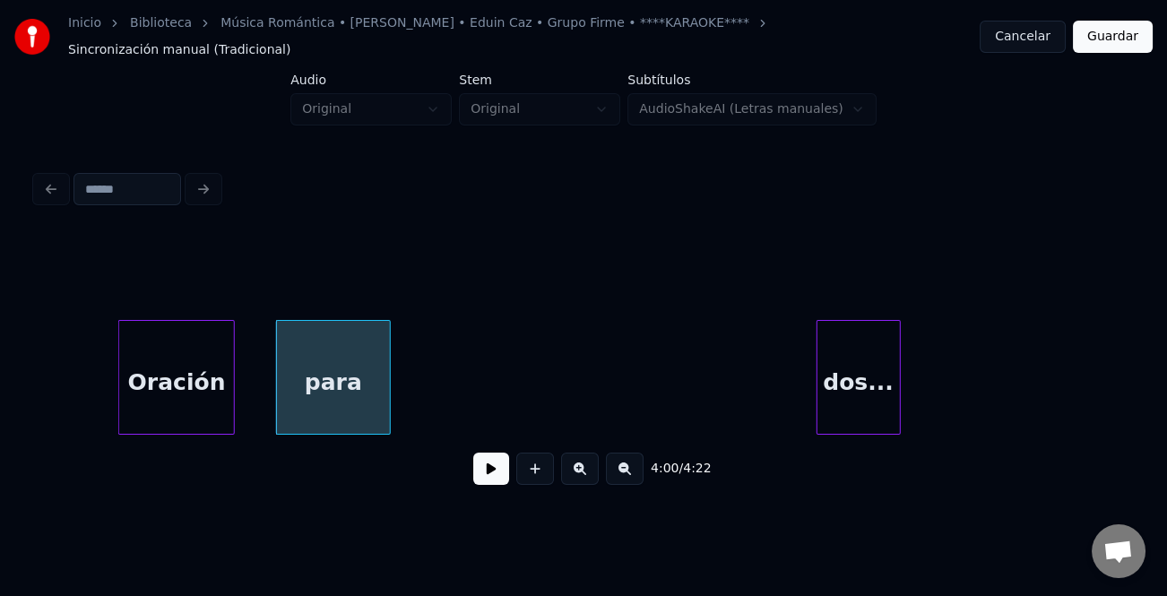
click at [385, 417] on div at bounding box center [386, 377] width 5 height 113
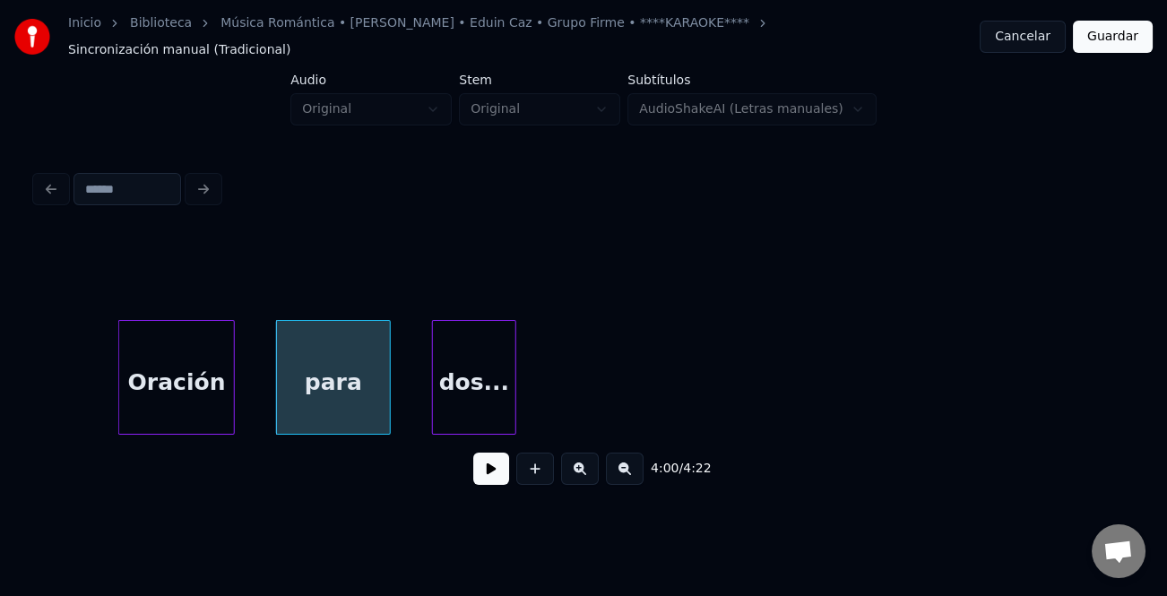
click at [485, 371] on div "dos..." at bounding box center [474, 382] width 82 height 122
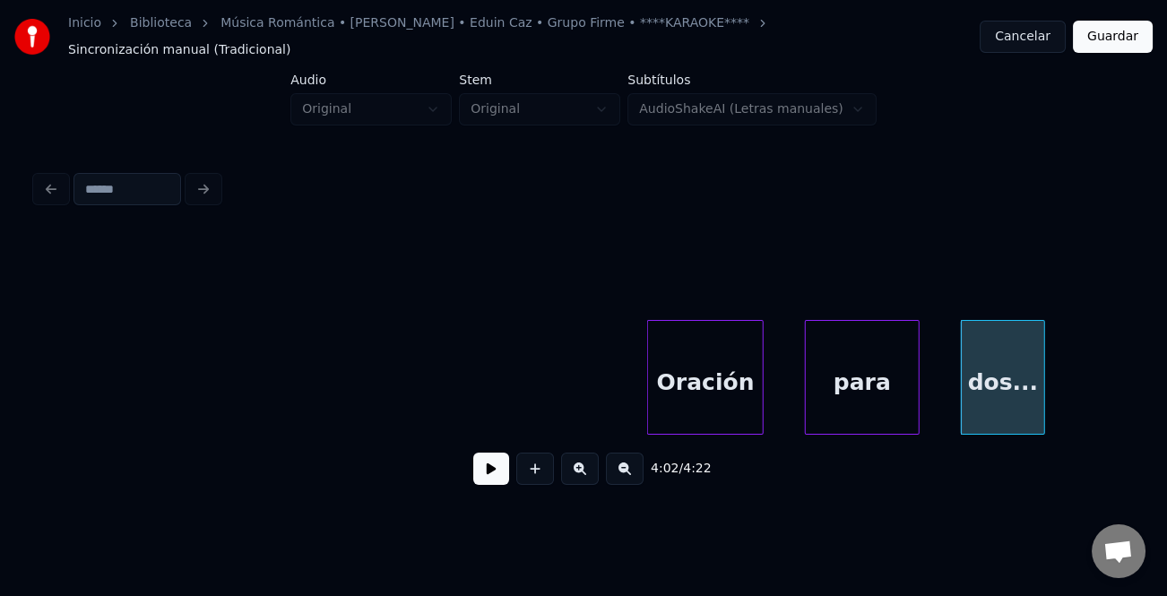
scroll to position [0, 20778]
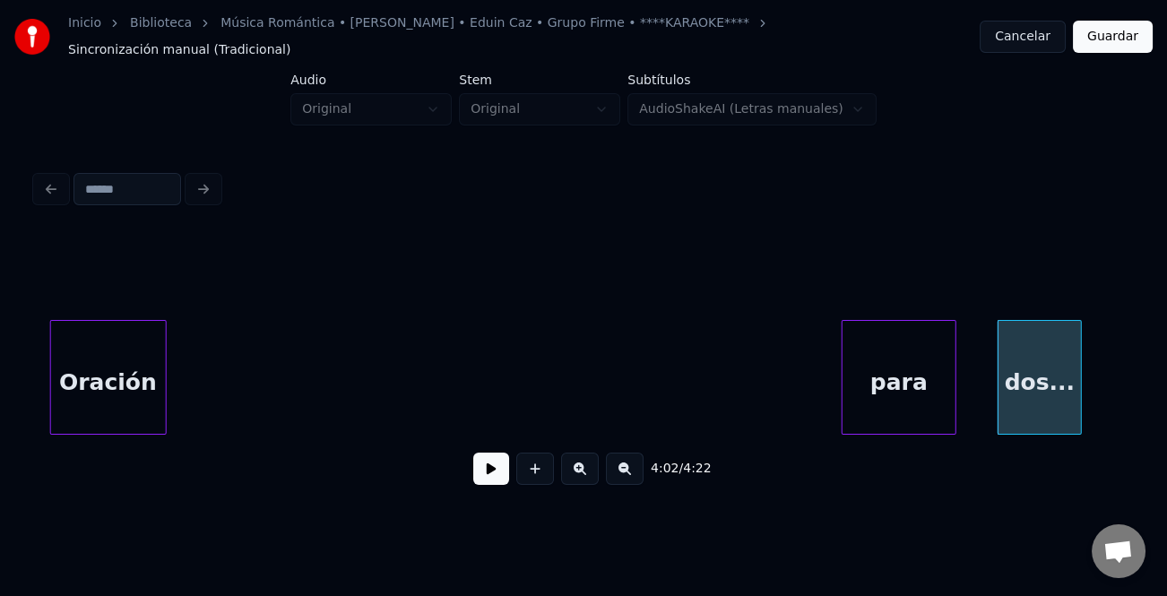
click at [96, 370] on div "Oración" at bounding box center [108, 382] width 115 height 122
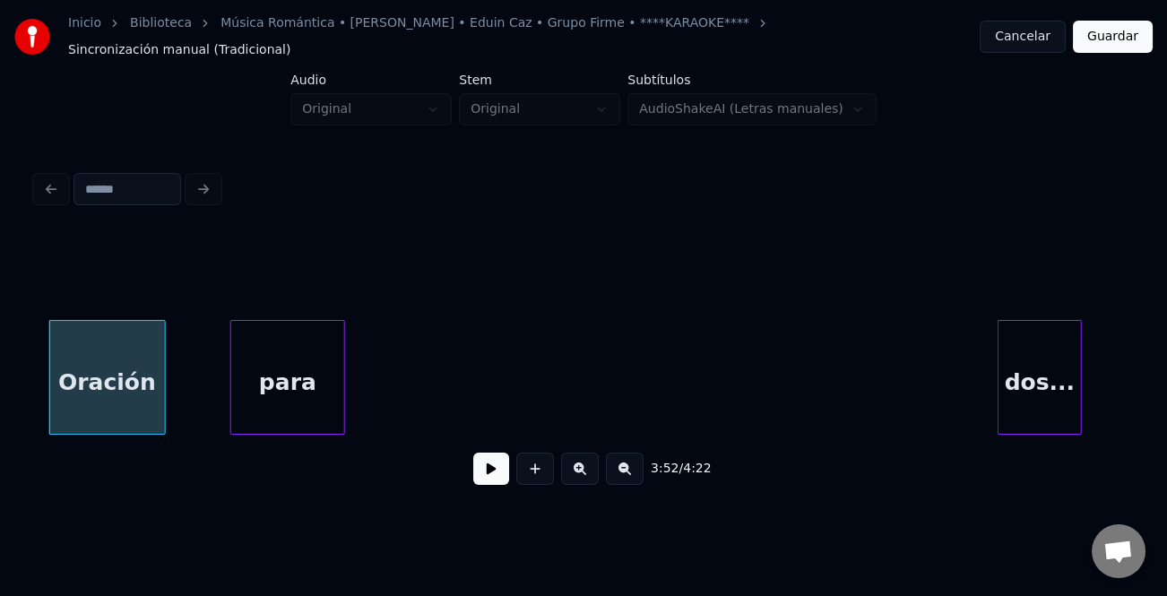
click at [275, 353] on div "para" at bounding box center [287, 382] width 113 height 122
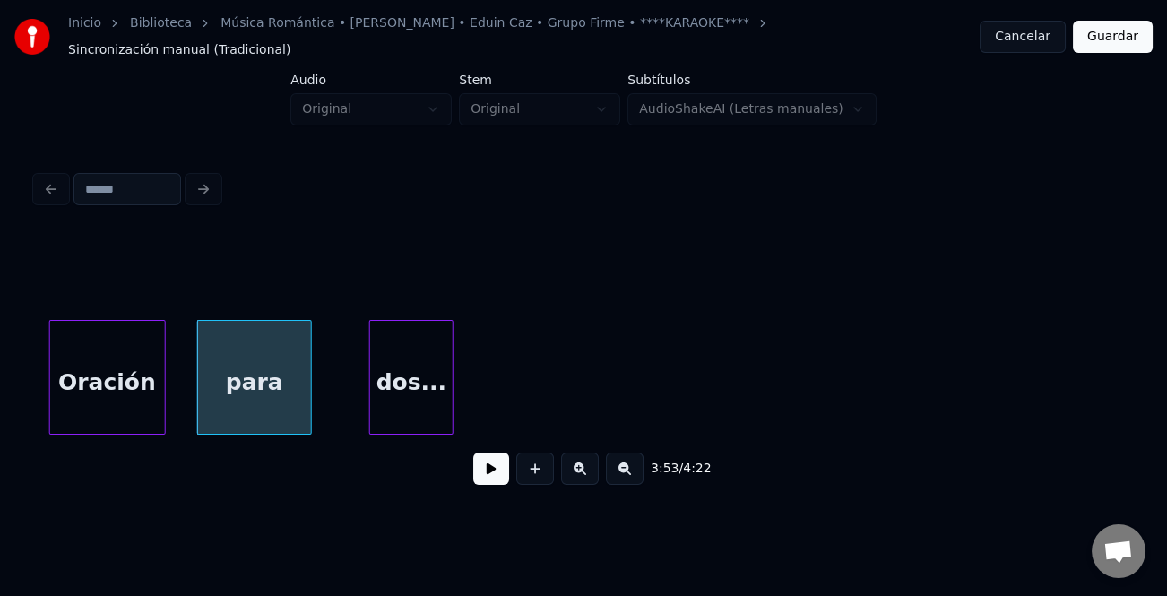
click at [390, 358] on div "dos..." at bounding box center [411, 382] width 82 height 122
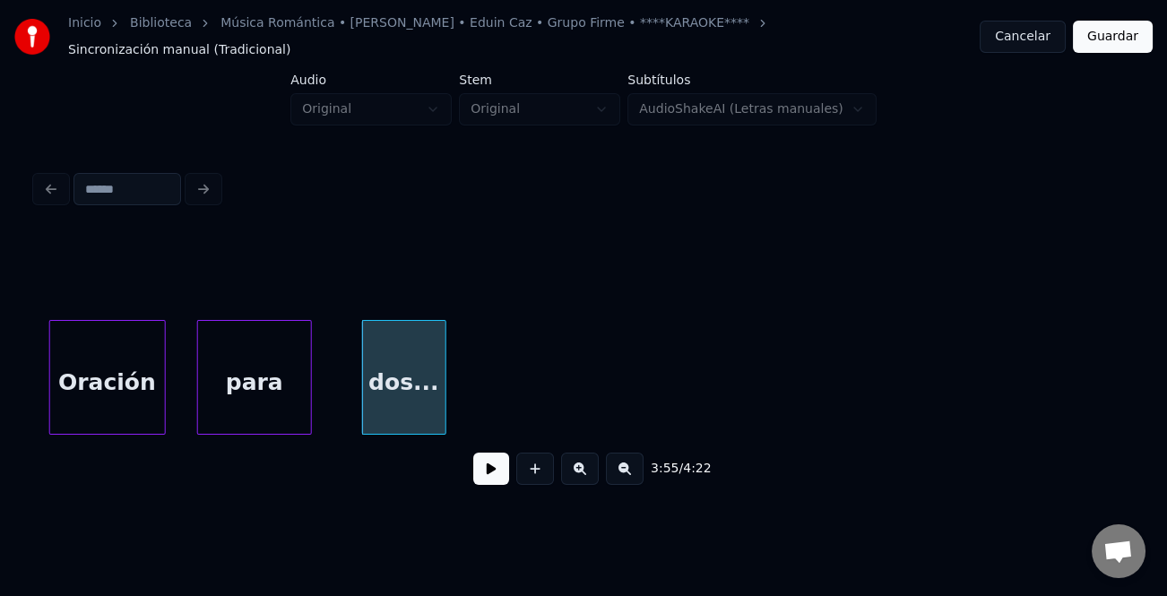
click at [635, 470] on button at bounding box center [625, 469] width 38 height 32
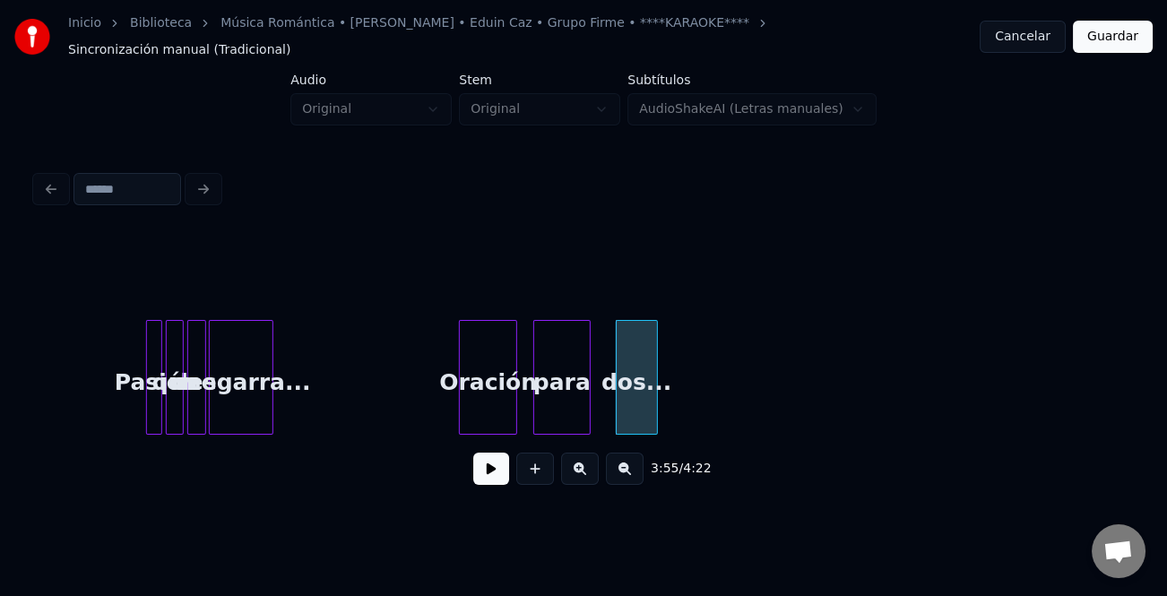
scroll to position [0, 9916]
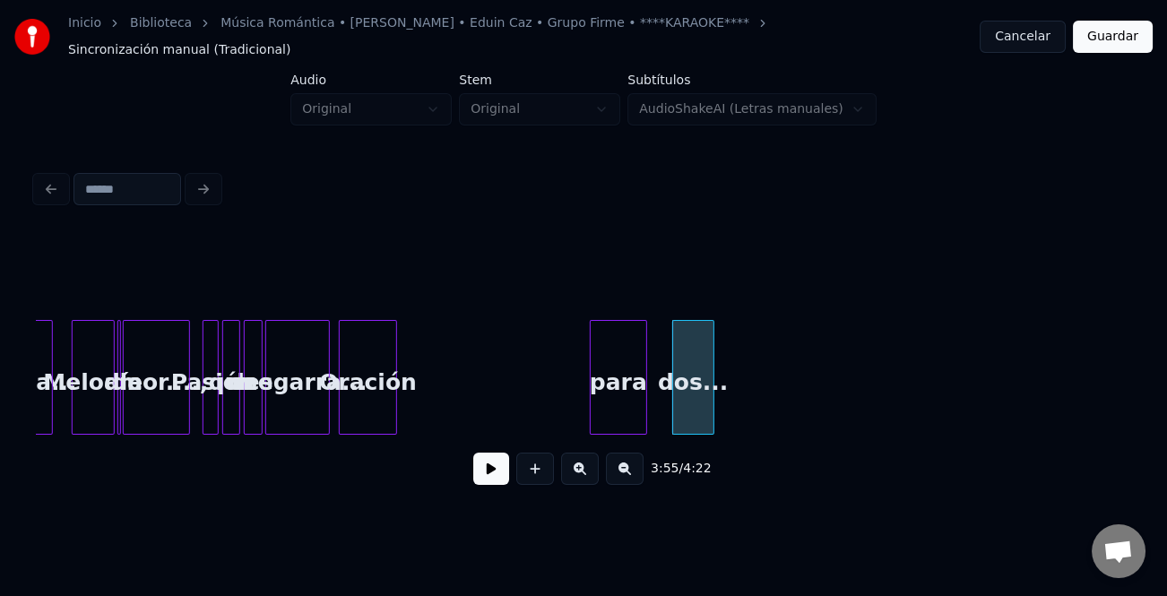
click at [365, 391] on div "Oración" at bounding box center [368, 382] width 56 height 122
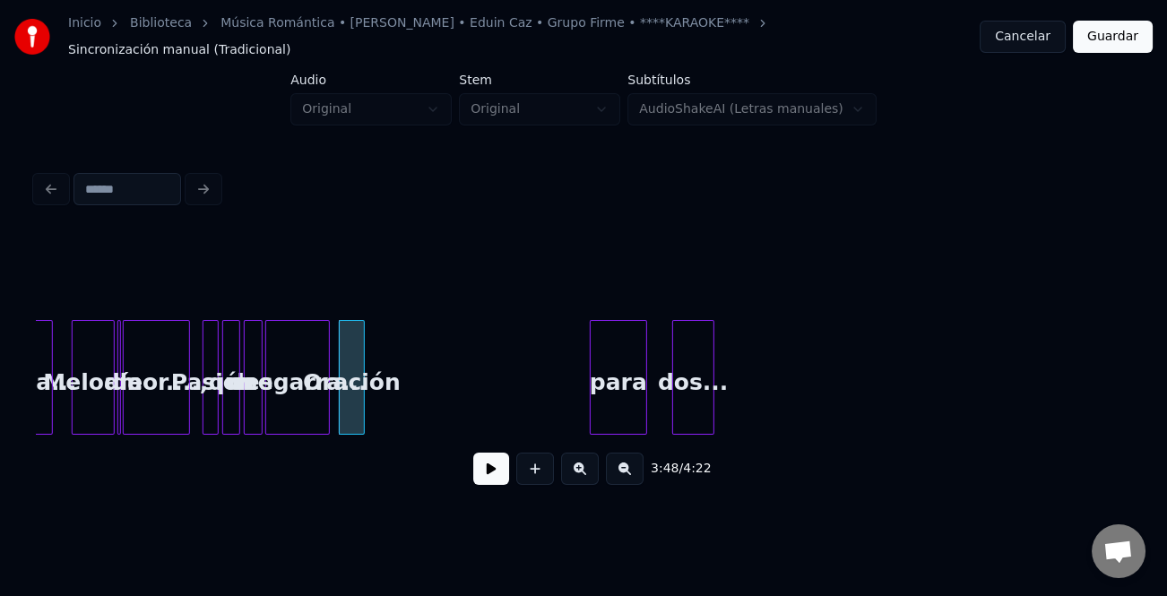
click at [362, 401] on div at bounding box center [360, 377] width 5 height 113
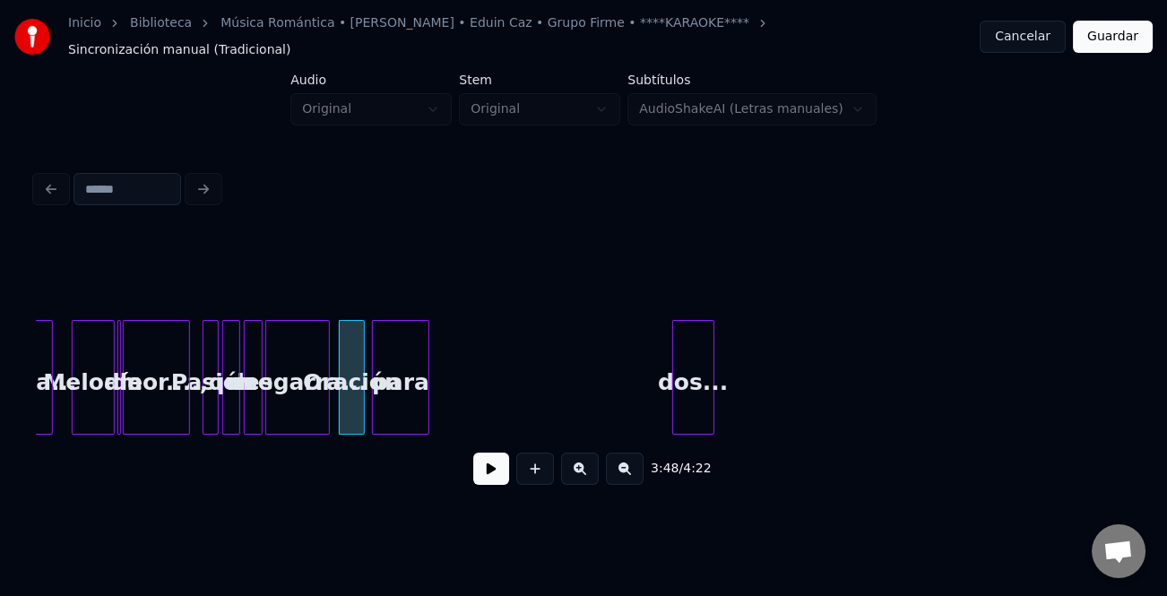
click at [385, 405] on div "para" at bounding box center [401, 382] width 56 height 122
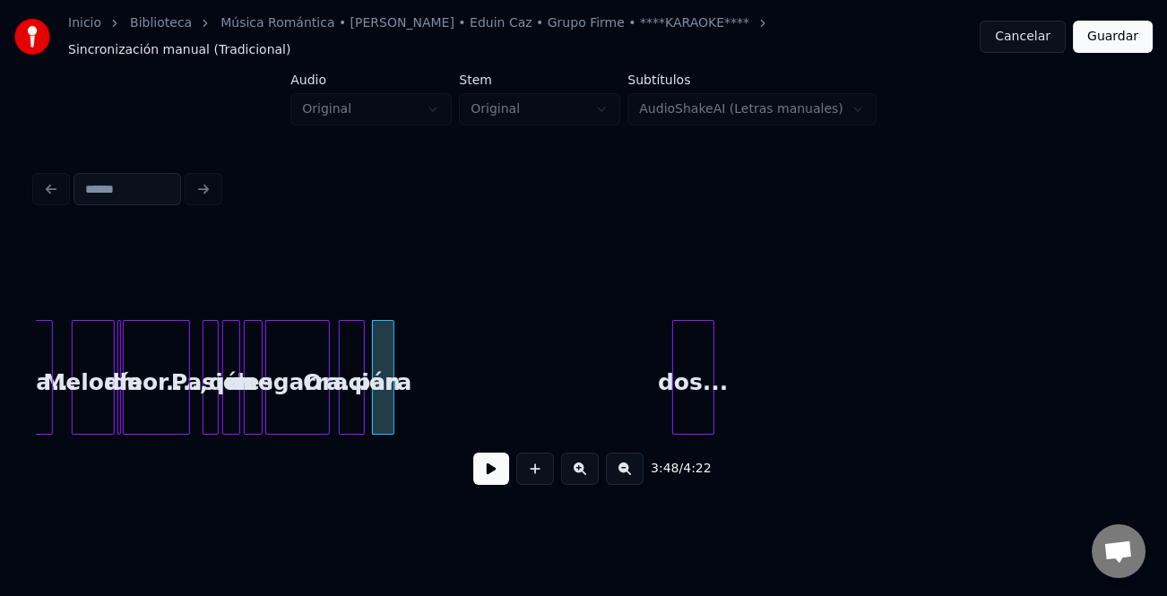
click at [390, 415] on div at bounding box center [390, 377] width 5 height 113
click at [415, 403] on div "dos..." at bounding box center [435, 382] width 40 height 122
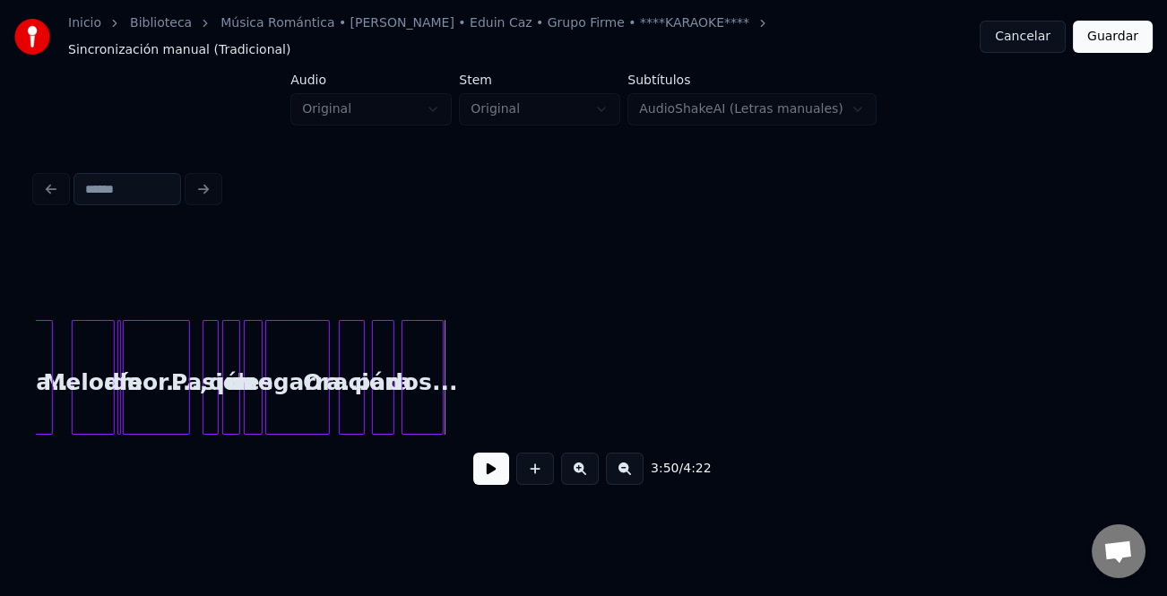
click at [298, 389] on div "desgarra..." at bounding box center [297, 382] width 63 height 122
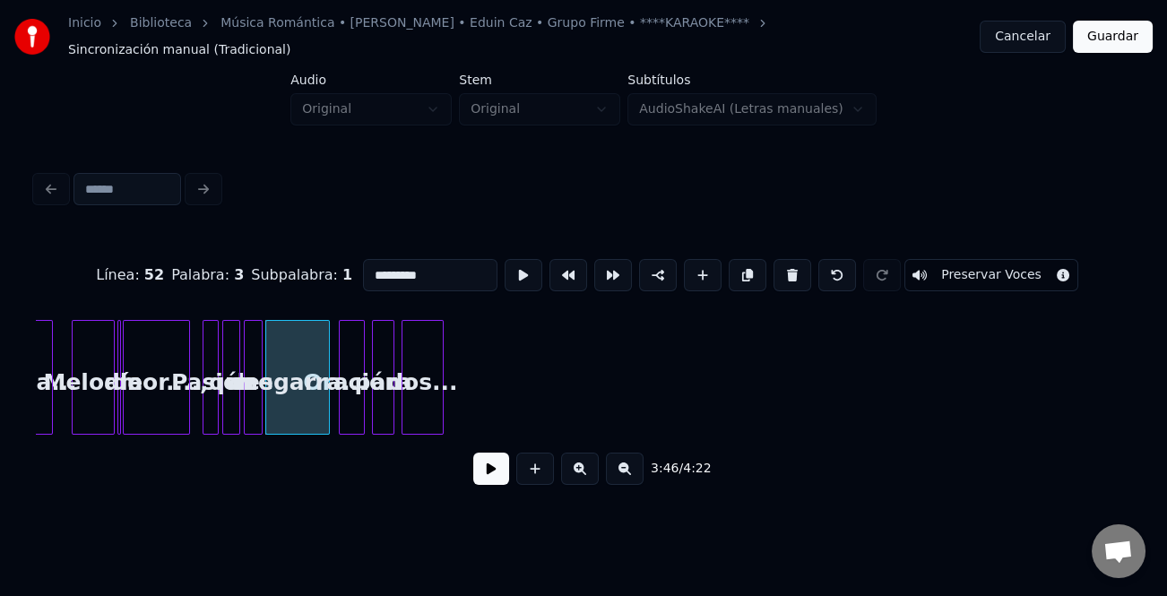
type input "**********"
drag, startPoint x: 485, startPoint y: 462, endPoint x: 557, endPoint y: 470, distance: 73.0
click at [499, 463] on button at bounding box center [491, 469] width 36 height 32
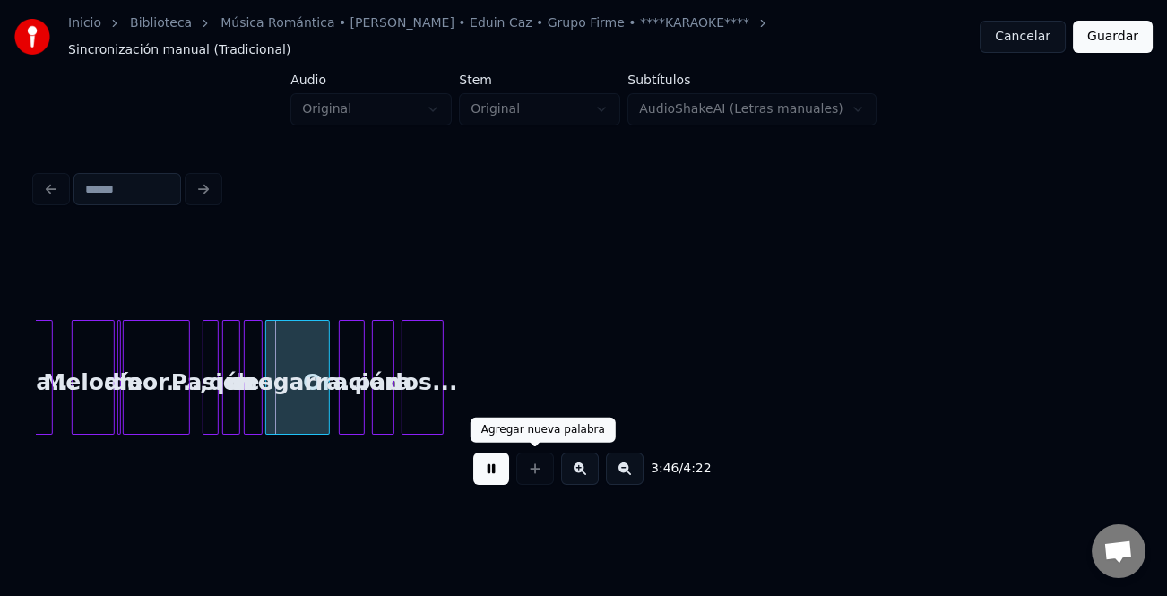
click at [537, 468] on div at bounding box center [535, 469] width 45 height 32
click at [584, 464] on button at bounding box center [580, 469] width 38 height 32
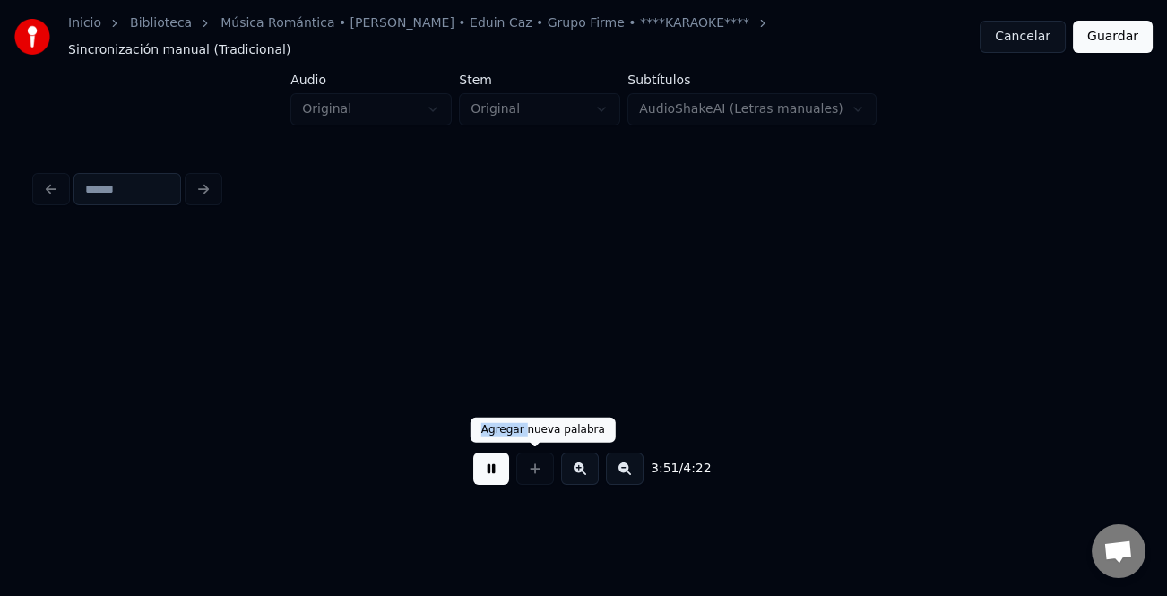
scroll to position [0, 20126]
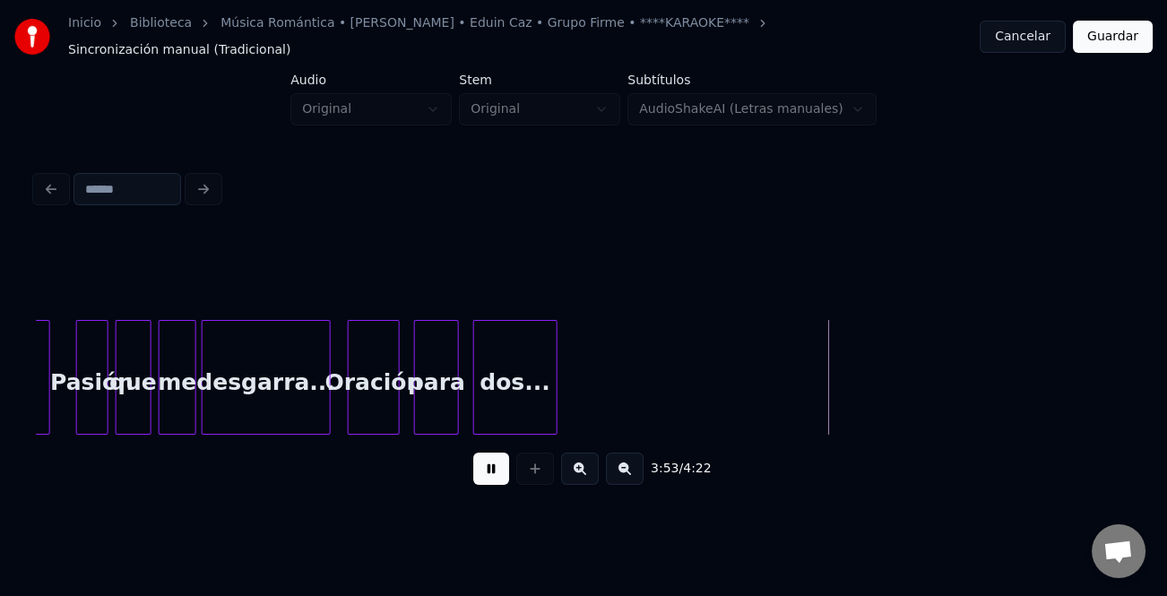
click at [259, 394] on div "desgarra..." at bounding box center [266, 382] width 127 height 122
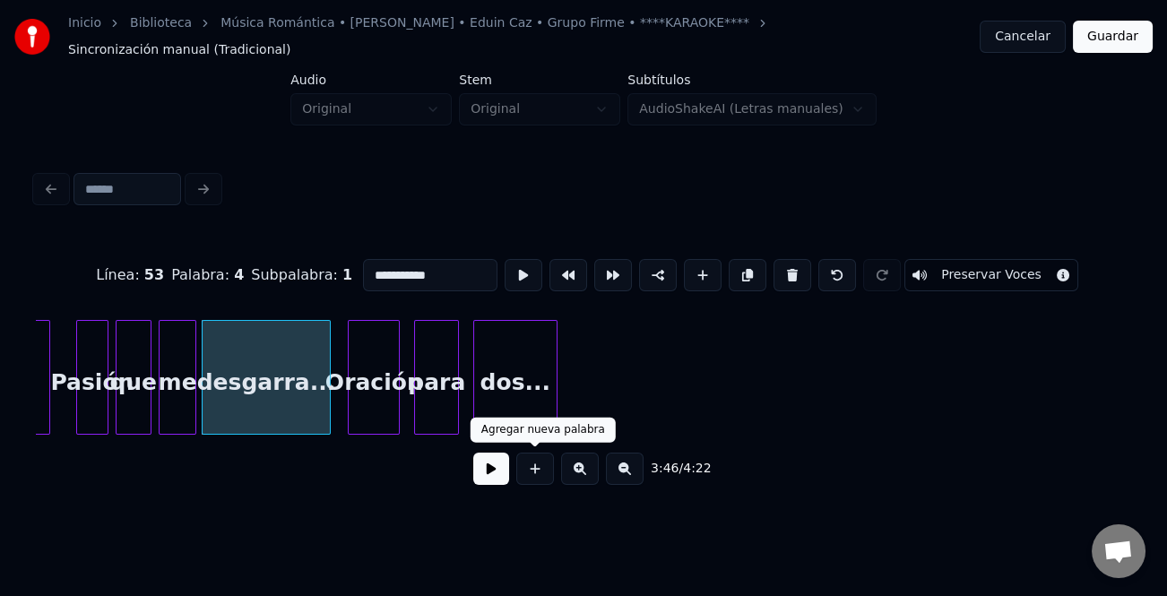
click at [479, 467] on button at bounding box center [491, 469] width 36 height 32
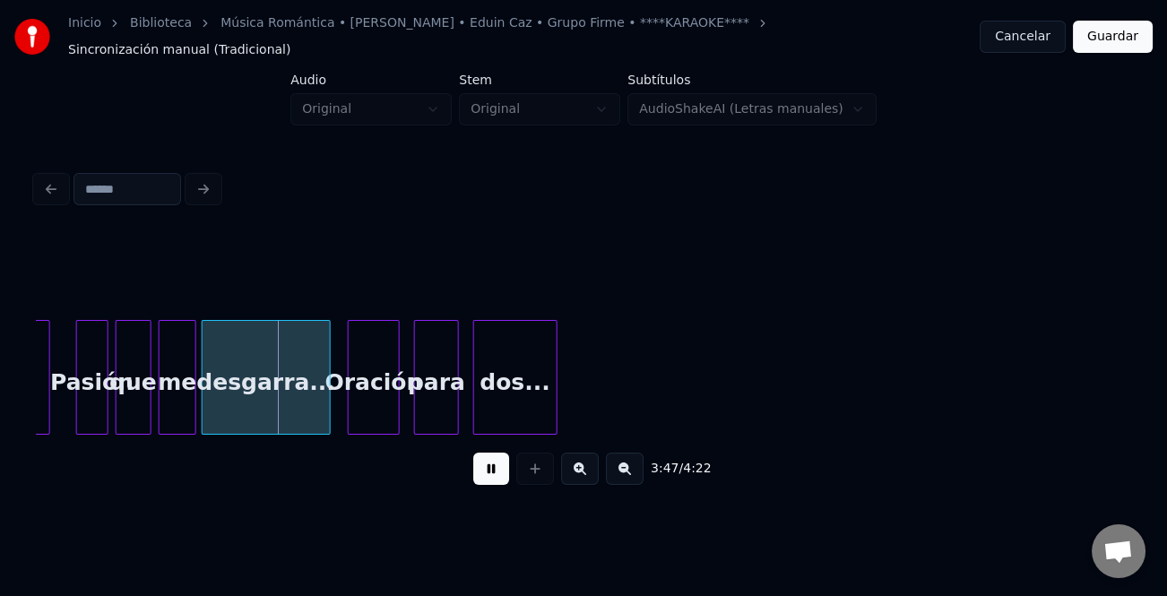
click at [359, 490] on div "3:47 / 4:22" at bounding box center [583, 469] width 1095 height 68
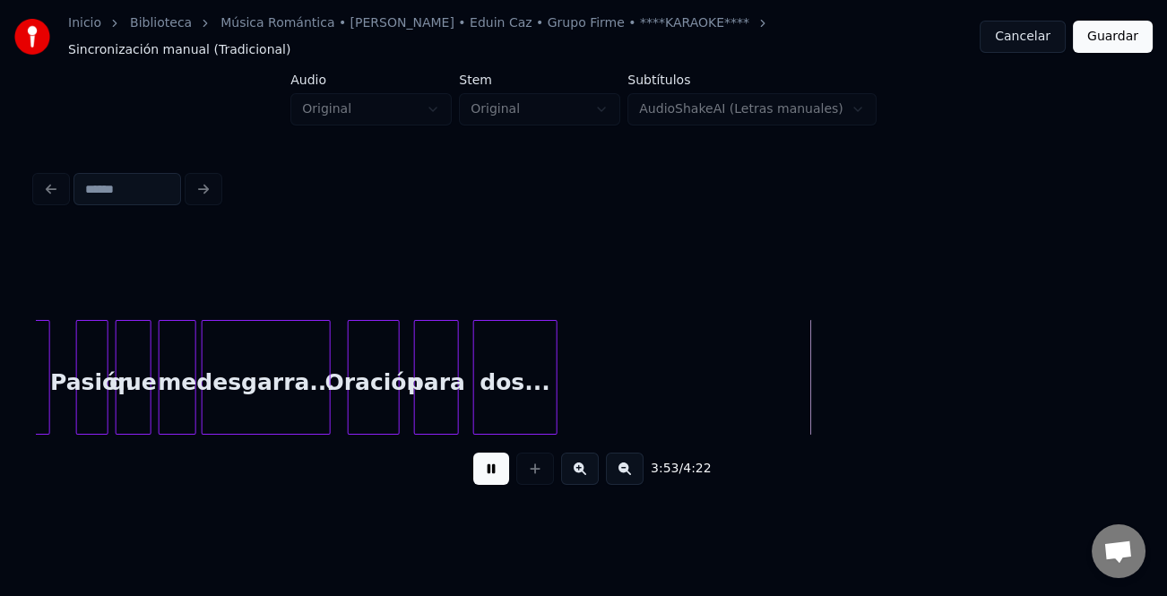
click at [496, 461] on button at bounding box center [491, 469] width 36 height 32
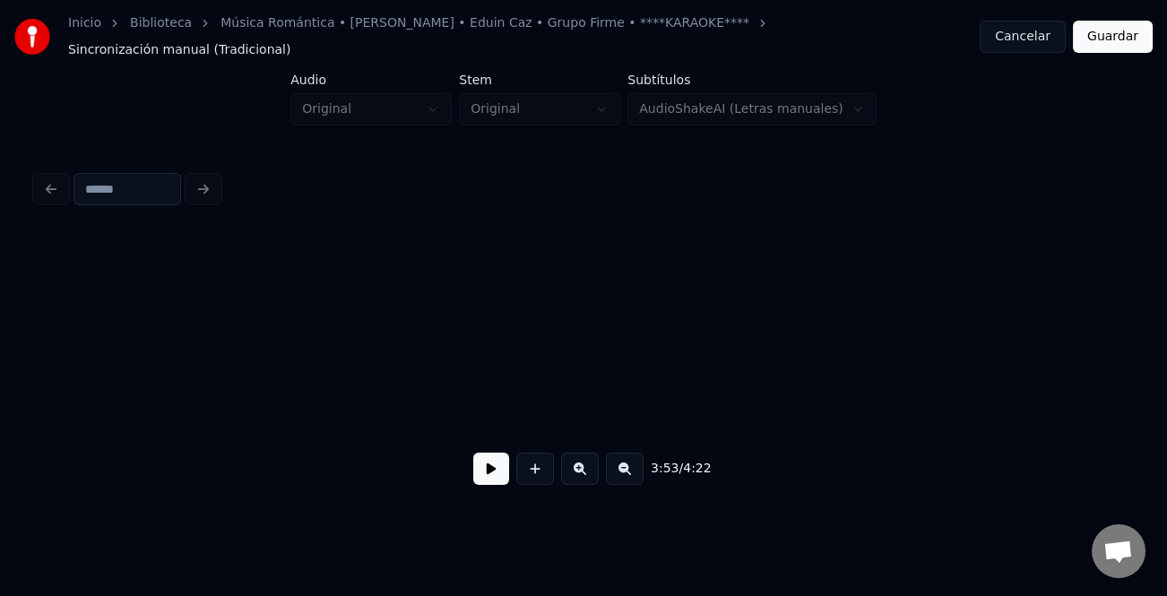
scroll to position [0, 22436]
click at [1125, 28] on button "Guardar" at bounding box center [1113, 37] width 80 height 32
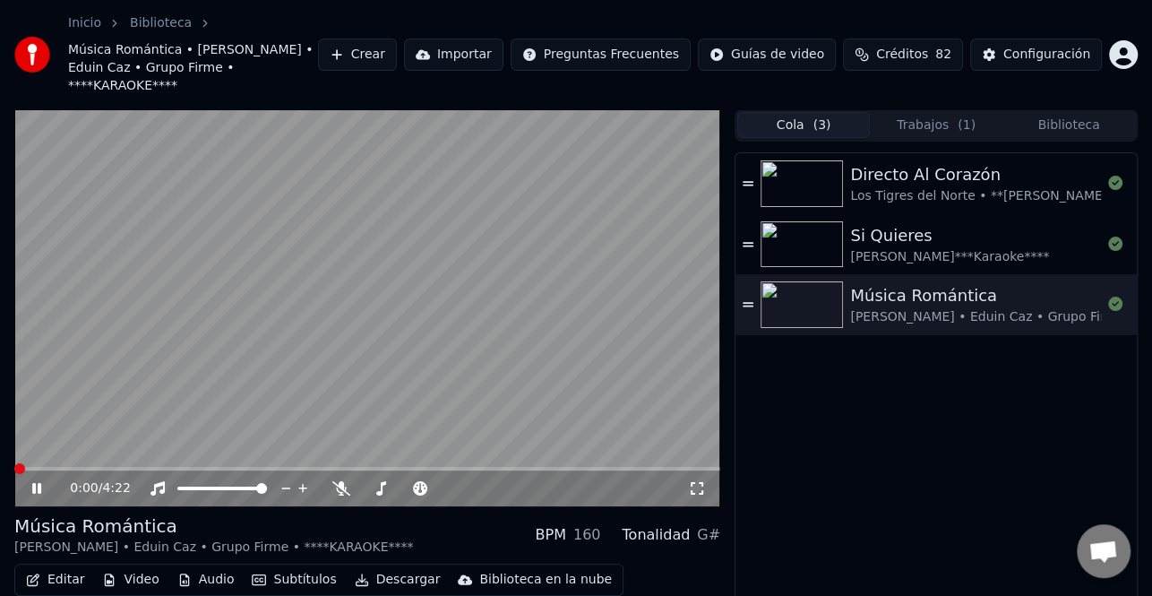
click at [36, 481] on icon at bounding box center [49, 488] width 41 height 14
click at [51, 567] on button "Editar" at bounding box center [55, 579] width 73 height 25
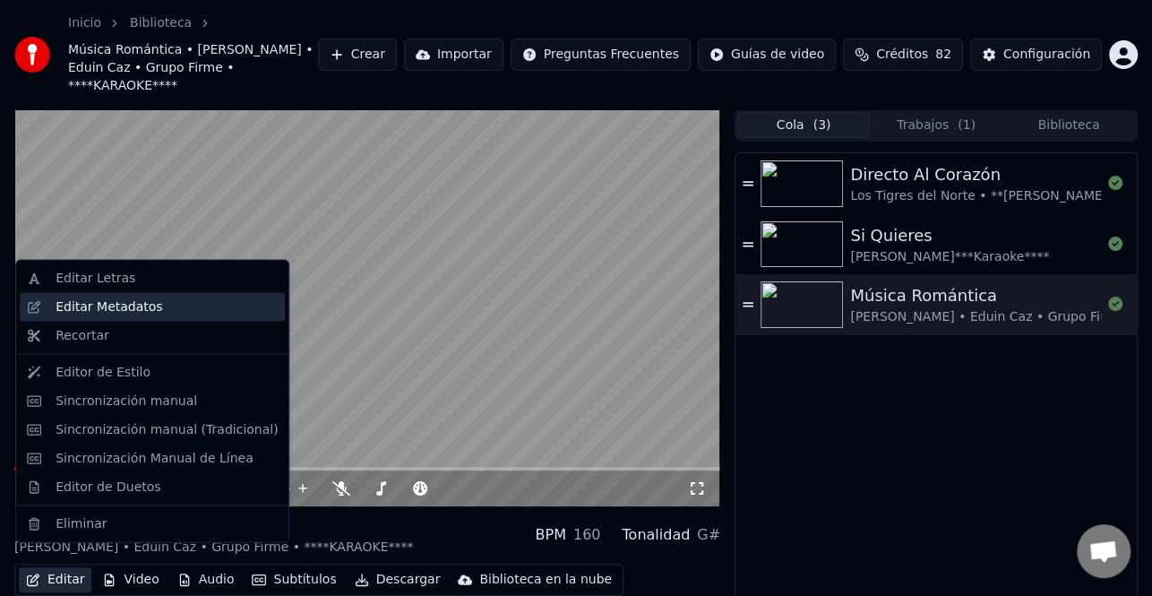
click at [134, 308] on div "Editar Metadatos" at bounding box center [109, 307] width 107 height 18
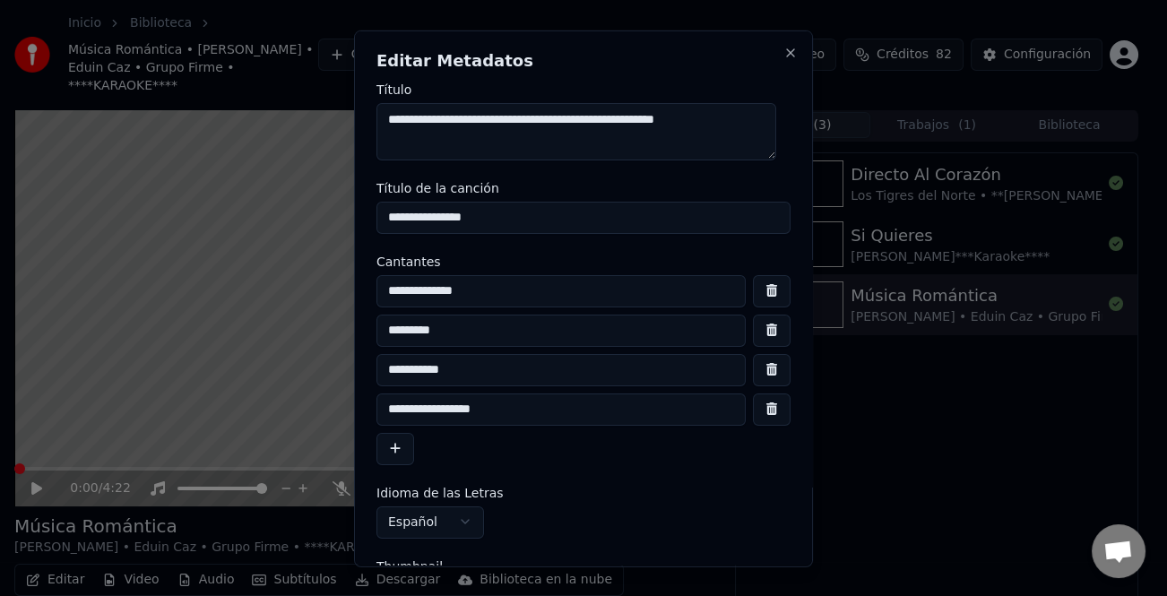
click at [753, 368] on button "button" at bounding box center [772, 369] width 38 height 32
type input "**********"
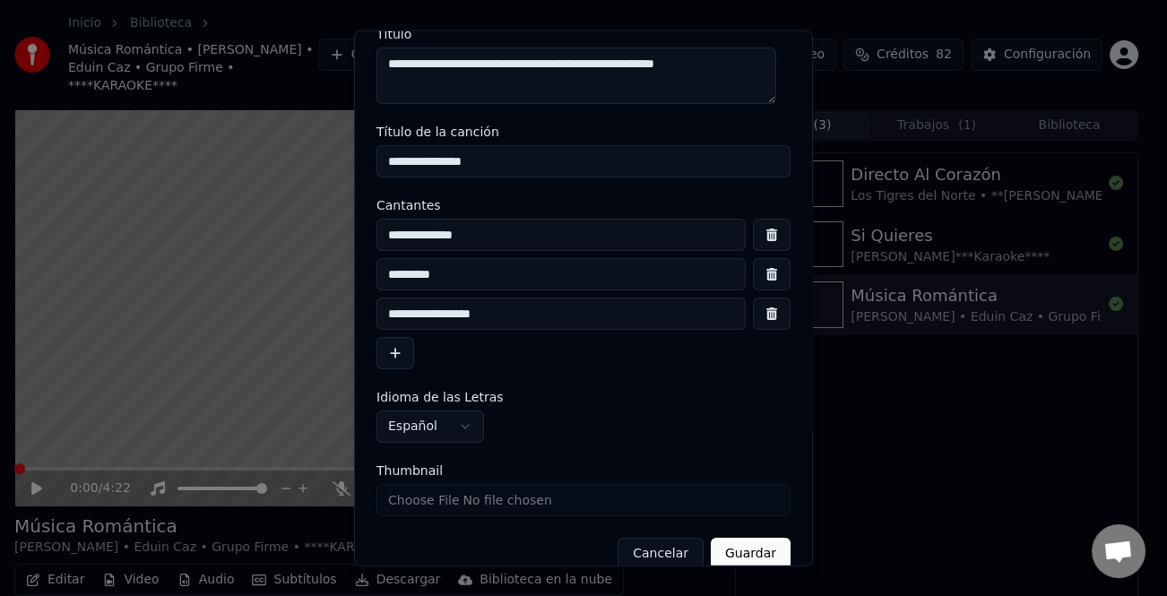
scroll to position [82, 0]
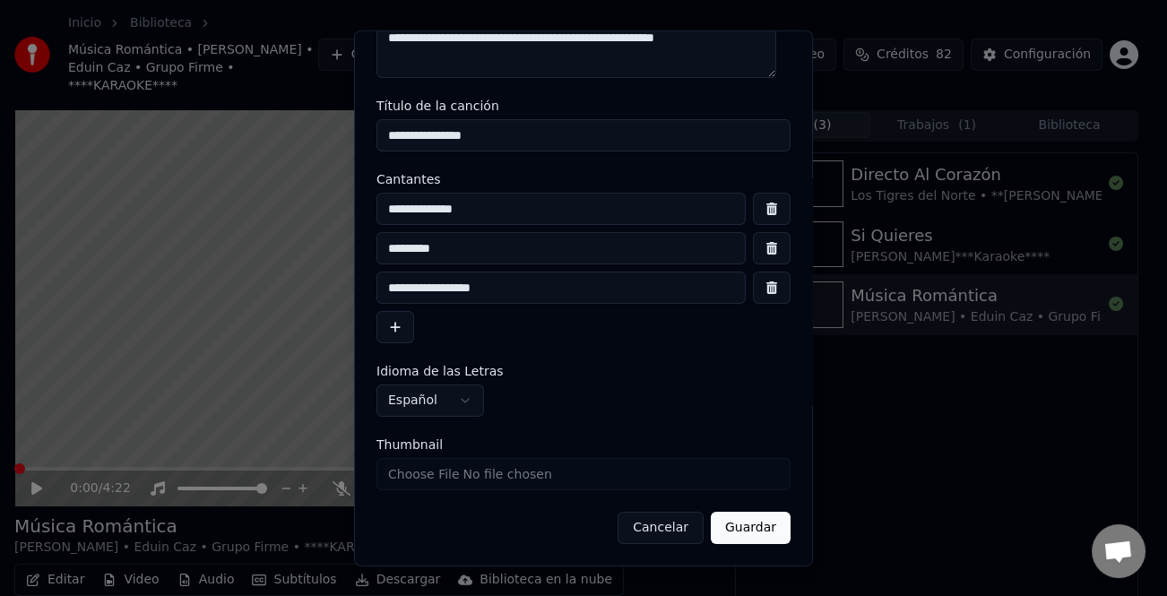
click at [739, 529] on button "Guardar" at bounding box center [751, 528] width 80 height 32
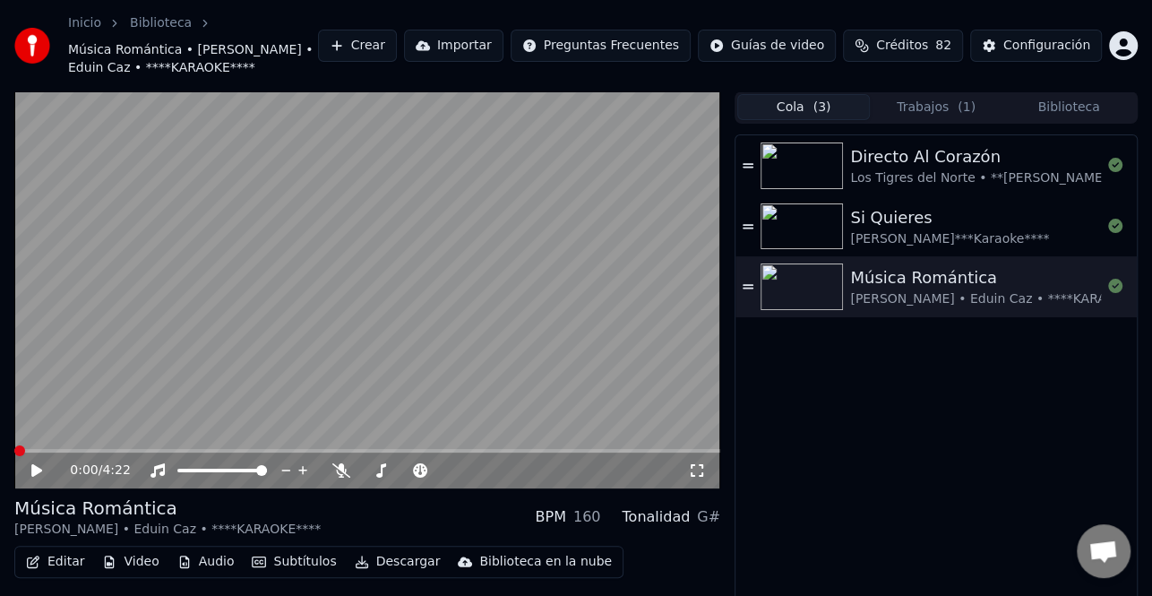
drag, startPoint x: 941, startPoint y: 287, endPoint x: 917, endPoint y: 299, distance: 27.3
click at [941, 287] on div "Música Romántica" at bounding box center [1003, 277] width 306 height 25
click at [27, 466] on div "0:00 / 4:22" at bounding box center [368, 470] width 692 height 18
click at [34, 469] on icon at bounding box center [36, 470] width 9 height 11
click at [35, 473] on icon at bounding box center [36, 470] width 11 height 13
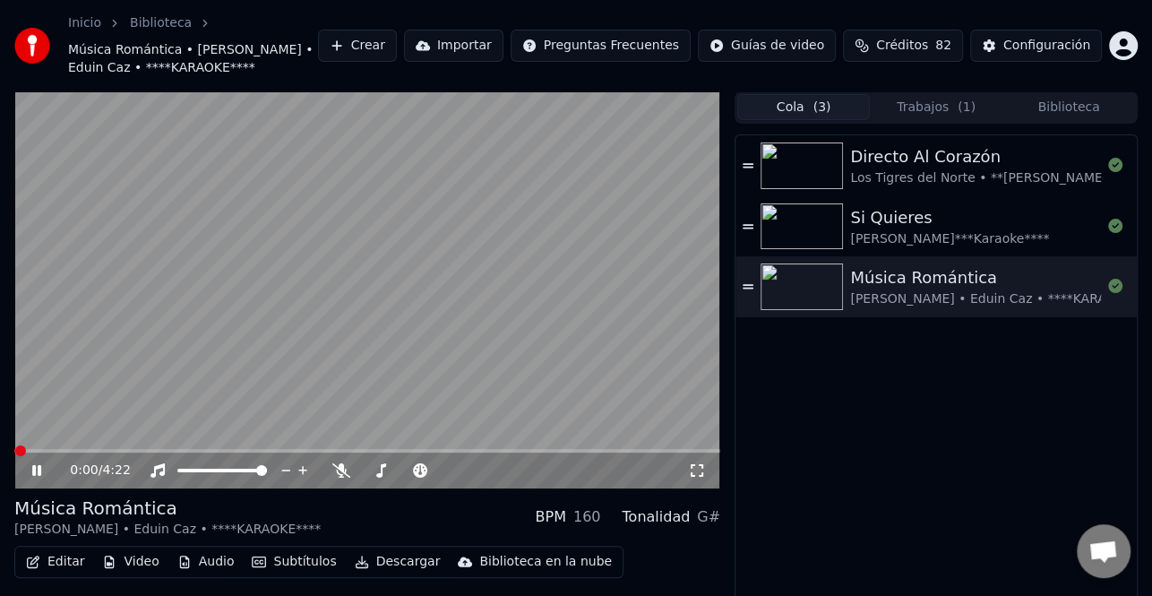
click at [35, 473] on icon at bounding box center [36, 470] width 9 height 11
click at [31, 468] on icon at bounding box center [36, 470] width 11 height 13
click at [30, 473] on icon at bounding box center [49, 470] width 41 height 14
click at [64, 560] on button "Editar" at bounding box center [55, 561] width 73 height 25
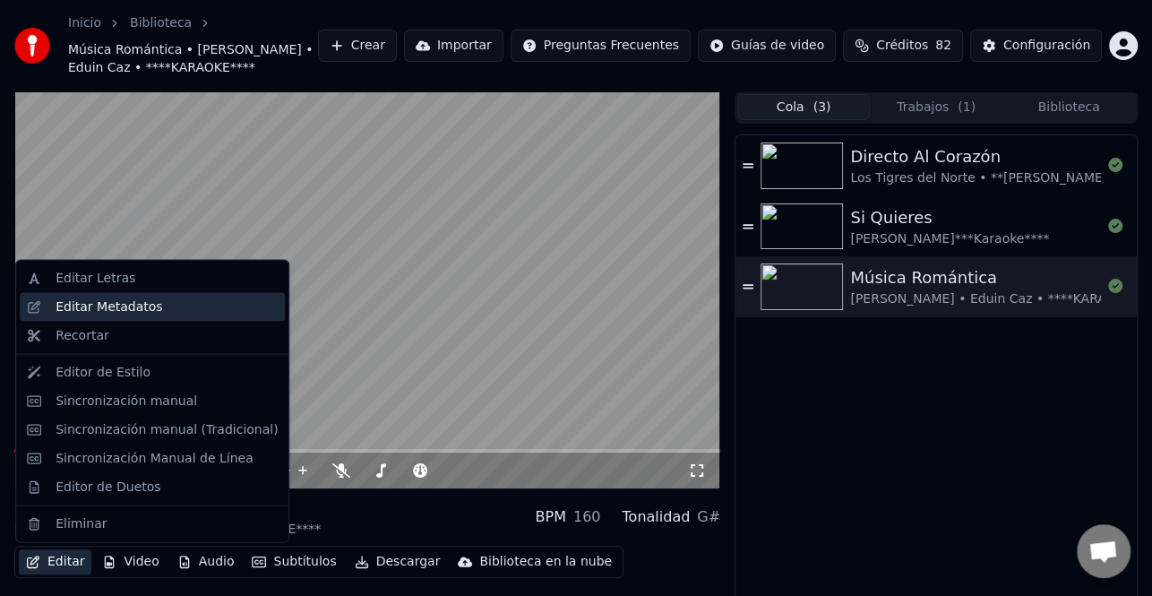
click at [111, 307] on div "Editar Metadatos" at bounding box center [109, 307] width 107 height 18
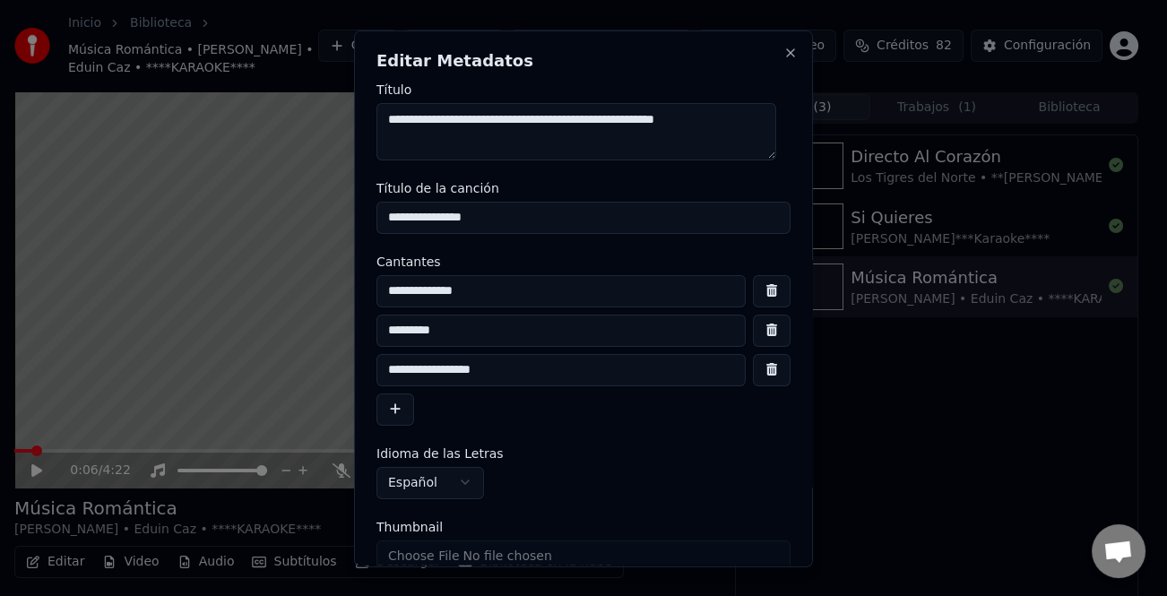
click at [396, 369] on input "**********" at bounding box center [560, 369] width 369 height 32
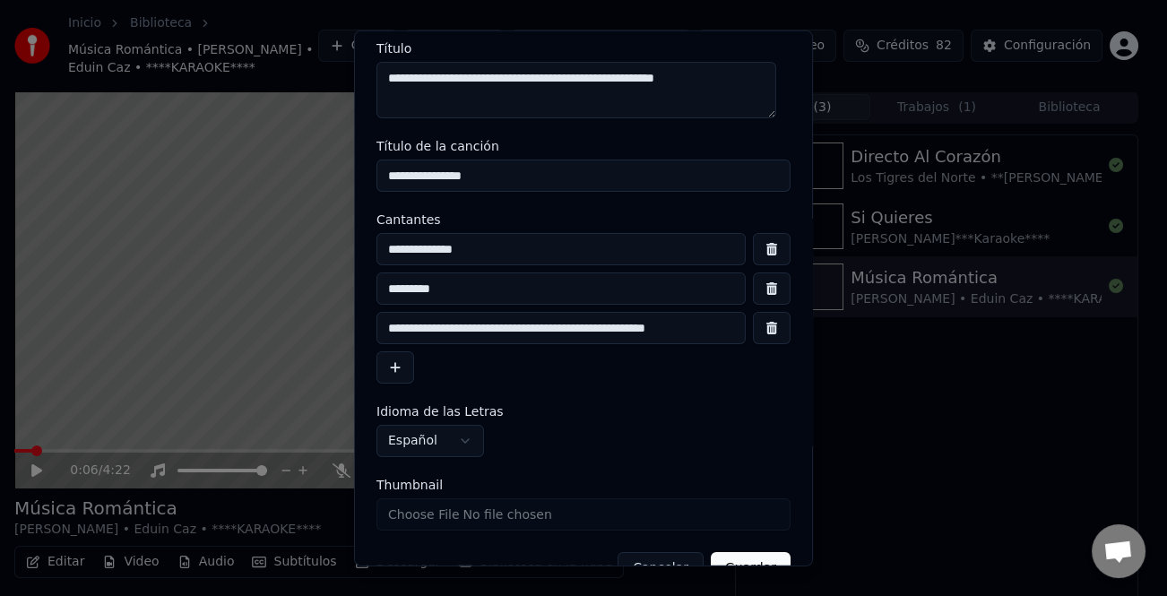
type input "**********"
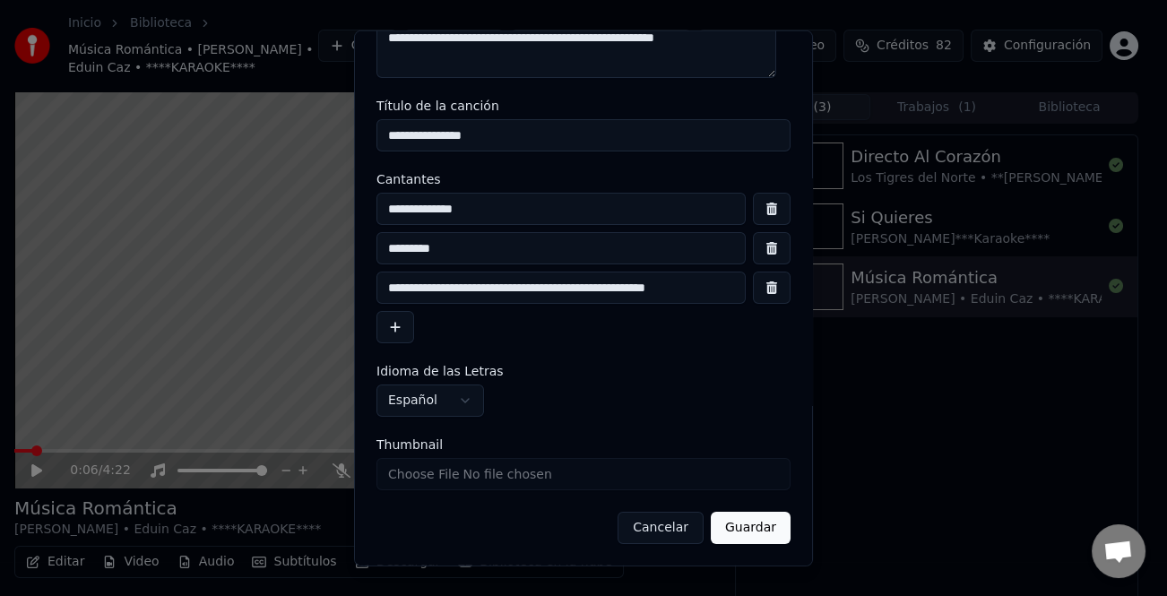
click at [744, 533] on button "Guardar" at bounding box center [751, 528] width 80 height 32
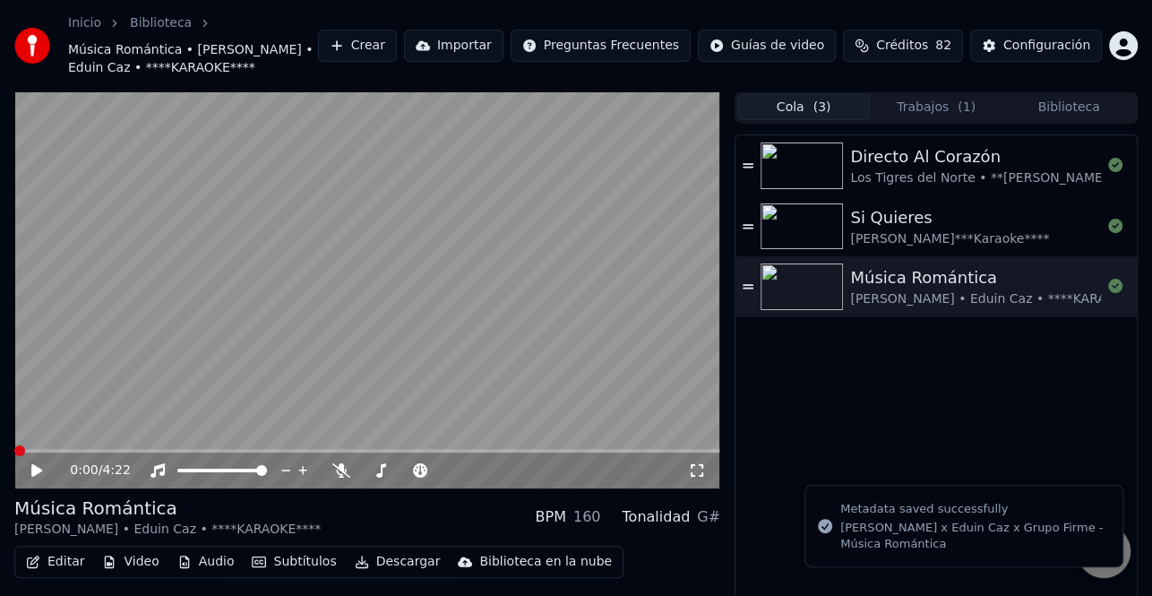
click at [34, 470] on icon at bounding box center [36, 470] width 11 height 13
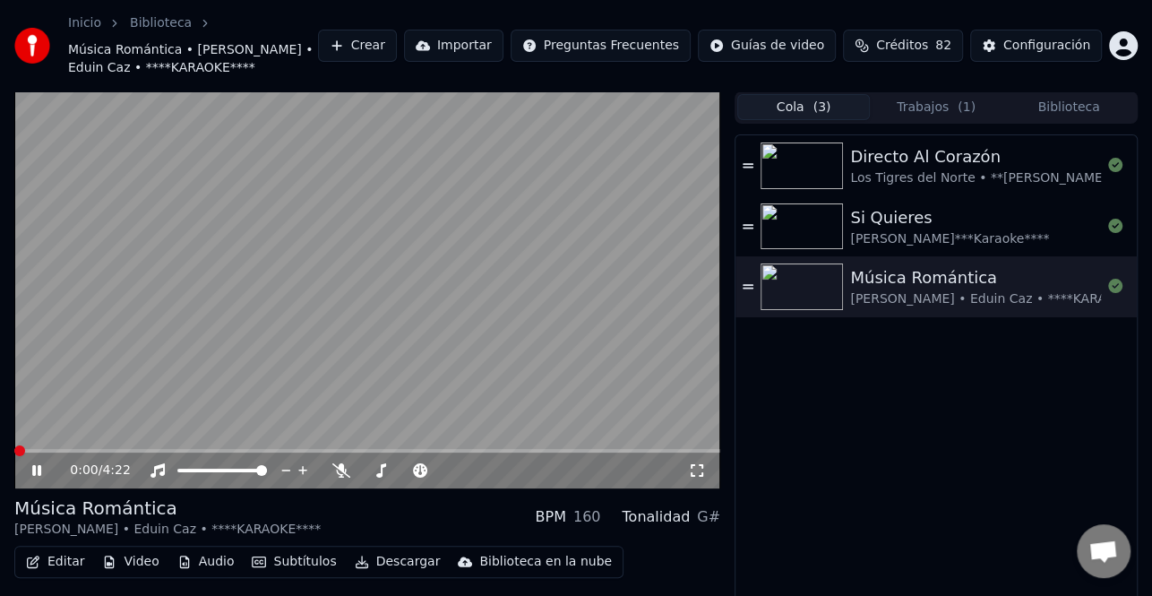
click at [14, 449] on span at bounding box center [19, 450] width 11 height 11
click at [36, 468] on icon at bounding box center [36, 470] width 9 height 11
click at [989, 302] on div "[PERSON_NAME] • Eduin Caz • ****KARAOKE****" at bounding box center [1003, 299] width 306 height 18
click at [40, 470] on icon at bounding box center [36, 470] width 9 height 11
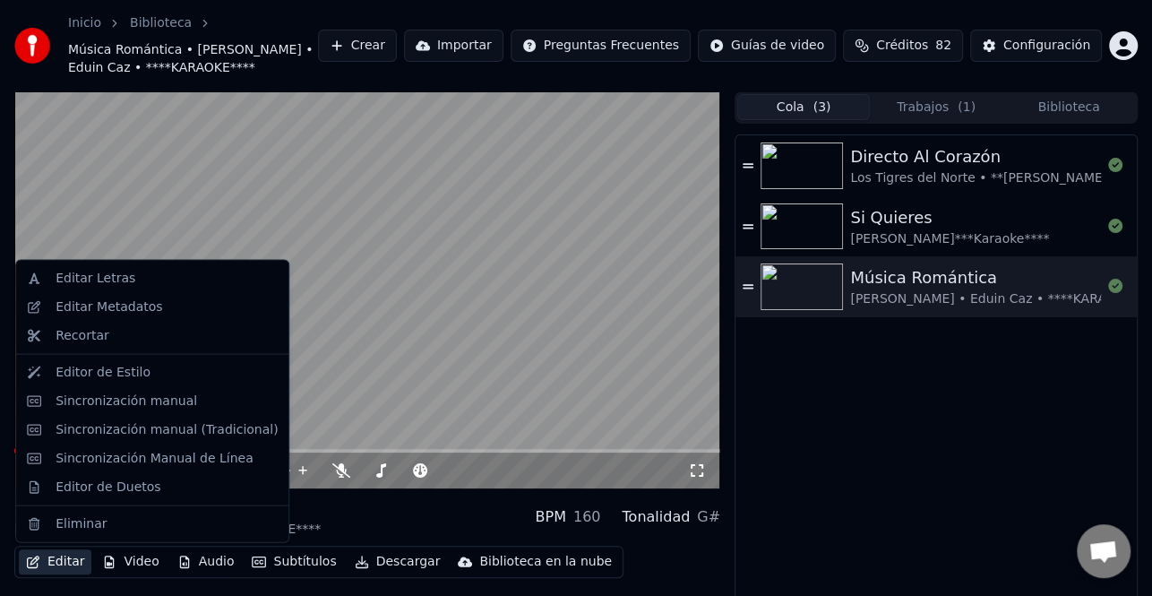
click at [66, 562] on button "Editar" at bounding box center [55, 561] width 73 height 25
click at [131, 309] on div "Editar Metadatos" at bounding box center [109, 307] width 107 height 18
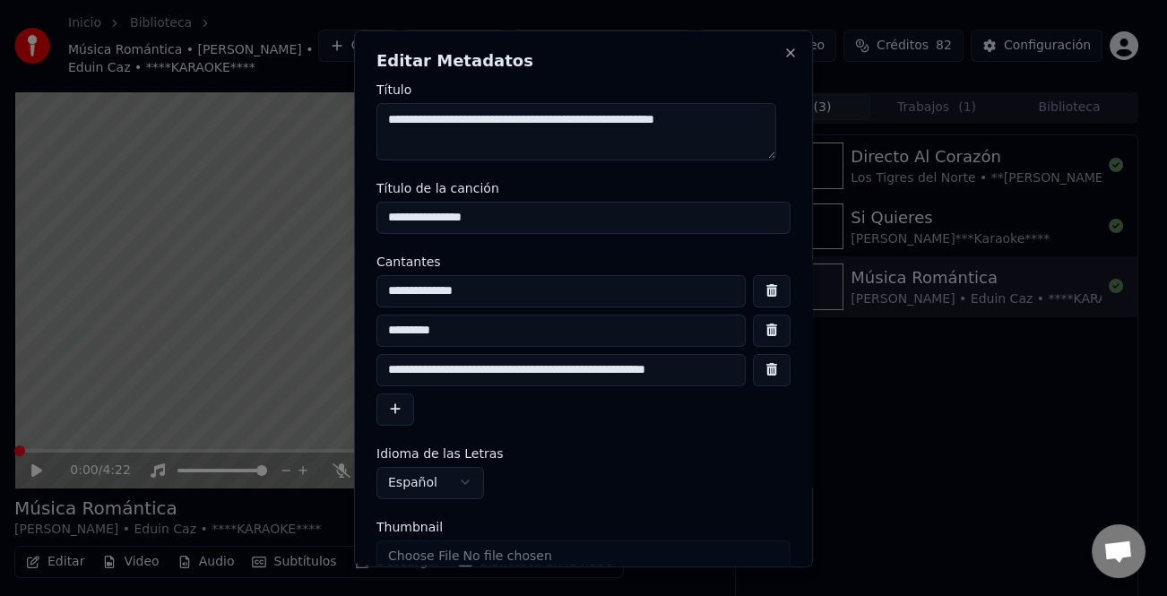
click at [520, 369] on input "**********" at bounding box center [560, 369] width 369 height 32
click at [530, 363] on input "**********" at bounding box center [560, 369] width 369 height 32
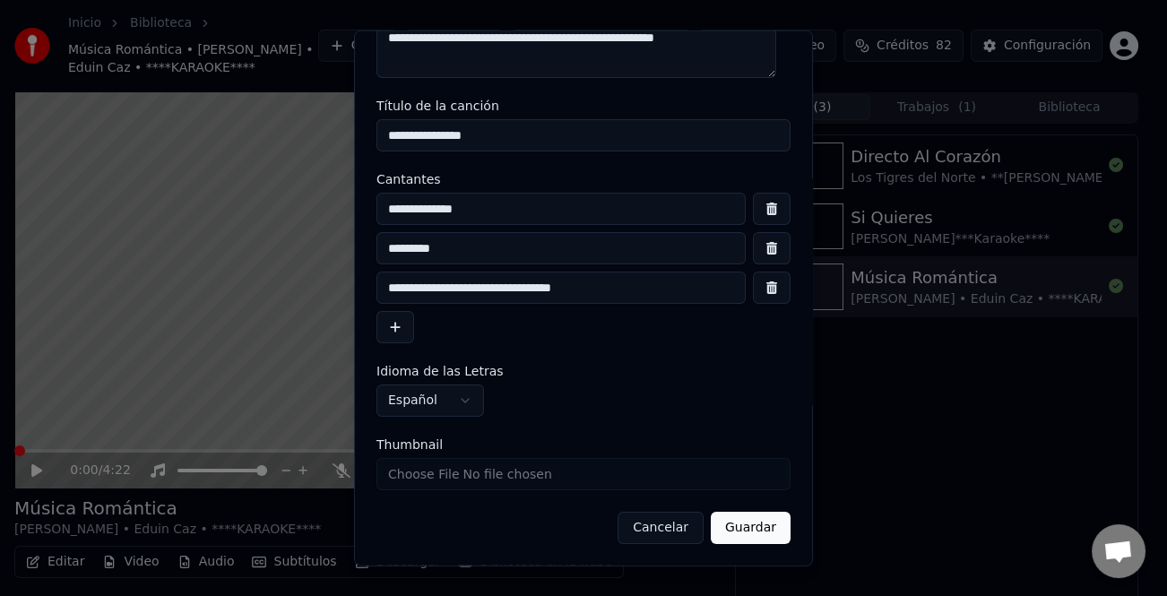
type input "**********"
click at [747, 531] on button "Guardar" at bounding box center [751, 528] width 80 height 32
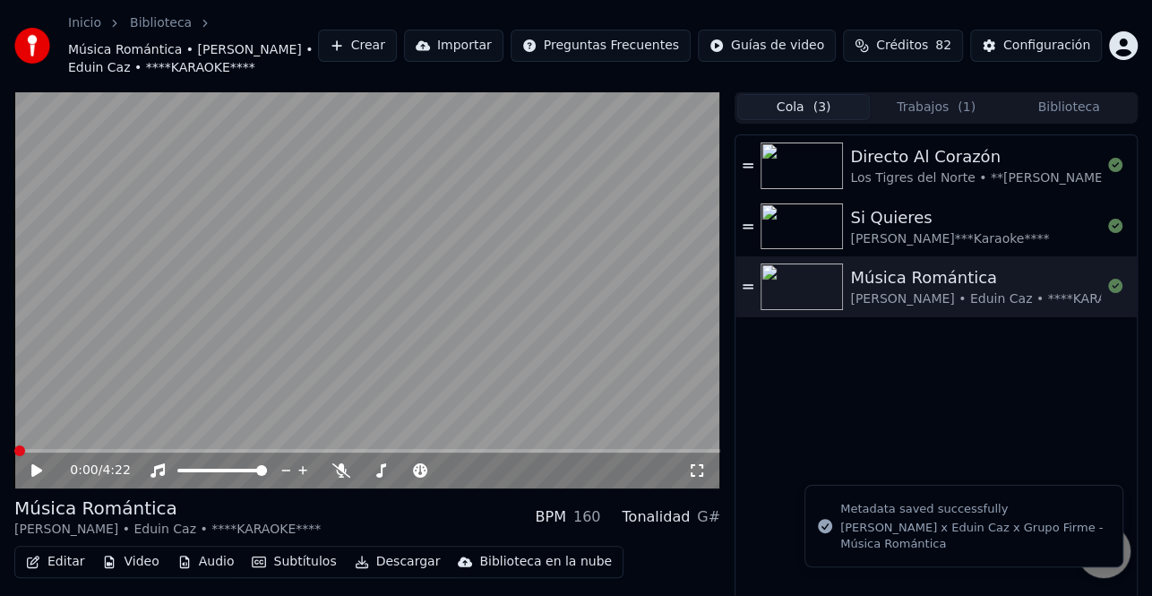
click at [966, 293] on div "[PERSON_NAME] • Eduin Caz • ****KARAOKE****" at bounding box center [1003, 299] width 306 height 18
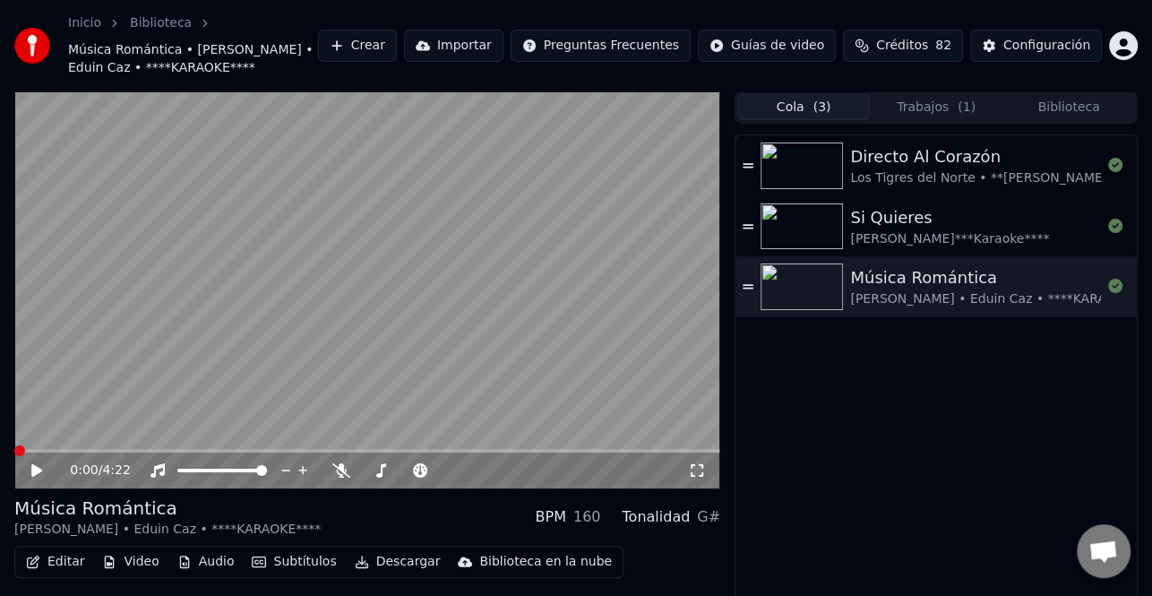
click at [949, 298] on div "[PERSON_NAME] • Eduin Caz • ****KARAOKE****" at bounding box center [1003, 299] width 306 height 18
click at [935, 296] on div "[PERSON_NAME] • Eduin Caz • ****KARAOKE****" at bounding box center [1003, 299] width 306 height 18
click at [929, 281] on div "Música Romántica" at bounding box center [1003, 277] width 306 height 25
click at [38, 466] on icon at bounding box center [36, 470] width 9 height 11
click at [64, 560] on button "Editar" at bounding box center [55, 561] width 73 height 25
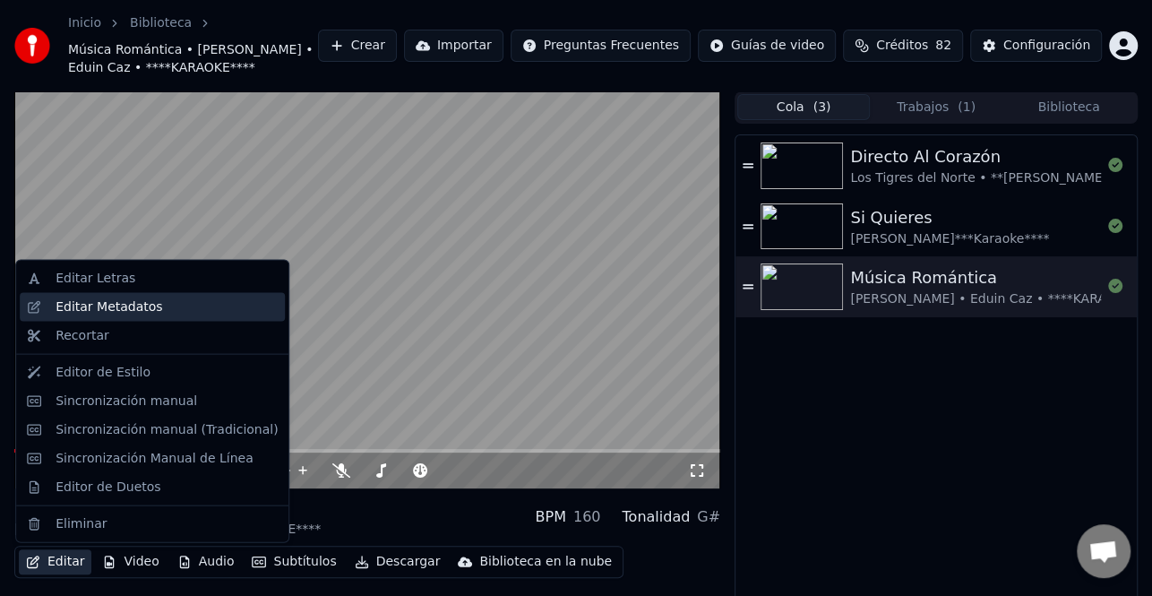
click at [91, 311] on div "Editar Metadatos" at bounding box center [109, 307] width 107 height 18
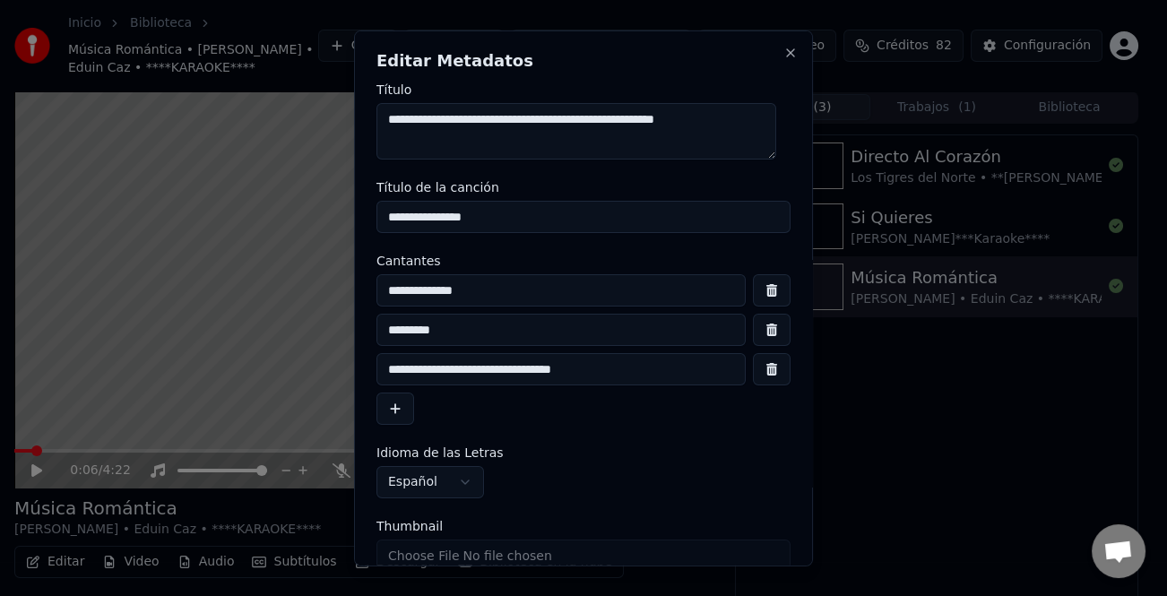
click at [444, 362] on input "**********" at bounding box center [560, 369] width 369 height 32
click at [453, 365] on input "**********" at bounding box center [560, 369] width 369 height 32
click at [457, 366] on input "**********" at bounding box center [560, 369] width 369 height 32
click at [460, 366] on input "**********" at bounding box center [560, 369] width 369 height 32
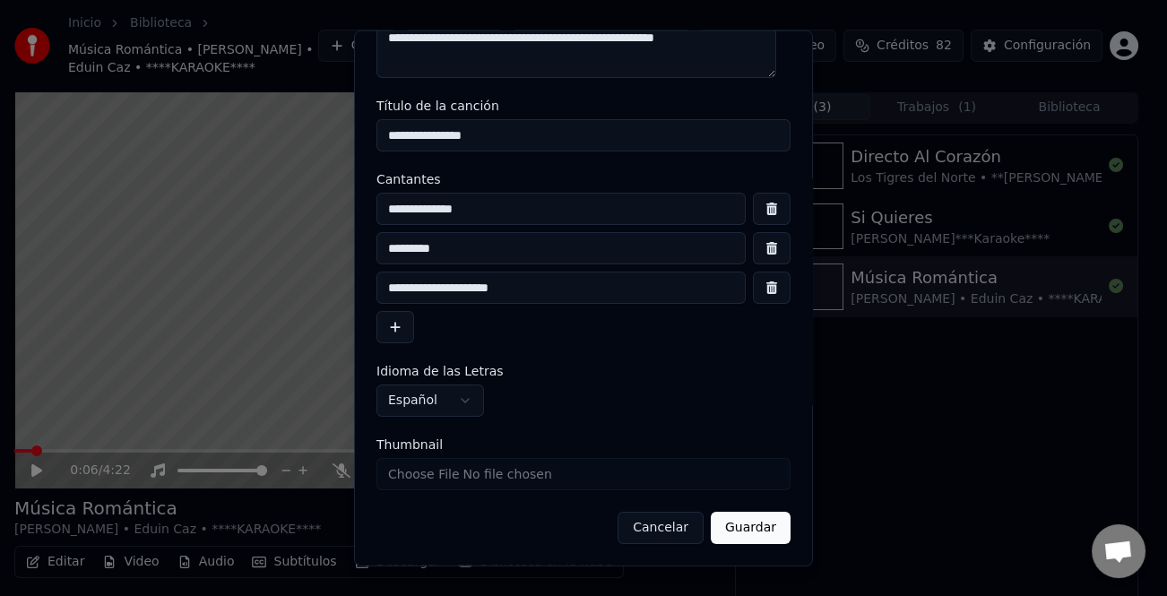
type input "**********"
click at [760, 535] on button "Guardar" at bounding box center [751, 528] width 80 height 32
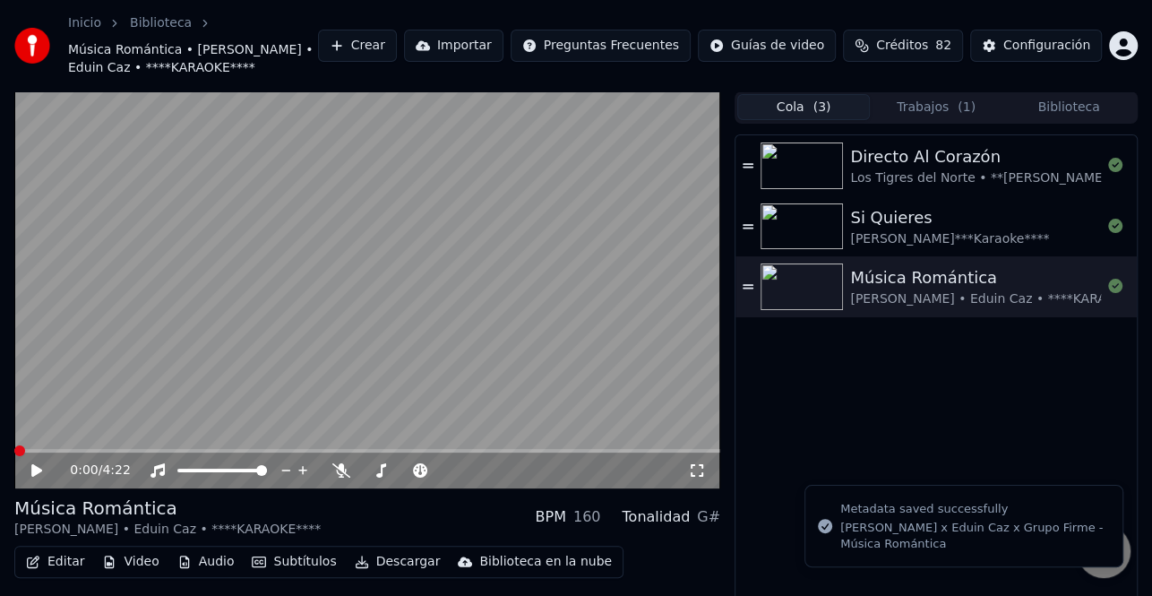
click at [986, 287] on div "Música Romántica" at bounding box center [1003, 277] width 306 height 25
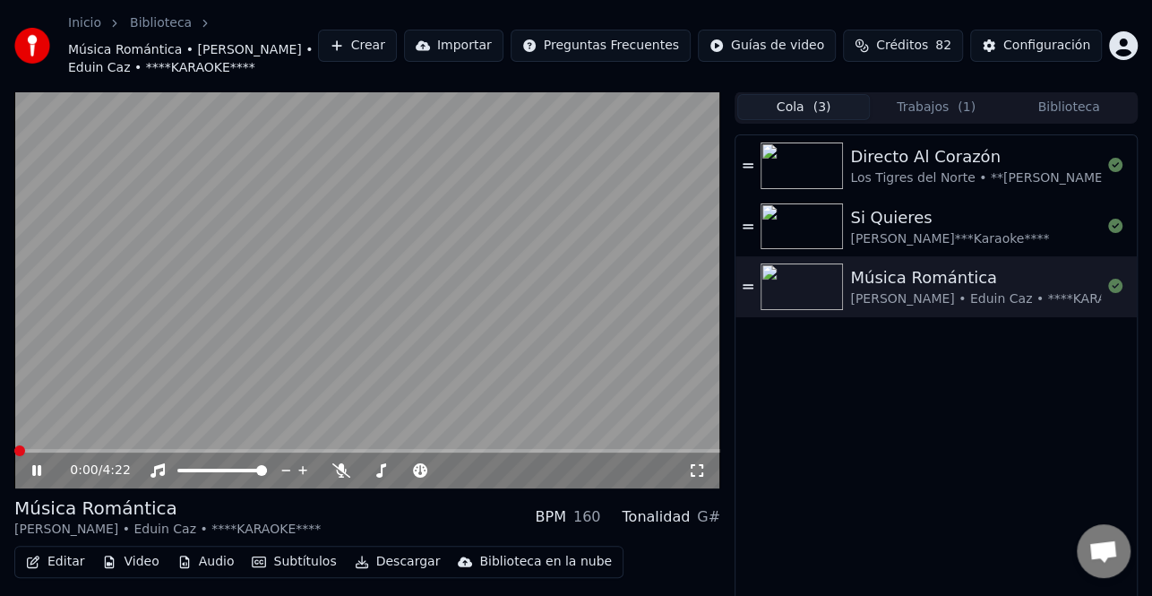
click at [36, 470] on icon at bounding box center [36, 470] width 9 height 11
click at [39, 468] on icon at bounding box center [36, 470] width 11 height 13
click at [34, 471] on icon at bounding box center [36, 470] width 9 height 11
click at [34, 470] on icon at bounding box center [36, 470] width 11 height 13
click at [34, 469] on icon at bounding box center [36, 470] width 9 height 11
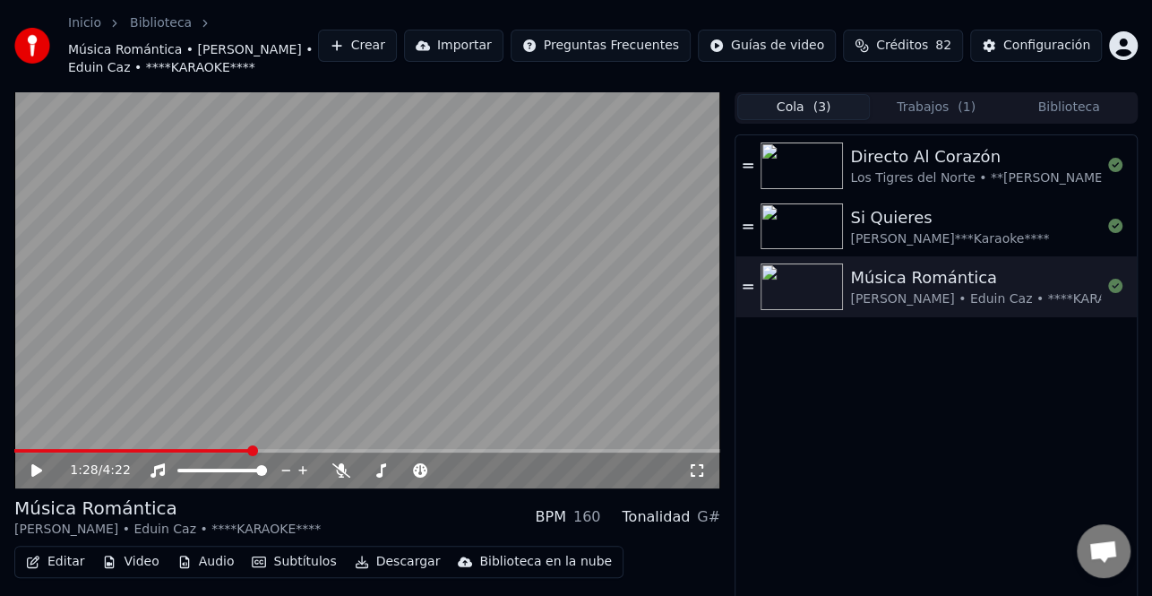
click at [375, 550] on button "Descargar" at bounding box center [398, 561] width 100 height 25
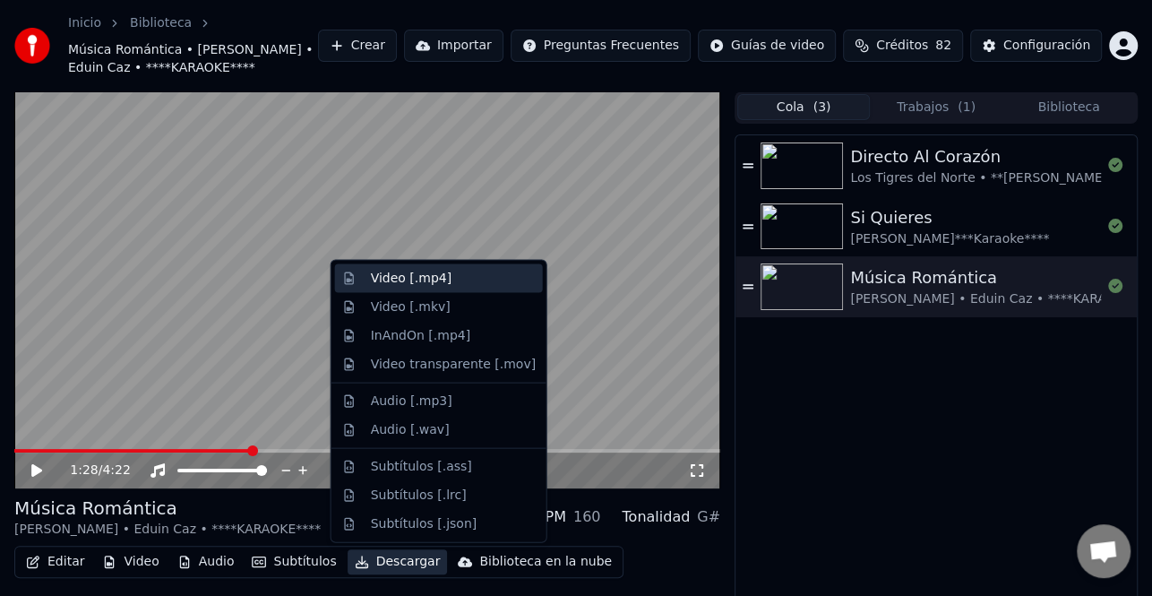
click at [447, 284] on div "Video [.mp4]" at bounding box center [453, 279] width 165 height 18
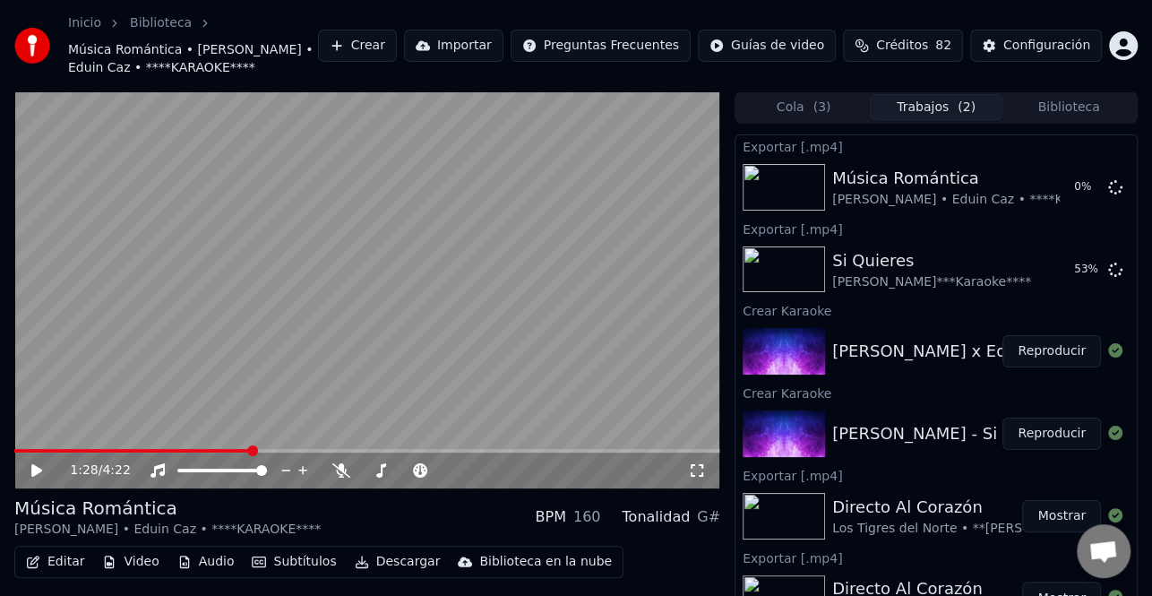
click at [397, 41] on button "Crear" at bounding box center [357, 46] width 79 height 32
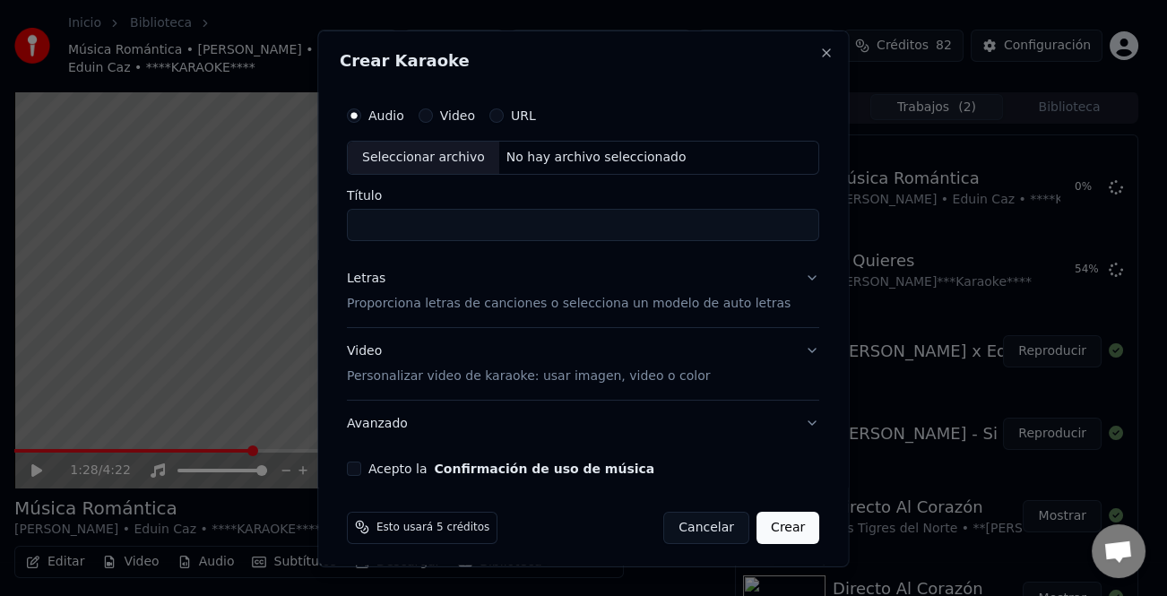
click at [401, 152] on div "Seleccionar archivo" at bounding box center [423, 157] width 151 height 32
click at [375, 272] on div "Letras" at bounding box center [366, 278] width 39 height 18
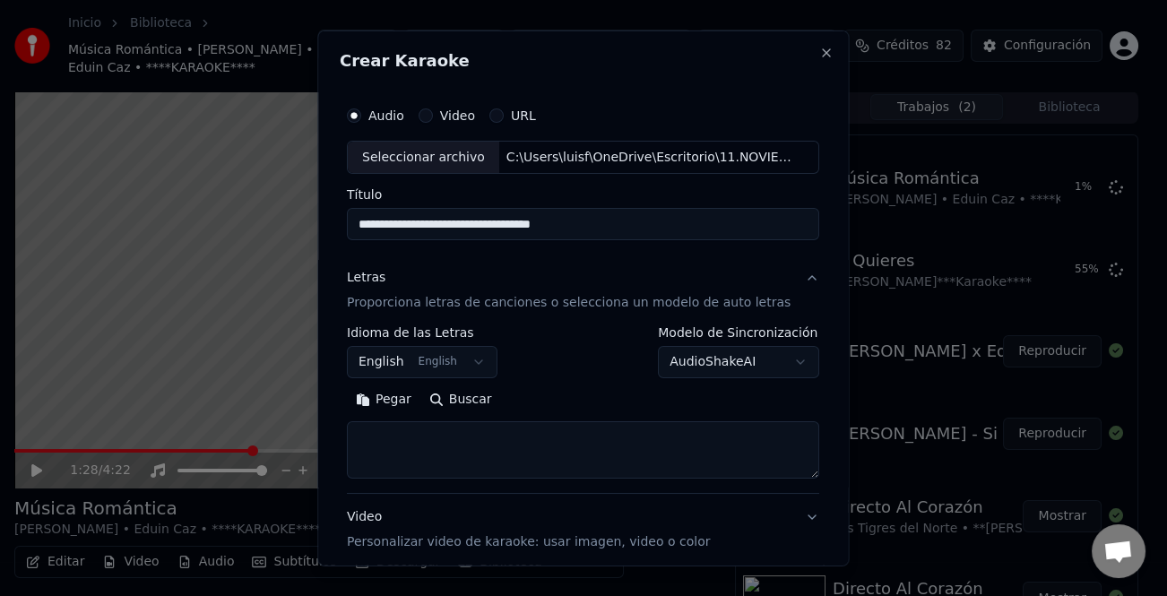
type input "**********"
click at [409, 397] on button "Pegar" at bounding box center [383, 399] width 73 height 29
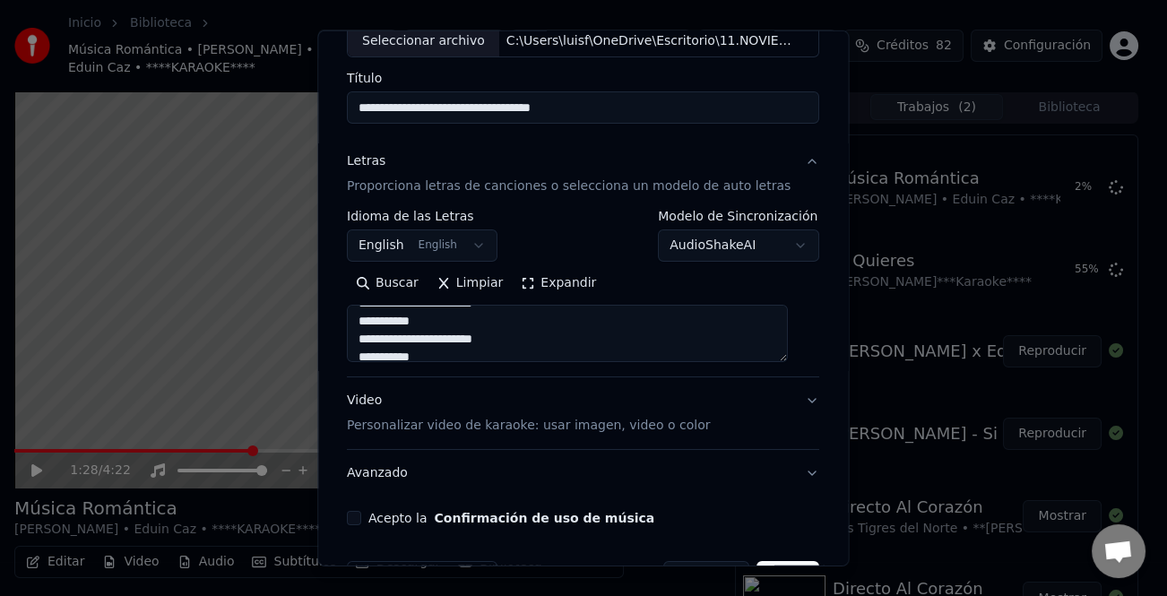
scroll to position [173, 0]
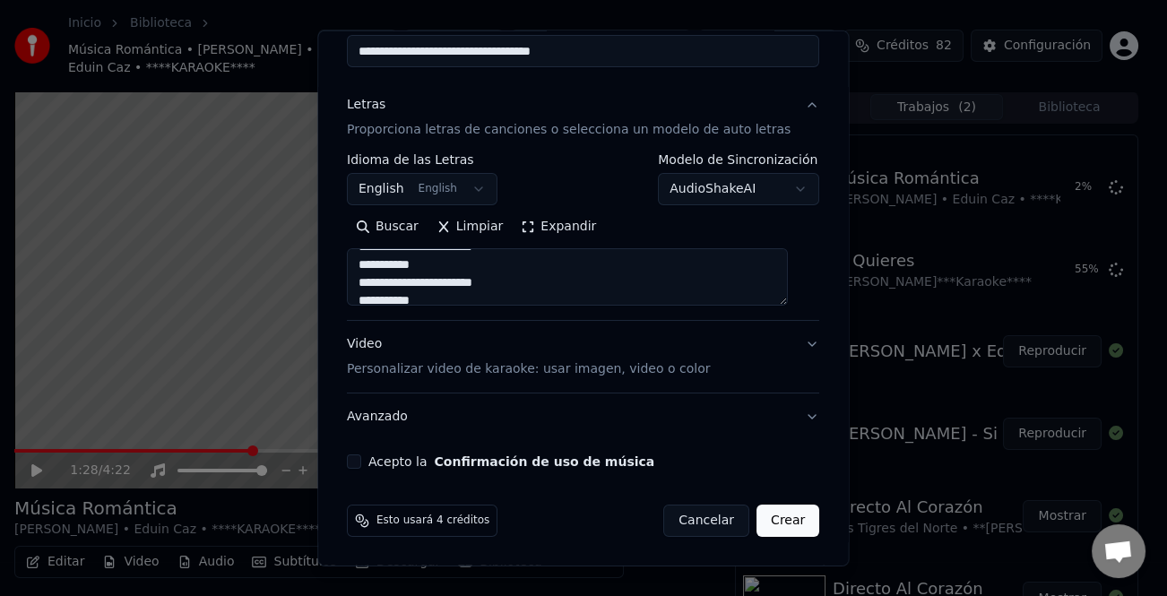
click at [375, 345] on div "Video Personalizar video de karaoke: usar imagen, video o color" at bounding box center [528, 356] width 363 height 43
type textarea "**********"
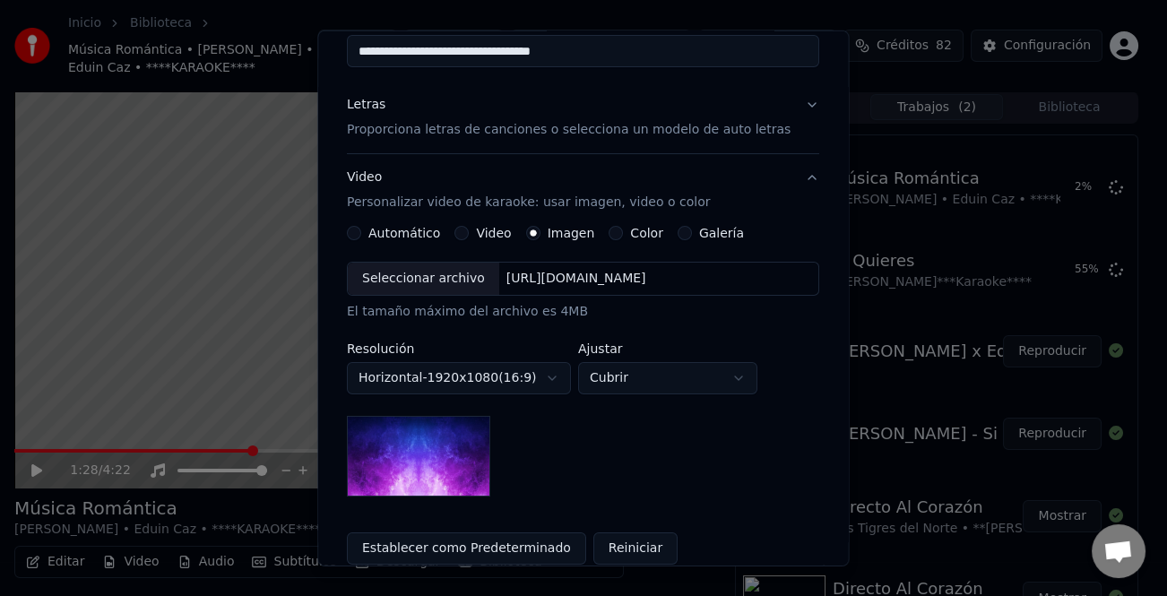
click at [482, 342] on label "Resolución" at bounding box center [459, 348] width 224 height 13
click at [466, 235] on button "Video" at bounding box center [462, 233] width 14 height 14
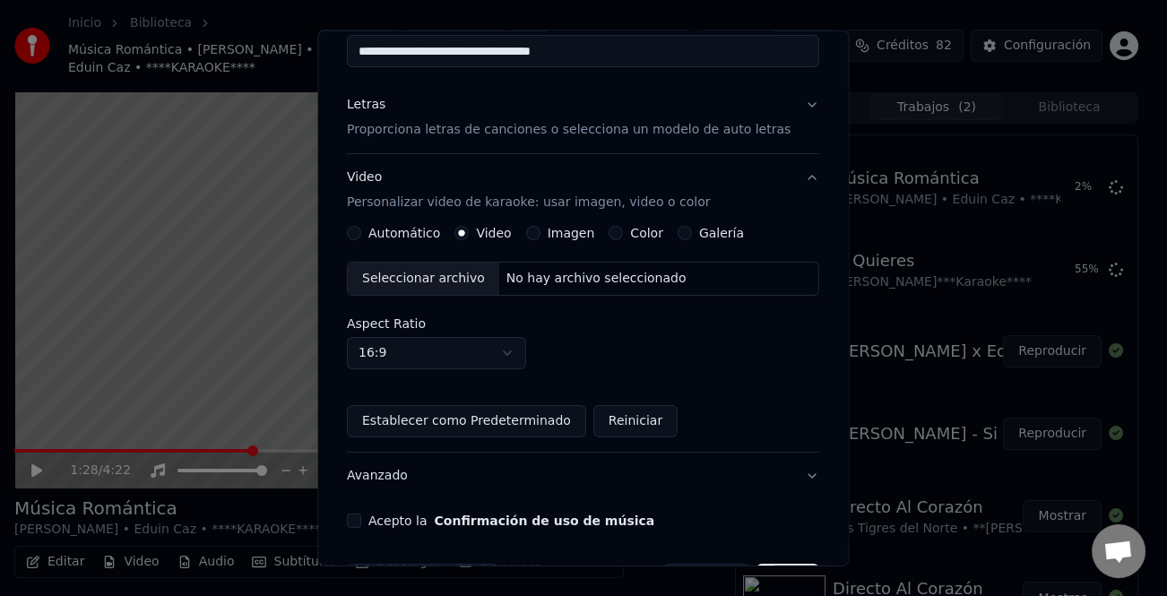
click at [427, 280] on div "Seleccionar archivo" at bounding box center [423, 279] width 151 height 32
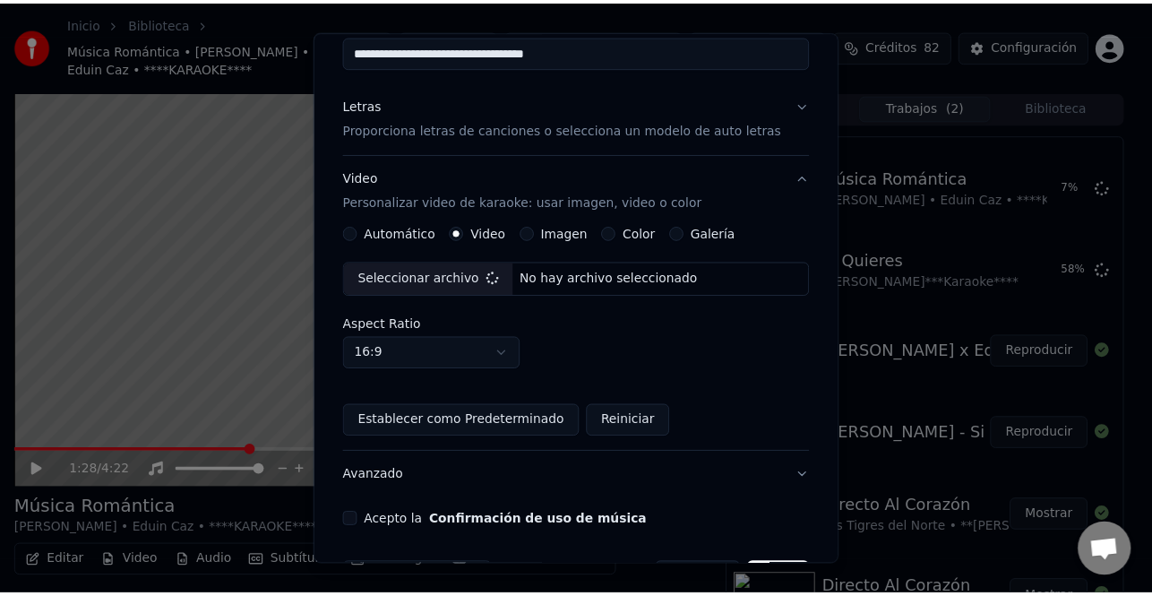
scroll to position [232, 0]
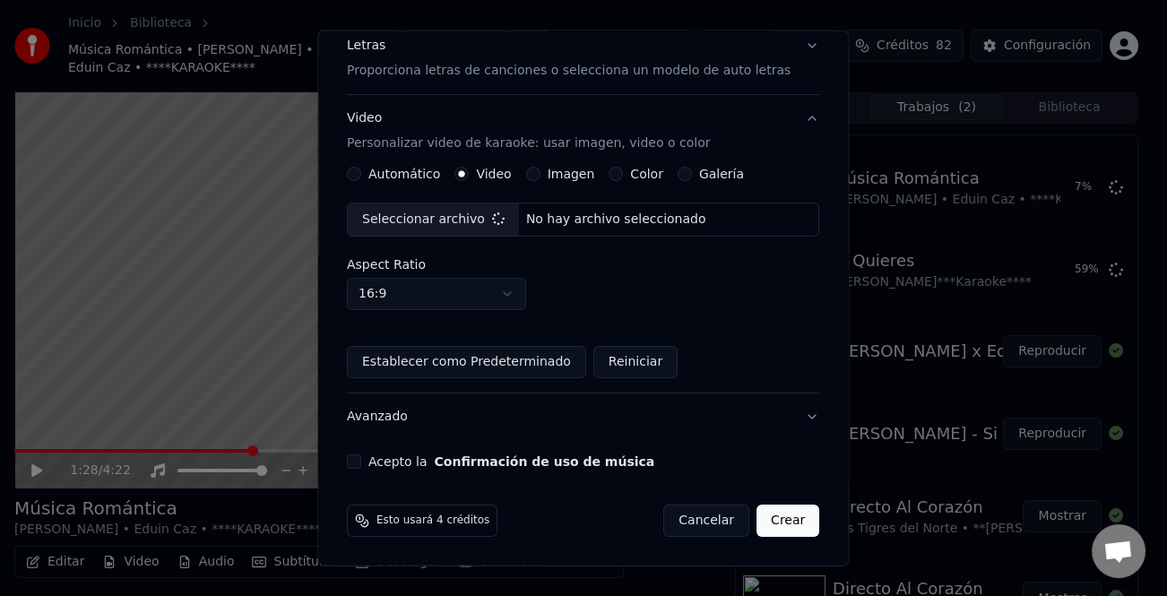
click at [358, 466] on button "Acepto la Confirmación de uso de música" at bounding box center [354, 461] width 14 height 14
click at [766, 519] on button "Crear" at bounding box center [787, 521] width 63 height 32
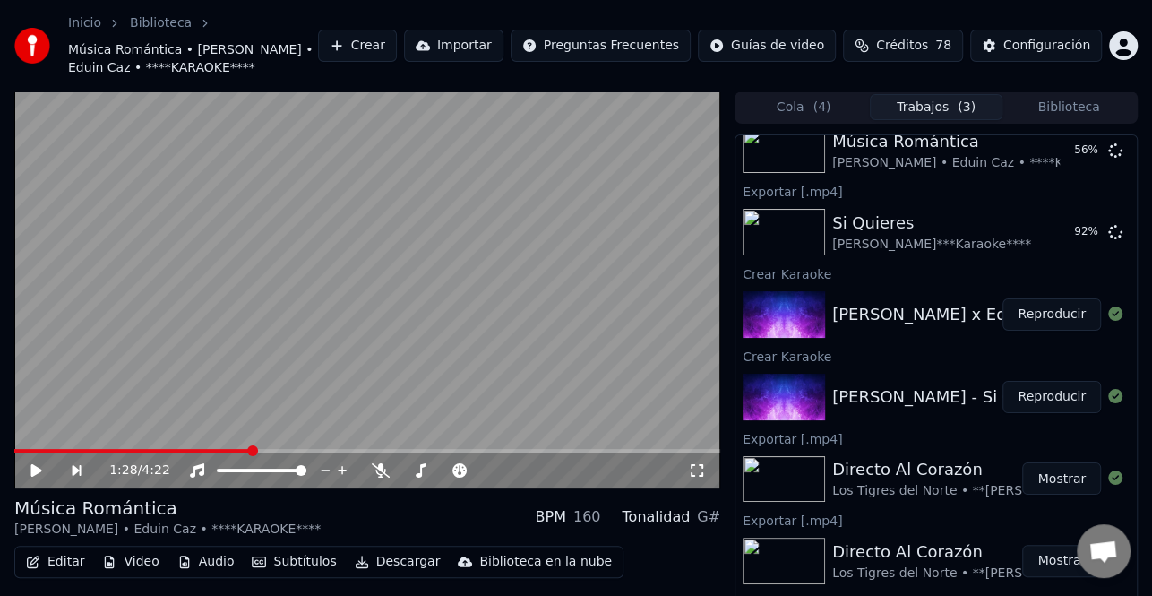
scroll to position [90, 0]
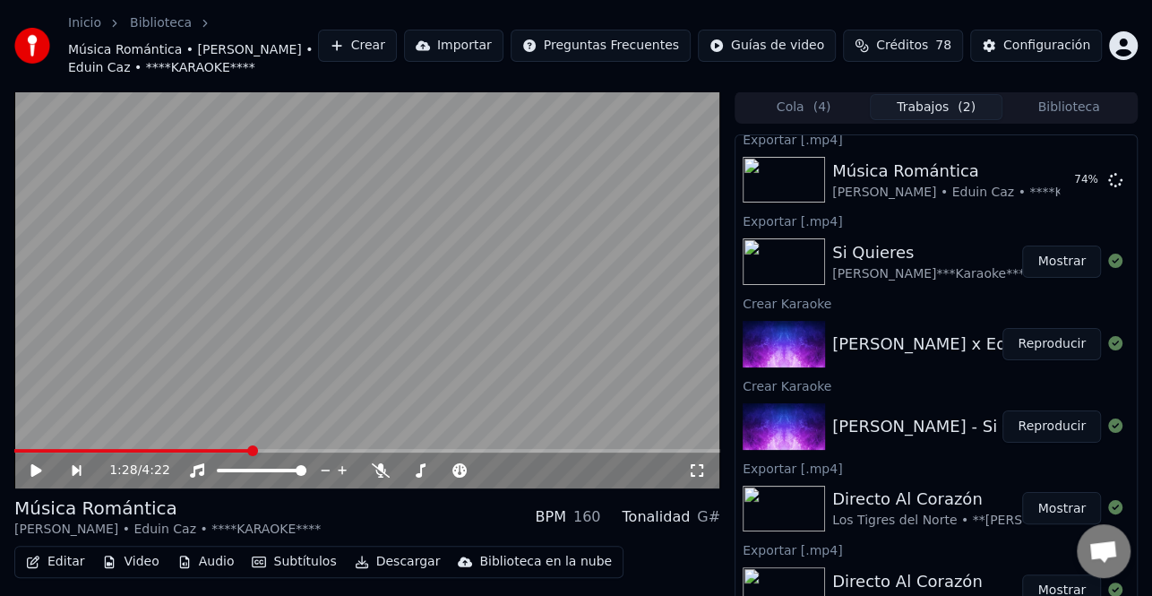
click at [43, 466] on icon at bounding box center [49, 470] width 40 height 14
click at [305, 450] on span at bounding box center [367, 451] width 706 height 4
click at [342, 450] on span at bounding box center [367, 451] width 706 height 4
click at [34, 461] on div "2:02 / 4:22" at bounding box center [368, 470] width 692 height 18
click at [35, 463] on icon at bounding box center [49, 470] width 40 height 14
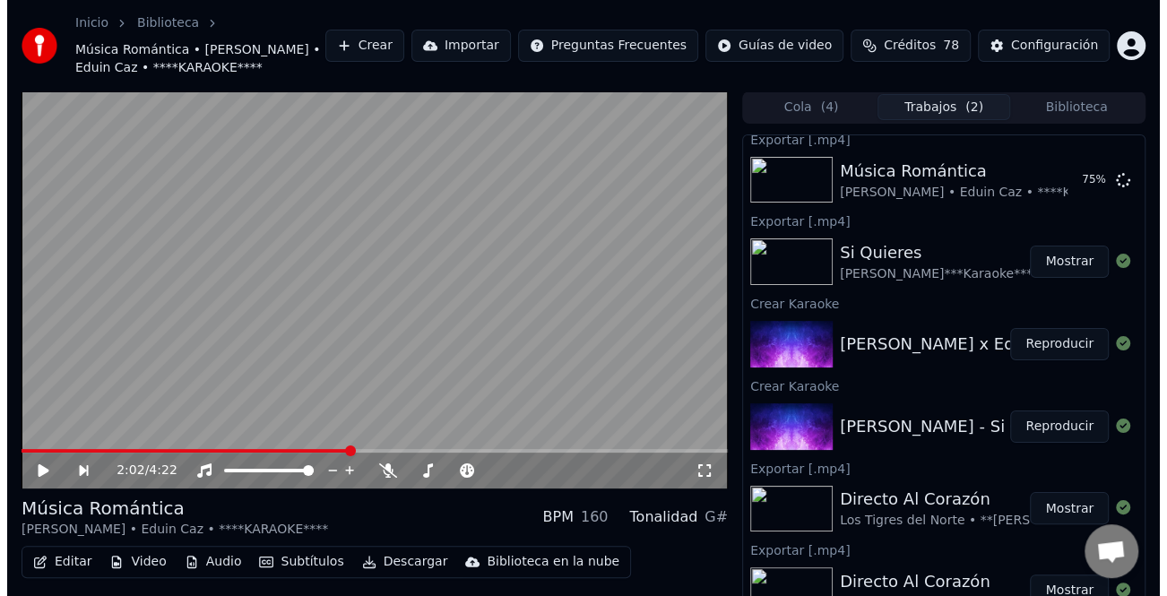
scroll to position [0, 0]
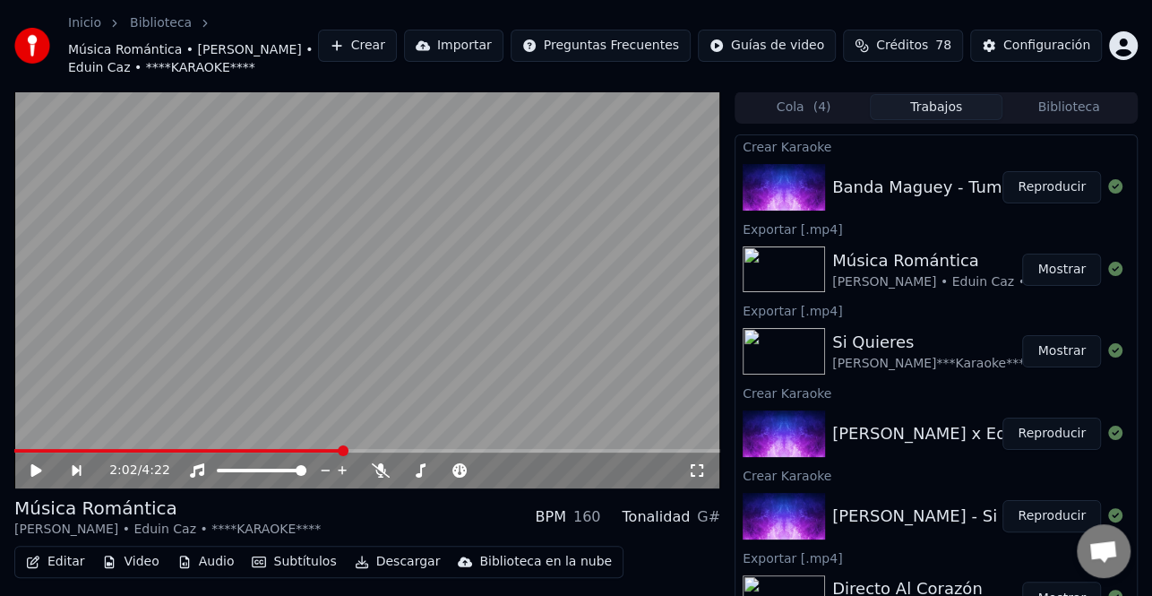
click at [1051, 182] on button "Reproducir" at bounding box center [1052, 187] width 99 height 32
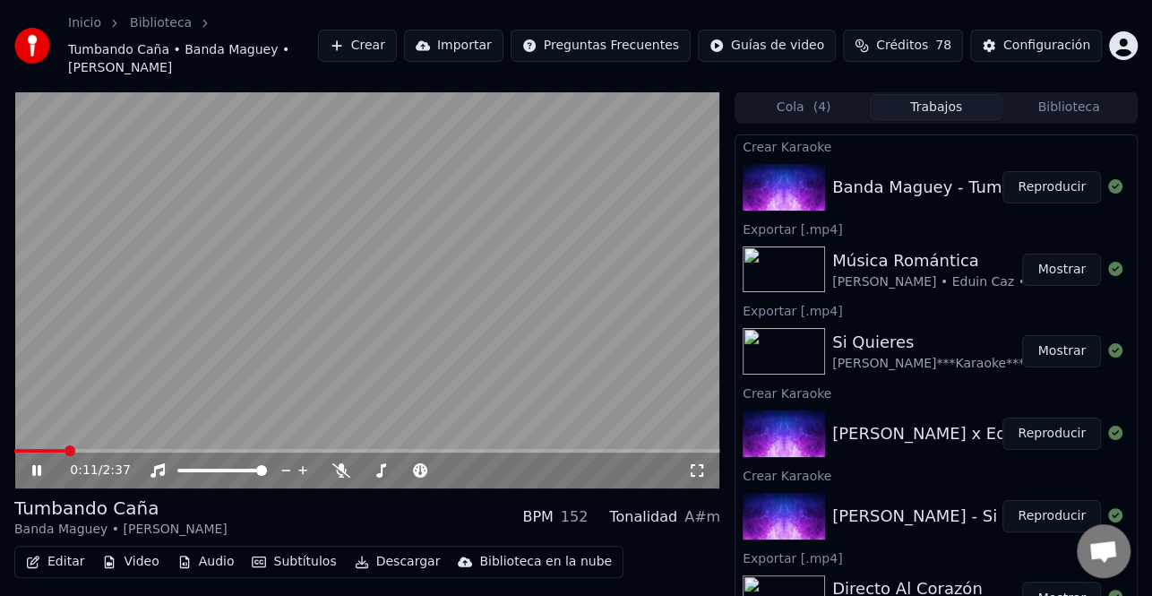
click at [37, 463] on icon at bounding box center [49, 470] width 41 height 14
click at [54, 549] on button "Editar" at bounding box center [55, 561] width 73 height 25
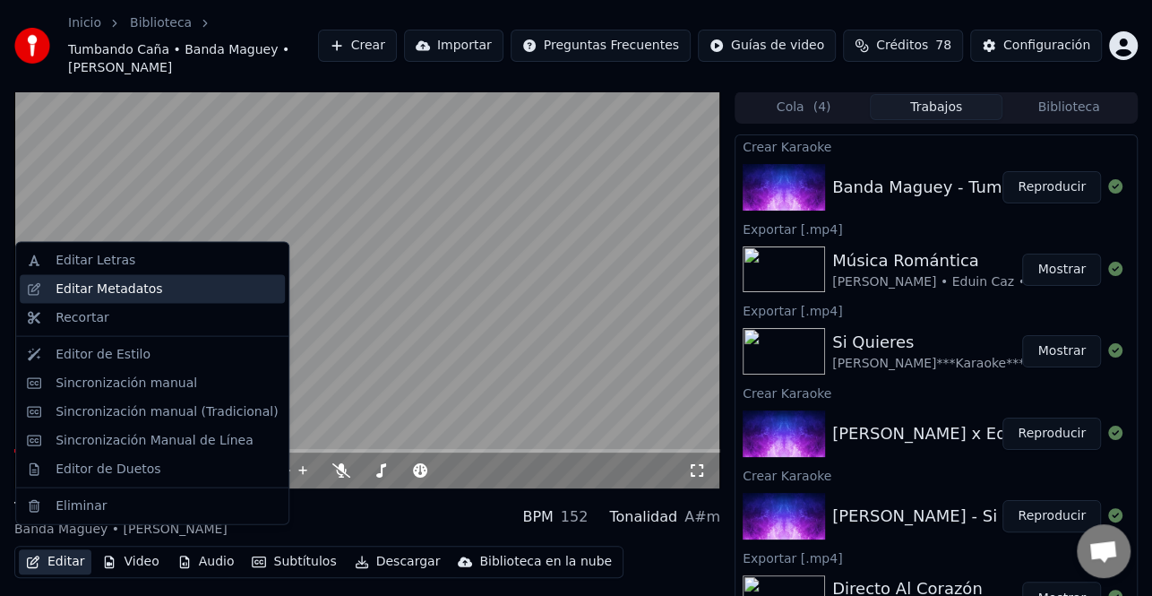
click at [177, 289] on div "Editar Metadatos" at bounding box center [167, 289] width 222 height 18
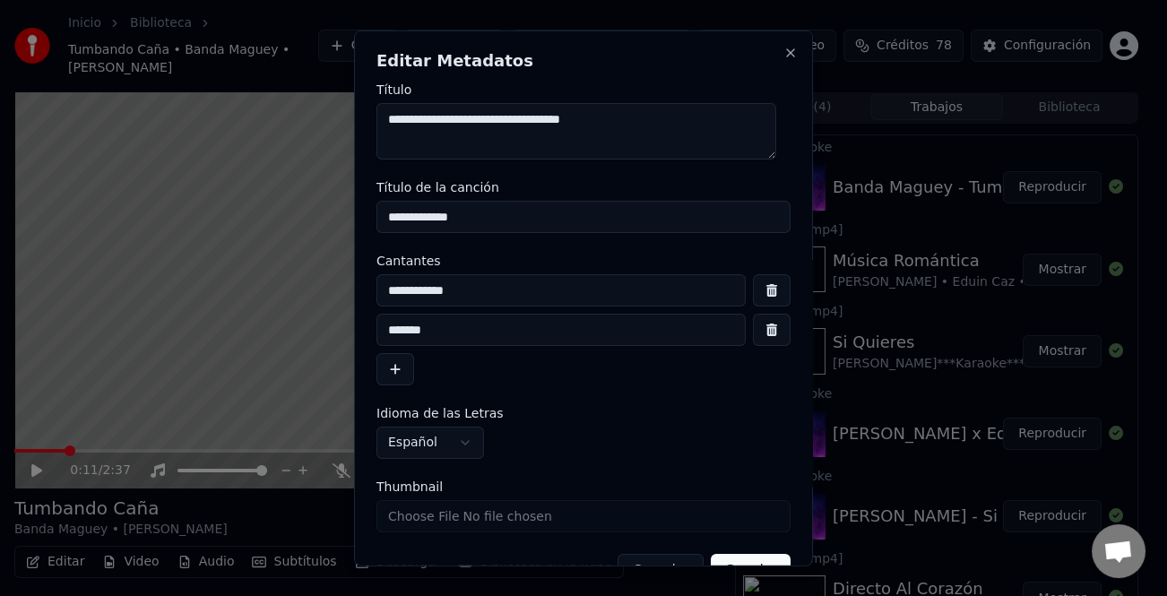
click at [468, 330] on input "*******" at bounding box center [560, 330] width 369 height 32
type input "*"
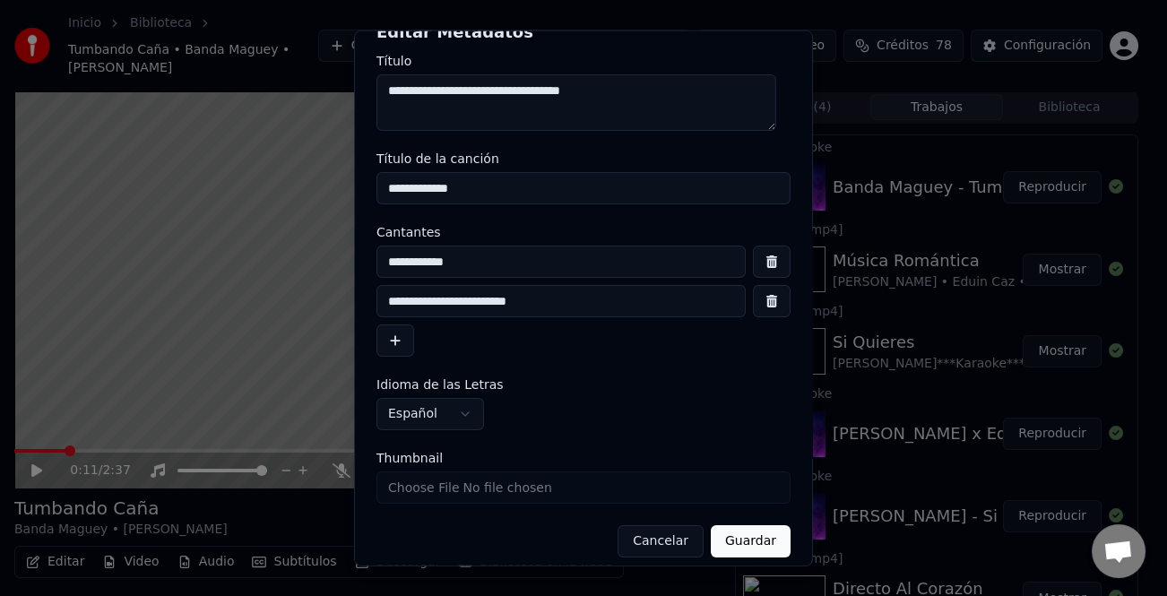
scroll to position [42, 0]
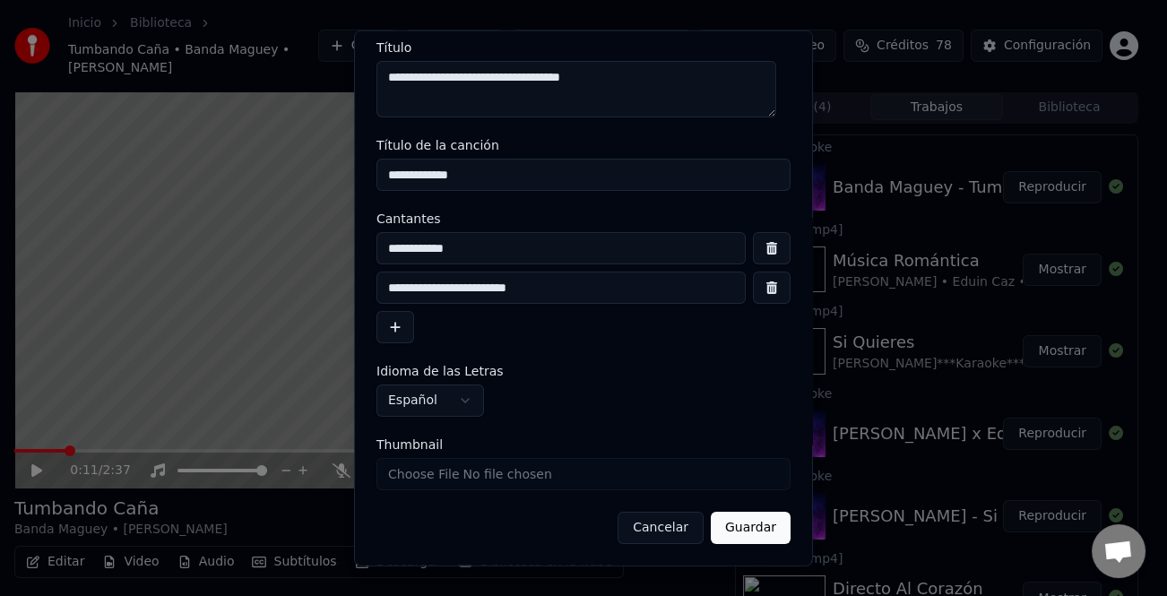
type input "**********"
click at [757, 522] on button "Guardar" at bounding box center [751, 528] width 80 height 32
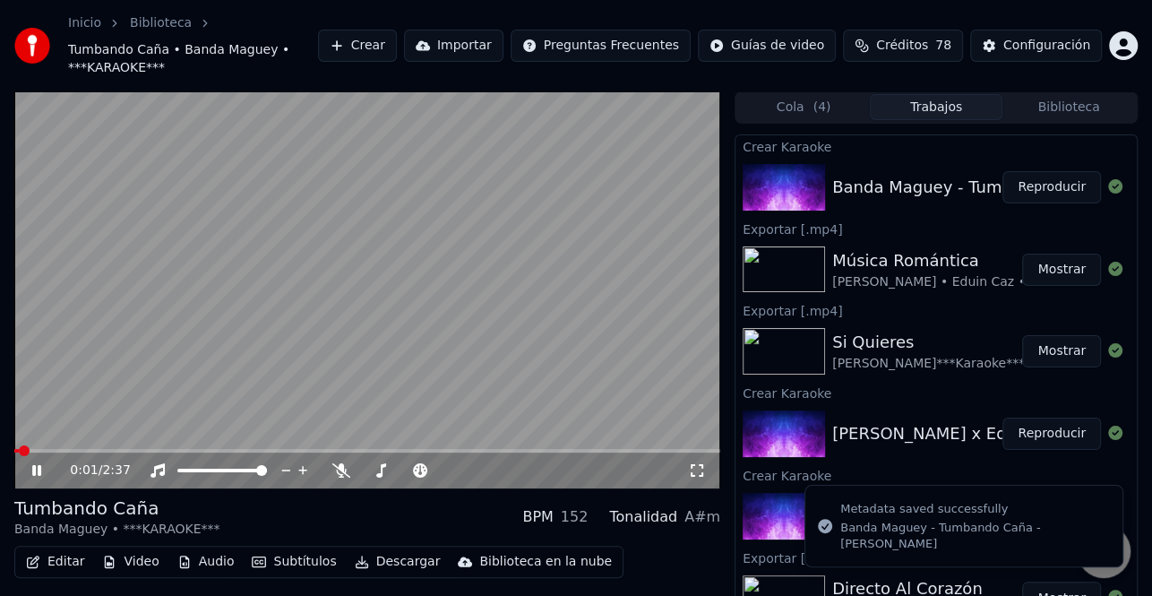
click at [18, 449] on span at bounding box center [16, 451] width 4 height 4
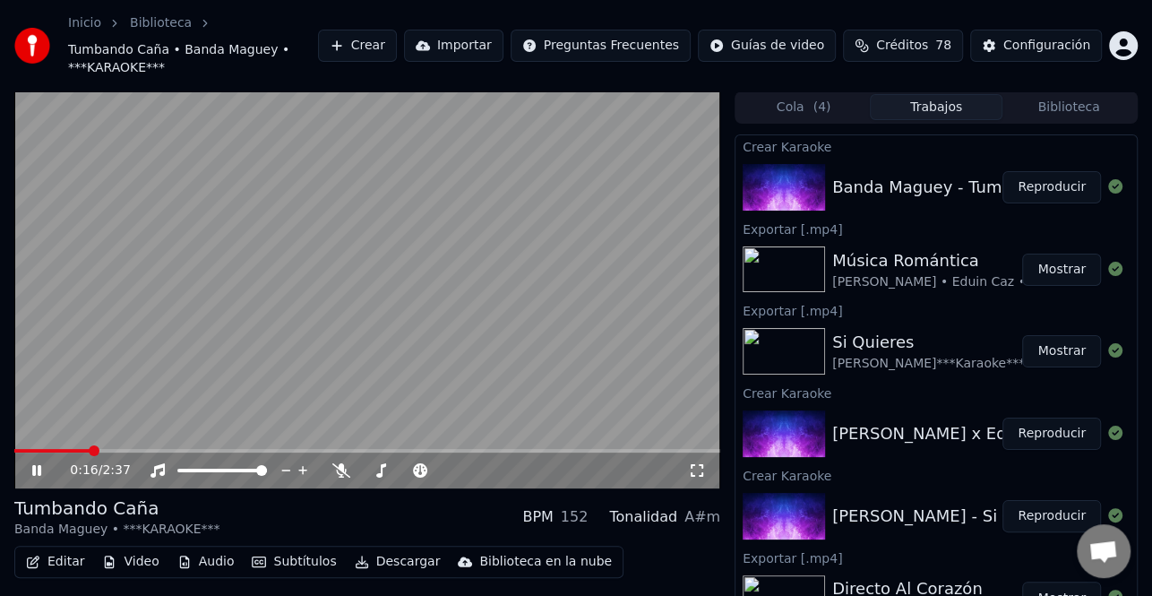
click at [37, 463] on icon at bounding box center [49, 470] width 41 height 14
click at [49, 551] on button "Editar" at bounding box center [55, 561] width 73 height 25
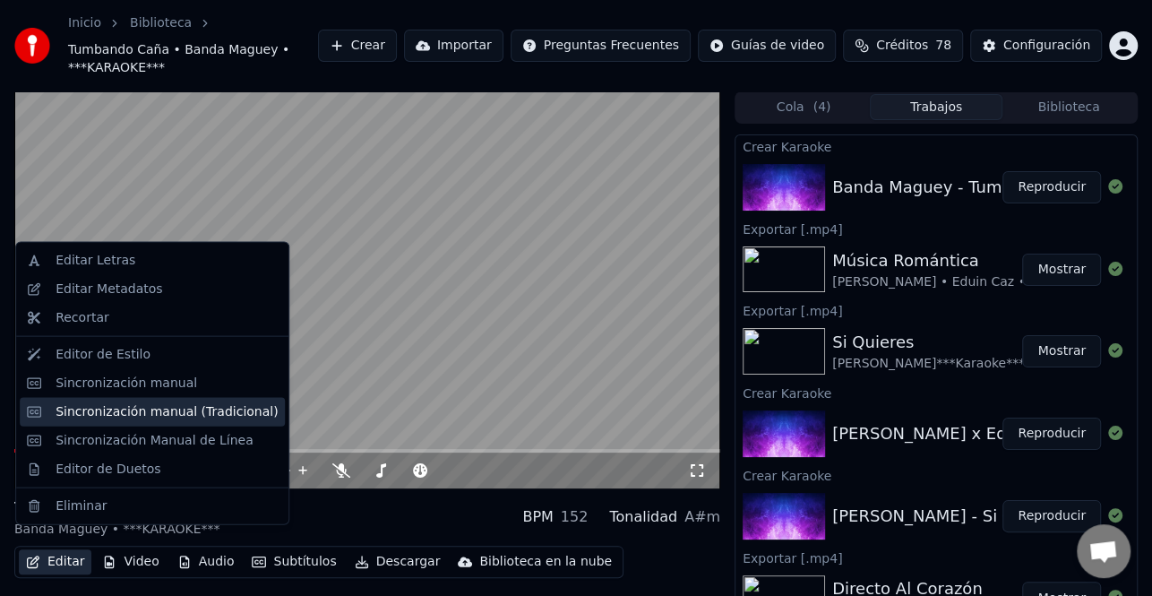
click at [166, 418] on div "Sincronización manual (Tradicional)" at bounding box center [167, 411] width 222 height 18
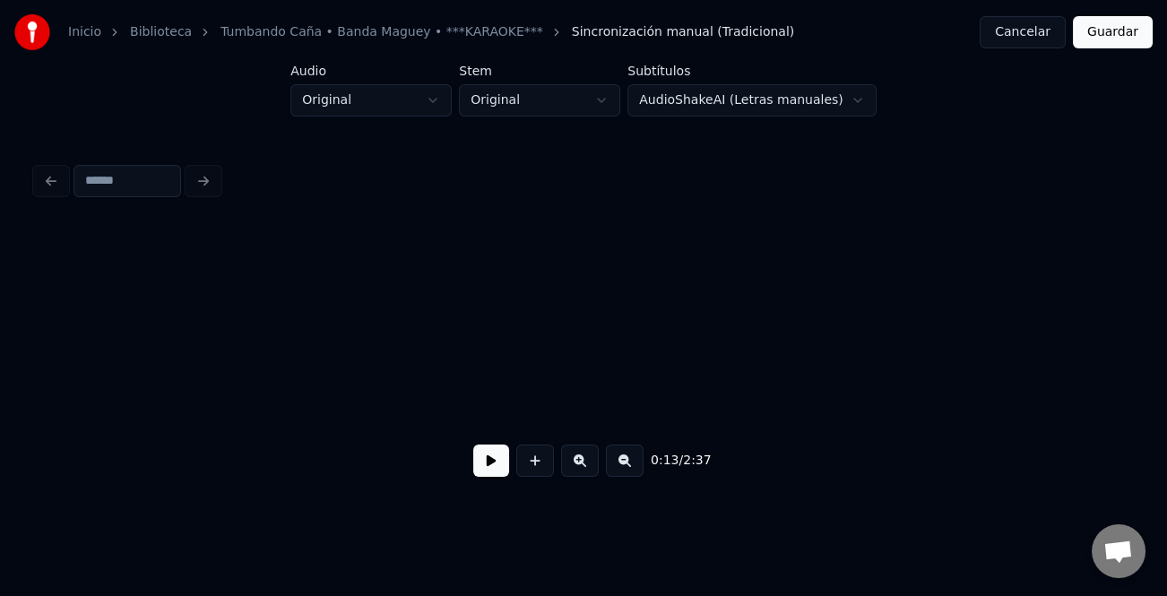
scroll to position [0, 1211]
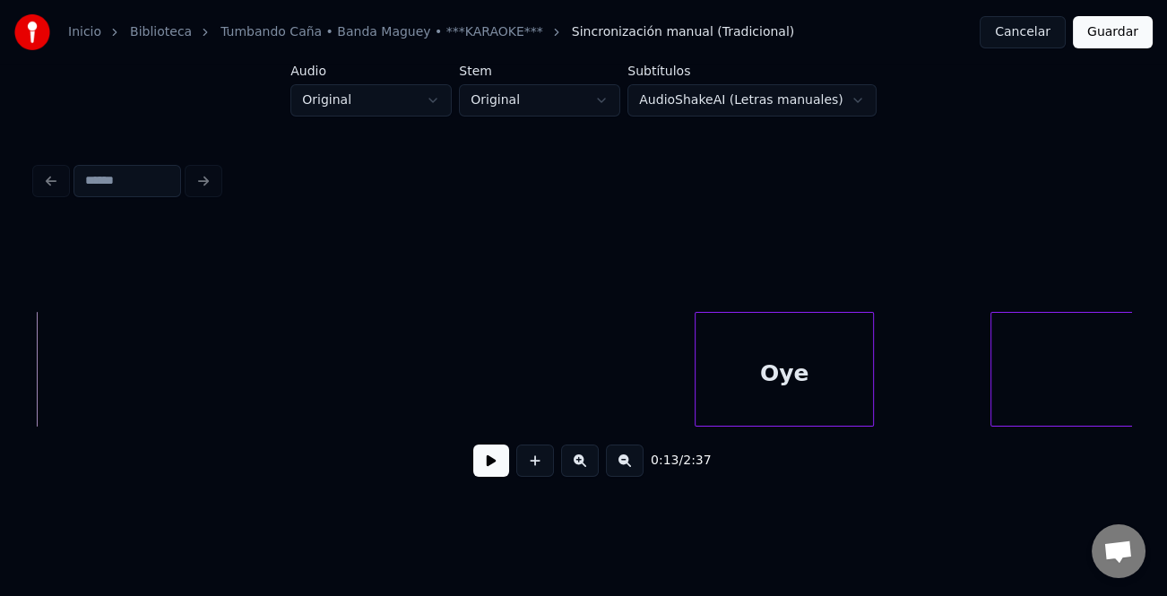
click at [696, 381] on div at bounding box center [697, 369] width 5 height 113
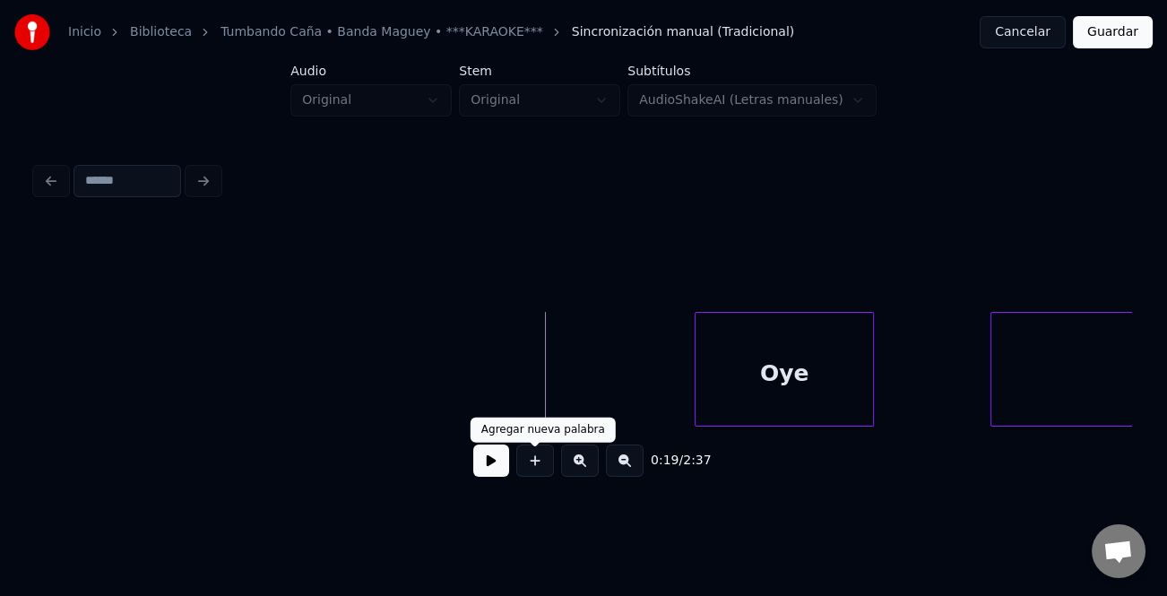
click at [501, 470] on button at bounding box center [491, 460] width 36 height 32
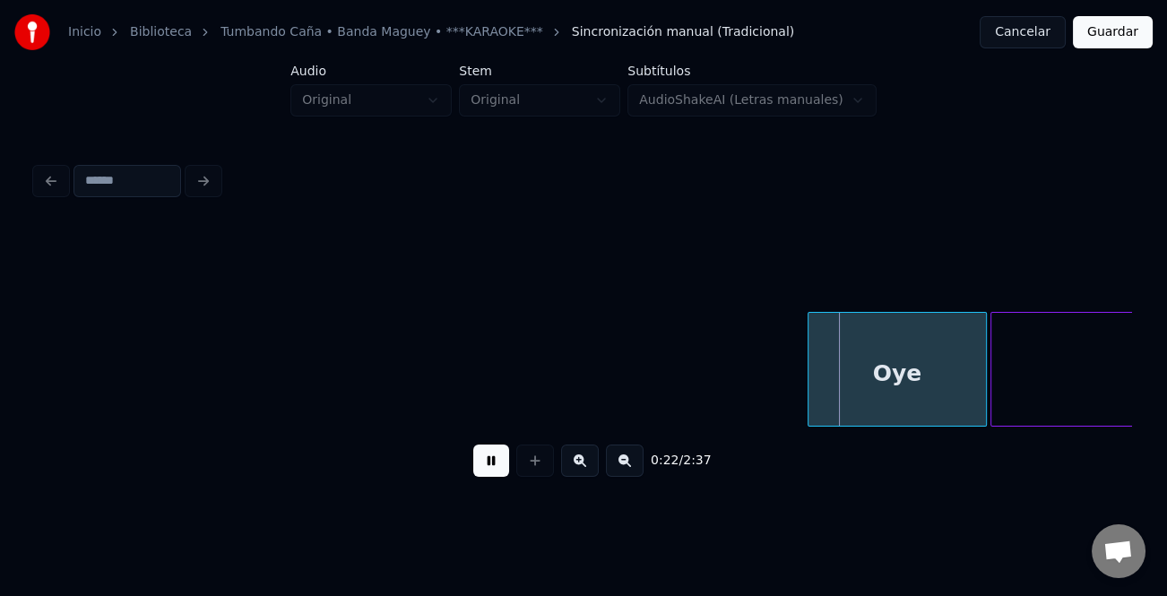
click at [859, 400] on div "Oye" at bounding box center [896, 374] width 177 height 122
click at [914, 378] on div "Oye" at bounding box center [896, 374] width 177 height 122
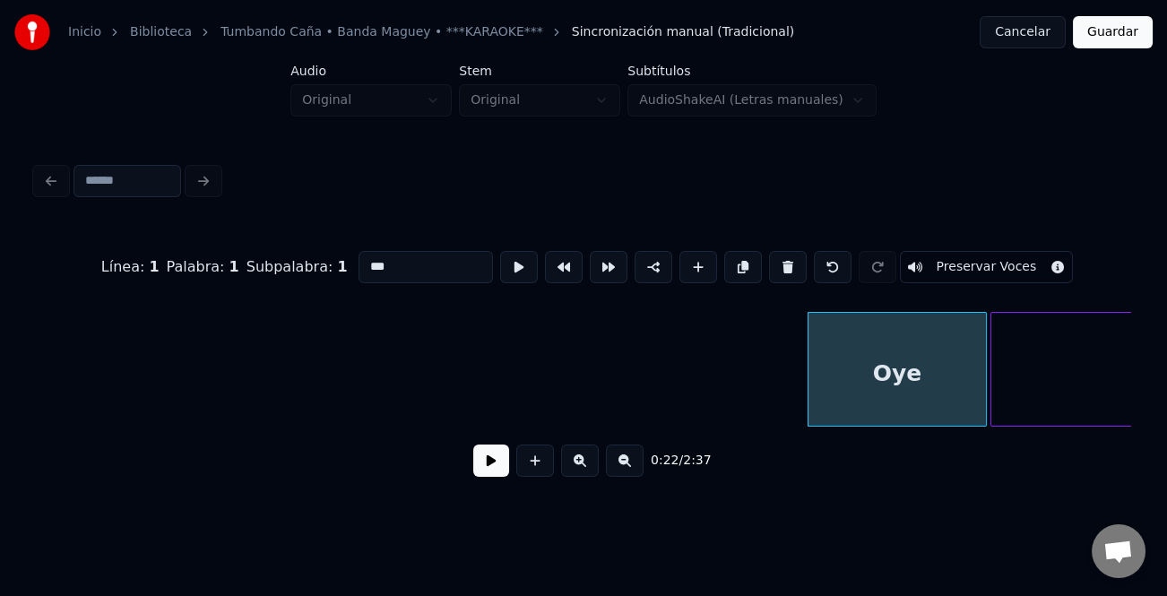
click at [619, 470] on button at bounding box center [625, 460] width 38 height 32
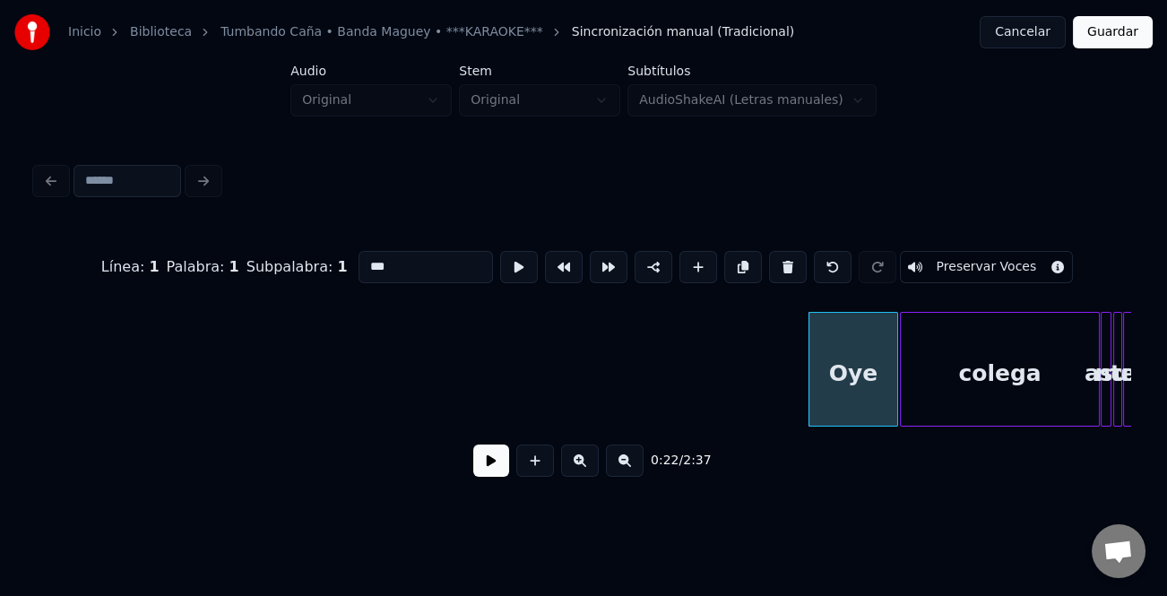
click at [619, 470] on button at bounding box center [625, 460] width 38 height 32
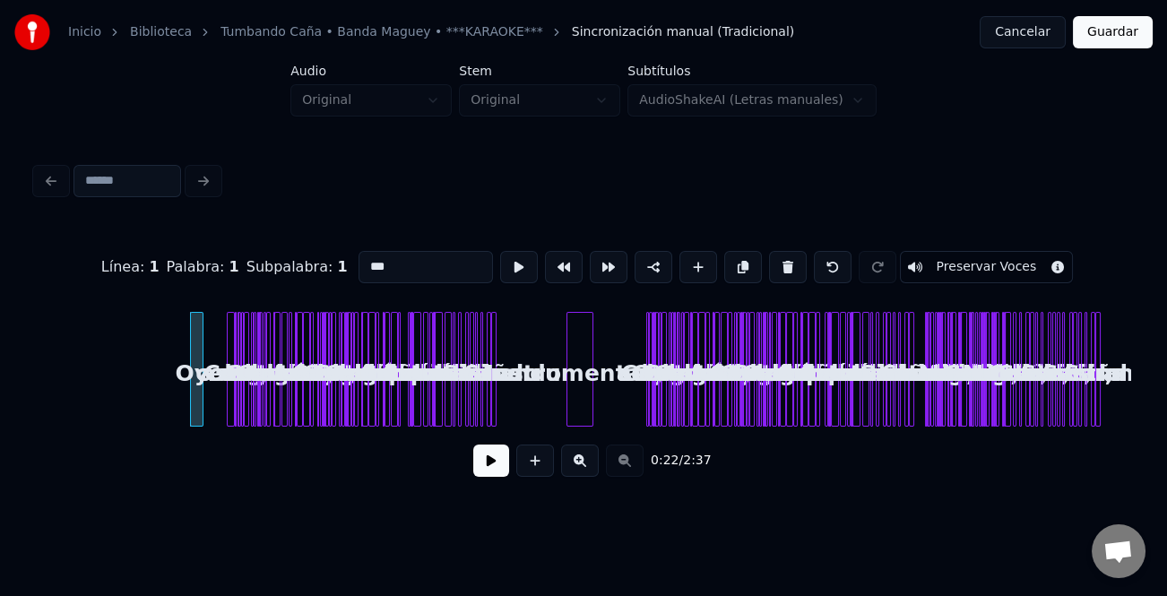
click at [228, 392] on div at bounding box center [230, 369] width 5 height 113
click at [215, 404] on div "Oye" at bounding box center [219, 374] width 18 height 122
click at [580, 460] on button at bounding box center [580, 460] width 38 height 32
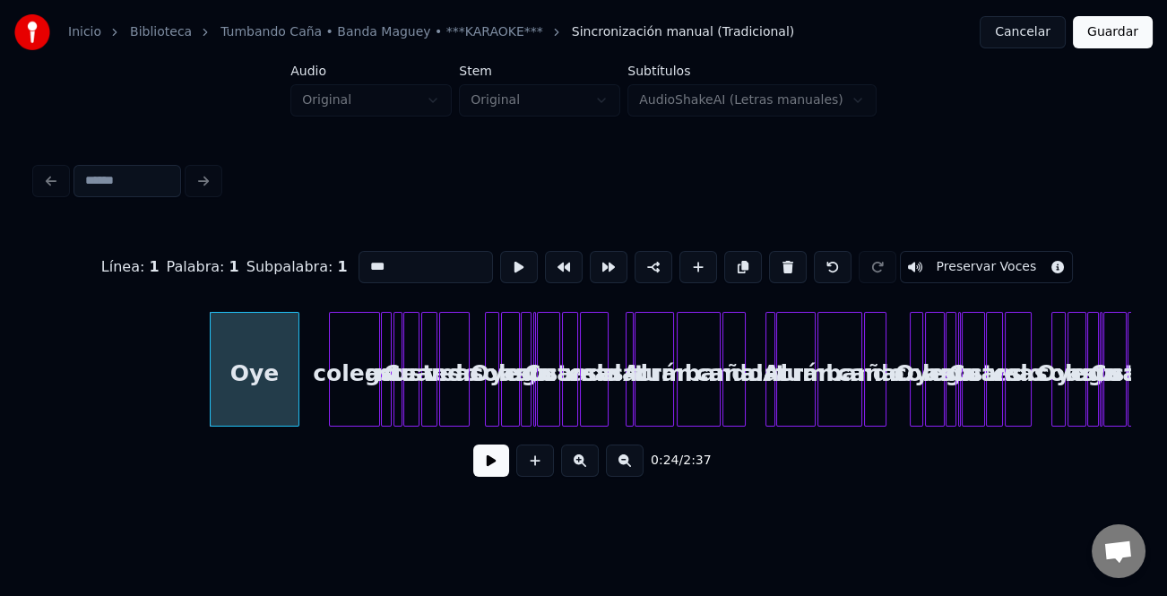
click at [580, 460] on button at bounding box center [580, 460] width 38 height 32
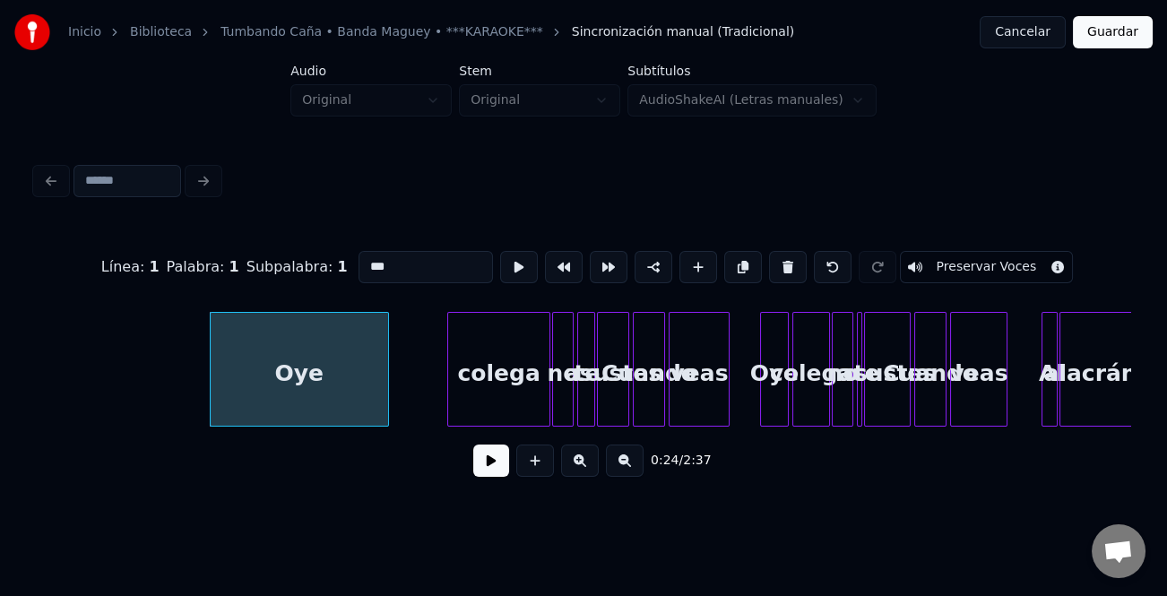
click at [580, 460] on button at bounding box center [580, 460] width 38 height 32
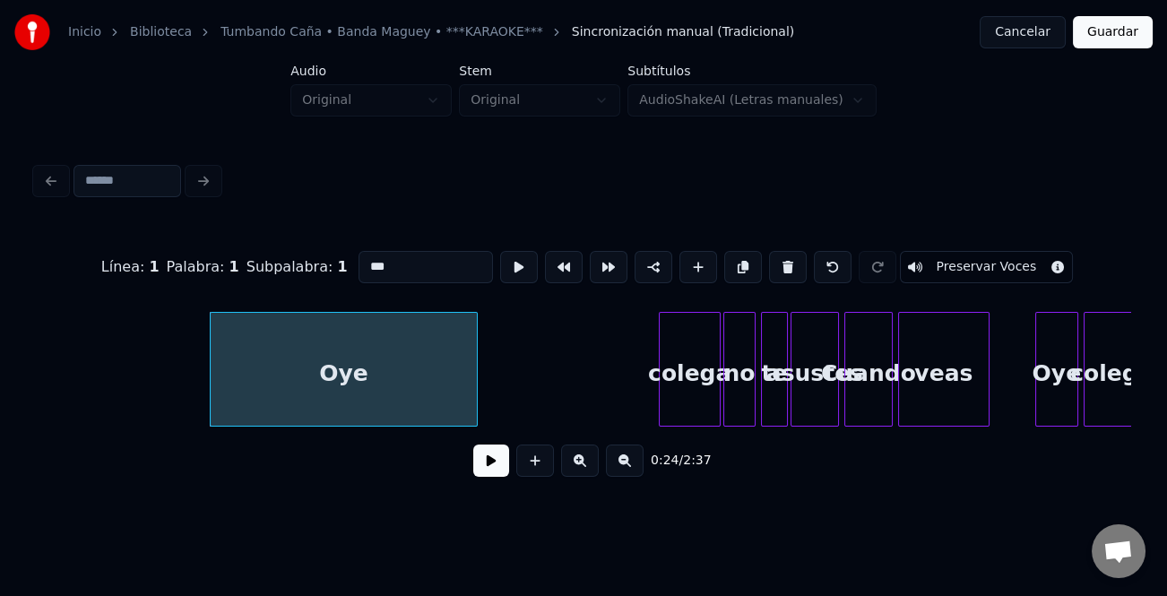
click at [660, 384] on div at bounding box center [662, 369] width 5 height 113
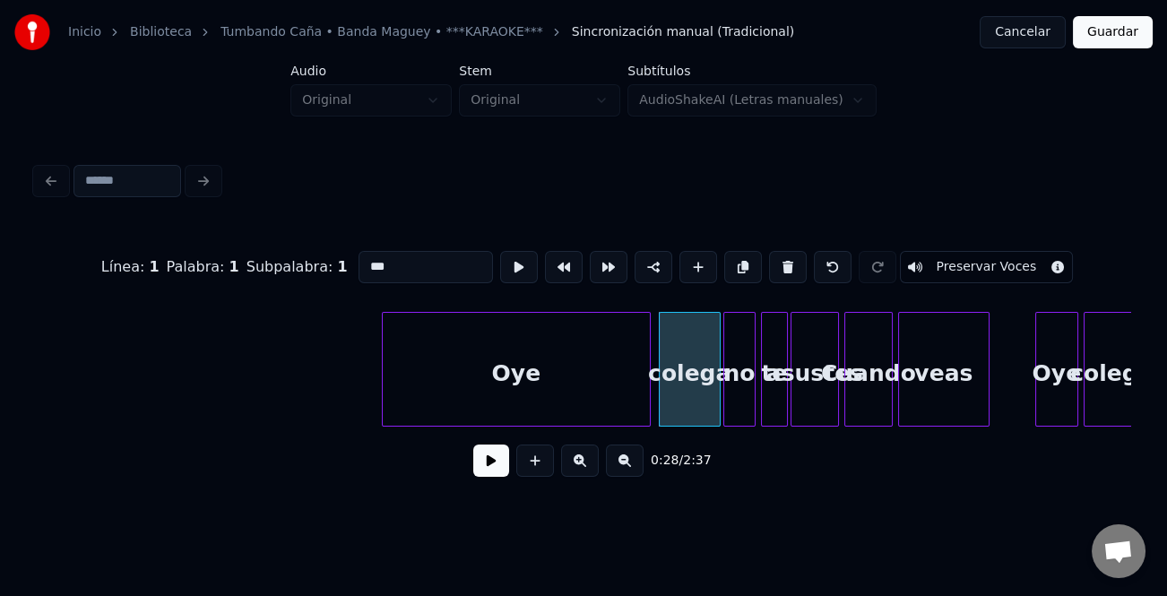
click at [556, 398] on div "Oye" at bounding box center [516, 374] width 267 height 122
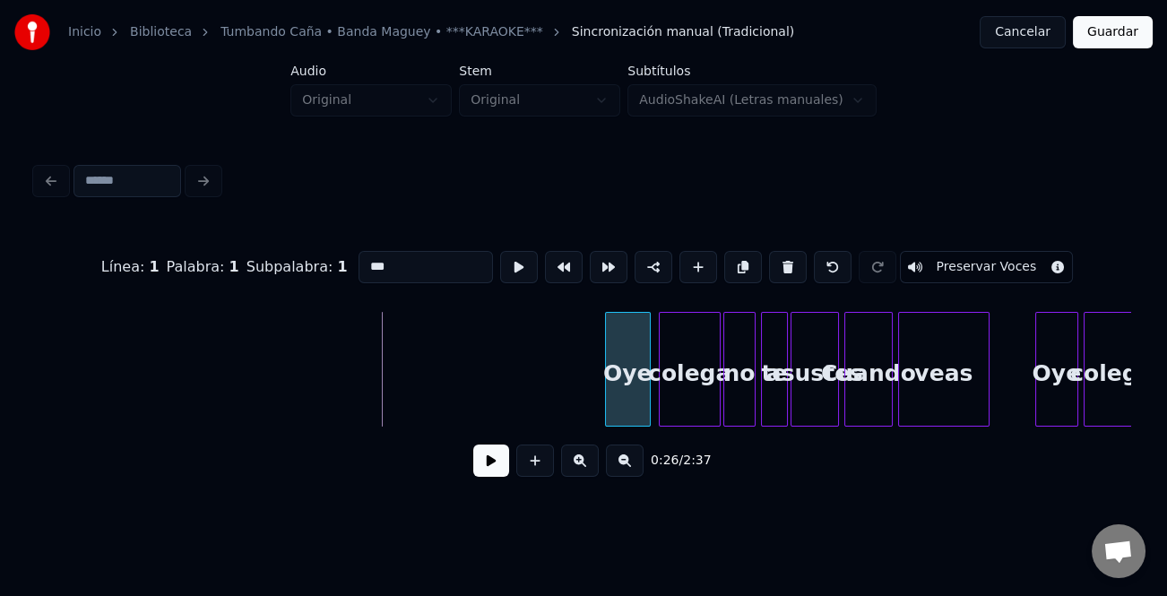
click at [608, 399] on div at bounding box center [608, 369] width 5 height 113
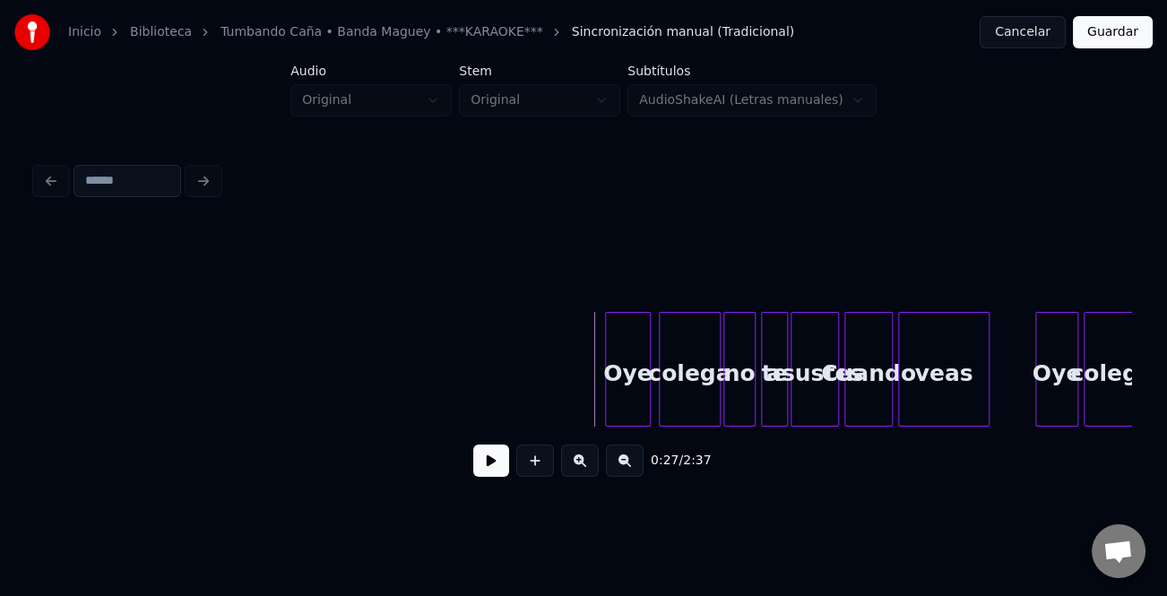
click at [491, 461] on button at bounding box center [491, 460] width 36 height 32
click at [576, 472] on button at bounding box center [580, 460] width 38 height 32
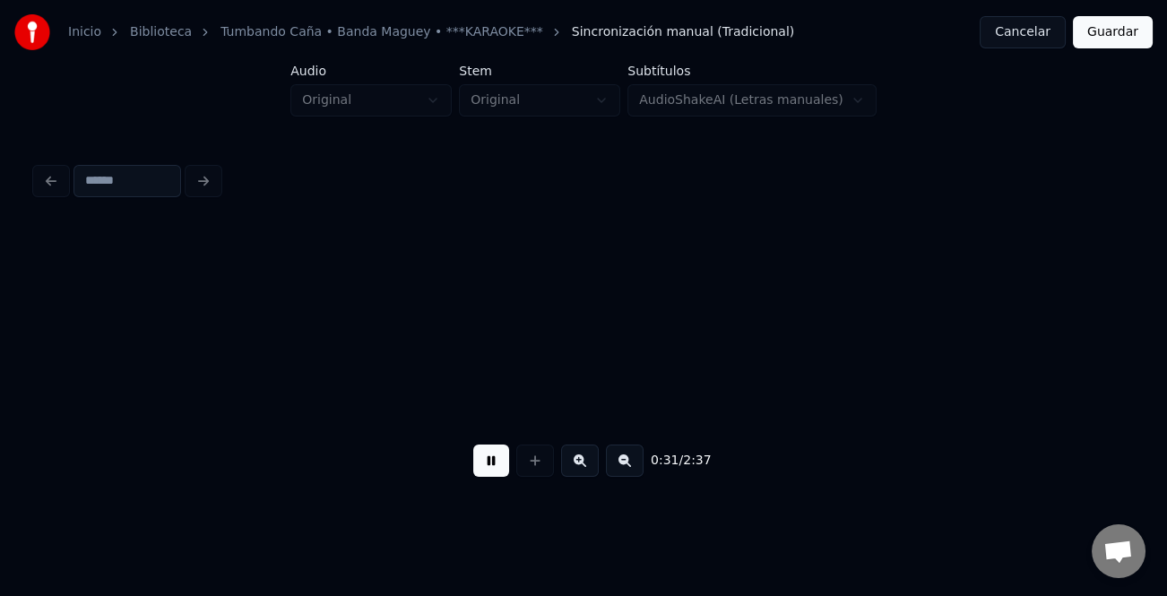
click at [576, 471] on button at bounding box center [580, 460] width 38 height 32
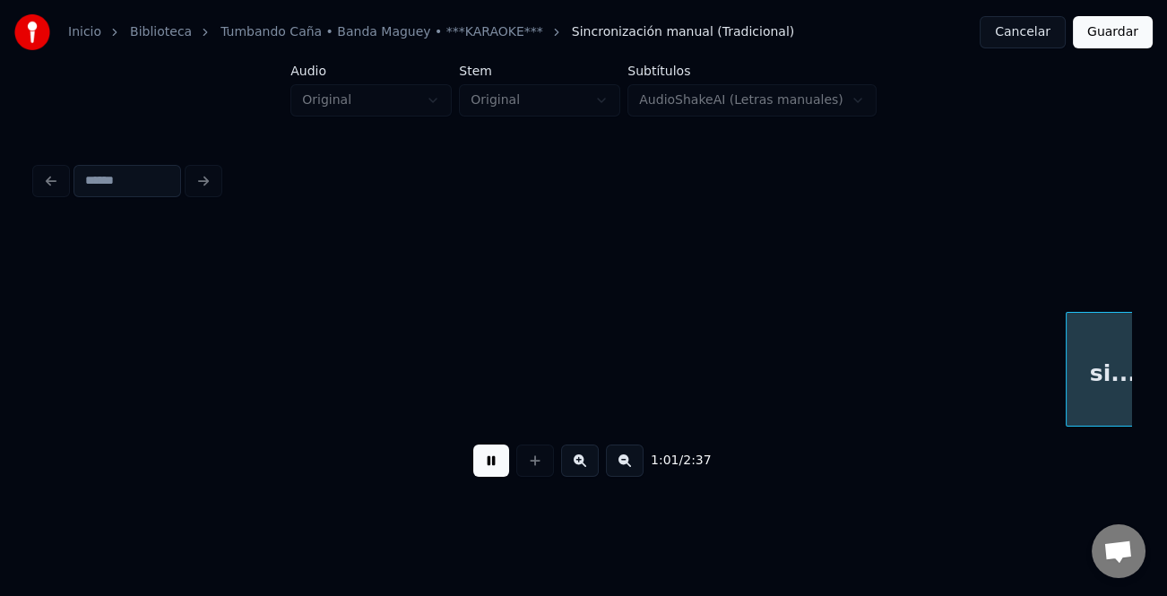
scroll to position [0, 13664]
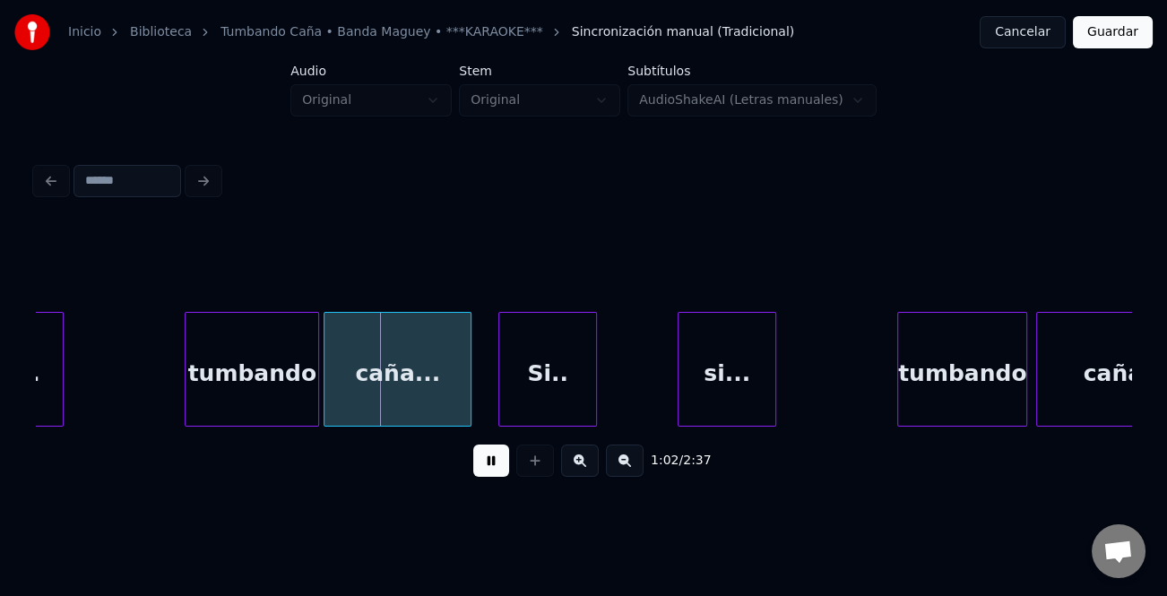
click at [486, 455] on button at bounding box center [491, 460] width 36 height 32
click at [246, 385] on div "tumbando" at bounding box center [251, 374] width 133 height 122
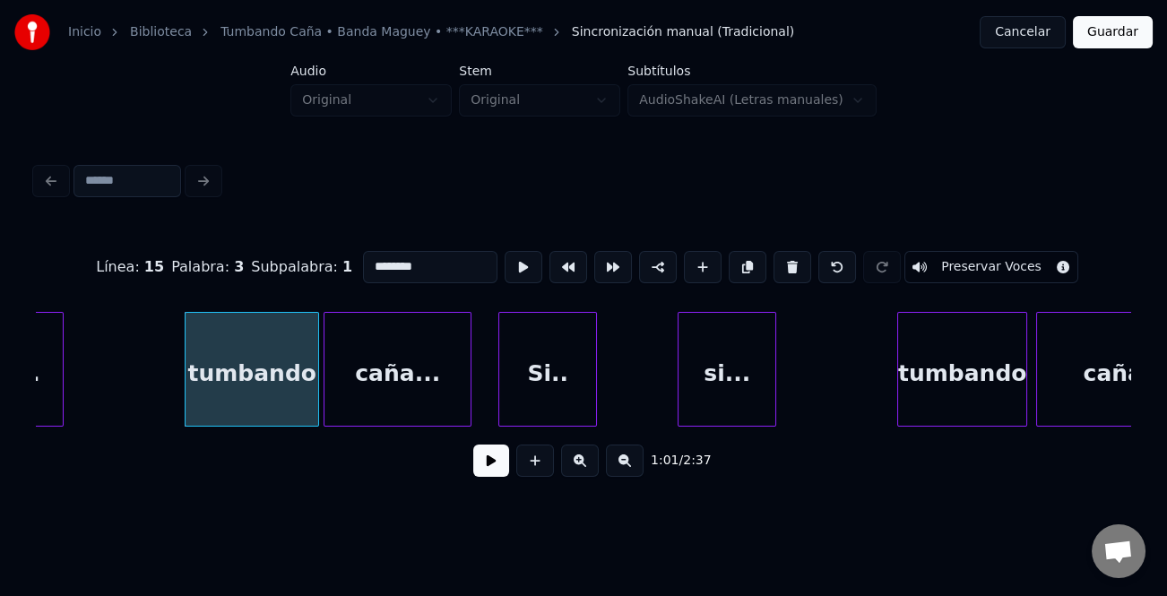
click at [369, 257] on input "********" at bounding box center [430, 267] width 134 height 32
type input "********"
click at [502, 458] on button at bounding box center [491, 460] width 36 height 32
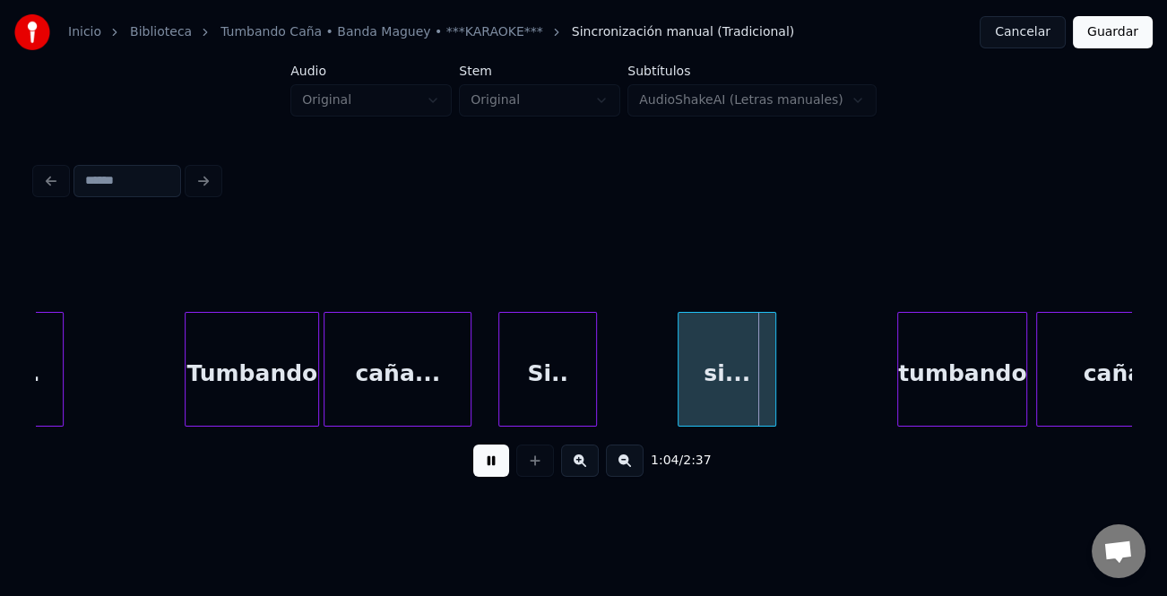
drag, startPoint x: 502, startPoint y: 458, endPoint x: 1103, endPoint y: 346, distance: 611.6
click at [504, 456] on button at bounding box center [491, 460] width 36 height 32
click at [957, 356] on div "tumbando" at bounding box center [962, 374] width 128 height 122
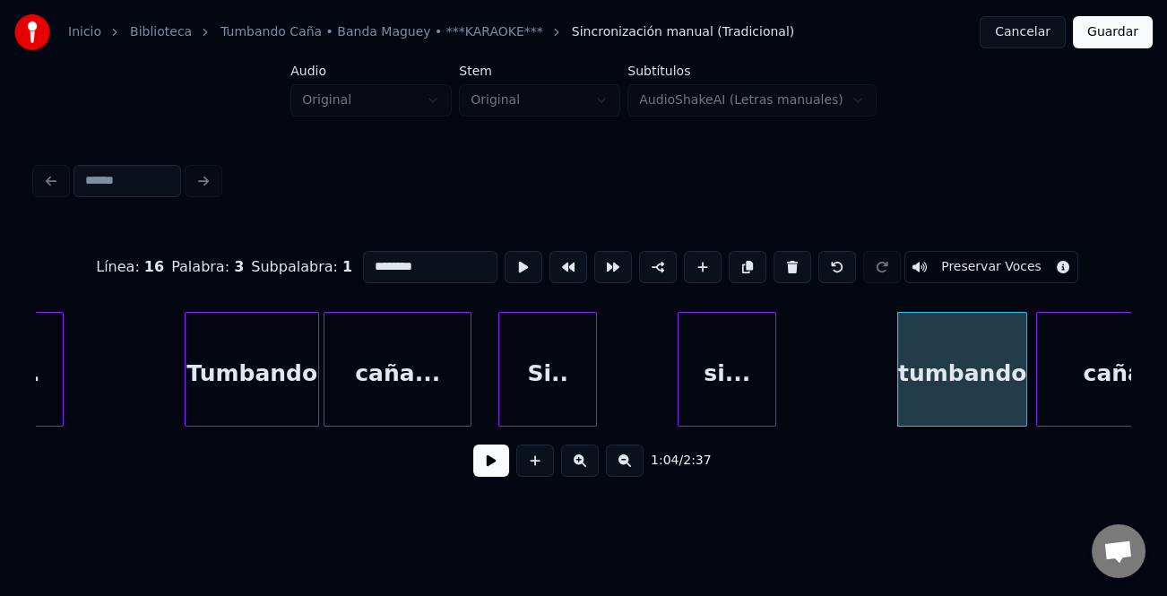
click at [365, 254] on input "********" at bounding box center [430, 267] width 134 height 32
click at [369, 261] on input "********" at bounding box center [430, 267] width 134 height 32
type input "********"
click at [496, 465] on button at bounding box center [491, 460] width 36 height 32
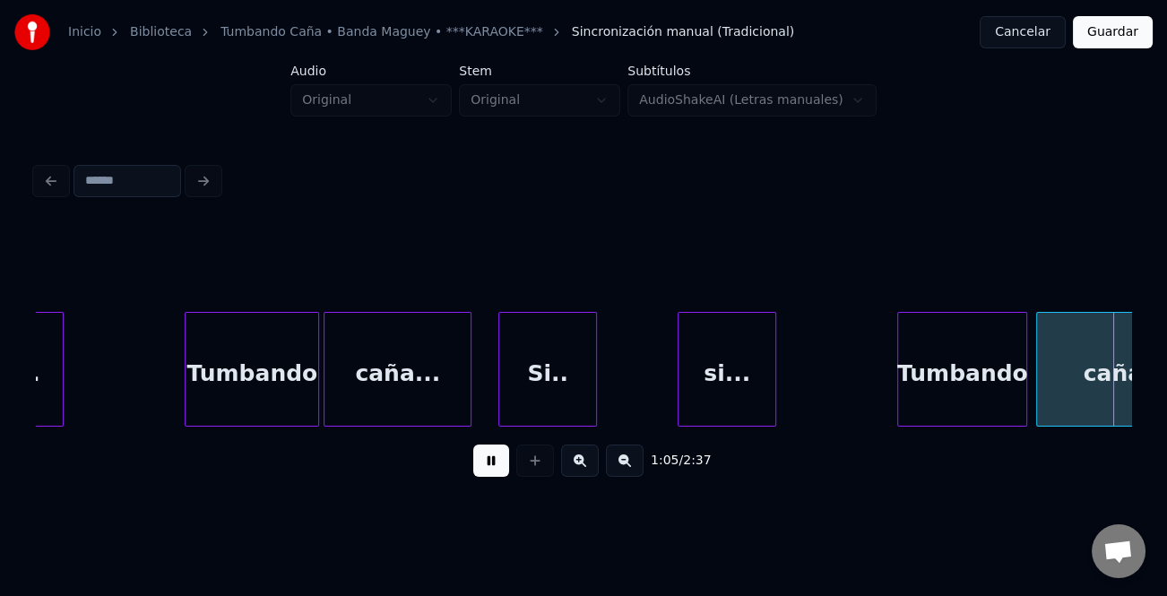
scroll to position [0, 14762]
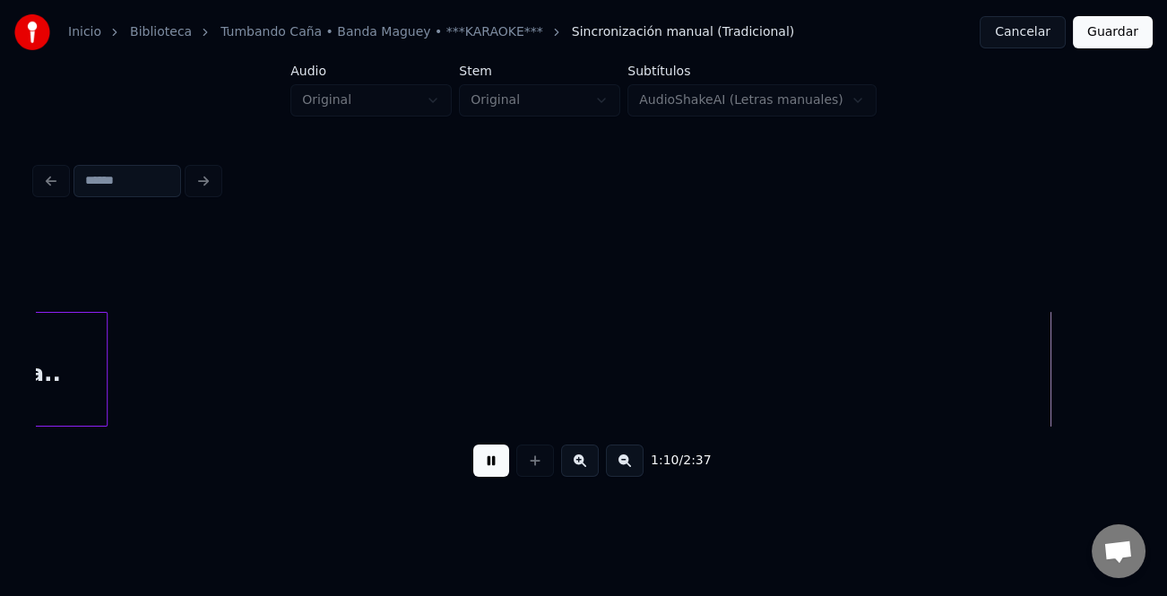
click at [621, 470] on button at bounding box center [625, 460] width 38 height 32
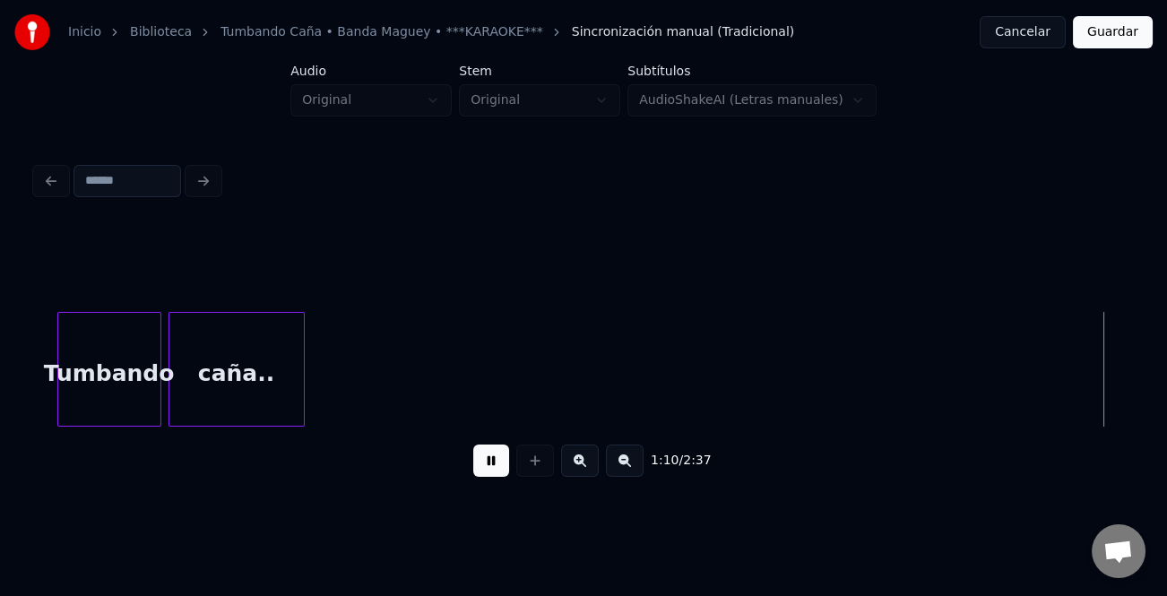
click at [622, 469] on button at bounding box center [625, 460] width 38 height 32
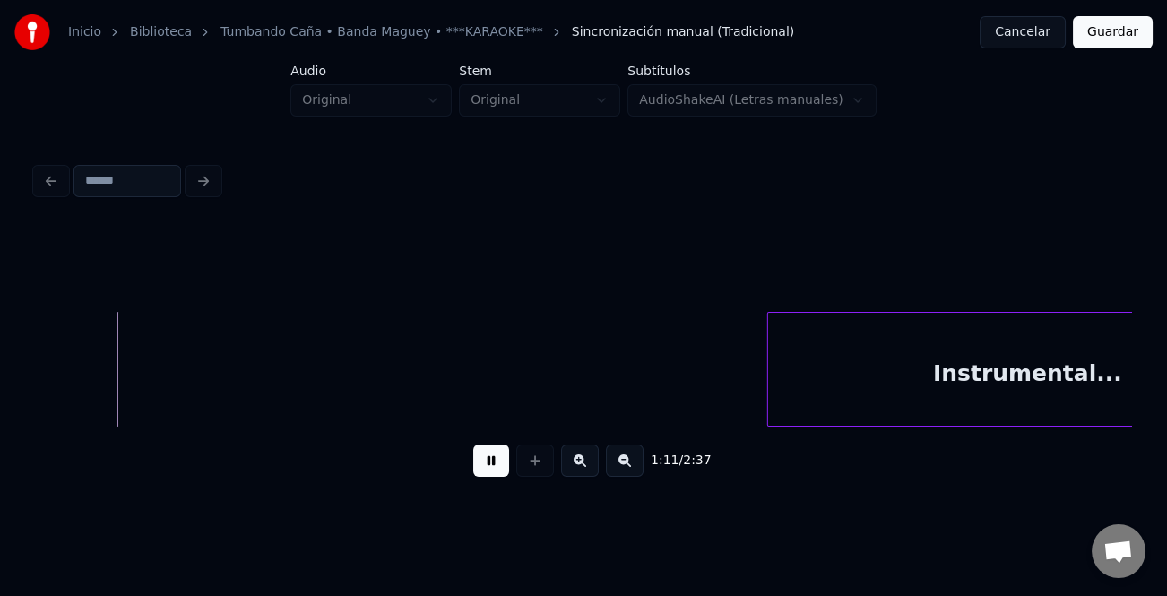
click at [625, 469] on button at bounding box center [625, 460] width 38 height 32
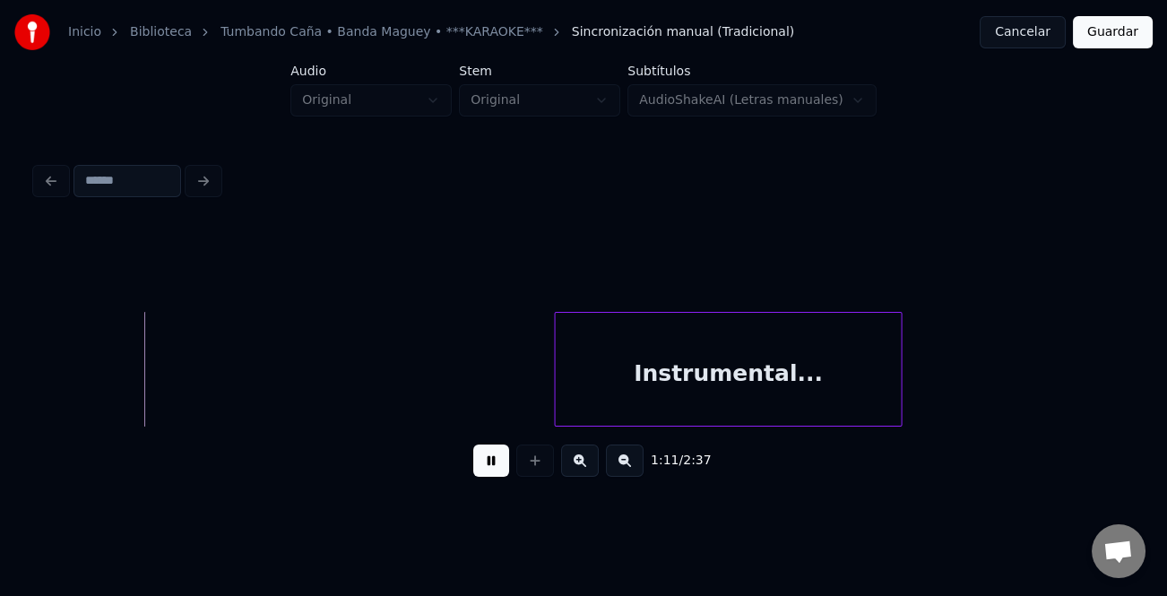
click at [625, 469] on button at bounding box center [625, 460] width 38 height 32
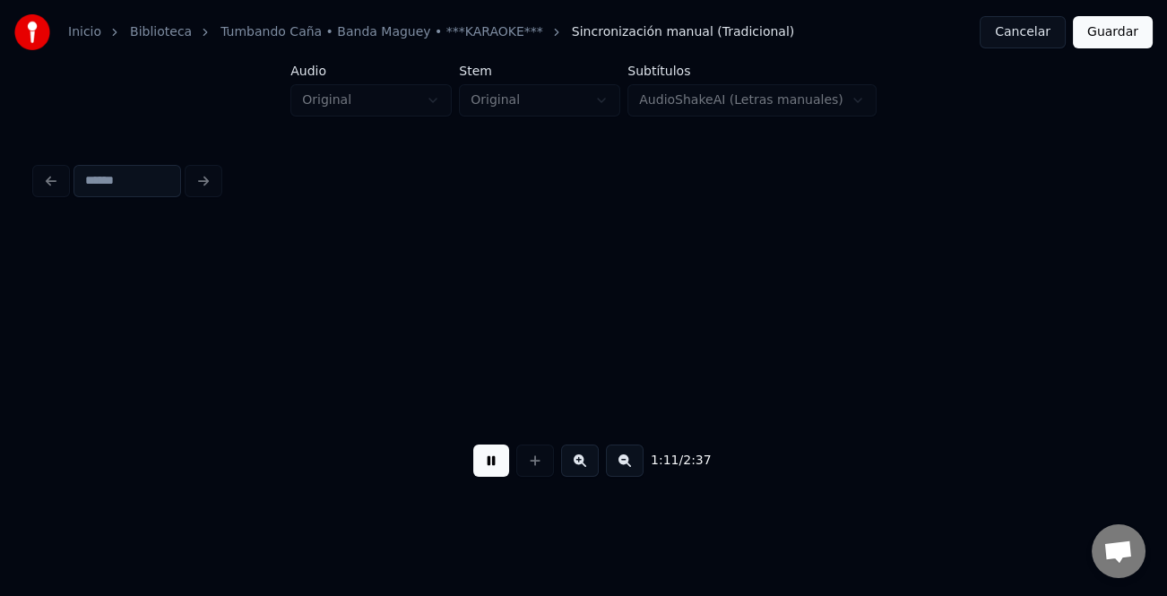
scroll to position [0, 3094]
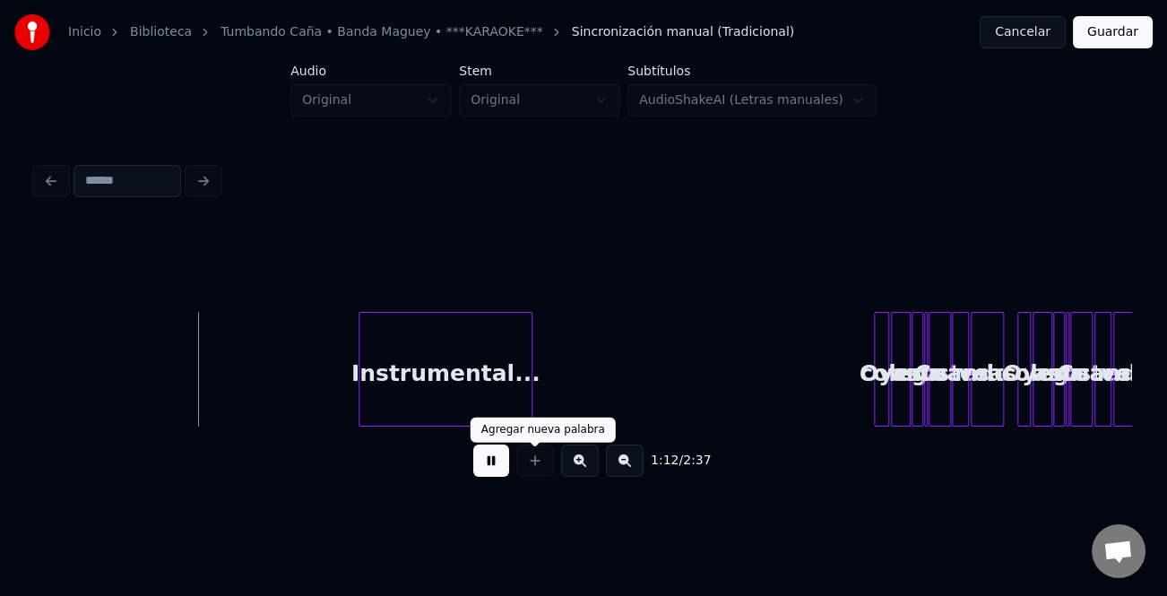
drag, startPoint x: 496, startPoint y: 463, endPoint x: 530, endPoint y: 417, distance: 57.2
click at [496, 461] on button at bounding box center [491, 460] width 36 height 32
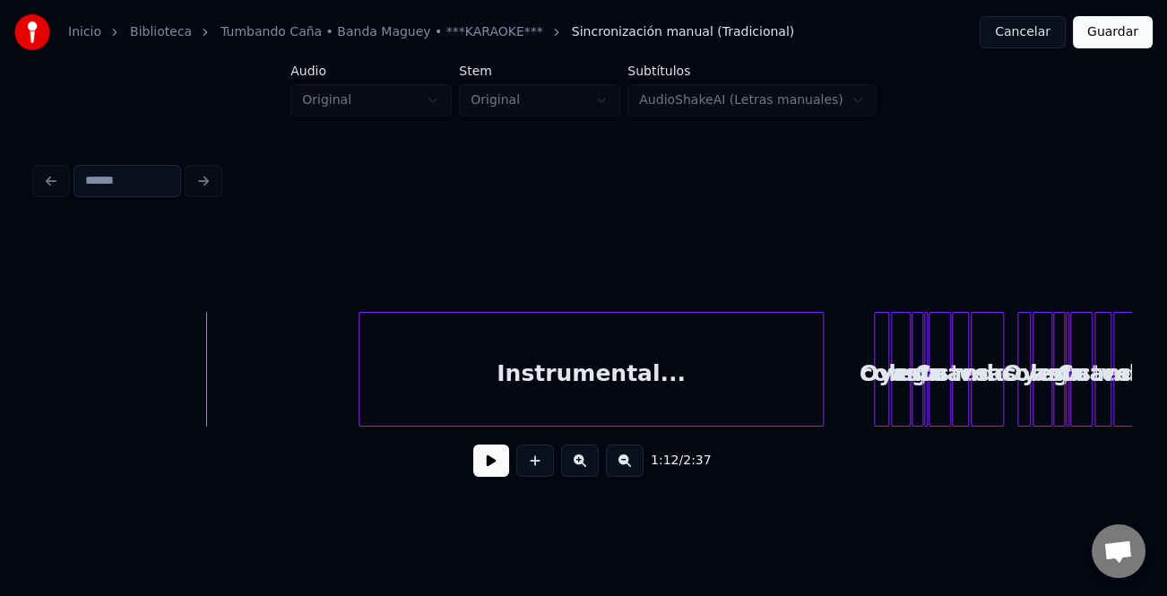
click at [817, 410] on div at bounding box center [819, 369] width 5 height 113
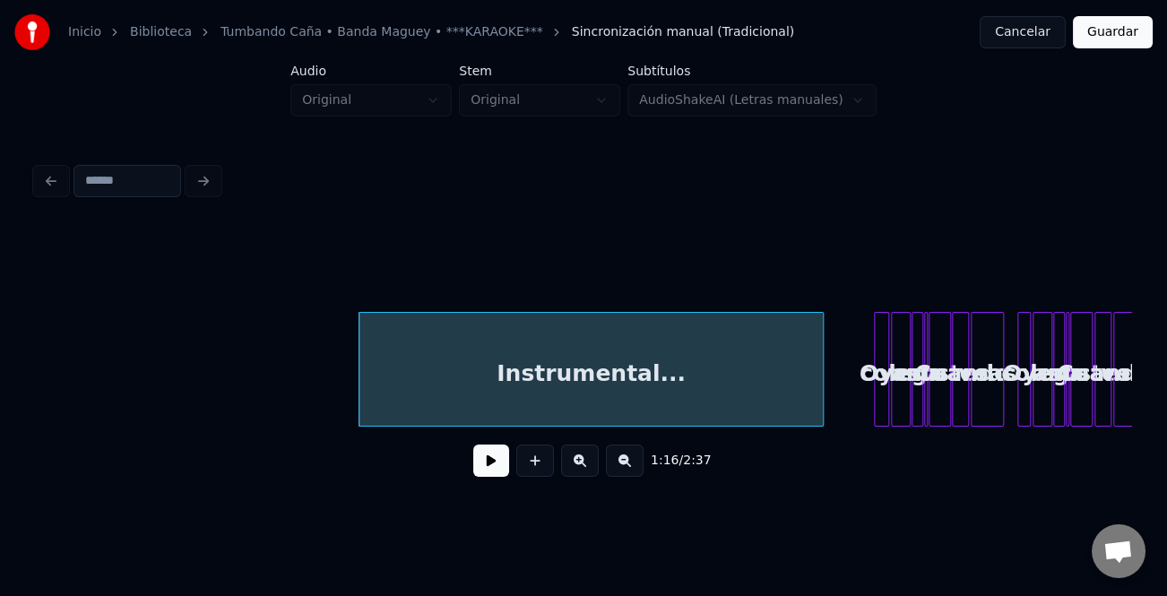
click at [566, 433] on div "1:16 / 2:37" at bounding box center [583, 358] width 1095 height 272
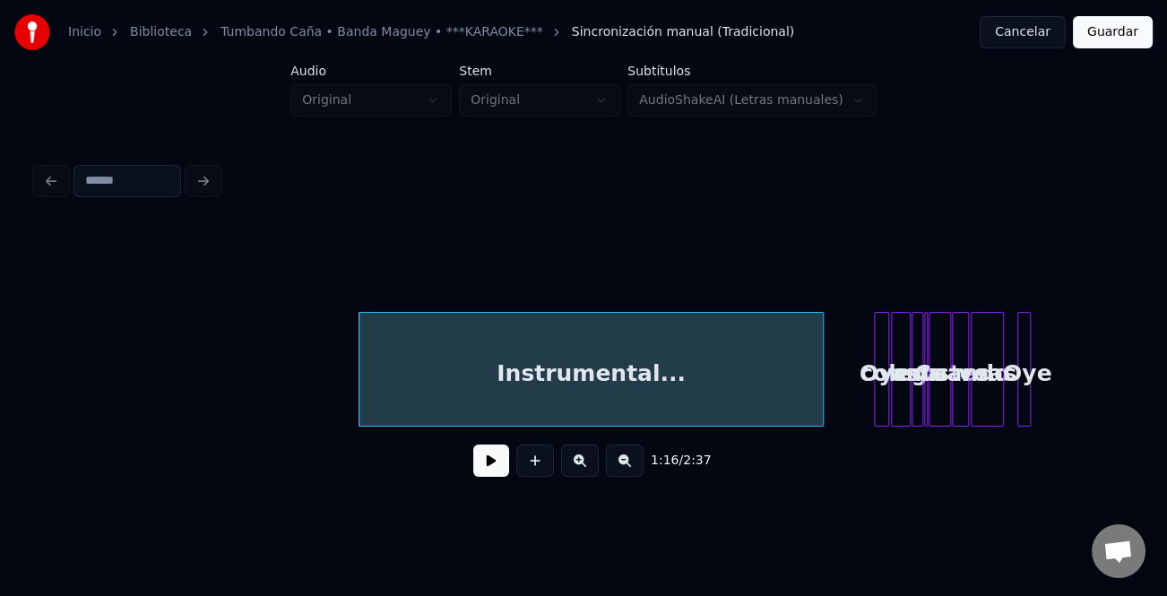
scroll to position [0, 2920]
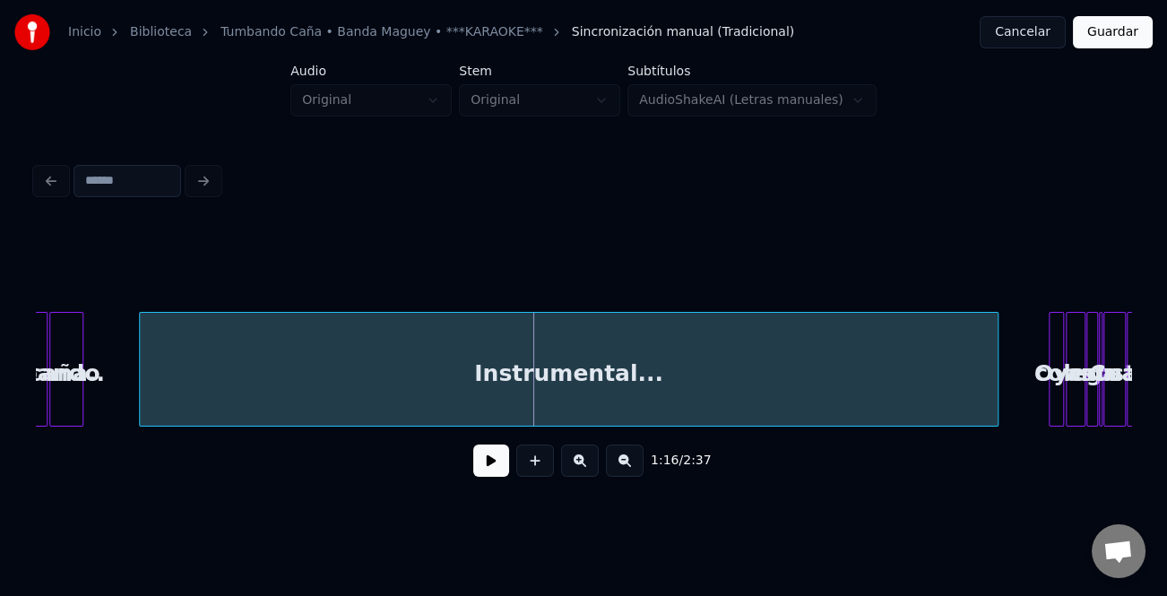
click at [141, 355] on div at bounding box center [142, 369] width 5 height 113
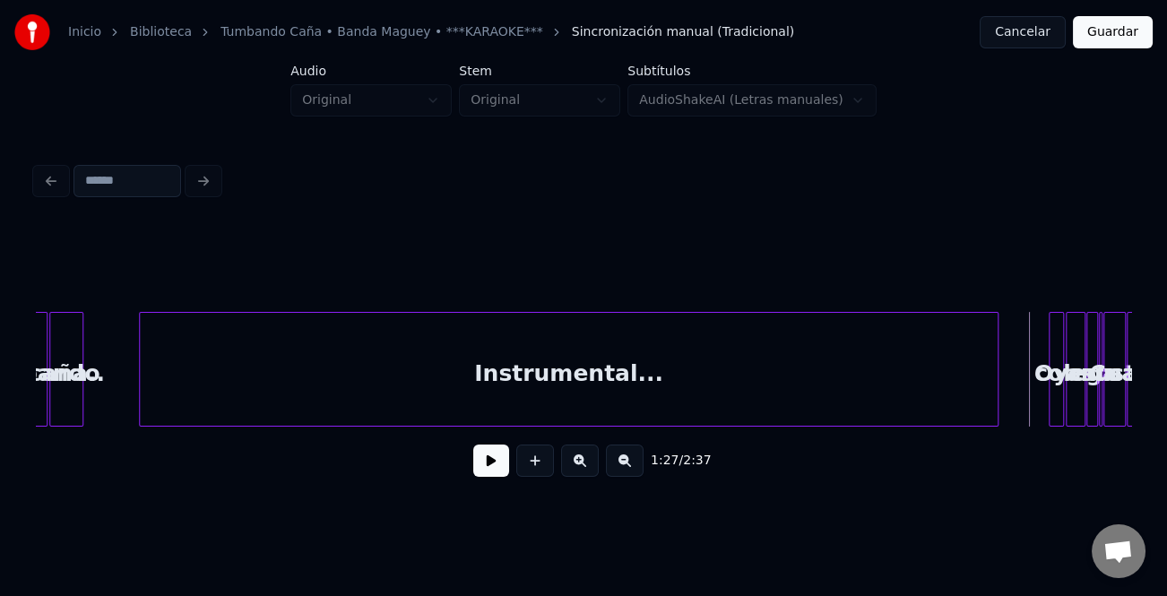
click at [505, 468] on button at bounding box center [491, 460] width 36 height 32
click at [591, 472] on button at bounding box center [580, 460] width 38 height 32
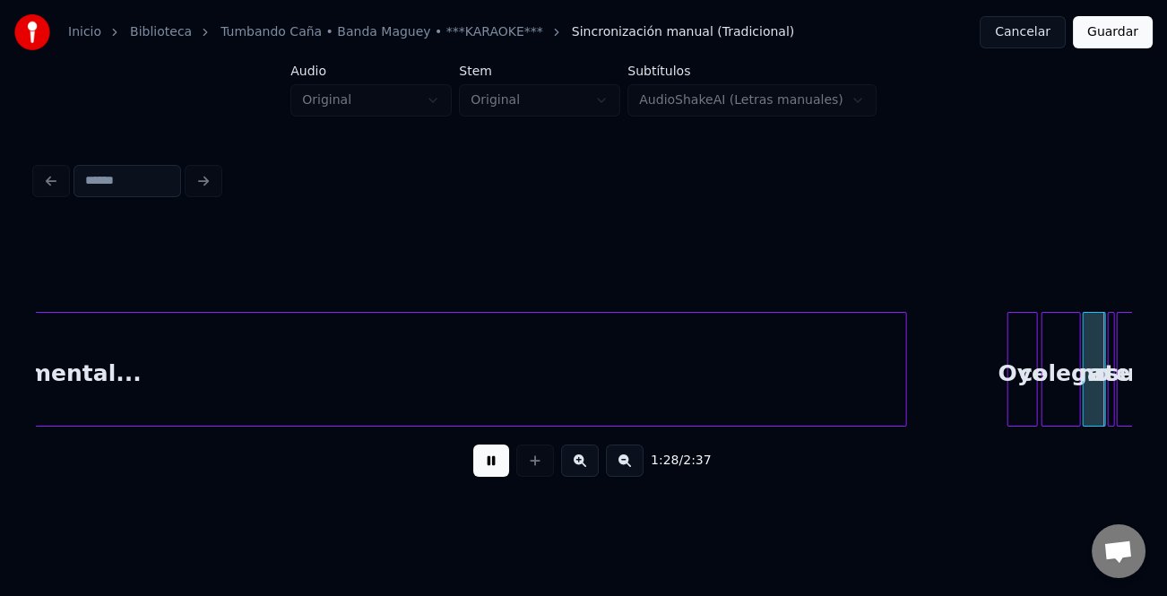
click at [591, 472] on button at bounding box center [580, 460] width 38 height 32
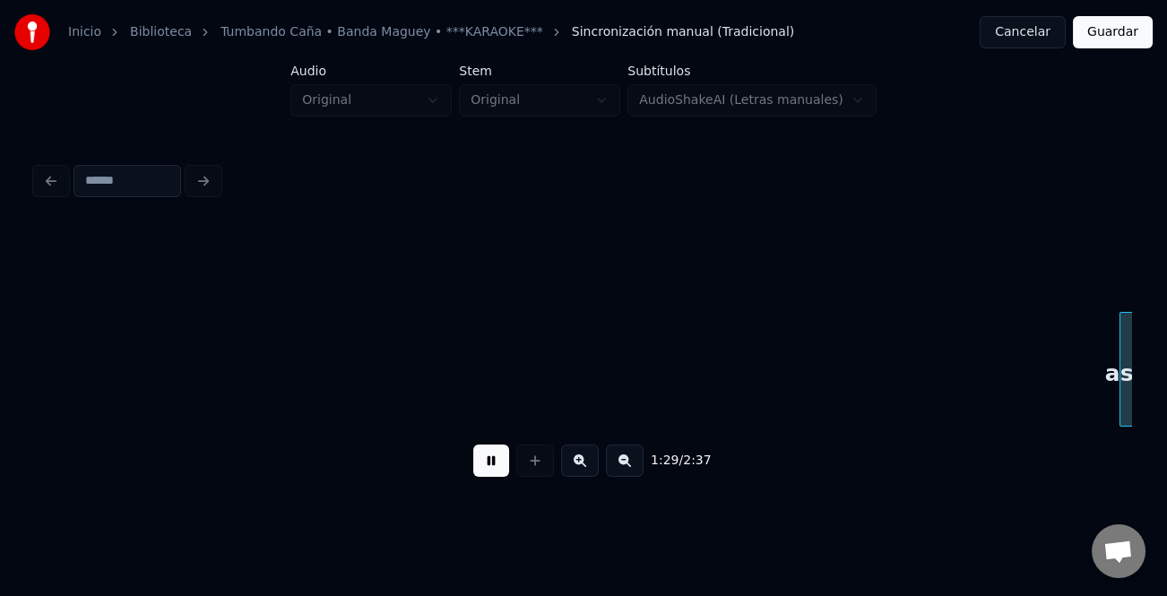
click at [591, 472] on button at bounding box center [580, 460] width 38 height 32
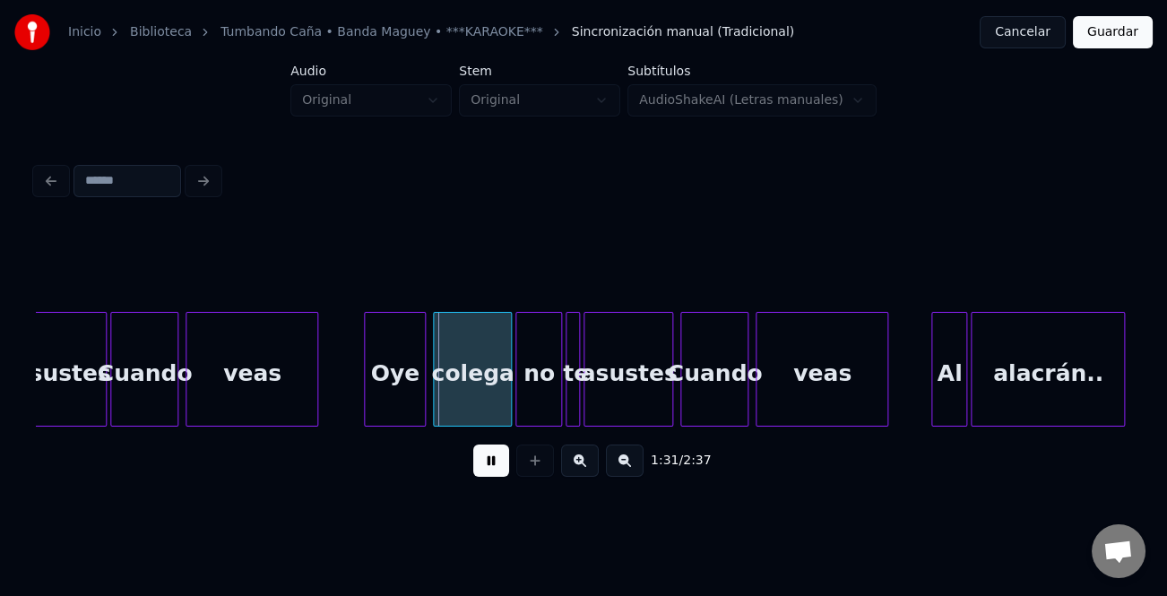
click at [368, 402] on div at bounding box center [367, 369] width 5 height 113
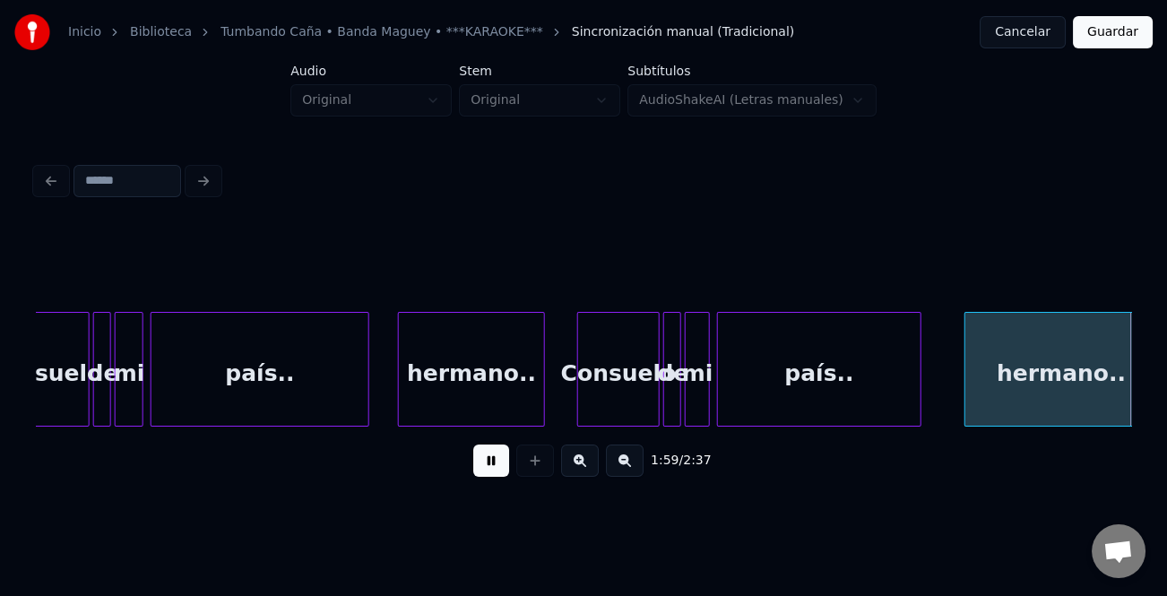
scroll to position [0, 21448]
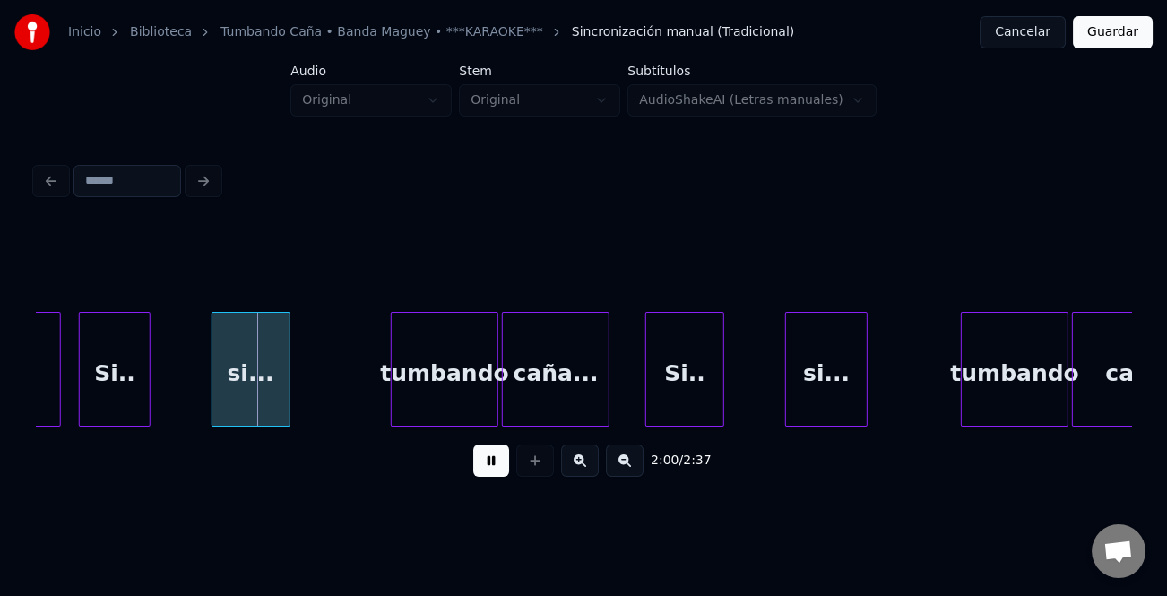
click at [251, 390] on div "si..." at bounding box center [250, 374] width 77 height 122
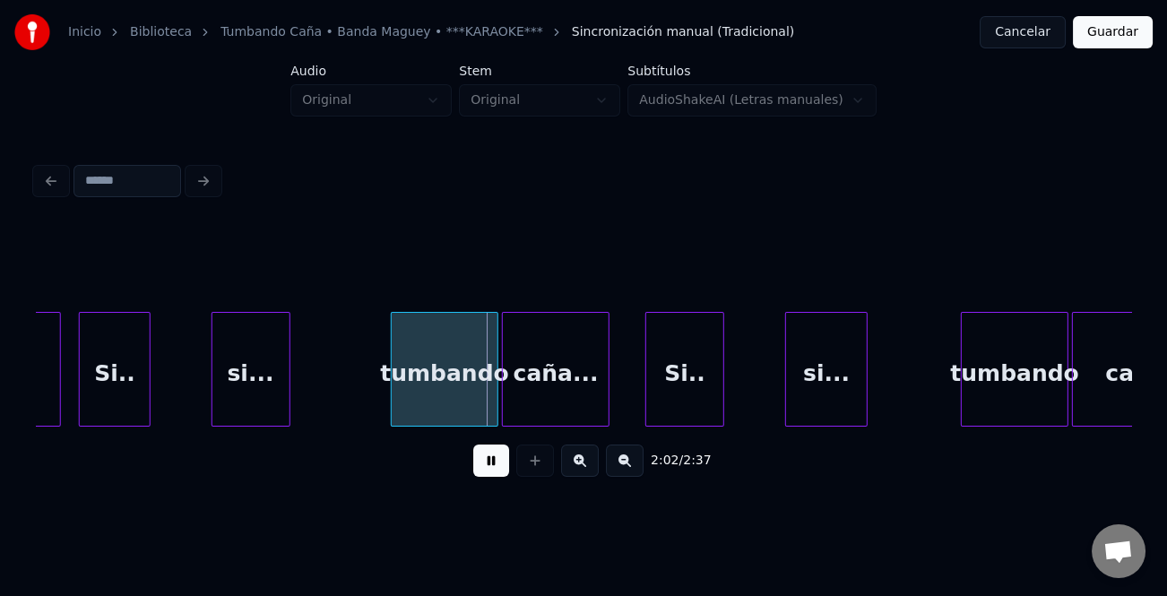
drag, startPoint x: 483, startPoint y: 466, endPoint x: 429, endPoint y: 377, distance: 103.7
click at [484, 466] on button at bounding box center [491, 460] width 36 height 32
click at [425, 375] on div "tumbando" at bounding box center [445, 374] width 106 height 122
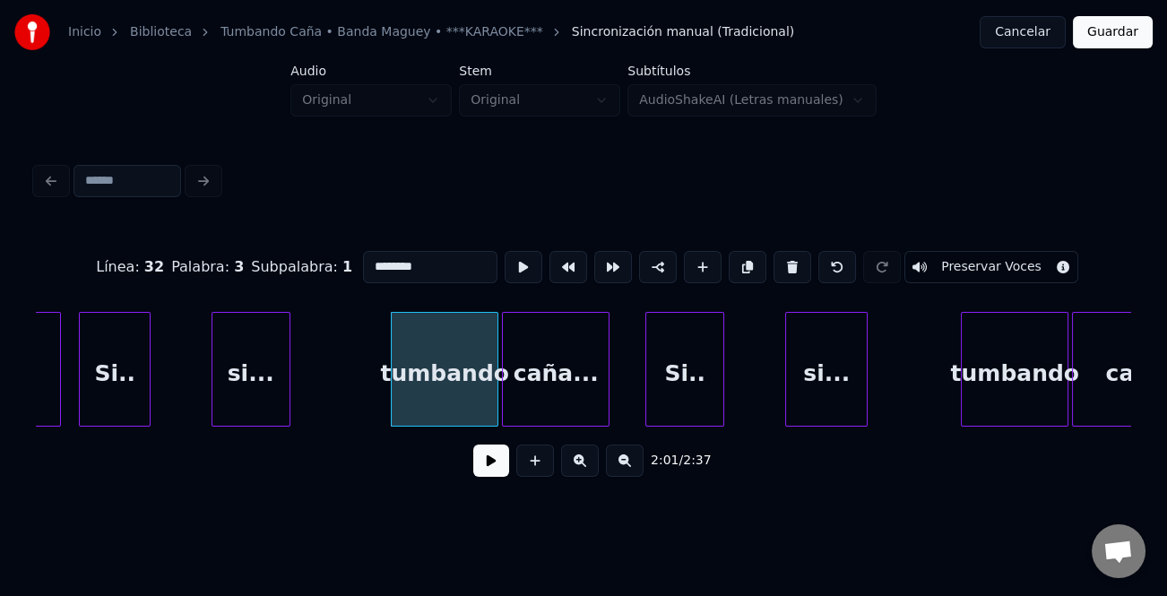
click at [368, 259] on input "********" at bounding box center [430, 267] width 134 height 32
click at [517, 461] on button at bounding box center [535, 460] width 38 height 32
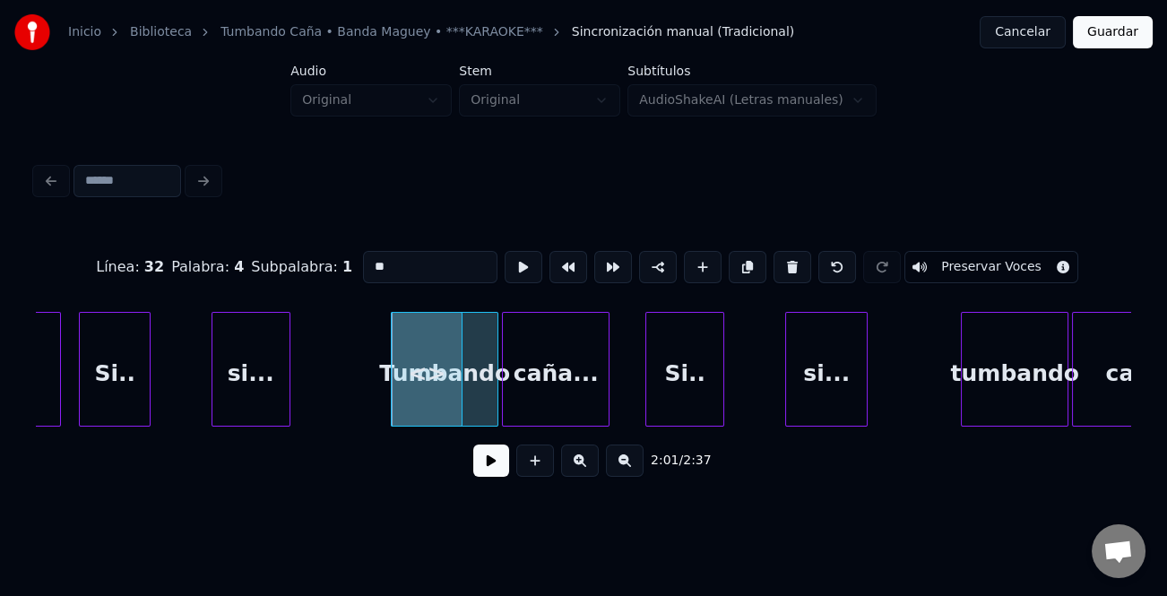
click at [1022, 381] on div "tumbando" at bounding box center [1015, 374] width 106 height 122
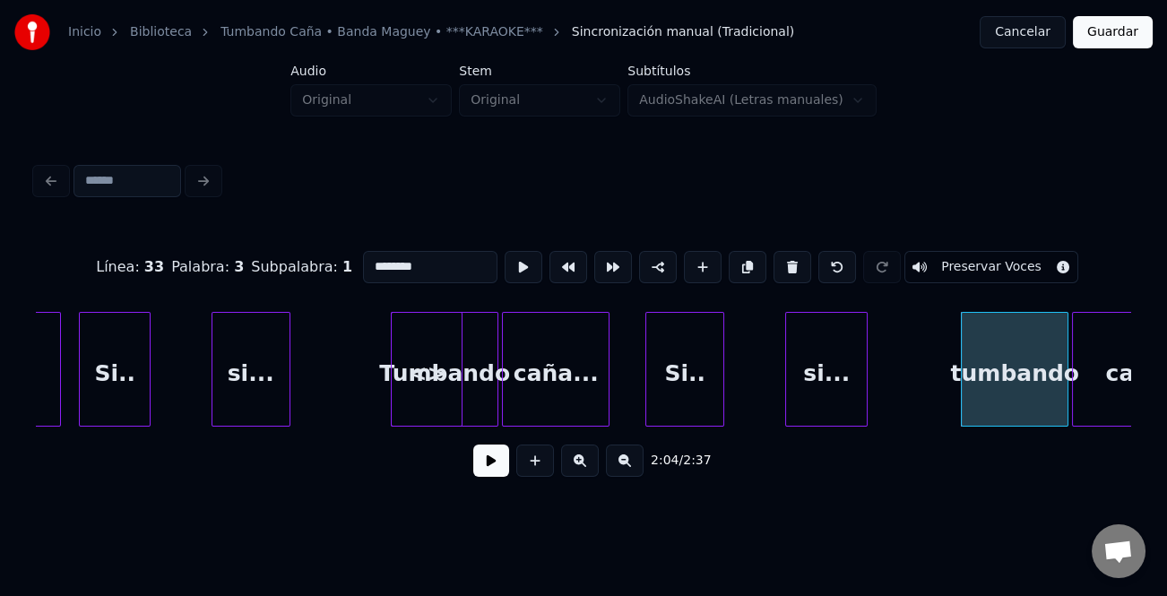
click at [367, 254] on input "********" at bounding box center [430, 267] width 134 height 32
type input "********"
click at [495, 467] on button at bounding box center [491, 460] width 36 height 32
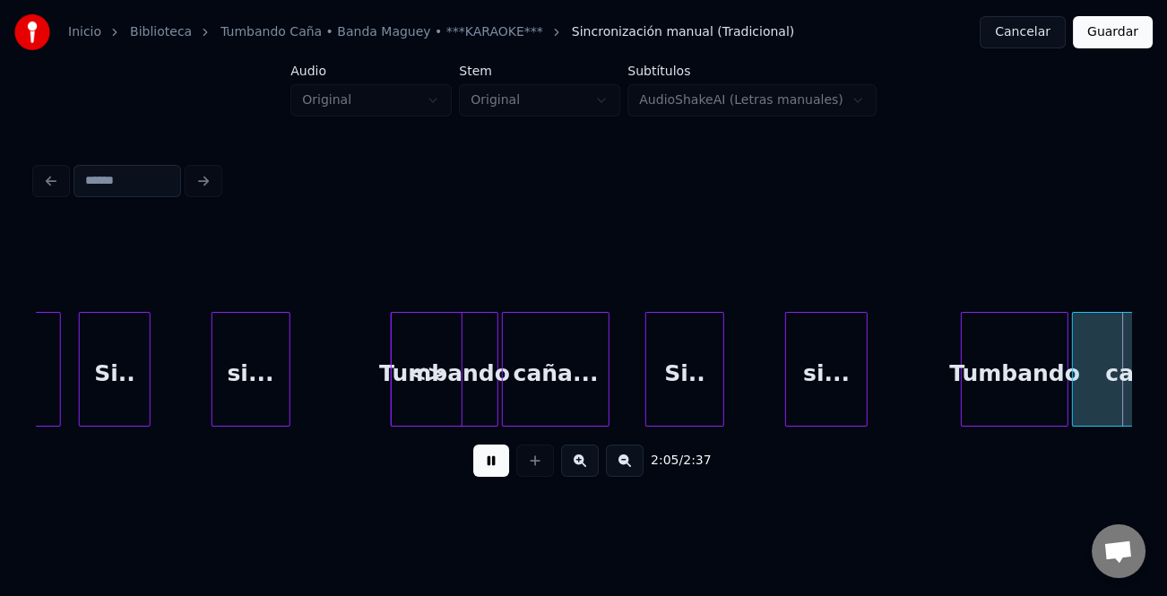
scroll to position [0, 22543]
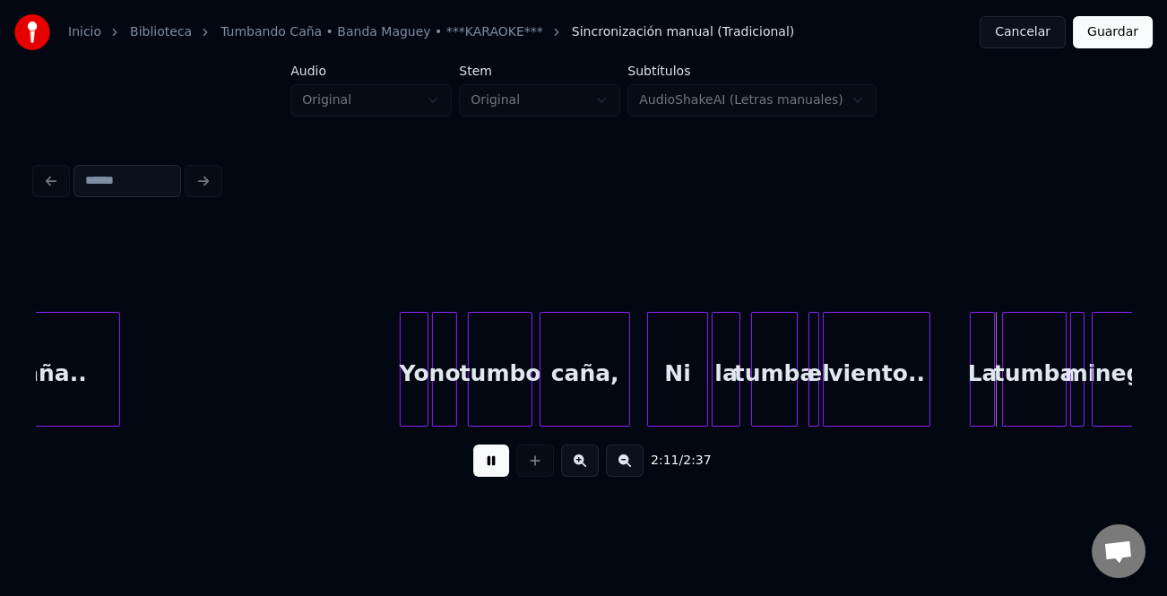
click at [627, 410] on div at bounding box center [626, 369] width 5 height 113
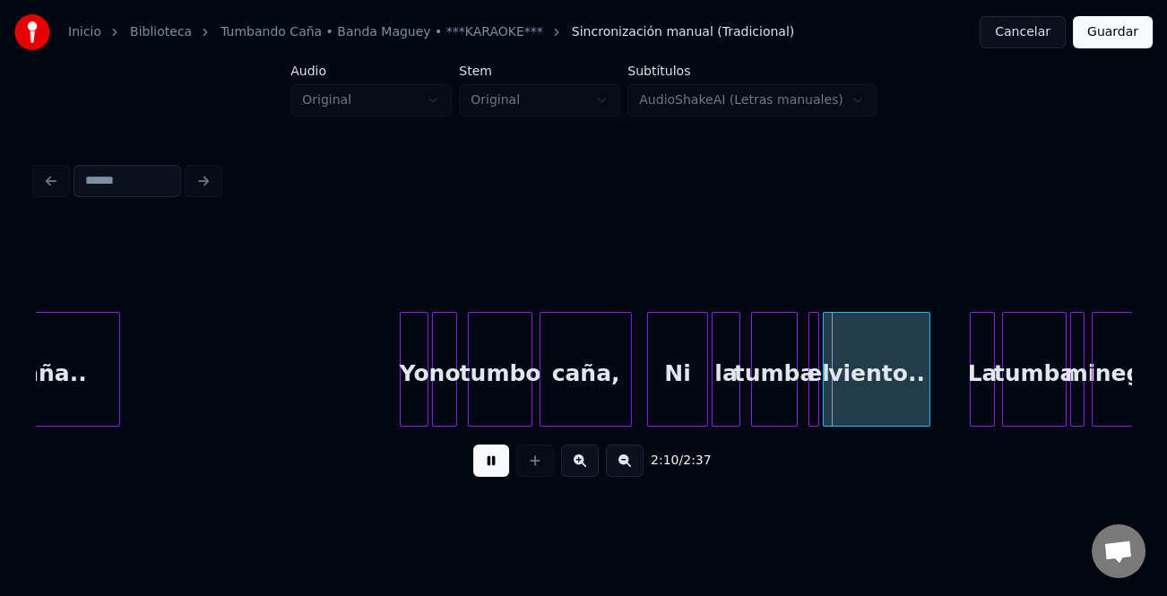
click at [590, 472] on button at bounding box center [580, 460] width 38 height 32
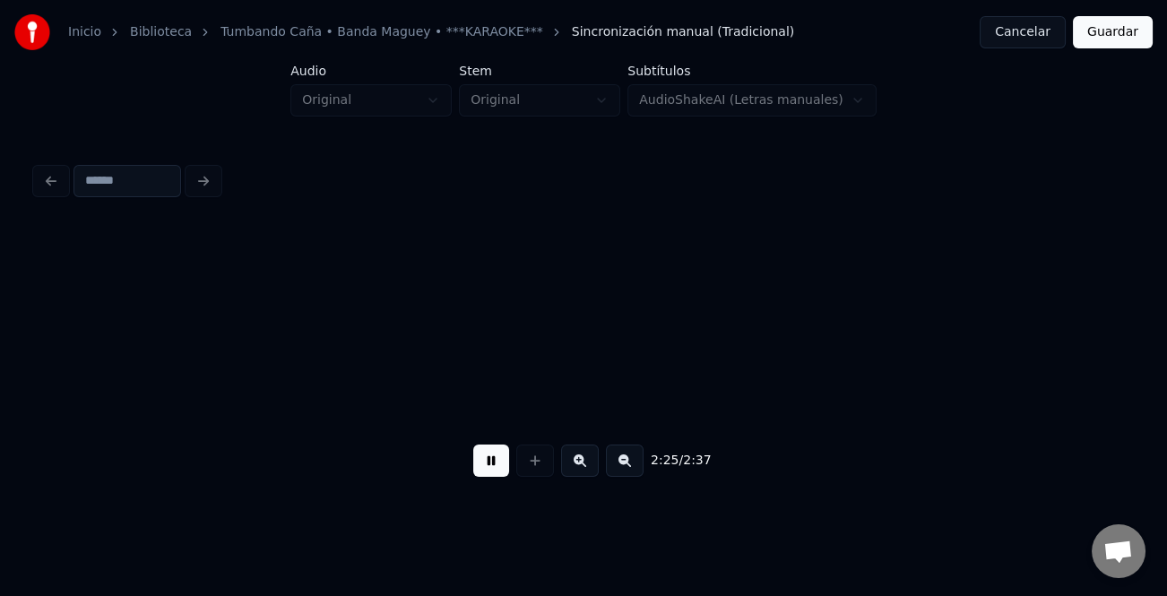
scroll to position [0, 32555]
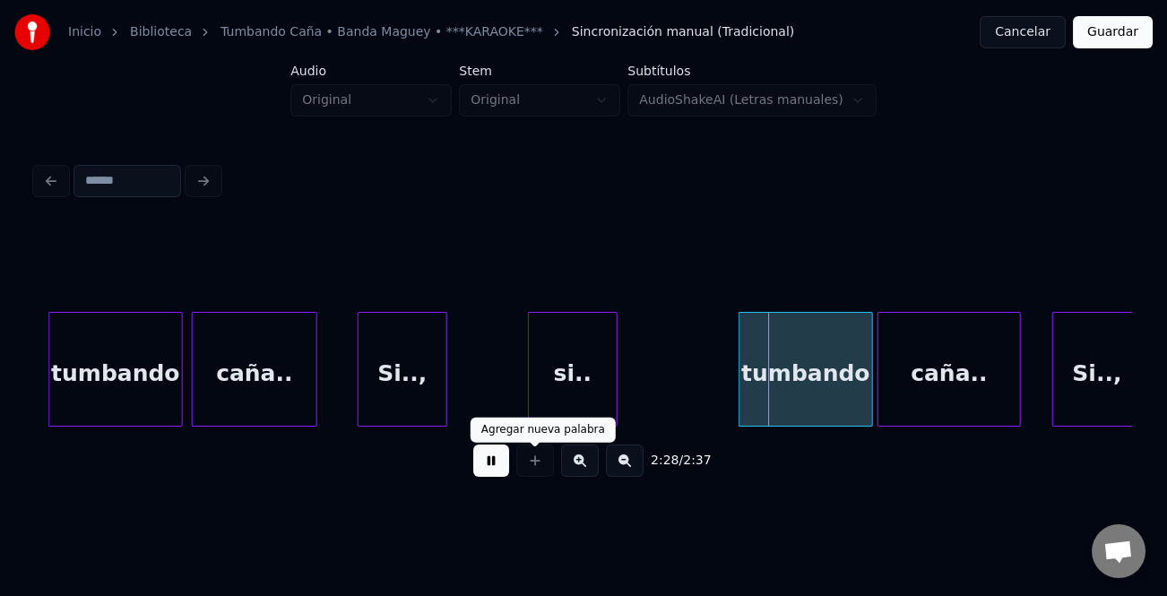
drag, startPoint x: 498, startPoint y: 461, endPoint x: 516, endPoint y: 461, distance: 17.9
click at [499, 461] on button at bounding box center [491, 460] width 36 height 32
click at [806, 374] on div "tumbando" at bounding box center [805, 374] width 133 height 122
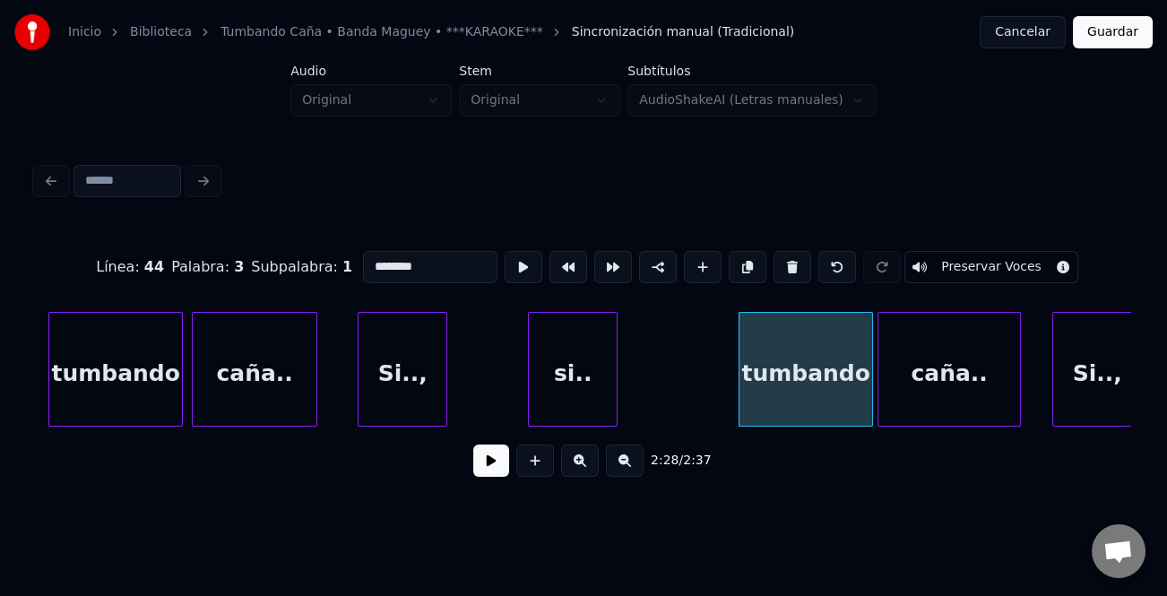
click at [367, 261] on input "********" at bounding box center [430, 267] width 134 height 32
click at [107, 376] on div "tumbando" at bounding box center [115, 374] width 133 height 122
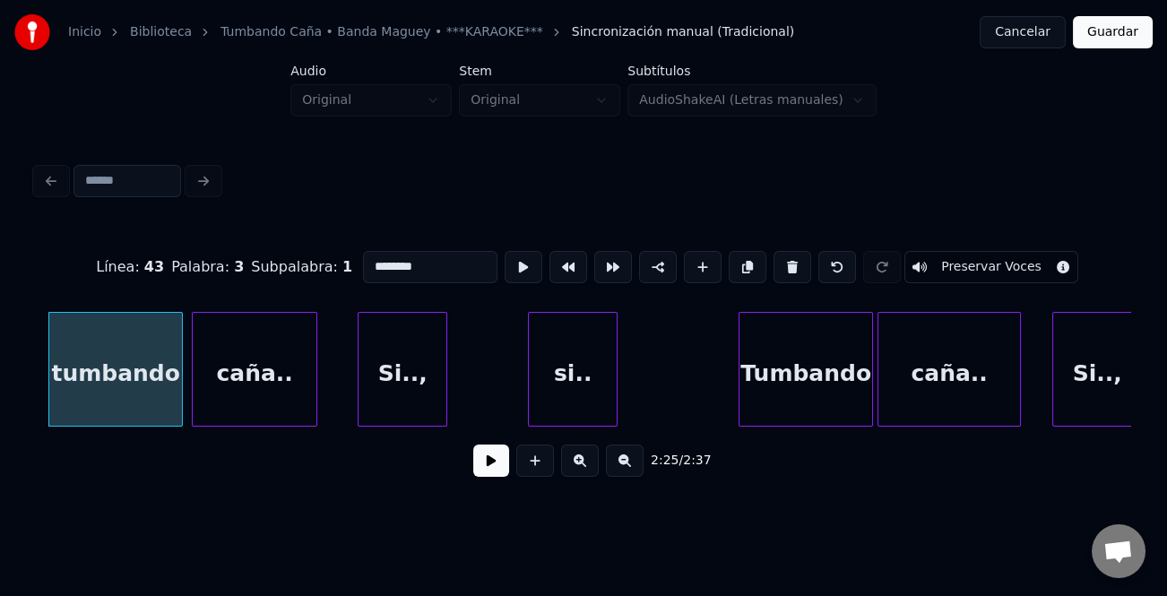
click at [366, 254] on input "********" at bounding box center [430, 267] width 134 height 32
type input "********"
click at [486, 468] on button at bounding box center [491, 460] width 36 height 32
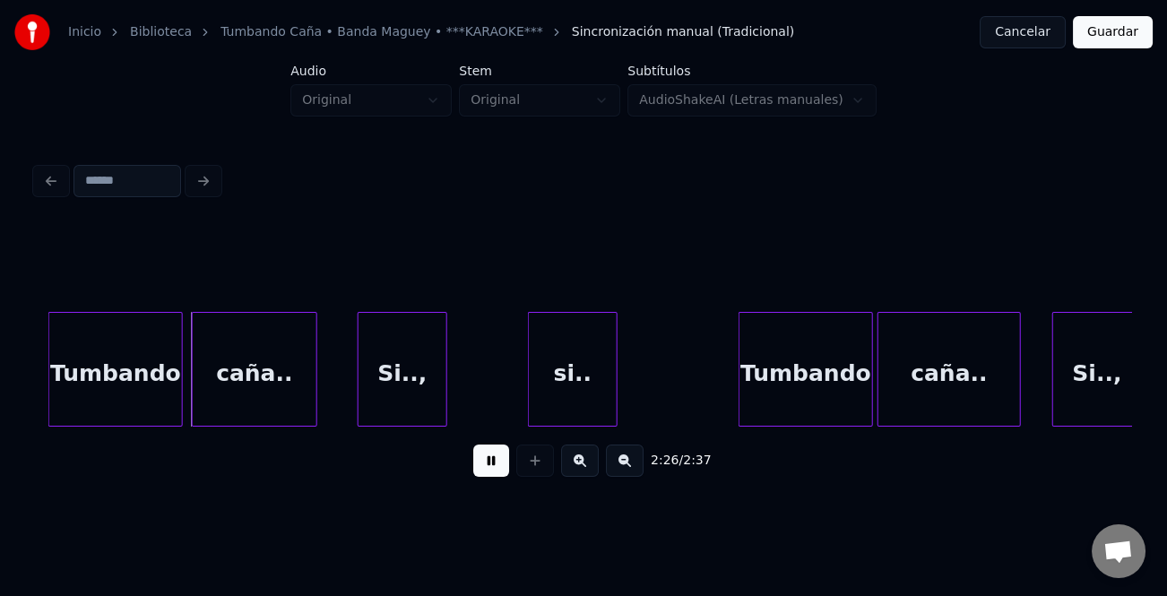
click at [487, 468] on button at bounding box center [491, 460] width 36 height 32
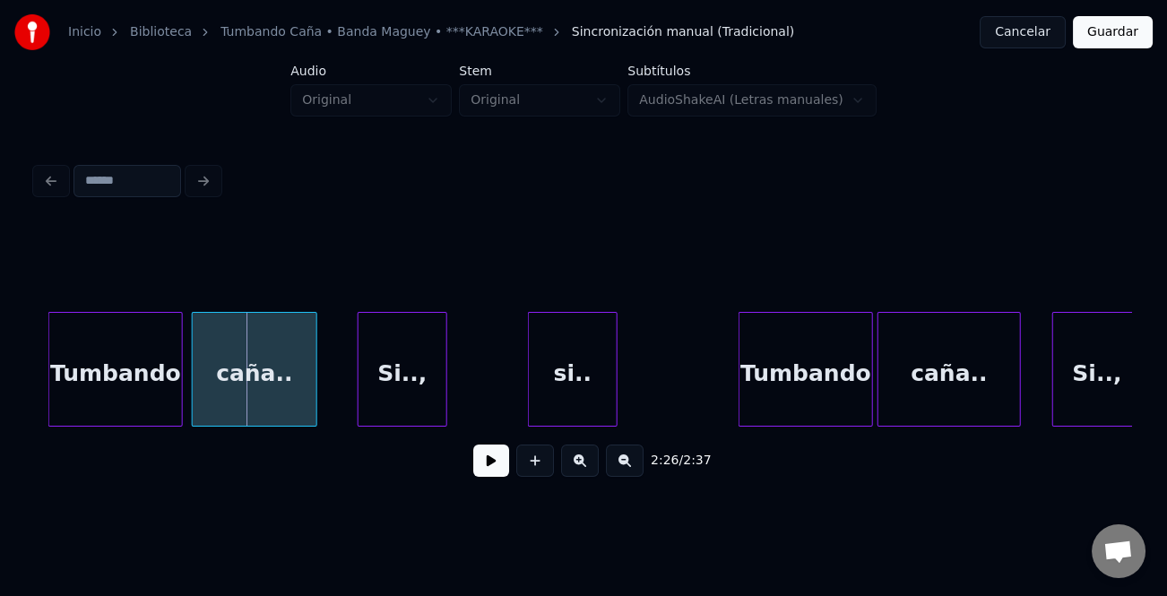
click at [488, 468] on button at bounding box center [491, 460] width 36 height 32
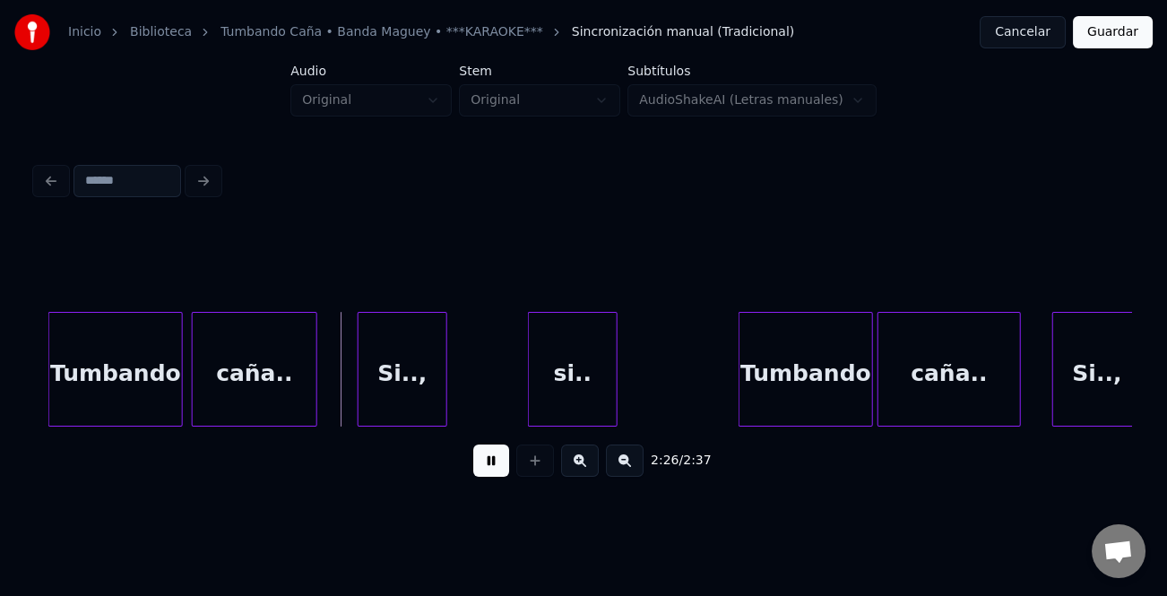
click at [488, 468] on button at bounding box center [491, 460] width 36 height 32
click at [490, 470] on button at bounding box center [491, 460] width 36 height 32
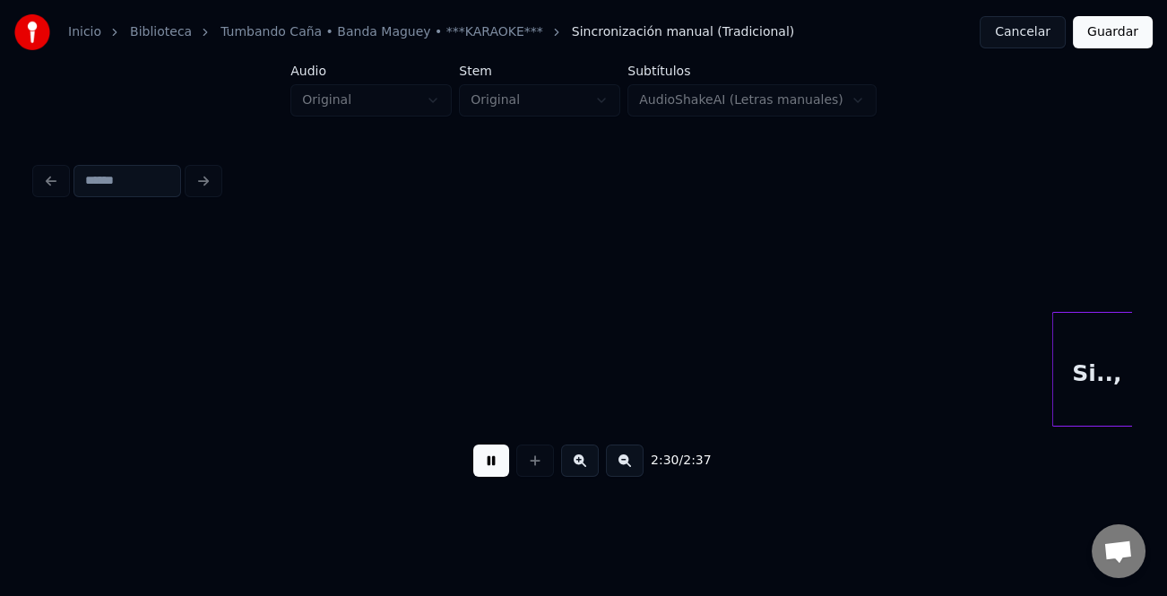
scroll to position [0, 33650]
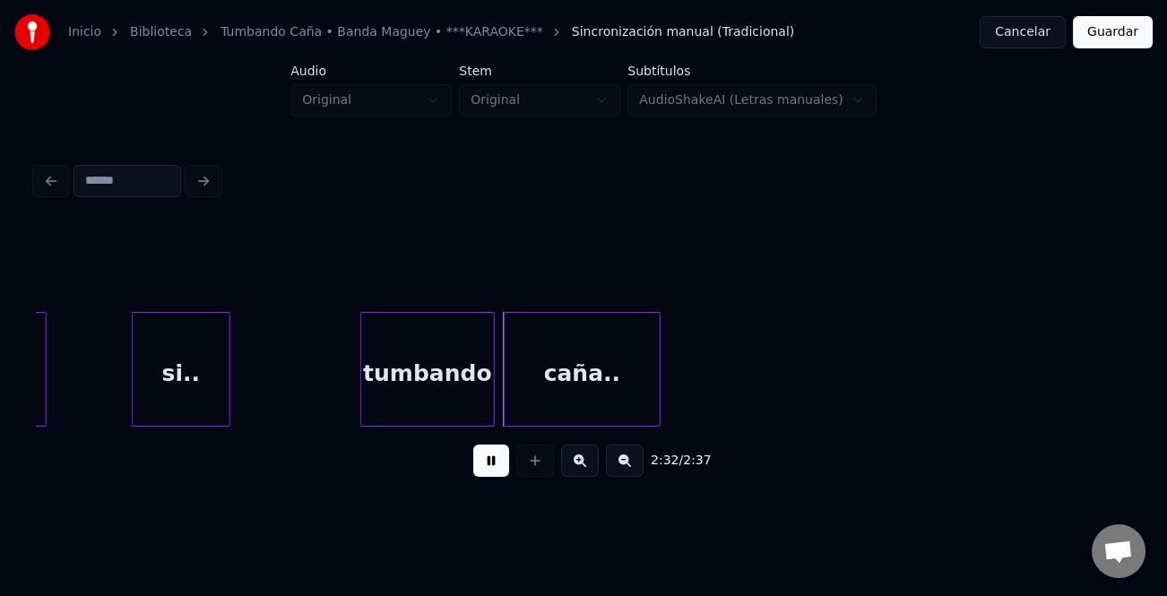
click at [491, 470] on button at bounding box center [491, 460] width 36 height 32
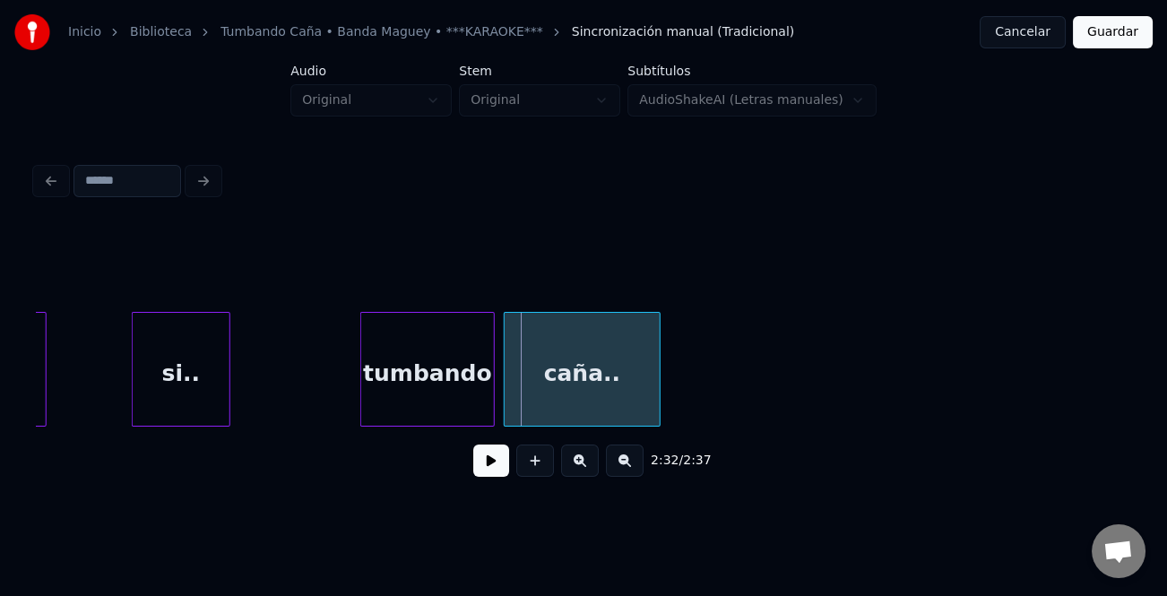
click at [492, 466] on button at bounding box center [491, 460] width 36 height 32
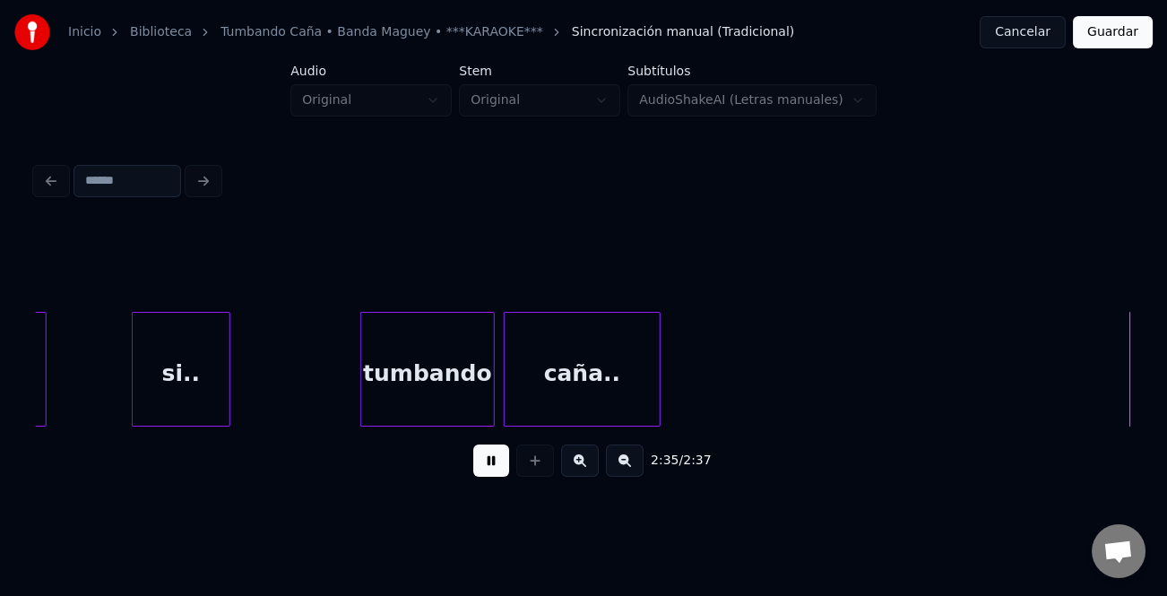
scroll to position [0, 34164]
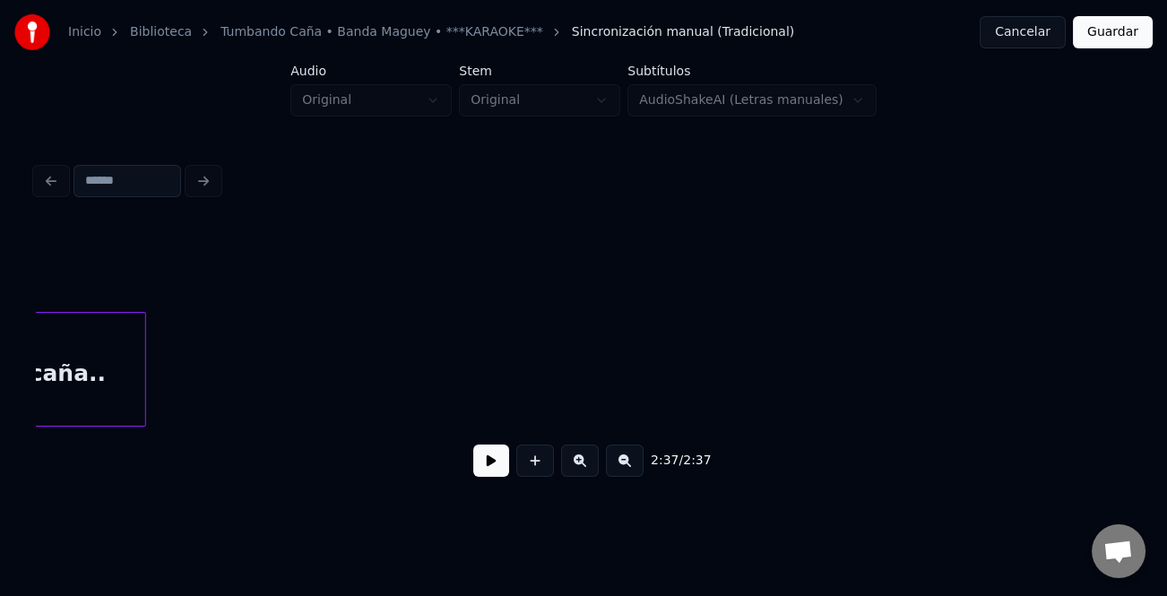
click at [1116, 39] on button "Guardar" at bounding box center [1113, 32] width 80 height 32
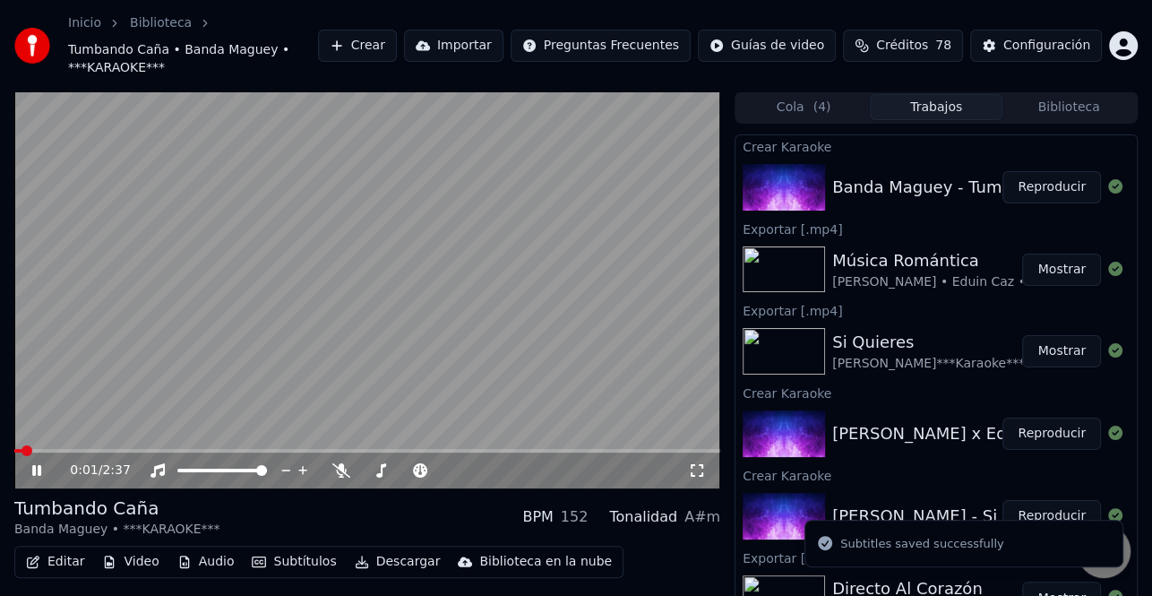
click at [39, 465] on icon at bounding box center [36, 470] width 9 height 11
click at [29, 463] on icon at bounding box center [49, 470] width 41 height 14
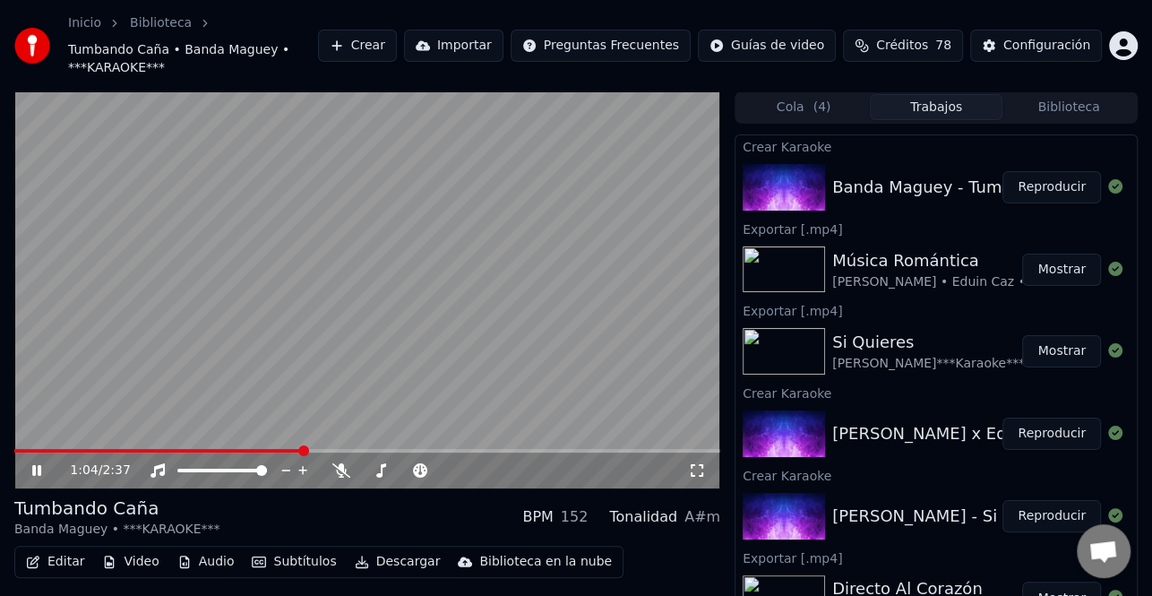
click at [29, 463] on icon at bounding box center [49, 470] width 41 height 14
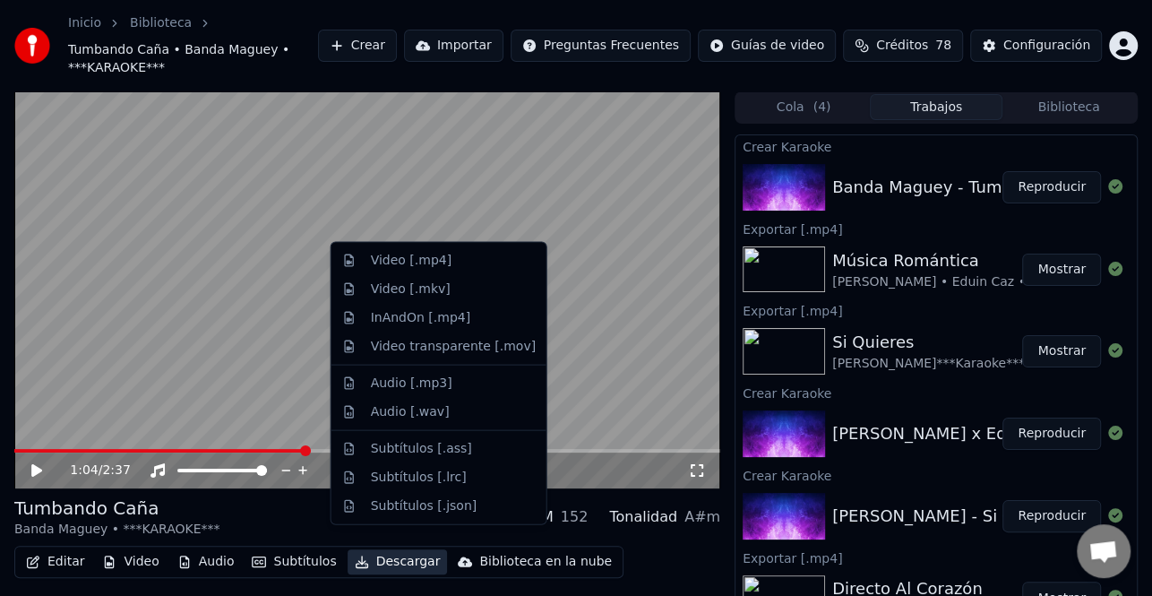
click at [376, 549] on button "Descargar" at bounding box center [398, 561] width 100 height 25
click at [437, 271] on div "Video [.mp4]" at bounding box center [439, 260] width 208 height 29
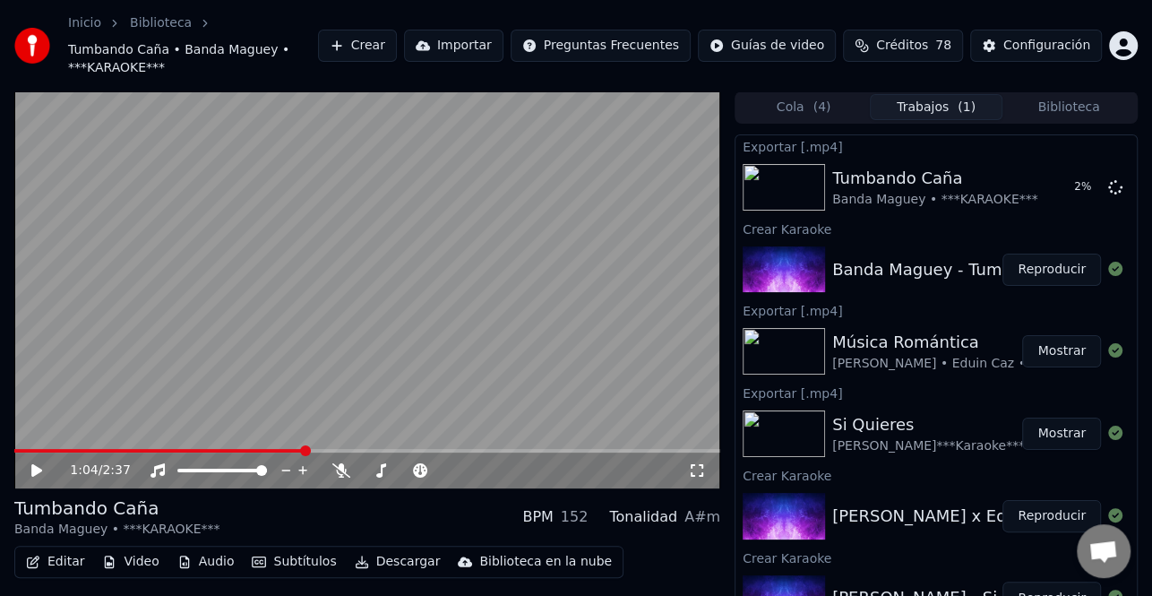
click at [1036, 418] on button "Mostrar" at bounding box center [1061, 434] width 79 height 32
click at [277, 91] on video at bounding box center [367, 289] width 706 height 397
click at [36, 463] on icon at bounding box center [49, 470] width 41 height 14
click at [397, 35] on button "Crear" at bounding box center [357, 46] width 79 height 32
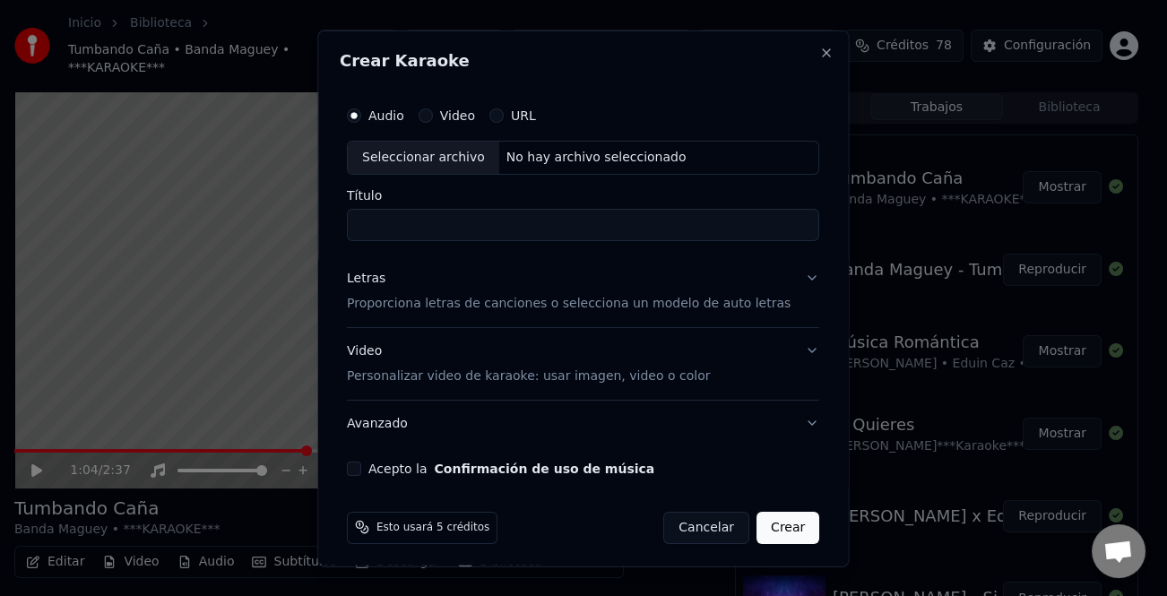
click at [448, 161] on div "Seleccionar archivo" at bounding box center [423, 157] width 151 height 32
type input "**********"
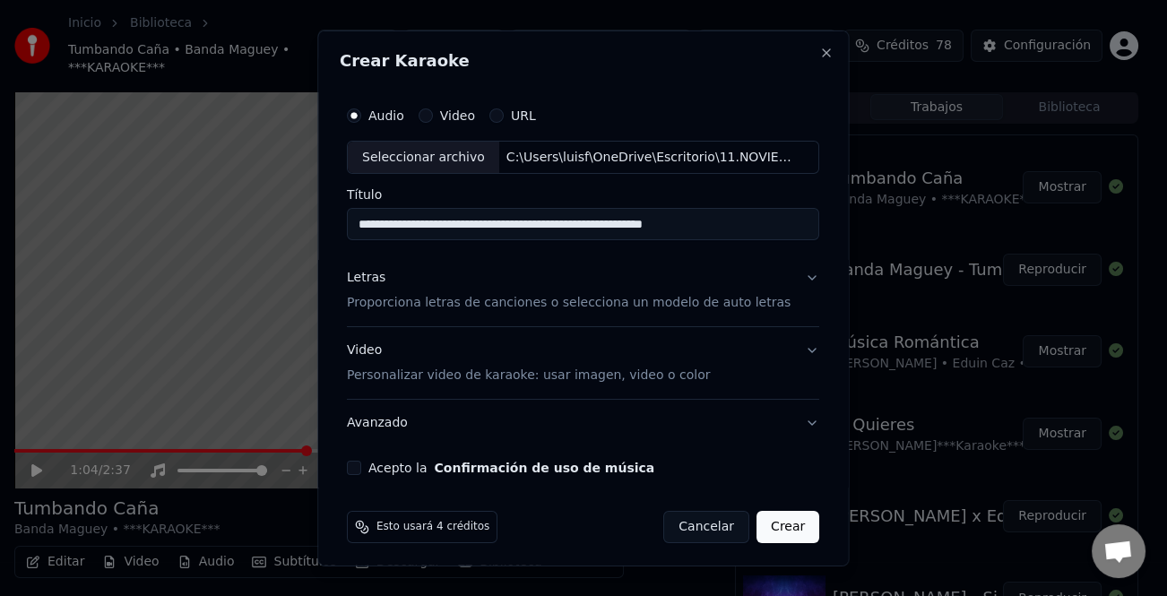
click at [376, 283] on div "Letras" at bounding box center [366, 278] width 39 height 18
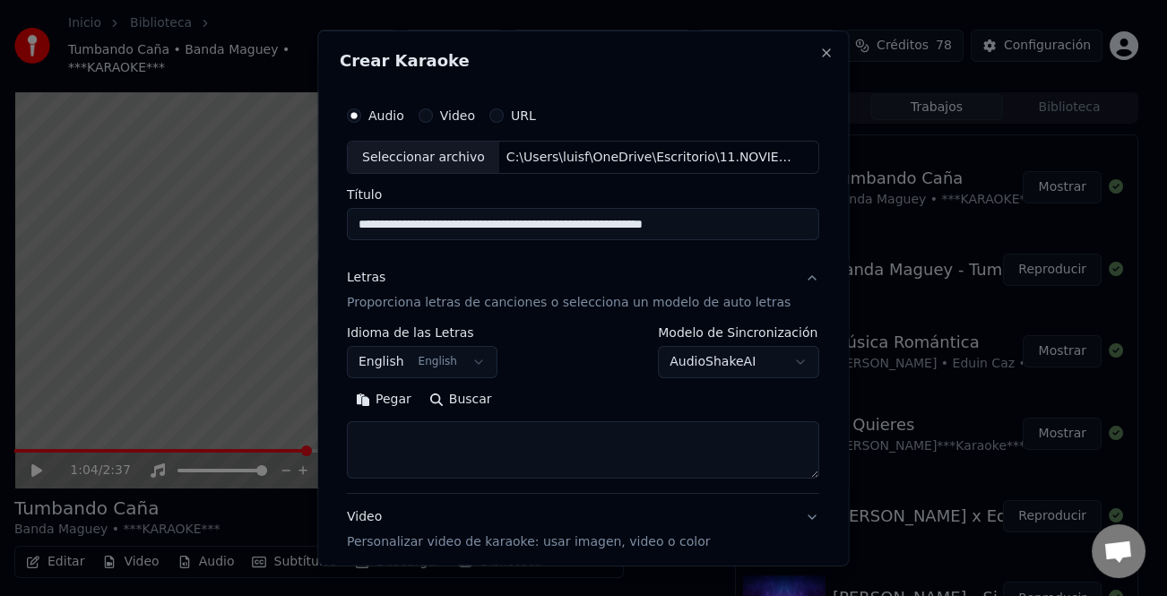
click at [392, 395] on button "Pegar" at bounding box center [383, 399] width 73 height 29
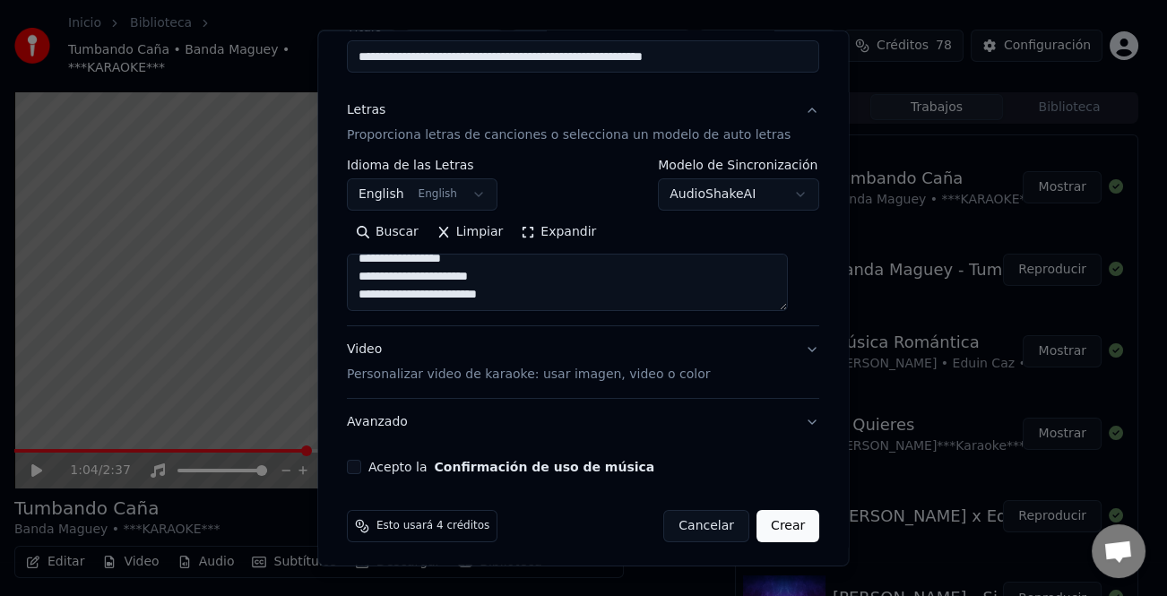
scroll to position [173, 0]
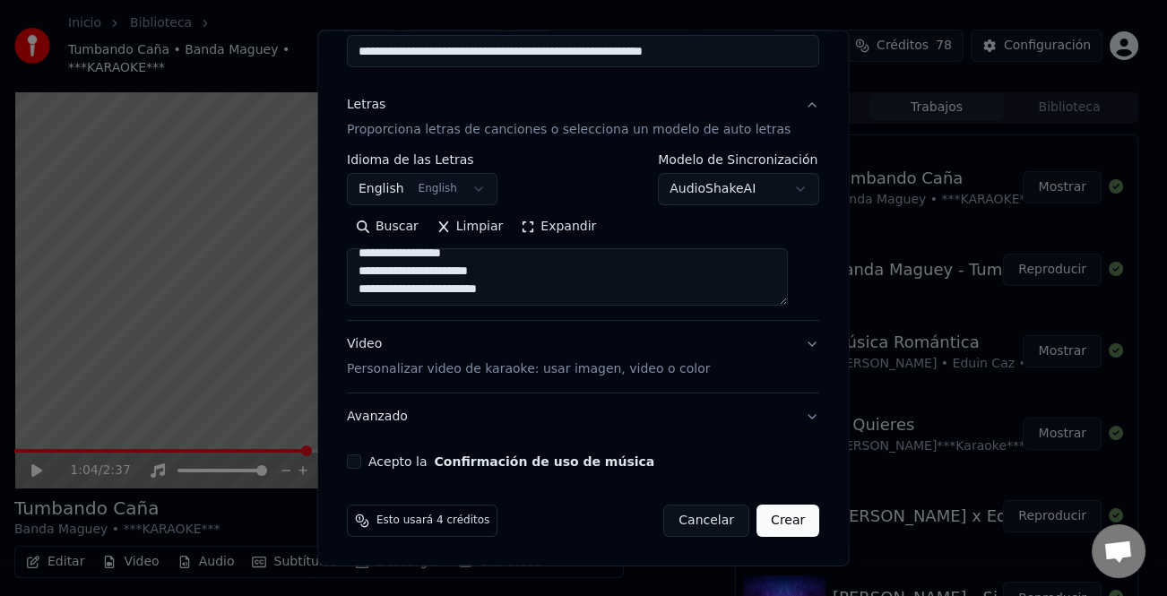
click at [390, 419] on button "Avanzado" at bounding box center [583, 416] width 472 height 47
type textarea "**********"
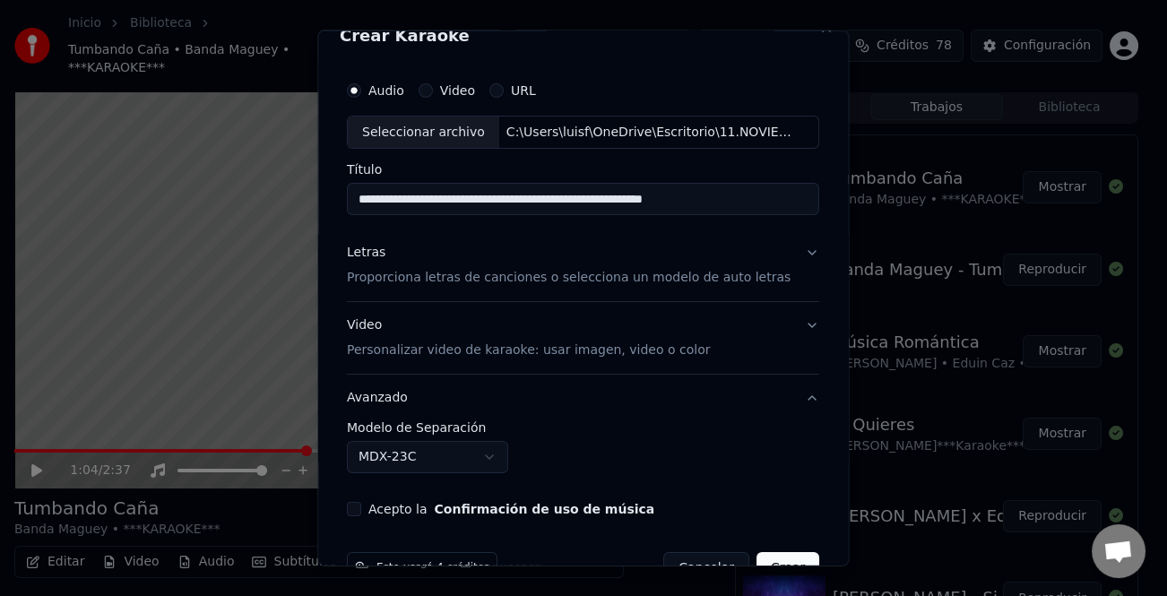
scroll to position [0, 0]
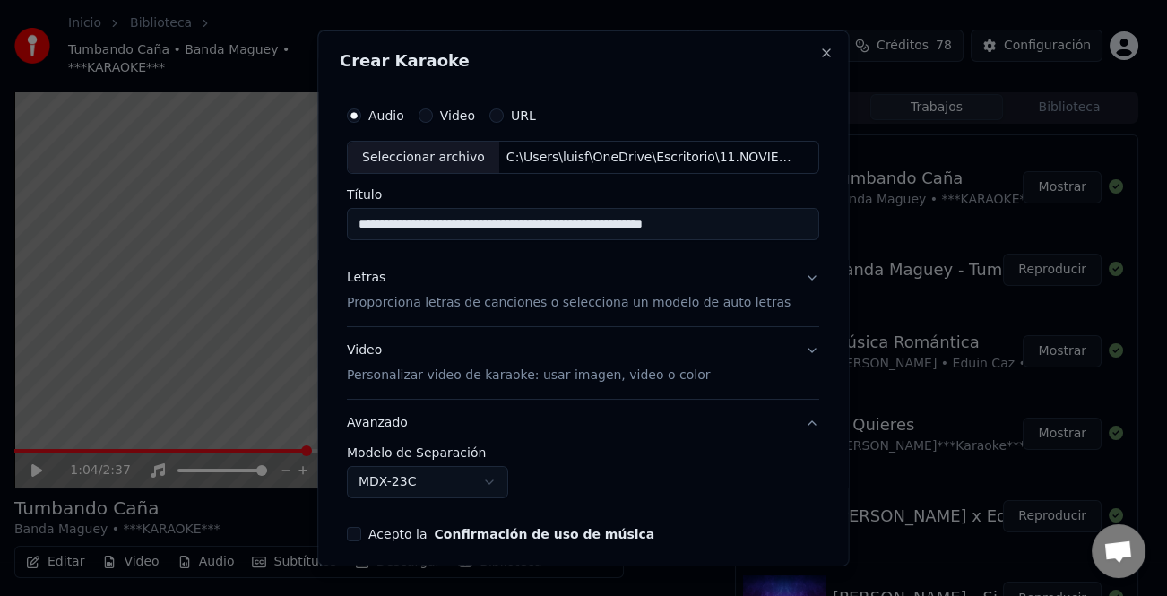
click at [364, 277] on div "Letras" at bounding box center [366, 278] width 39 height 18
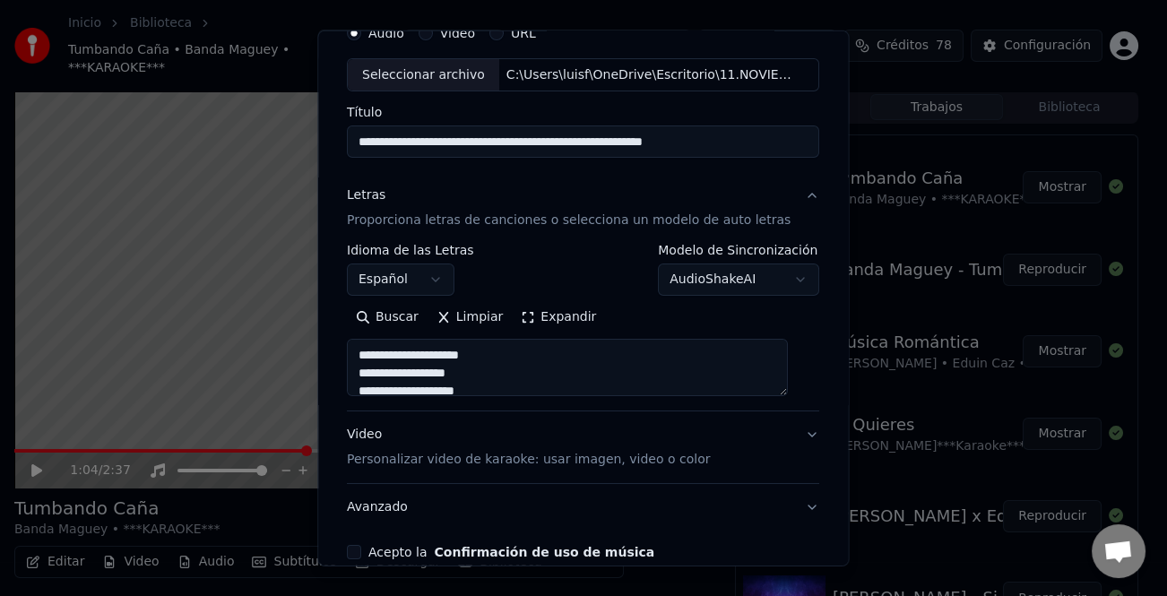
scroll to position [173, 0]
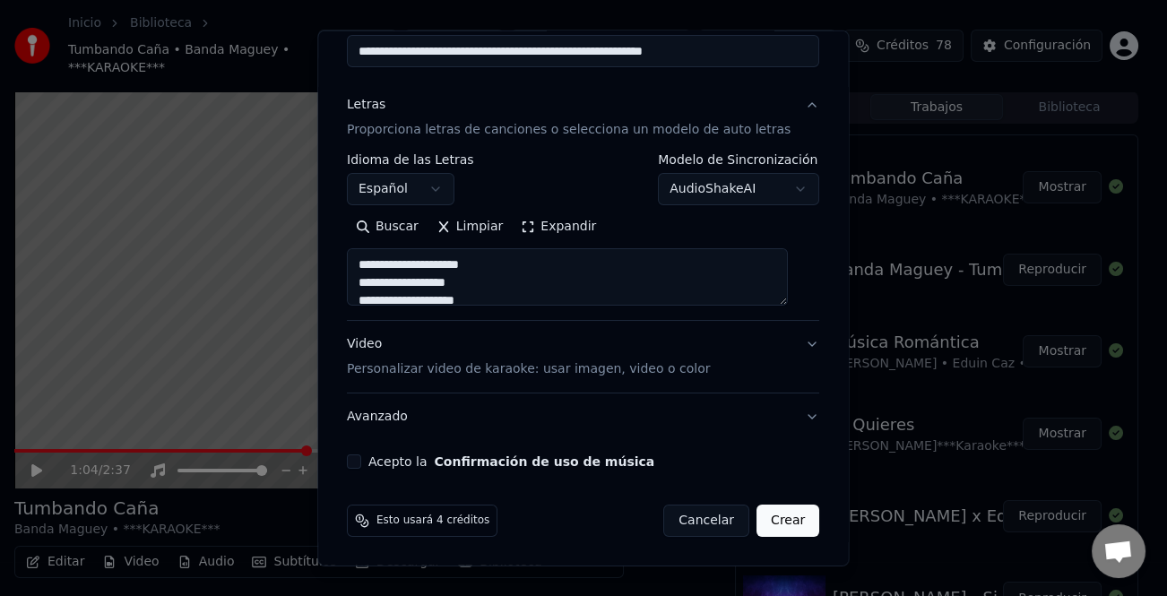
click at [371, 357] on div "Video Personalizar video de karaoke: usar imagen, video o color" at bounding box center [528, 356] width 363 height 43
type textarea "**********"
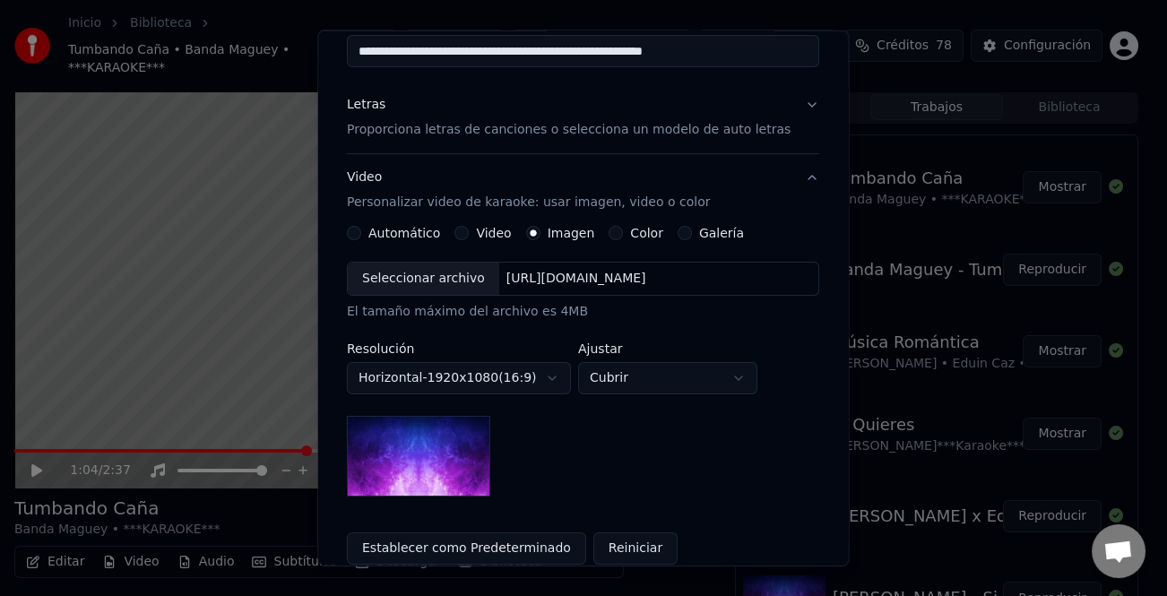
click at [471, 233] on div "Video" at bounding box center [483, 233] width 56 height 14
click at [461, 237] on button "Video" at bounding box center [462, 233] width 14 height 14
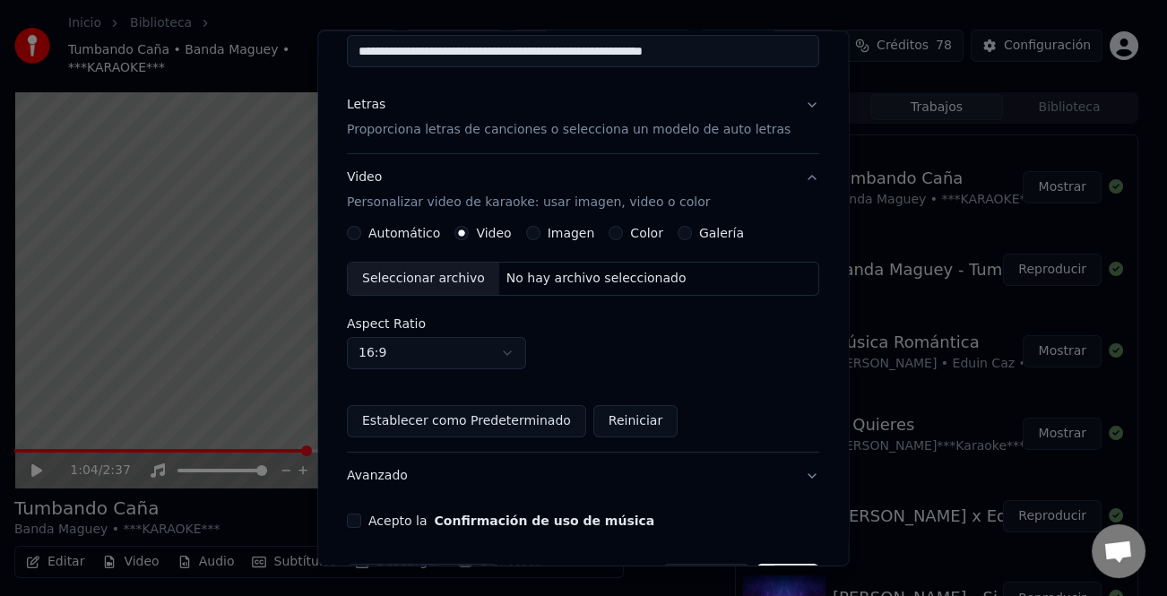
click at [449, 287] on div "Seleccionar archivo" at bounding box center [423, 279] width 151 height 32
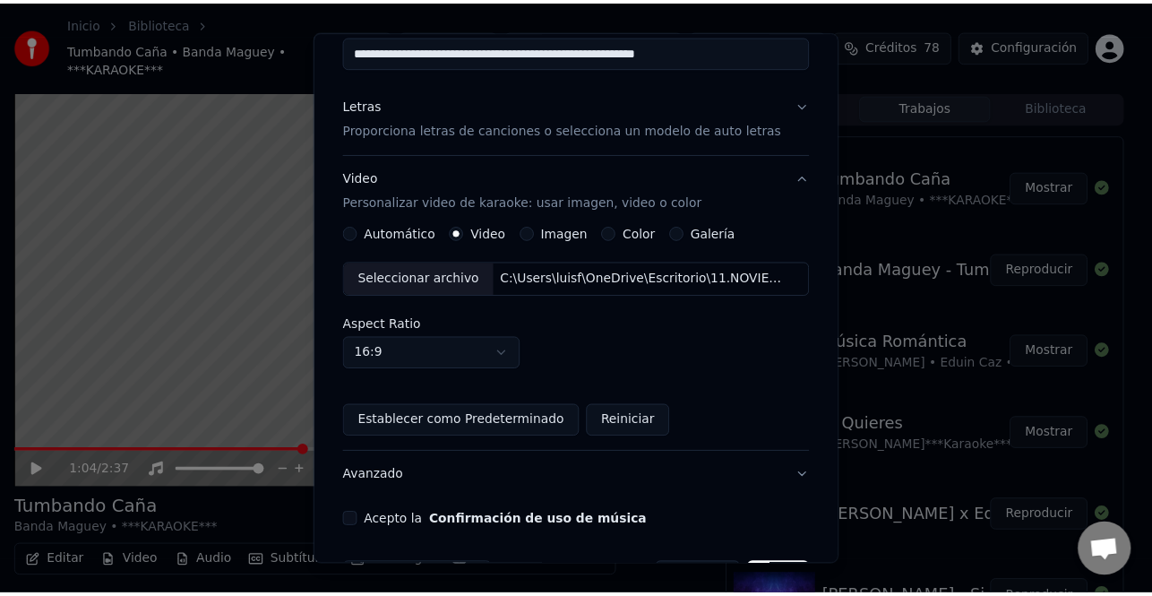
scroll to position [232, 0]
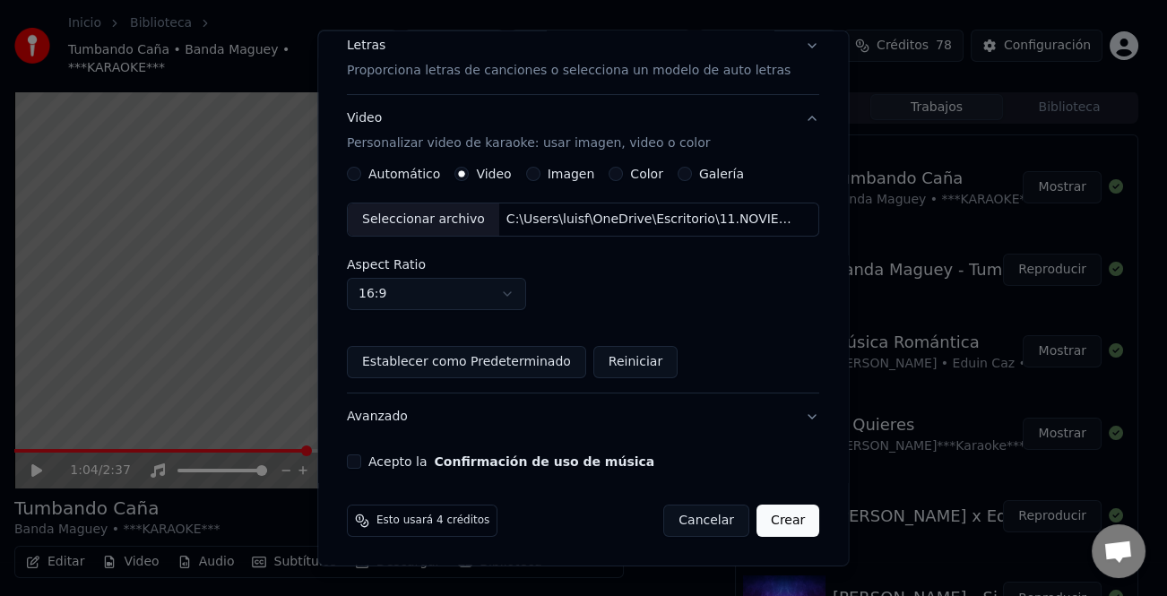
click at [361, 465] on button "Acepto la Confirmación de uso de música" at bounding box center [354, 461] width 14 height 14
click at [772, 524] on button "Crear" at bounding box center [787, 521] width 63 height 32
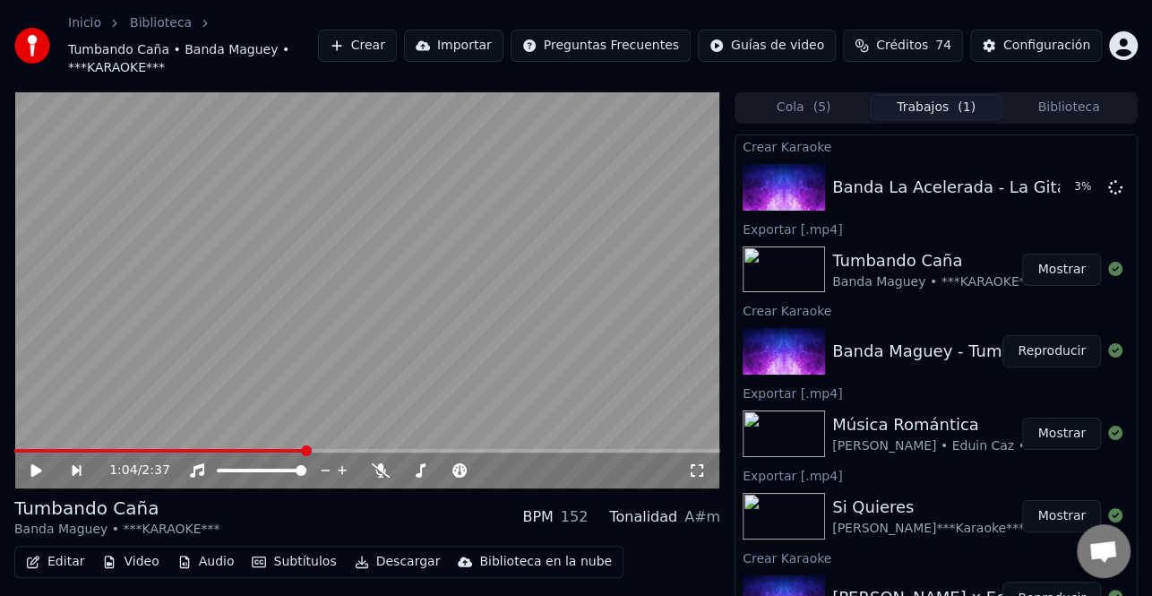
click at [1045, 263] on button "Mostrar" at bounding box center [1061, 270] width 79 height 32
